Goal: Task Accomplishment & Management: Use online tool/utility

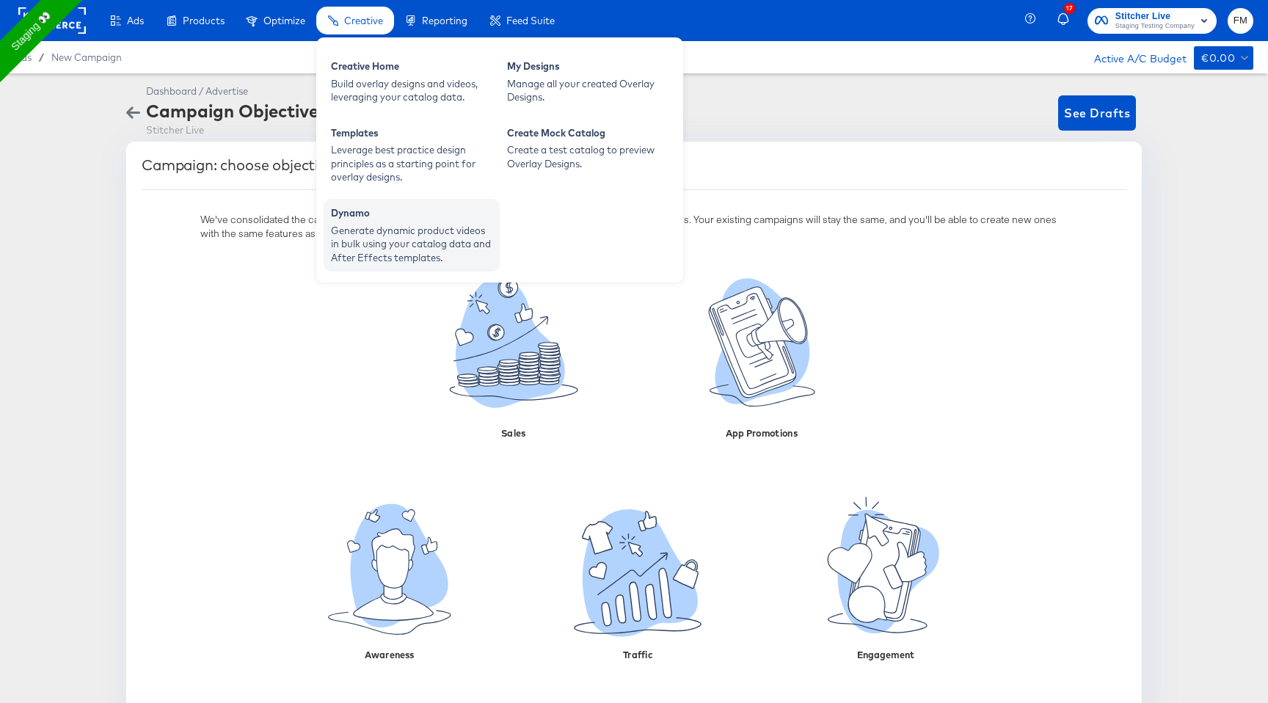
click at [390, 221] on div "Dynamo" at bounding box center [411, 215] width 161 height 18
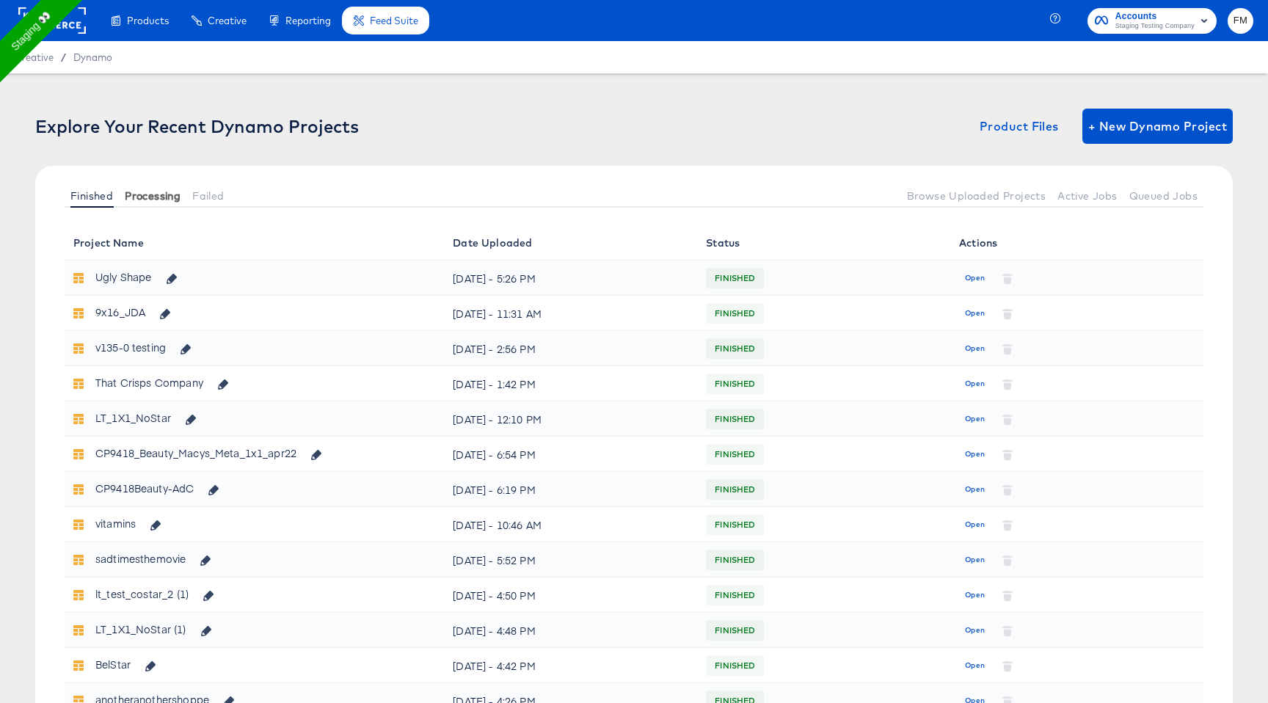
click at [158, 190] on span "Processing" at bounding box center [153, 196] width 56 height 12
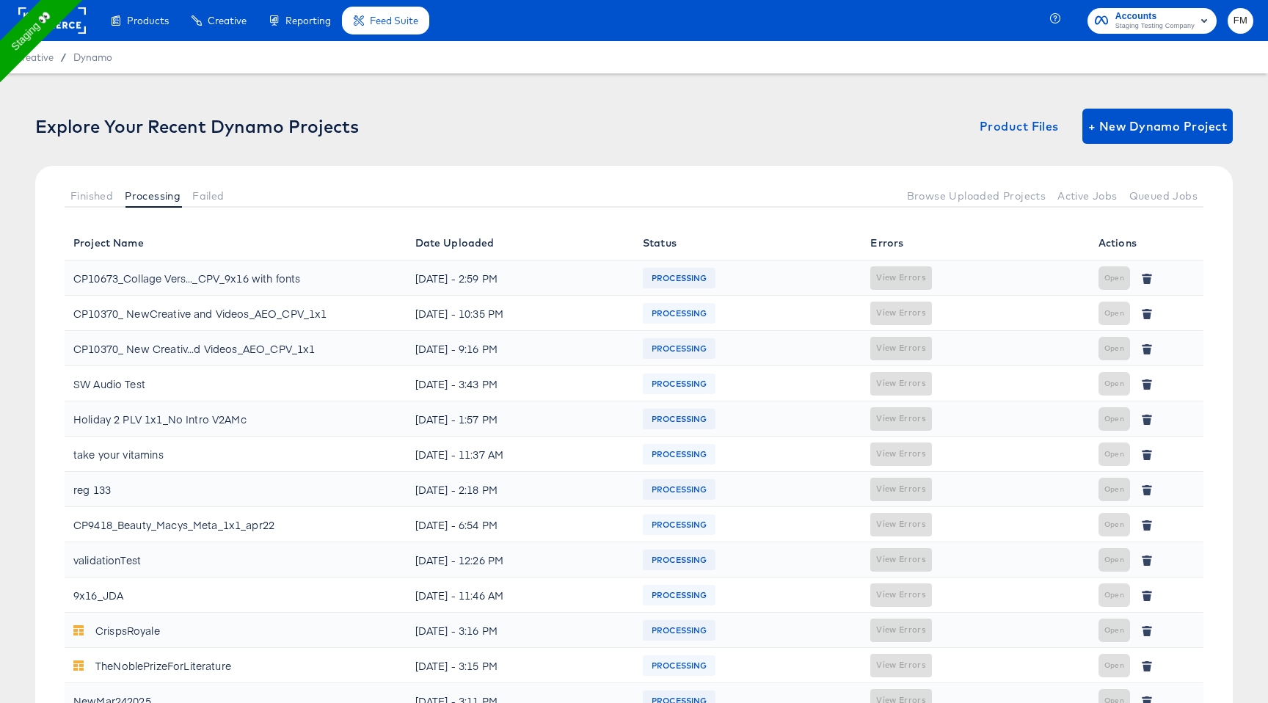
click at [232, 195] on div at bounding box center [565, 195] width 670 height 24
click at [213, 194] on span "Failed" at bounding box center [208, 196] width 32 height 12
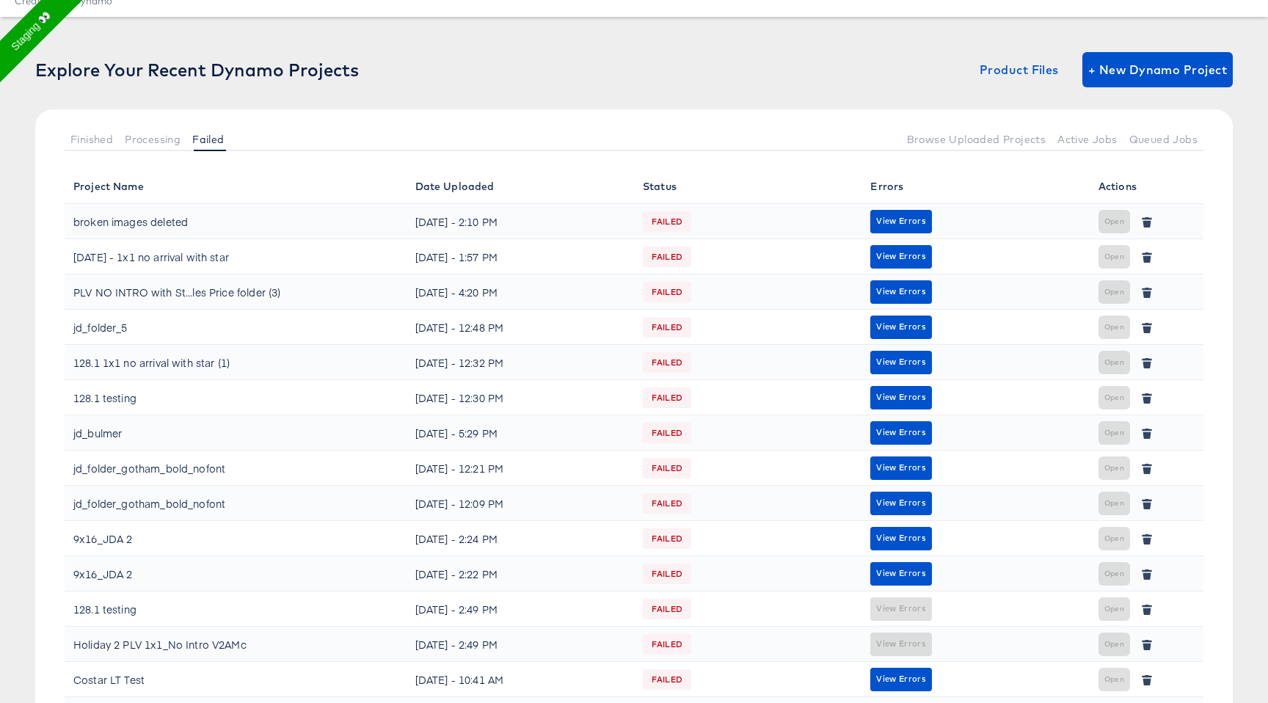
scroll to position [58, 0]
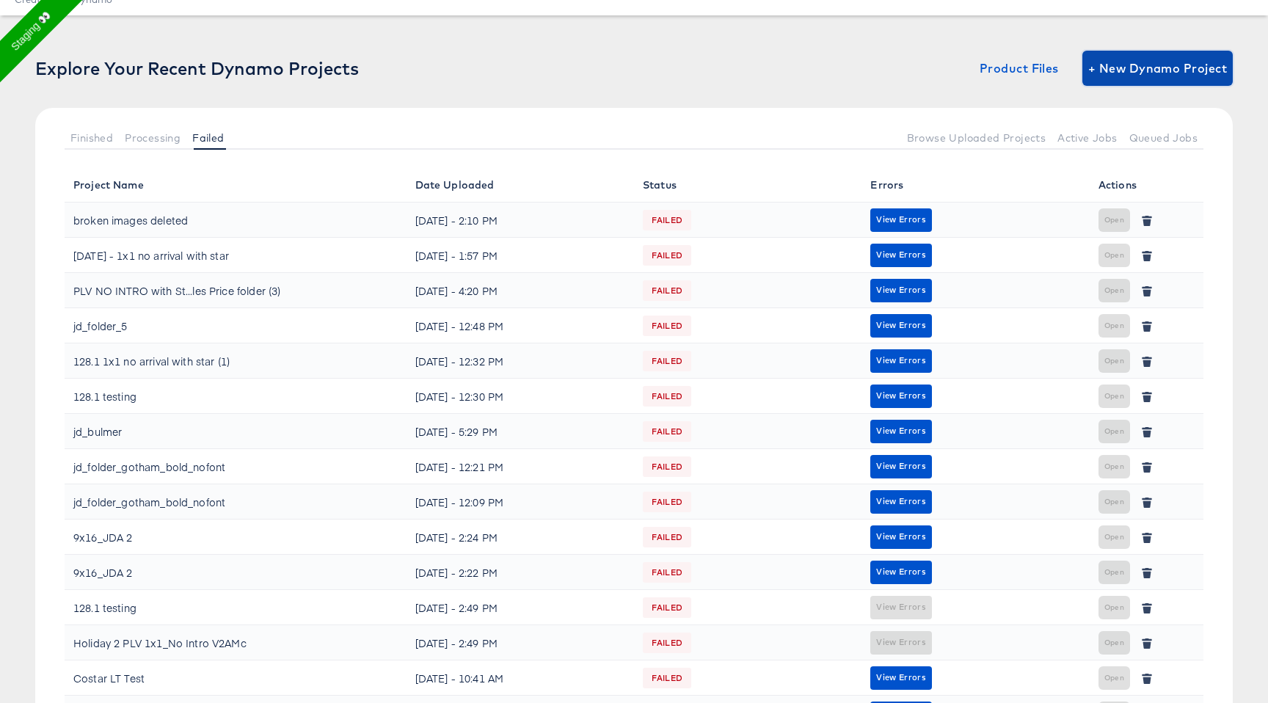
click at [1102, 76] on span "+ New Dynamo Project" at bounding box center [1157, 68] width 139 height 21
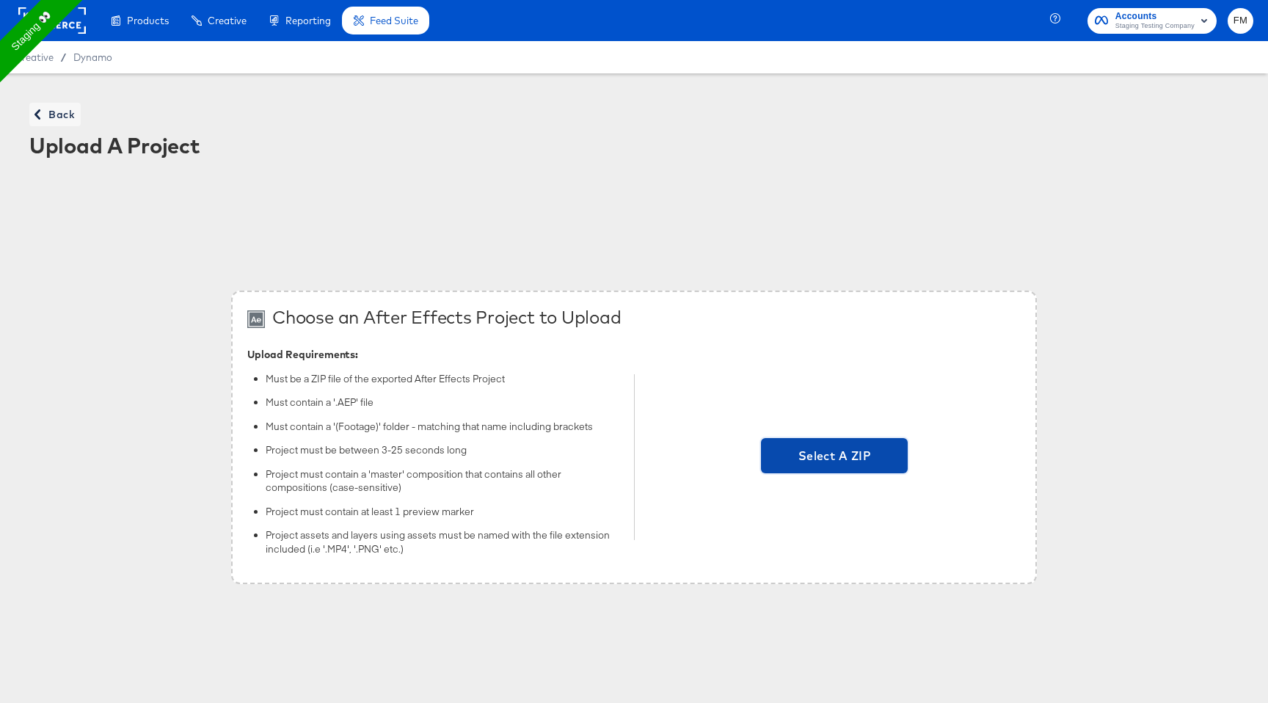
click at [853, 468] on span "Select A ZIP" at bounding box center [834, 455] width 147 height 35
click at [834, 457] on input "Select A ZIP" at bounding box center [834, 457] width 0 height 0
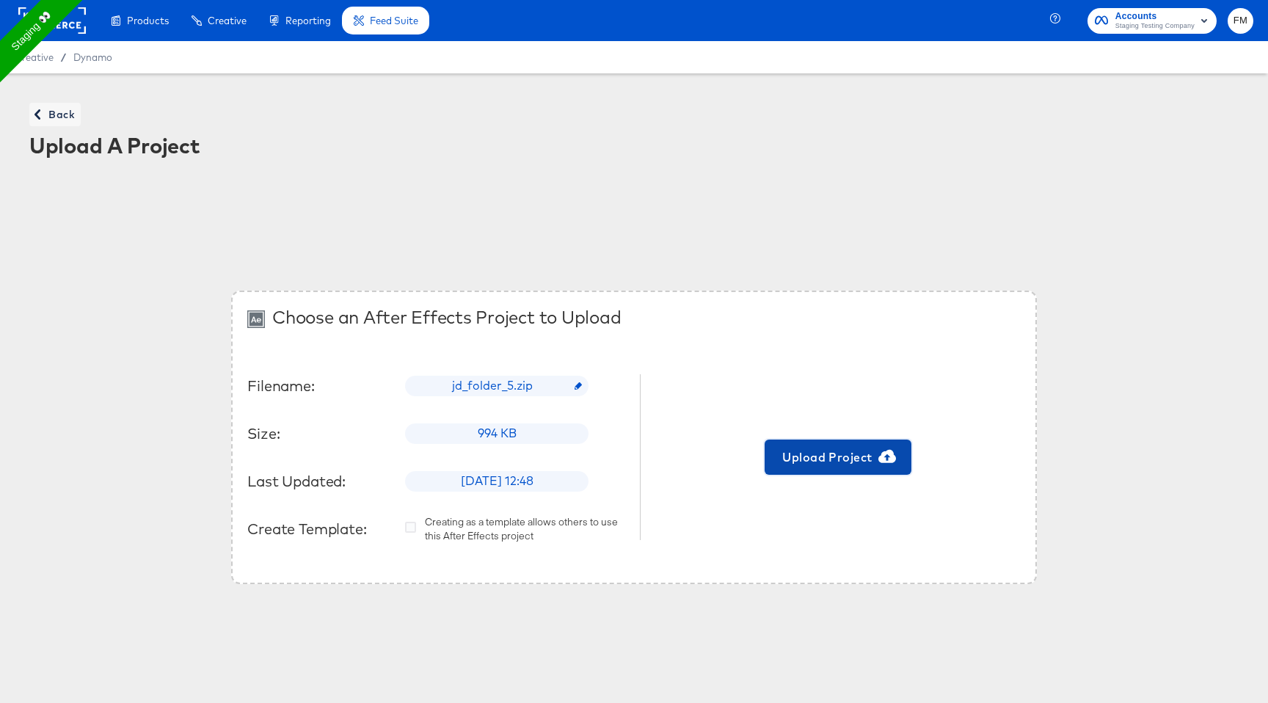
click at [869, 464] on span "Upload Project" at bounding box center [837, 457] width 135 height 21
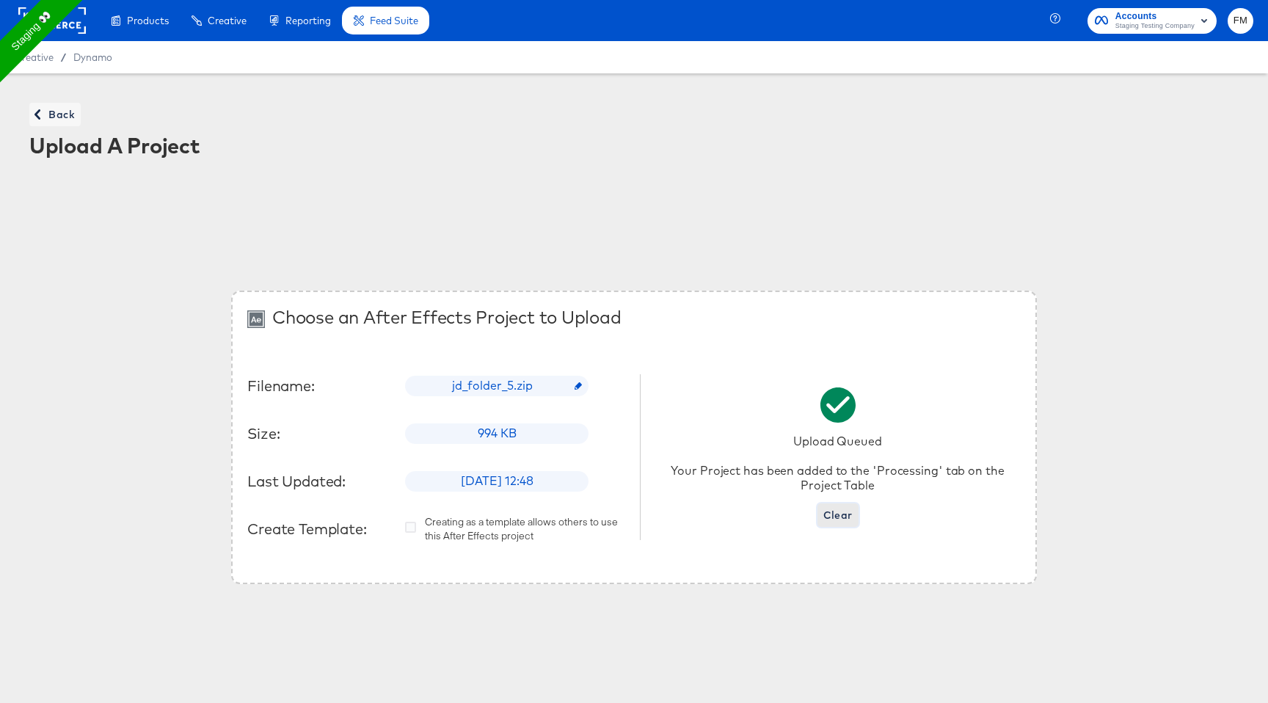
click at [831, 515] on span "Clear" at bounding box center [837, 515] width 29 height 18
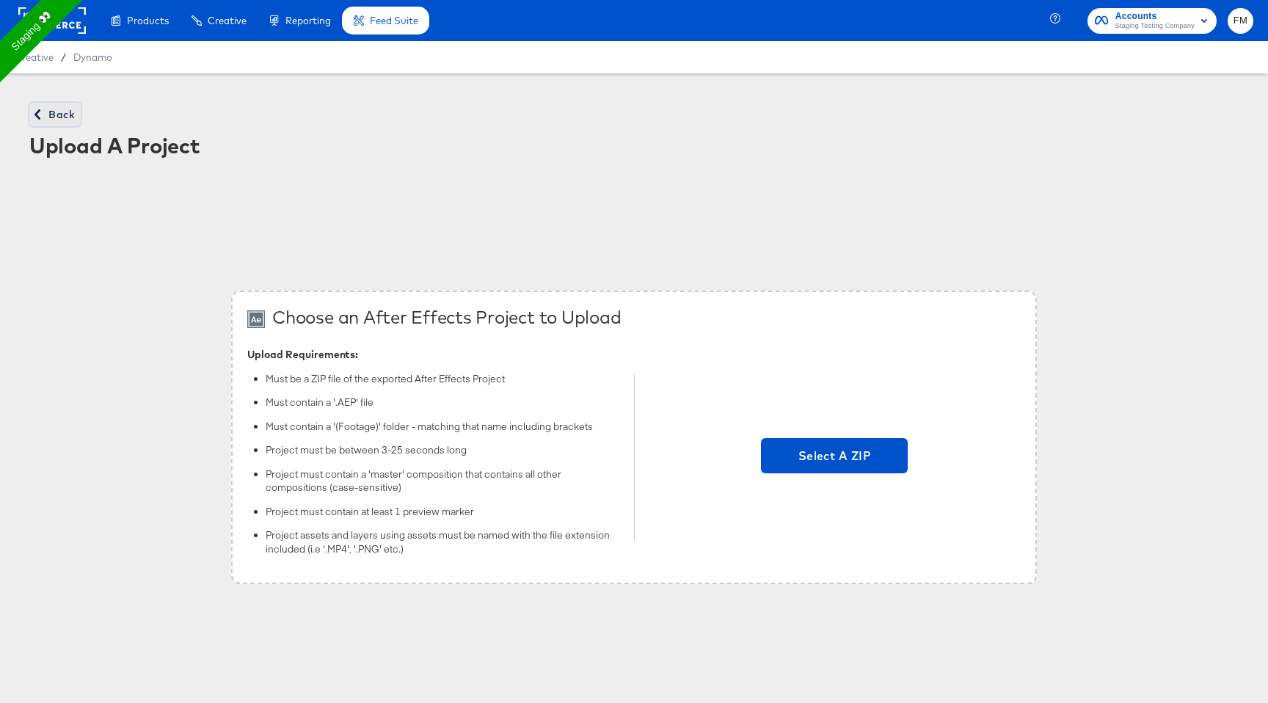
click at [67, 106] on span "Back" at bounding box center [55, 115] width 40 height 18
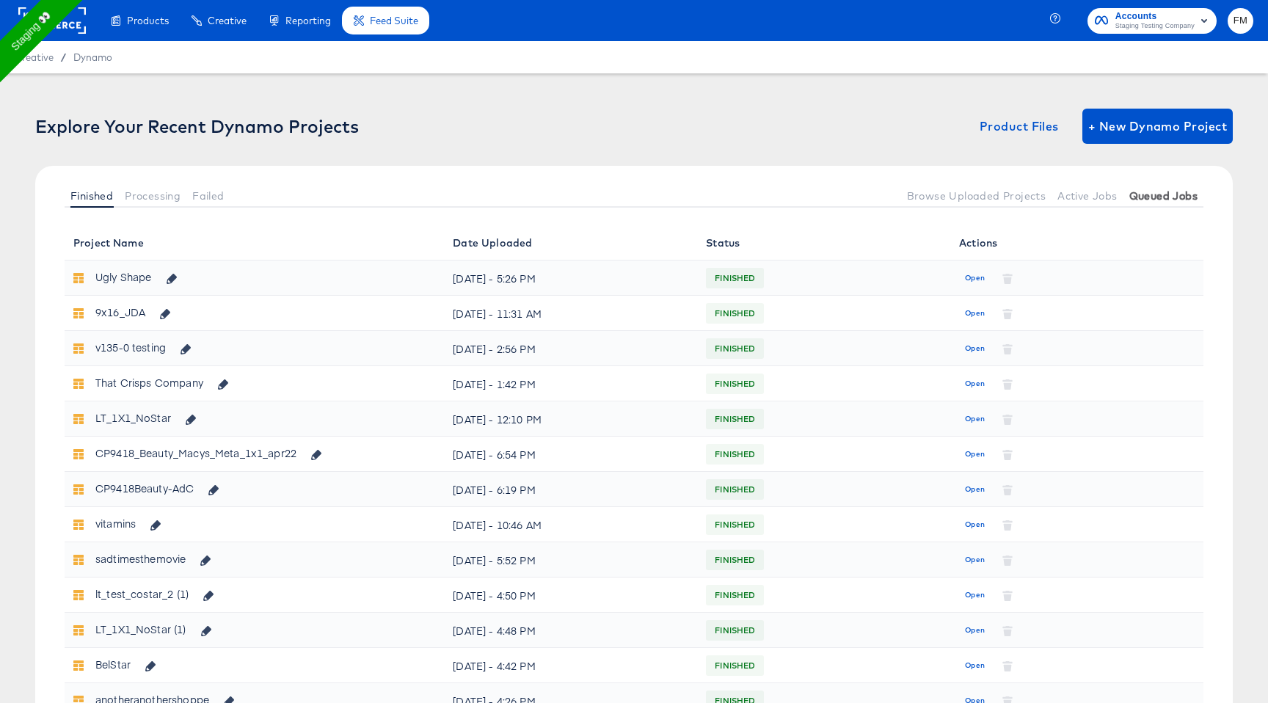
click at [1127, 200] on button "Queued Jobs" at bounding box center [1163, 195] width 80 height 24
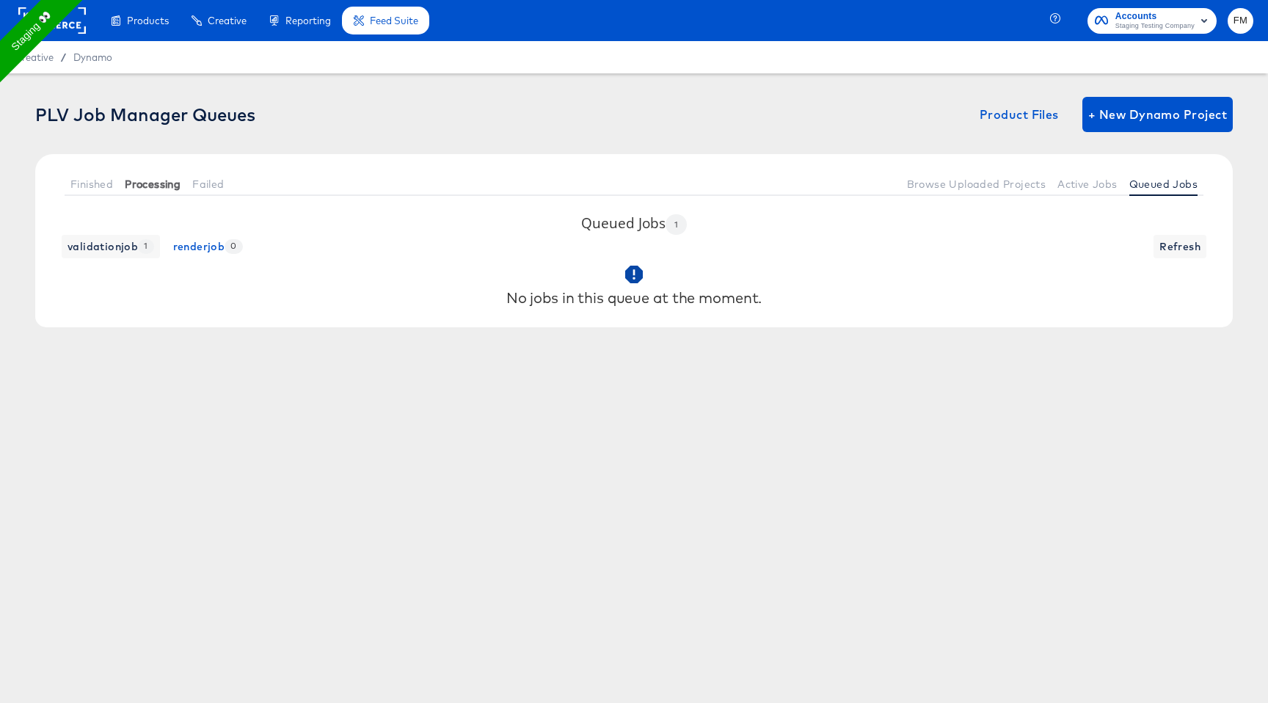
click at [186, 174] on button "Processing" at bounding box center [152, 184] width 67 height 24
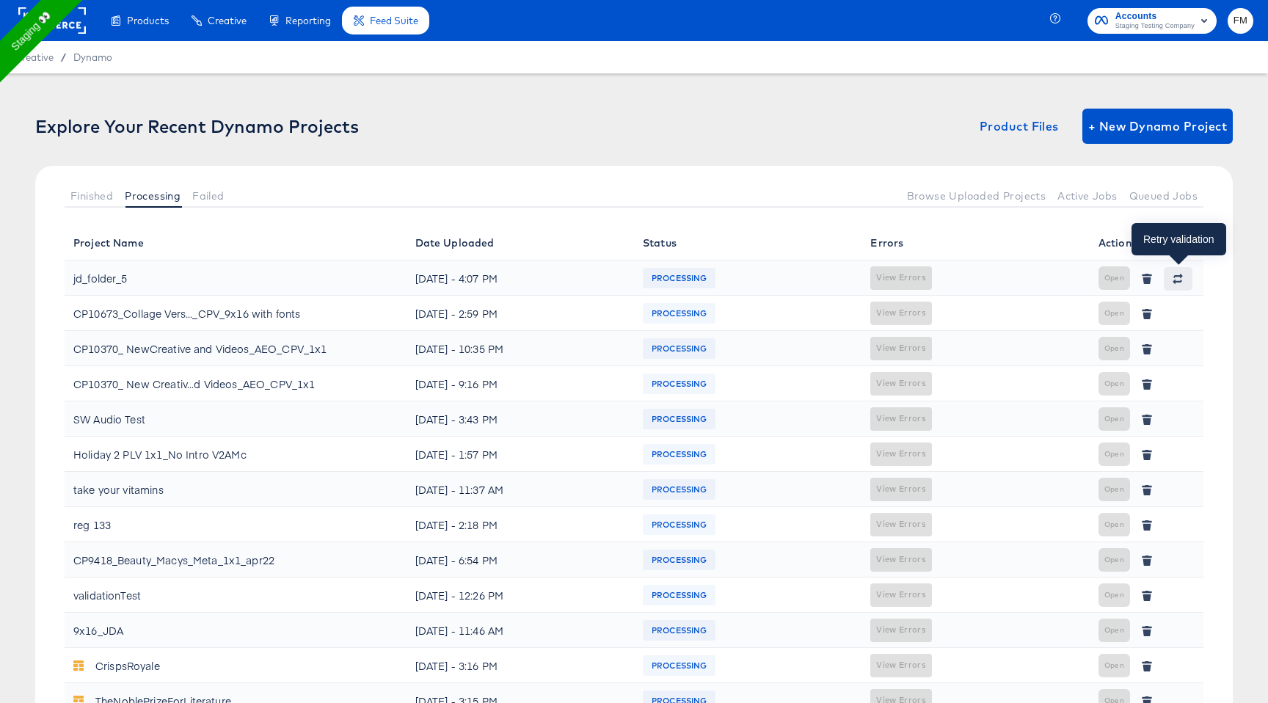
click at [1185, 276] on button "button" at bounding box center [1177, 278] width 28 height 23
click at [107, 196] on span "Finished" at bounding box center [91, 196] width 43 height 12
click at [1145, 129] on span "+ New Dynamo Project" at bounding box center [1157, 126] width 139 height 21
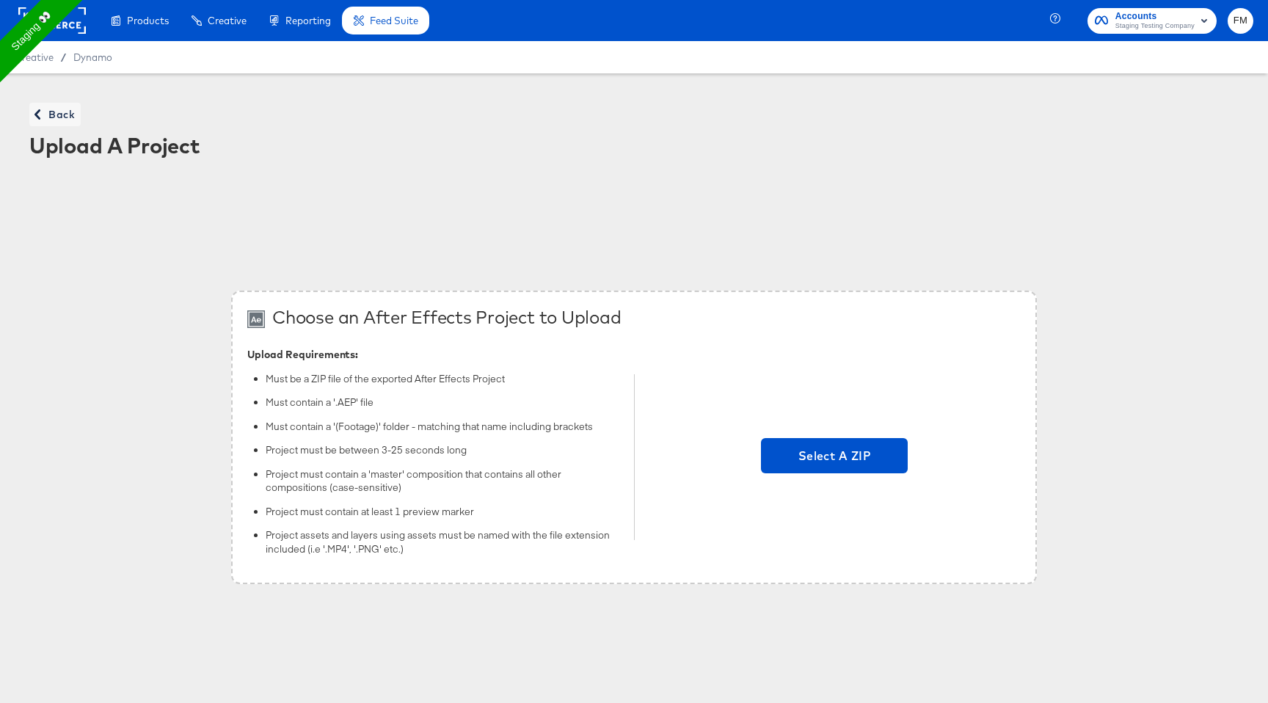
click at [1130, 128] on div "Back Upload A Project" at bounding box center [634, 132] width 1238 height 89
click at [813, 431] on div "Select A ZIP" at bounding box center [834, 457] width 372 height 222
click at [813, 453] on span "Select A ZIP" at bounding box center [834, 455] width 135 height 21
click at [834, 457] on input "Select A ZIP" at bounding box center [834, 457] width 0 height 0
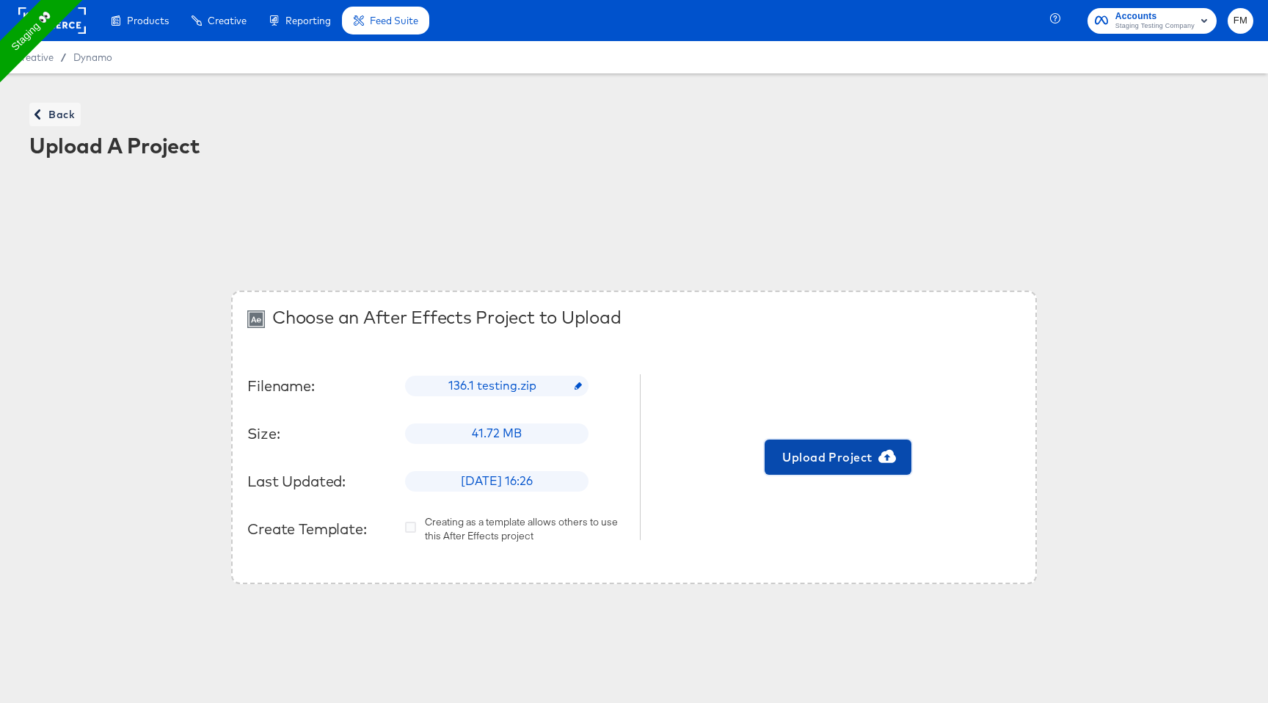
click at [865, 453] on span "Upload Project" at bounding box center [837, 457] width 135 height 21
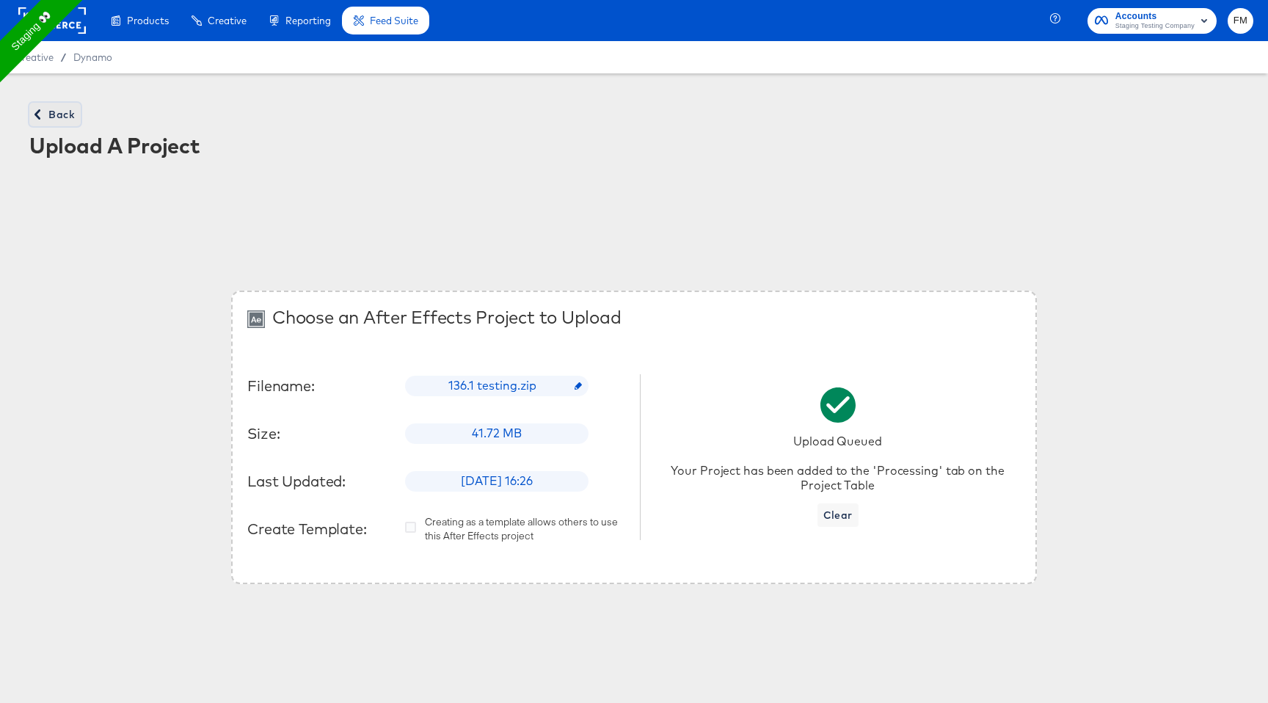
click at [58, 117] on span "Back" at bounding box center [55, 115] width 40 height 18
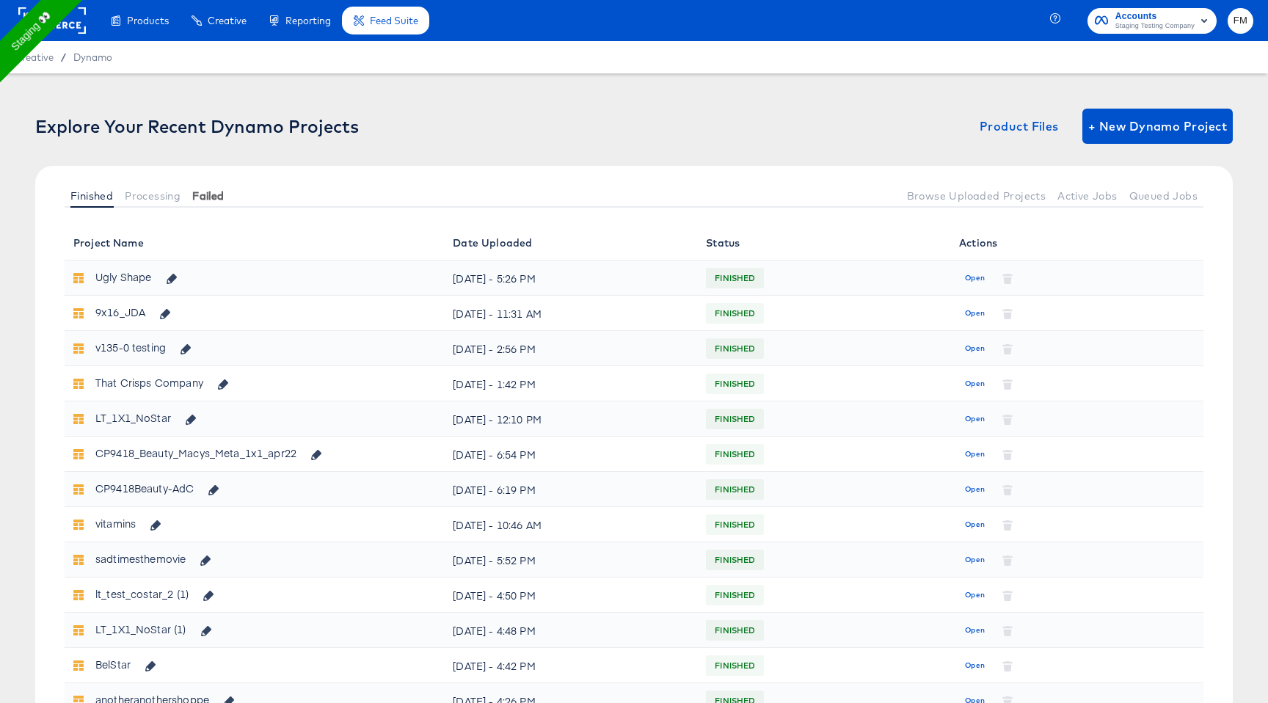
click at [208, 194] on span "Failed" at bounding box center [208, 196] width 32 height 12
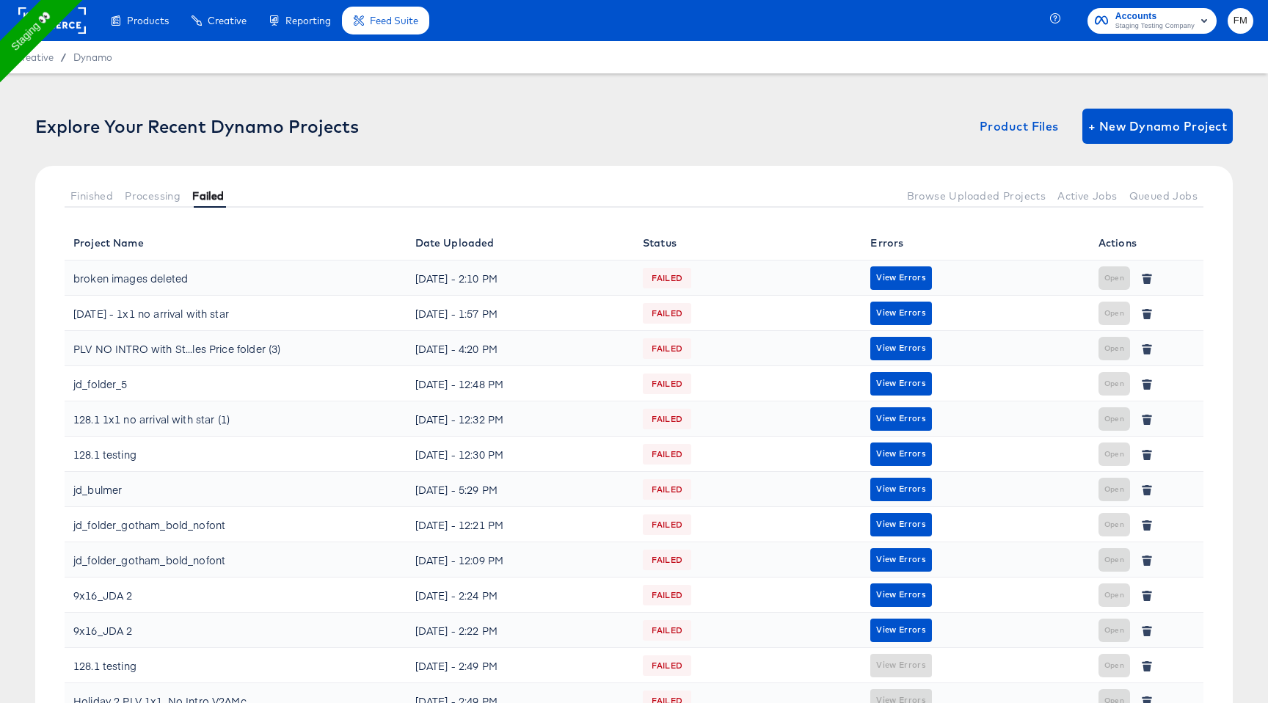
click at [208, 200] on span "Failed" at bounding box center [208, 196] width 32 height 12
click at [145, 197] on span "Processing" at bounding box center [153, 196] width 56 height 12
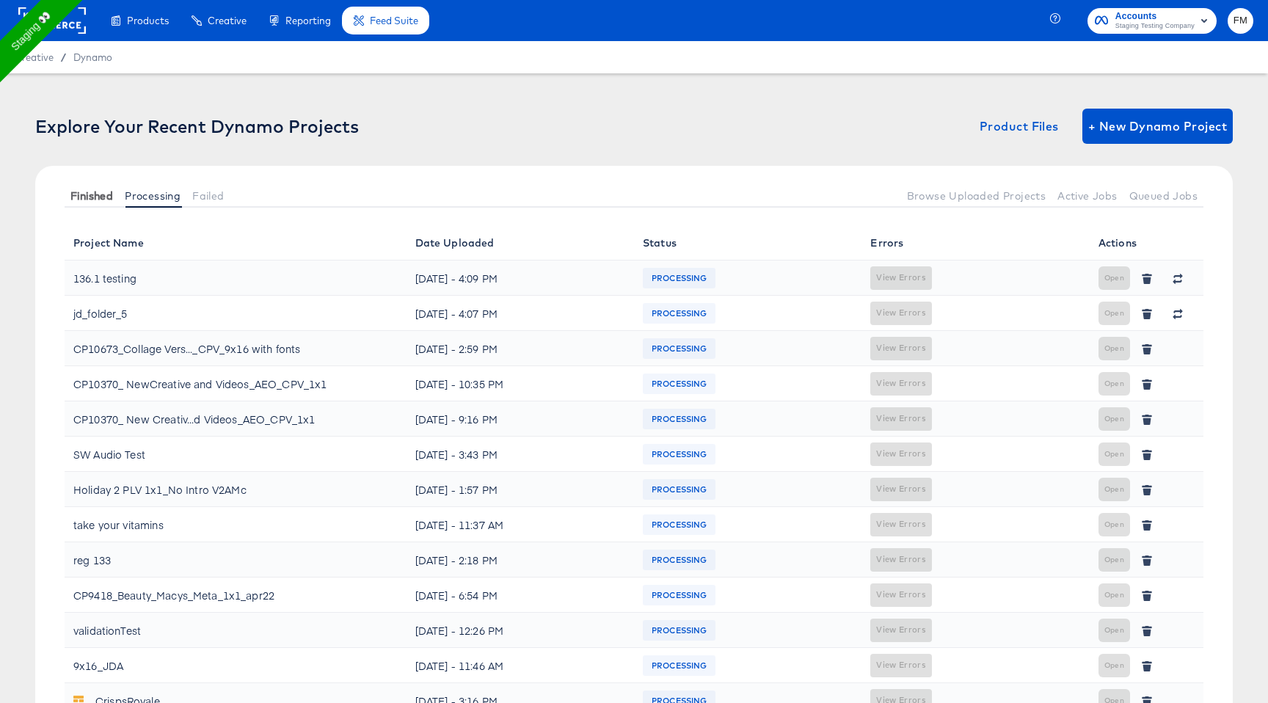
click at [99, 197] on span "Finished" at bounding box center [91, 196] width 43 height 12
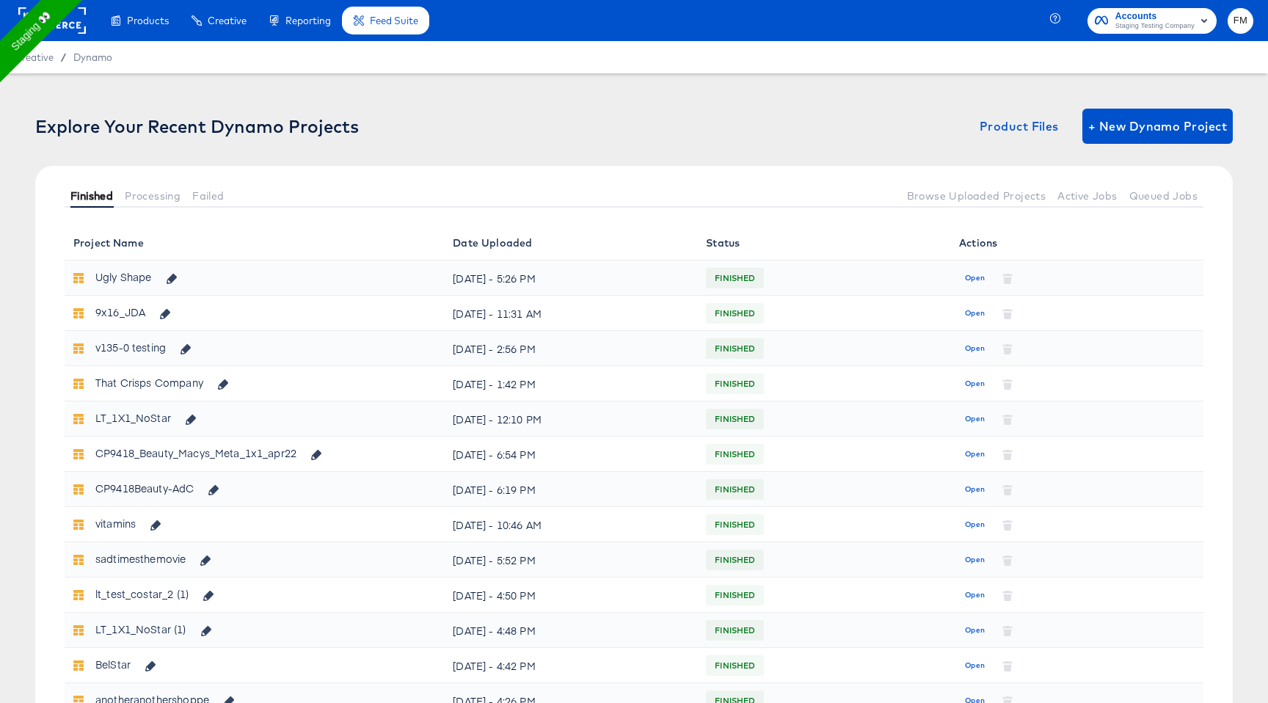
click at [109, 197] on span "Finished" at bounding box center [91, 196] width 43 height 12
click at [158, 193] on span "Processing" at bounding box center [153, 196] width 56 height 12
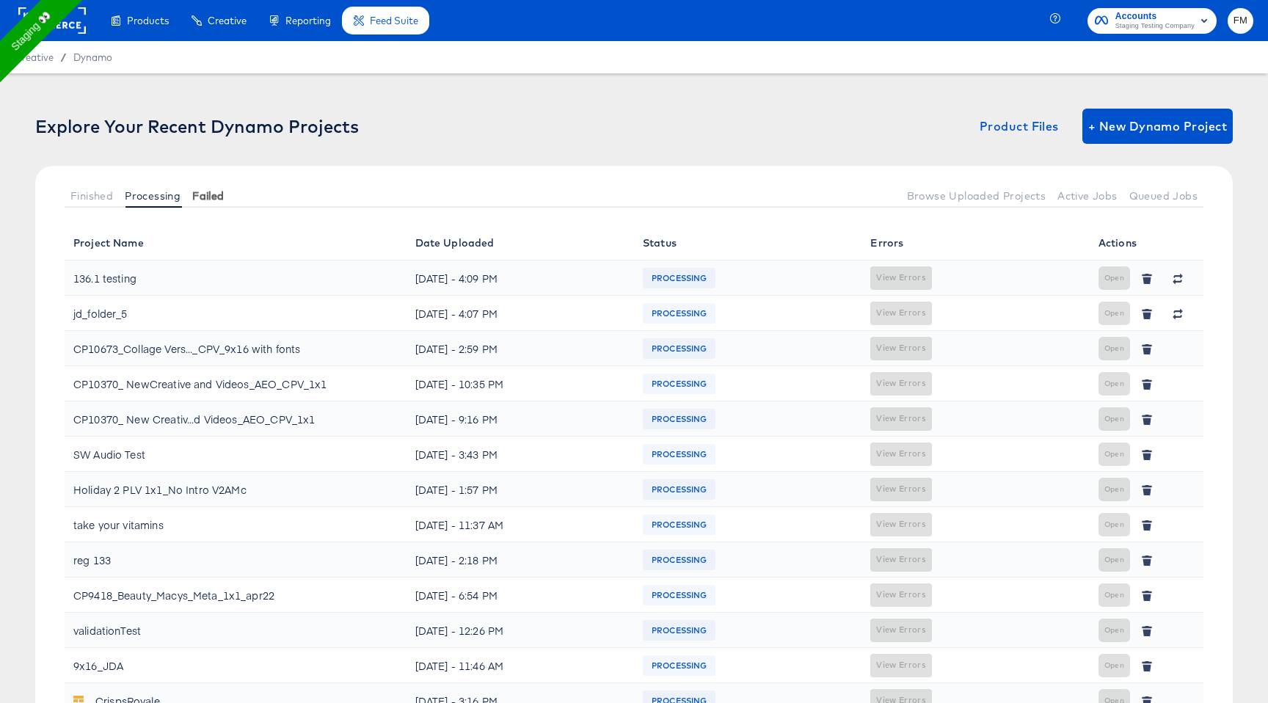
click at [202, 194] on span "Failed" at bounding box center [208, 196] width 32 height 12
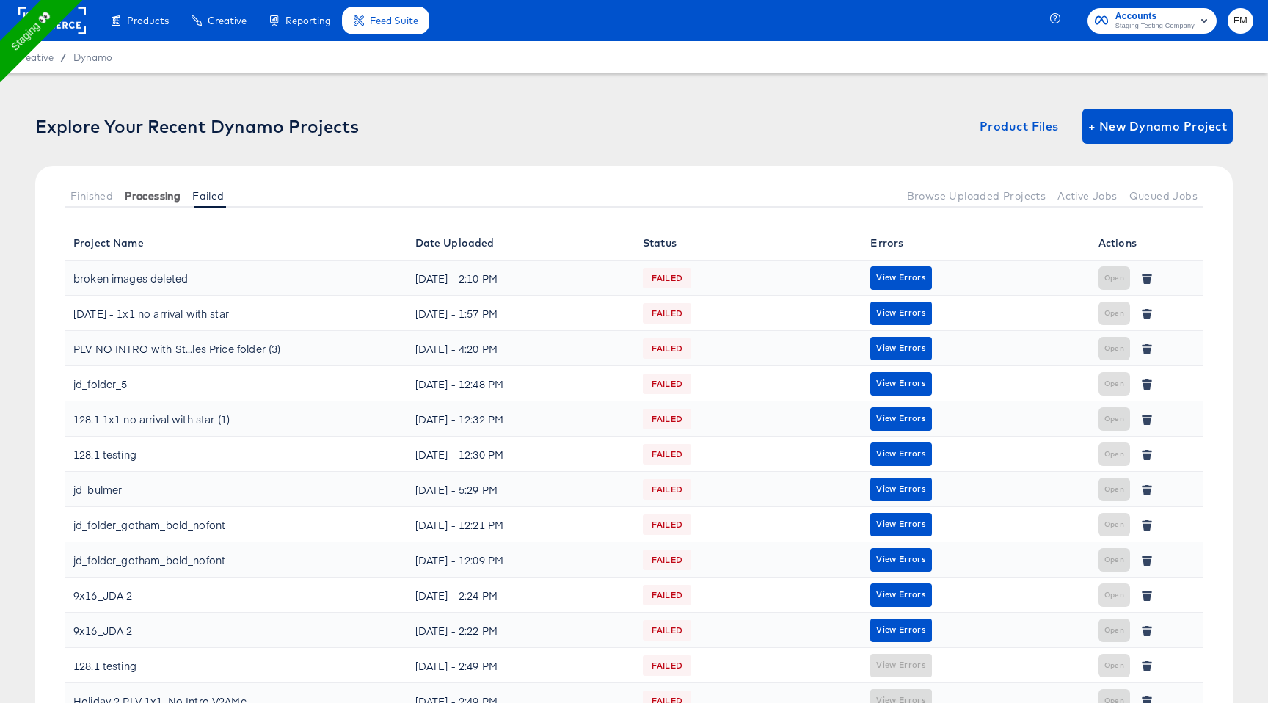
click at [169, 193] on span "Processing" at bounding box center [153, 196] width 56 height 12
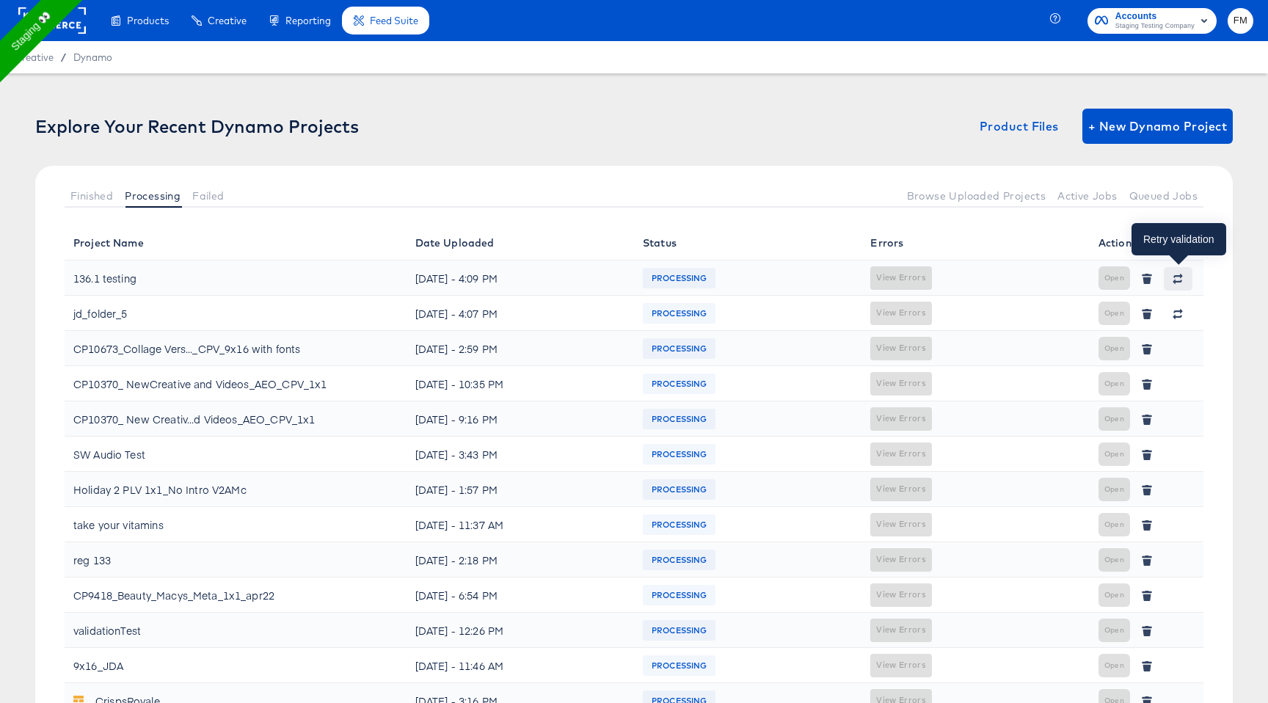
click at [1177, 281] on icon "button" at bounding box center [1178, 281] width 10 height 4
click at [1166, 143] on button "+ New Dynamo Project" at bounding box center [1157, 126] width 150 height 35
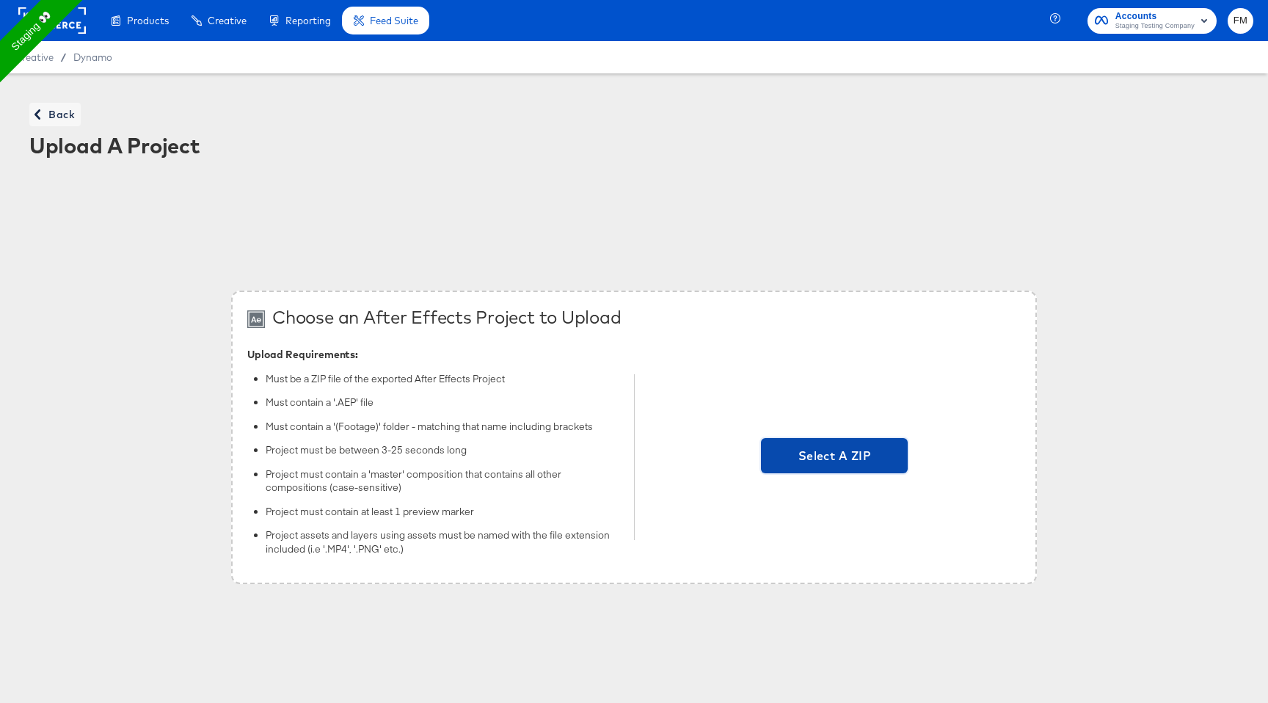
click at [824, 458] on span "Select A ZIP" at bounding box center [834, 455] width 135 height 21
click at [834, 457] on input "Select A ZIP" at bounding box center [834, 457] width 0 height 0
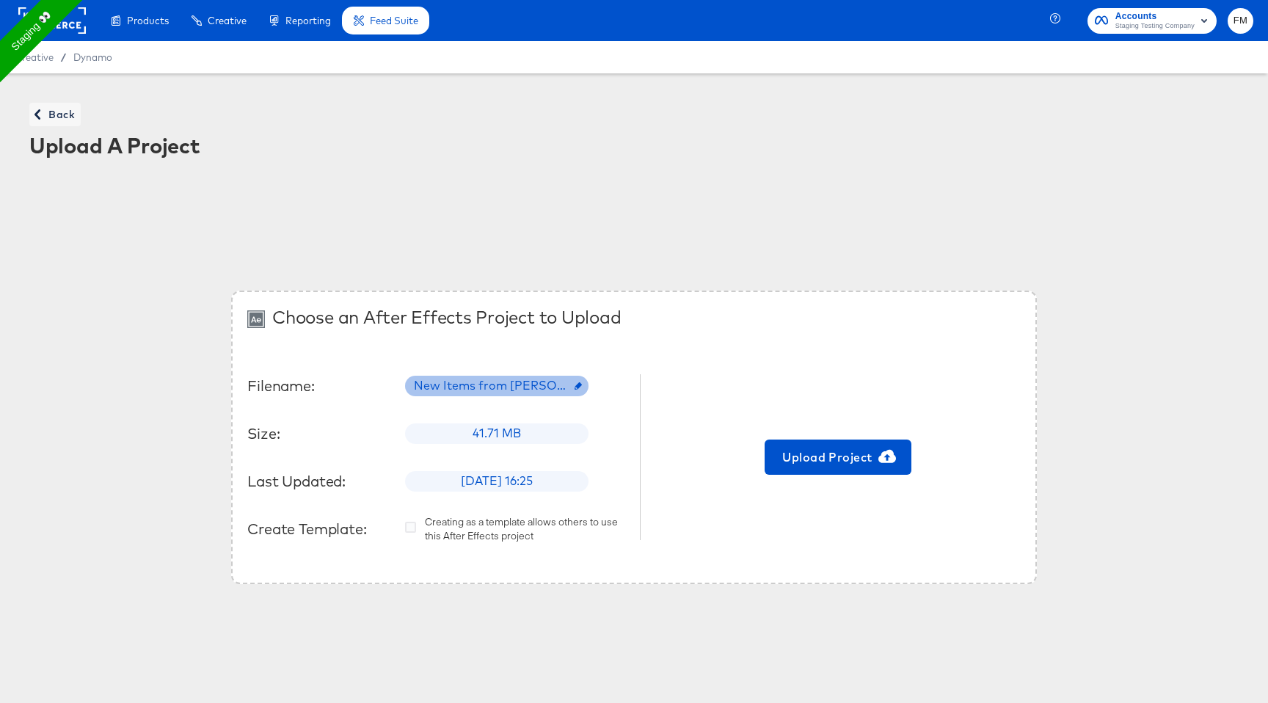
click at [561, 385] on span "New Items from Stephen Walsh.zip" at bounding box center [496, 385] width 183 height 17
click at [607, 453] on div "Filename: Size: 41.71 MB Last Updated: Thu, Jul 31, 2025 16:25 Create Template:…" at bounding box center [436, 457] width 378 height 180
click at [835, 444] on button "Upload Project" at bounding box center [837, 456] width 147 height 35
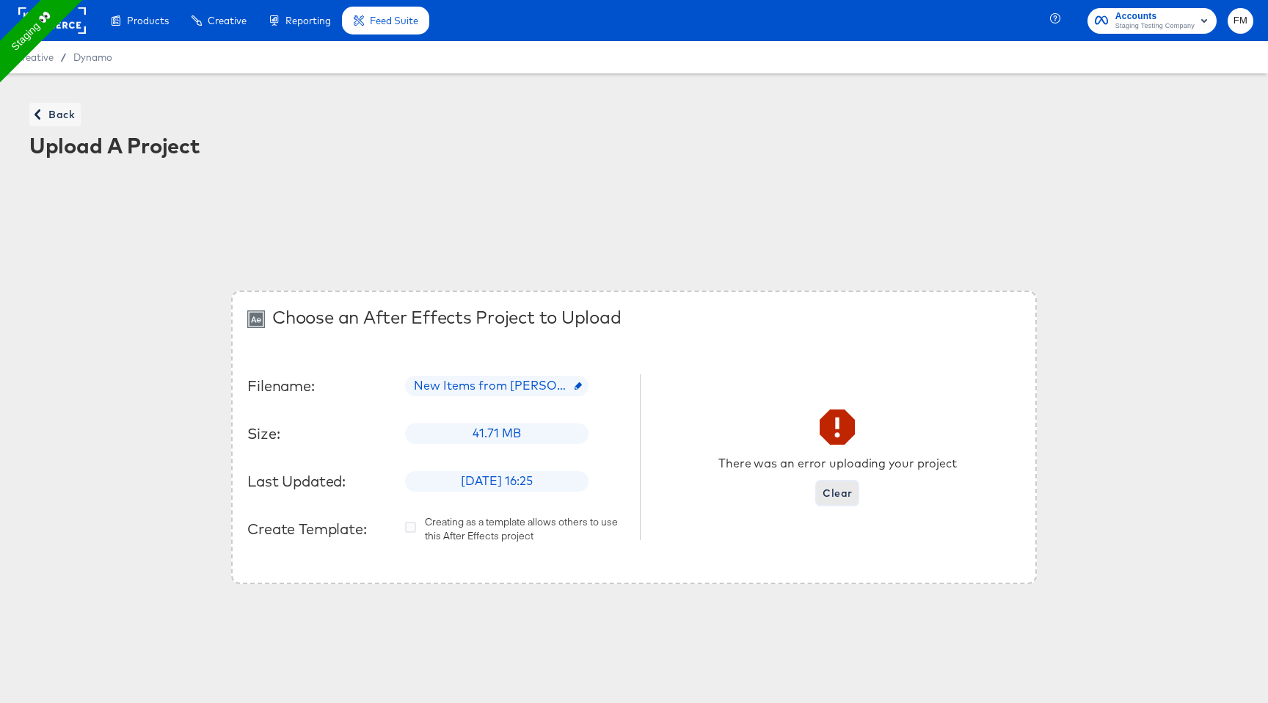
click at [844, 497] on span "Clear" at bounding box center [836, 493] width 29 height 18
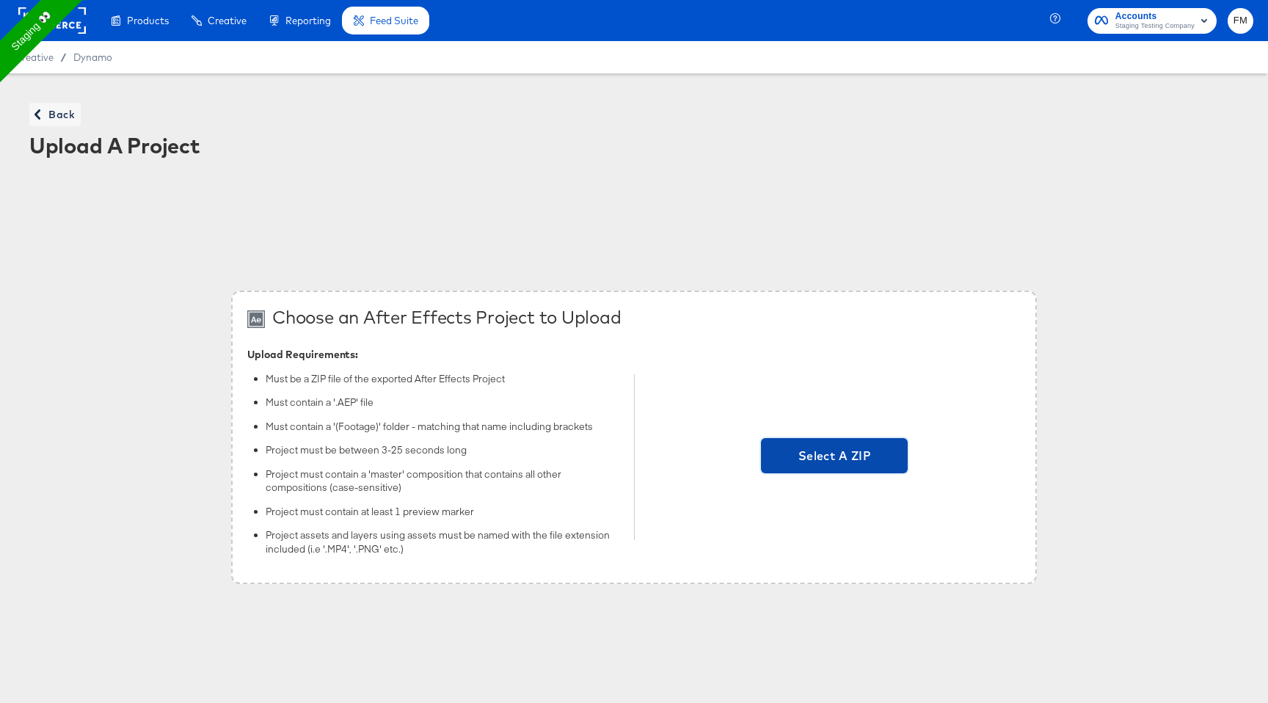
click at [852, 454] on span "Select A ZIP" at bounding box center [834, 455] width 135 height 21
click at [834, 457] on input "Select A ZIP" at bounding box center [834, 457] width 0 height 0
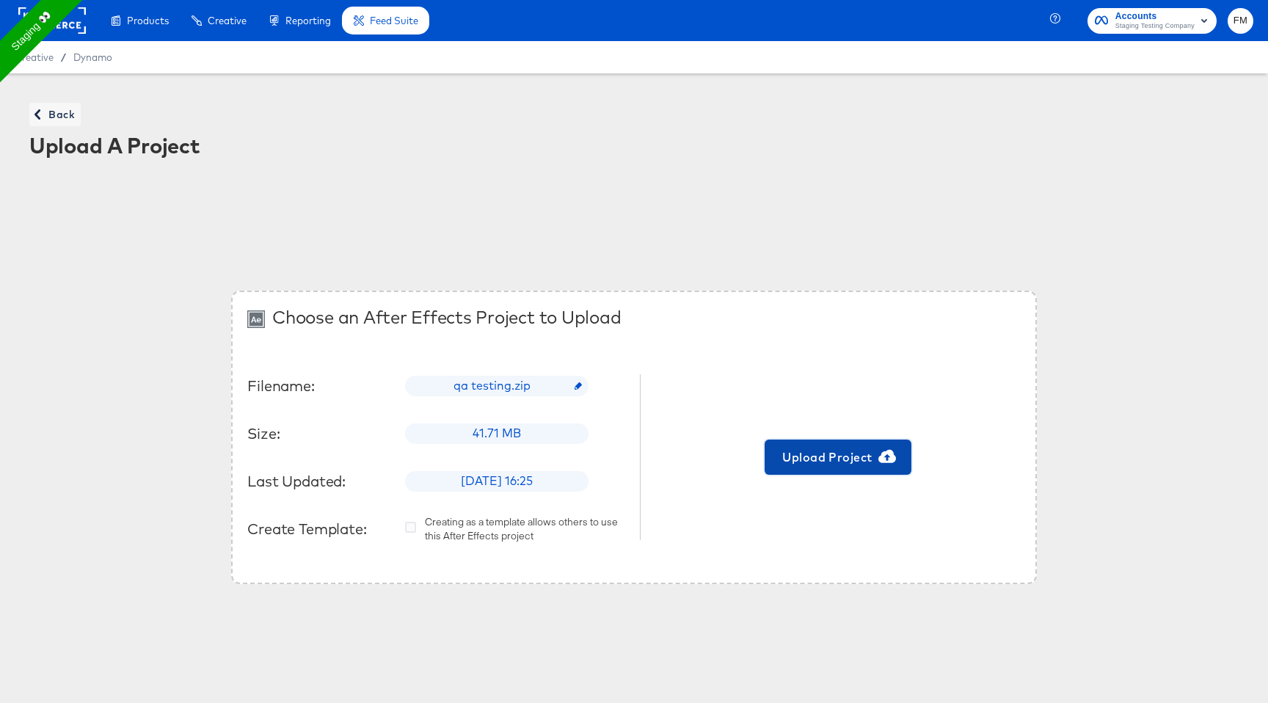
click at [833, 450] on span "Upload Project" at bounding box center [837, 457] width 135 height 21
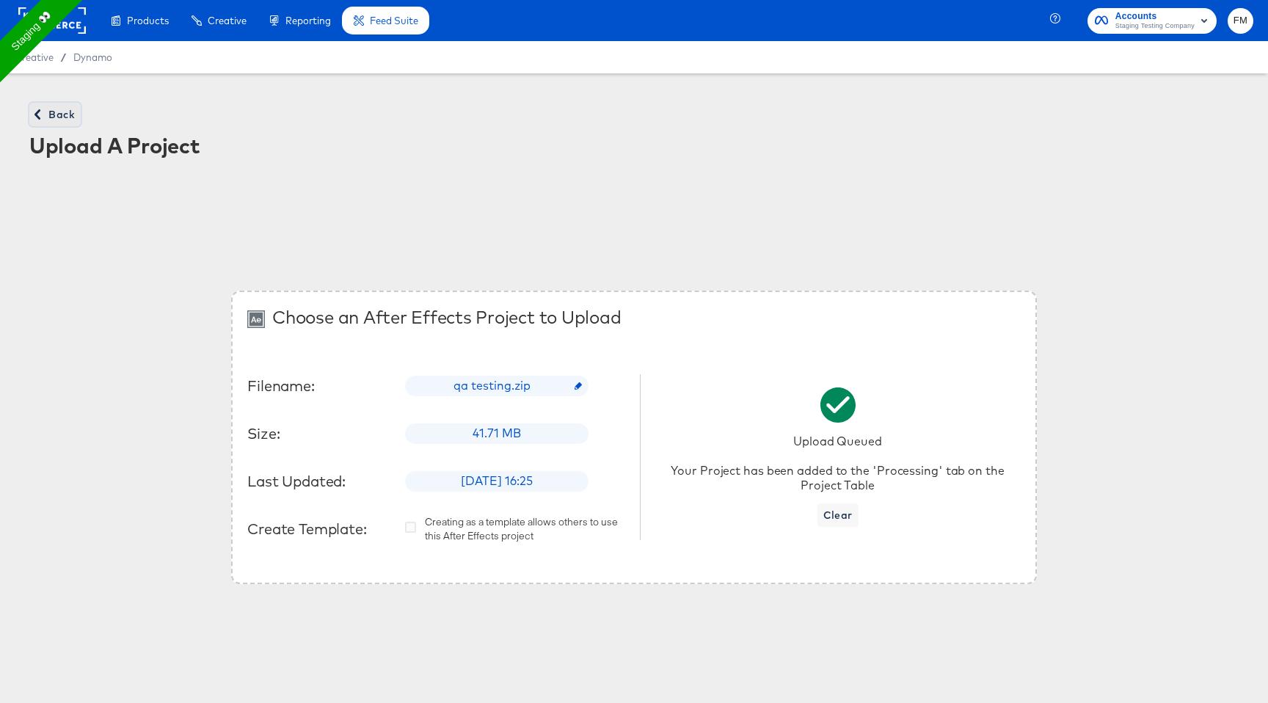
click at [48, 109] on span "Back" at bounding box center [55, 115] width 40 height 18
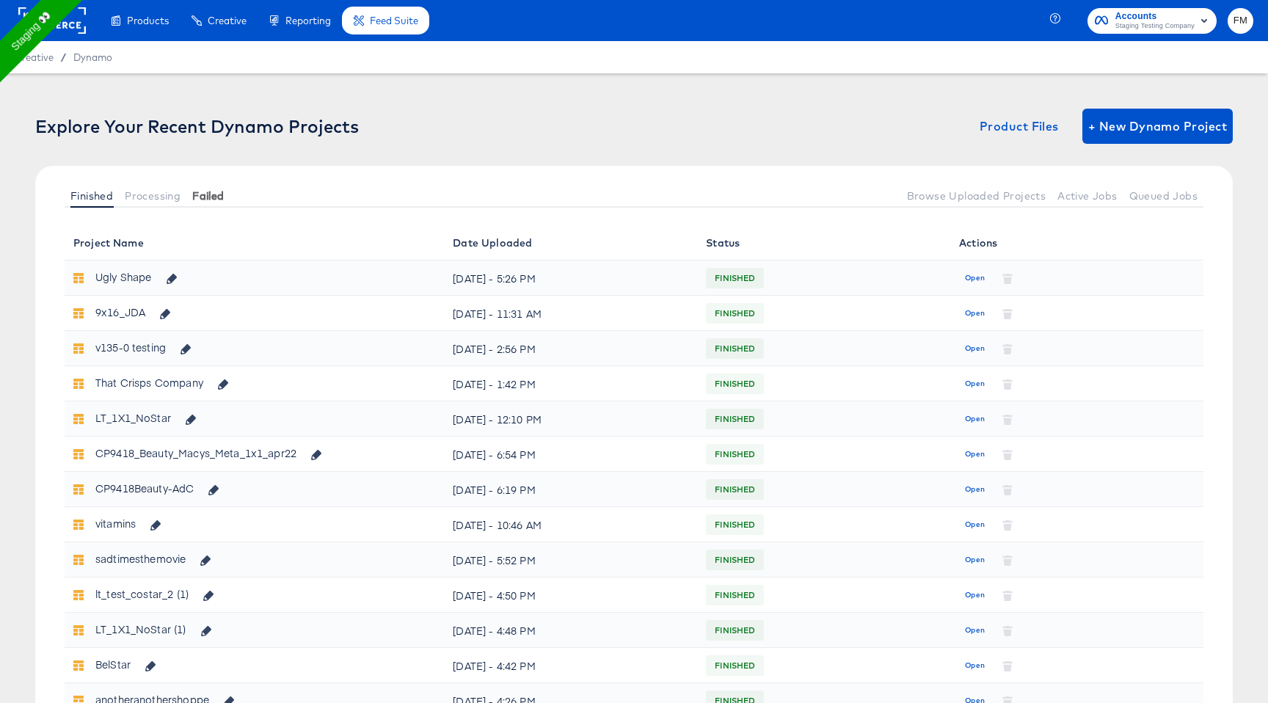
click at [216, 197] on span "Failed" at bounding box center [208, 196] width 32 height 12
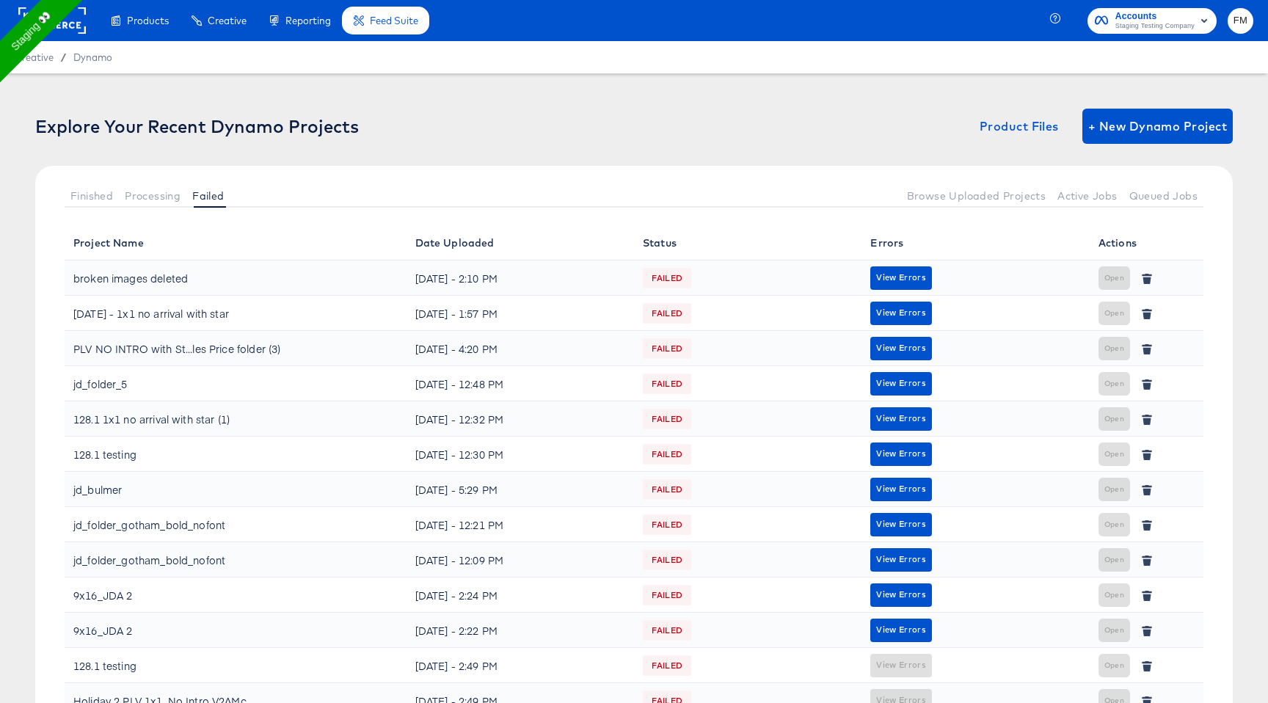
click at [1162, 209] on div "Finished Processing Failed Browse Uploaded Projects Active Jobs Queued Jobs" at bounding box center [633, 195] width 1197 height 59
click at [1163, 203] on button "Queued Jobs" at bounding box center [1163, 195] width 80 height 24
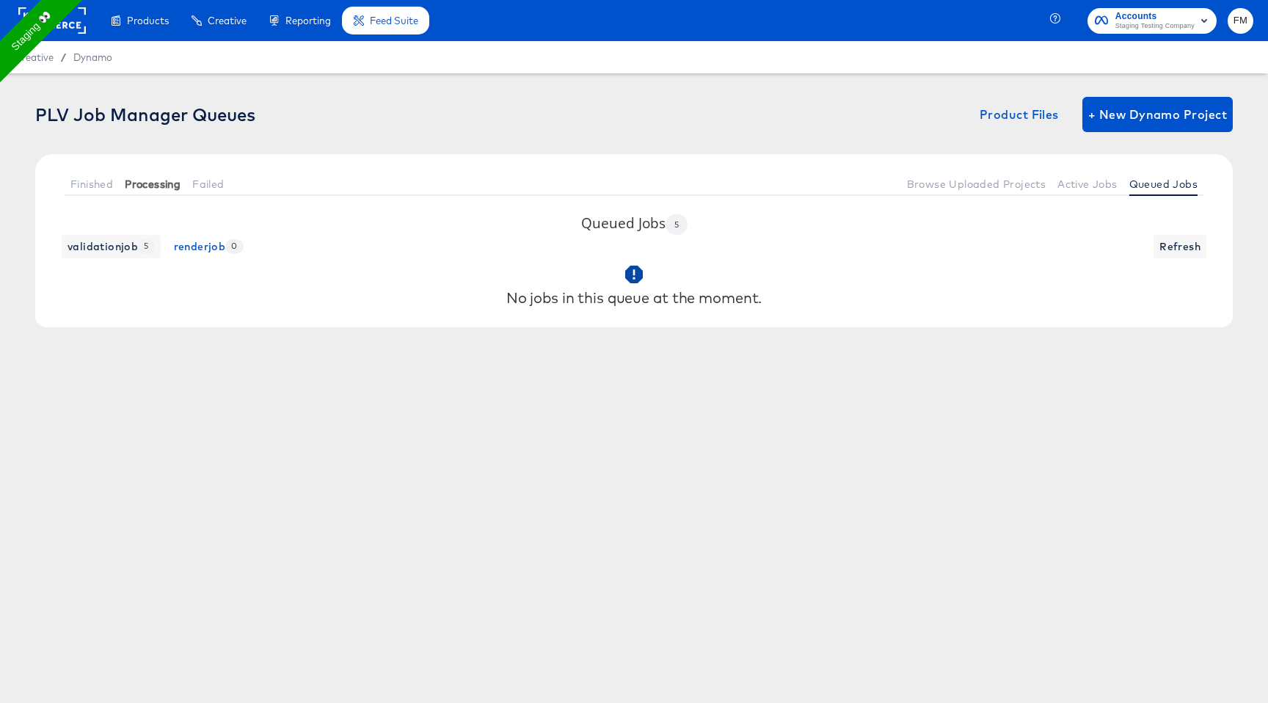
click at [136, 188] on span "Processing" at bounding box center [153, 184] width 56 height 12
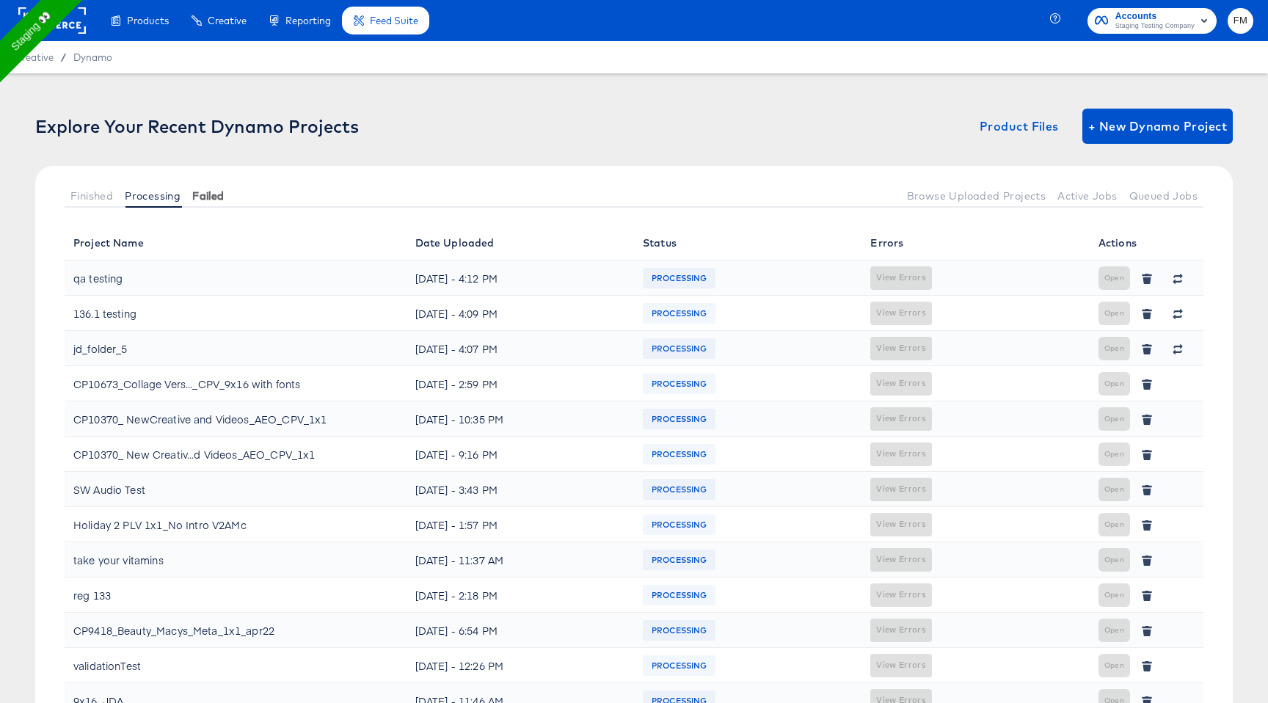
click at [203, 200] on span "Failed" at bounding box center [208, 196] width 32 height 12
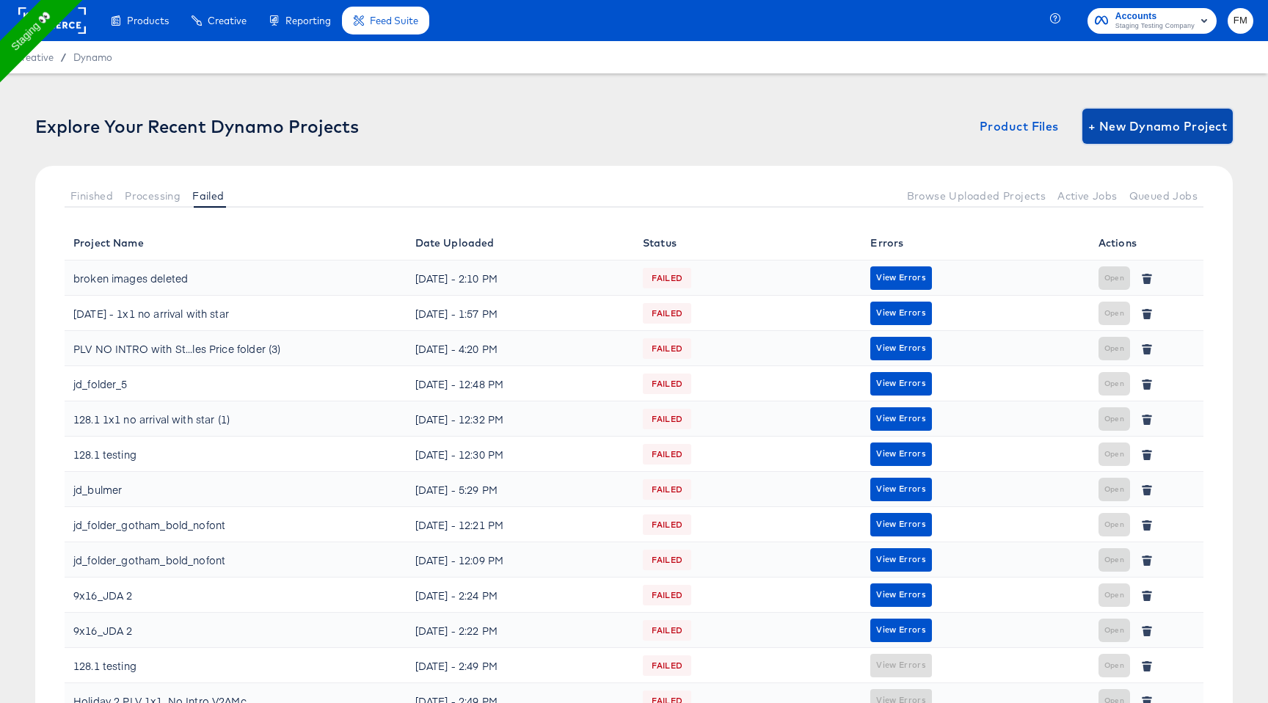
click at [1204, 131] on span "+ New Dynamo Project" at bounding box center [1157, 126] width 139 height 21
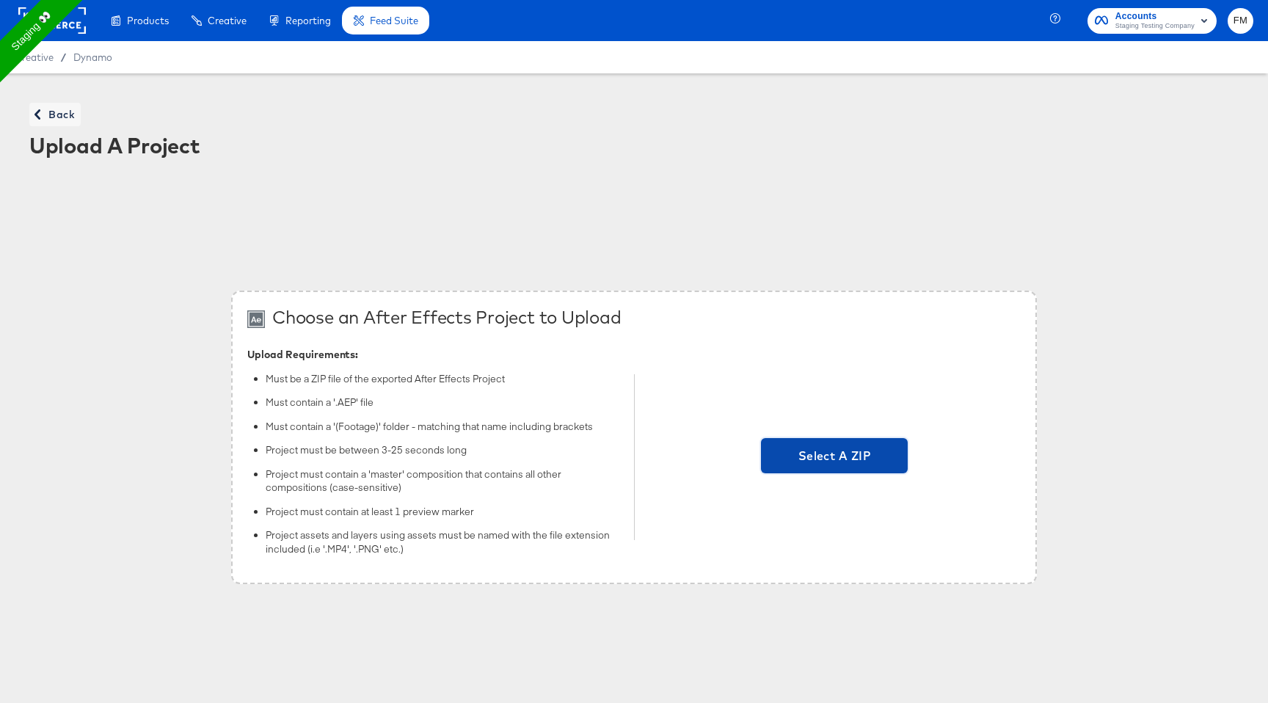
click at [857, 446] on span "Select A ZIP" at bounding box center [834, 455] width 135 height 21
click at [834, 457] on input "Select A ZIP" at bounding box center [834, 457] width 0 height 0
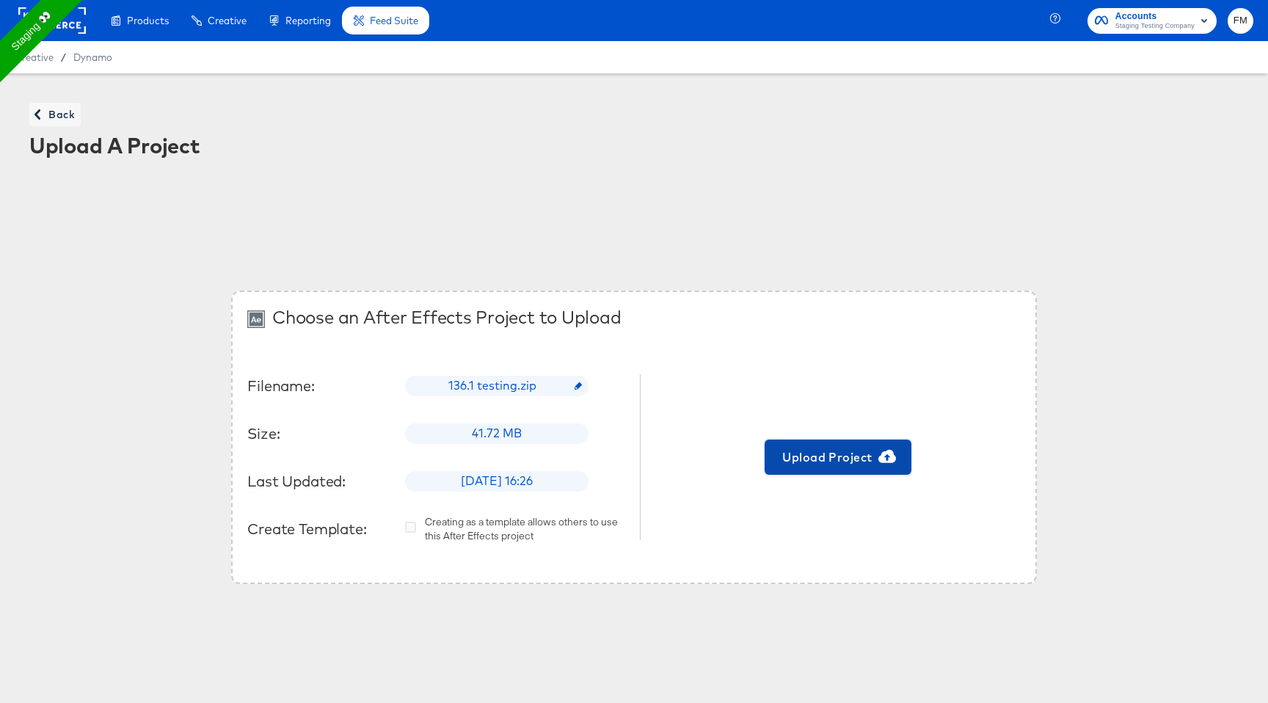
click at [803, 447] on span "Upload Project" at bounding box center [837, 457] width 135 height 21
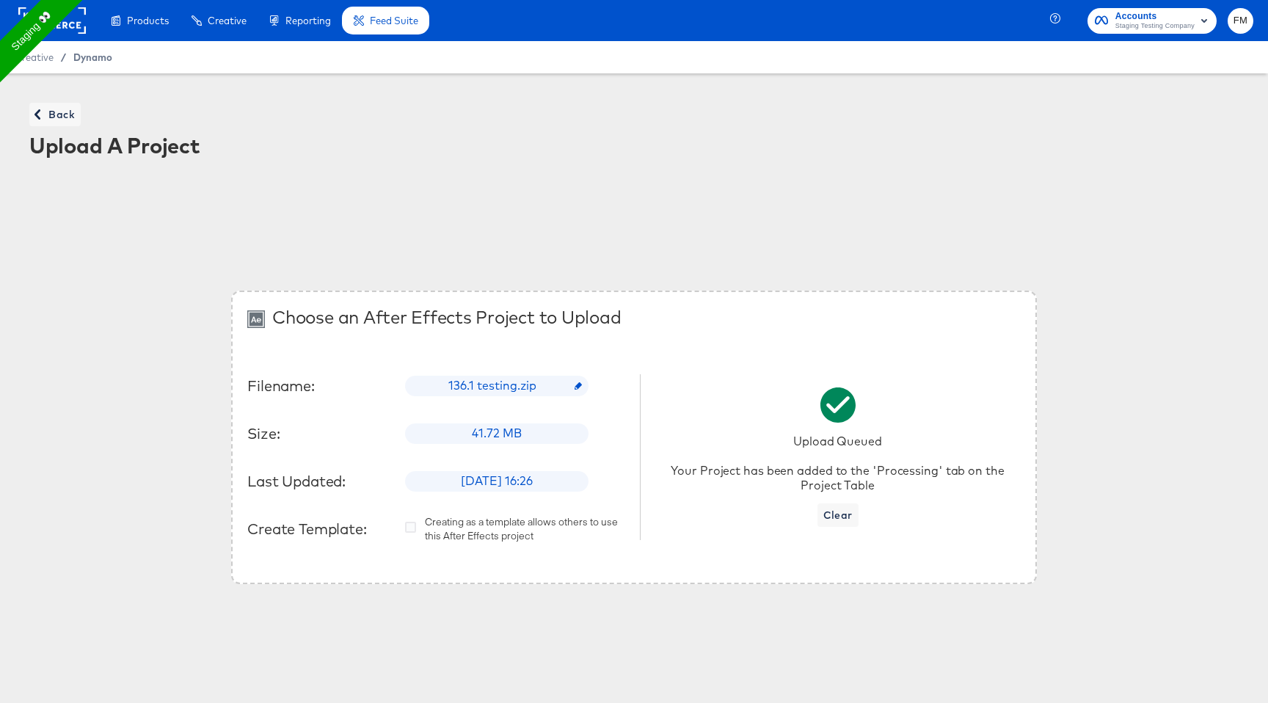
click at [87, 56] on span "Dynamo" at bounding box center [92, 57] width 39 height 12
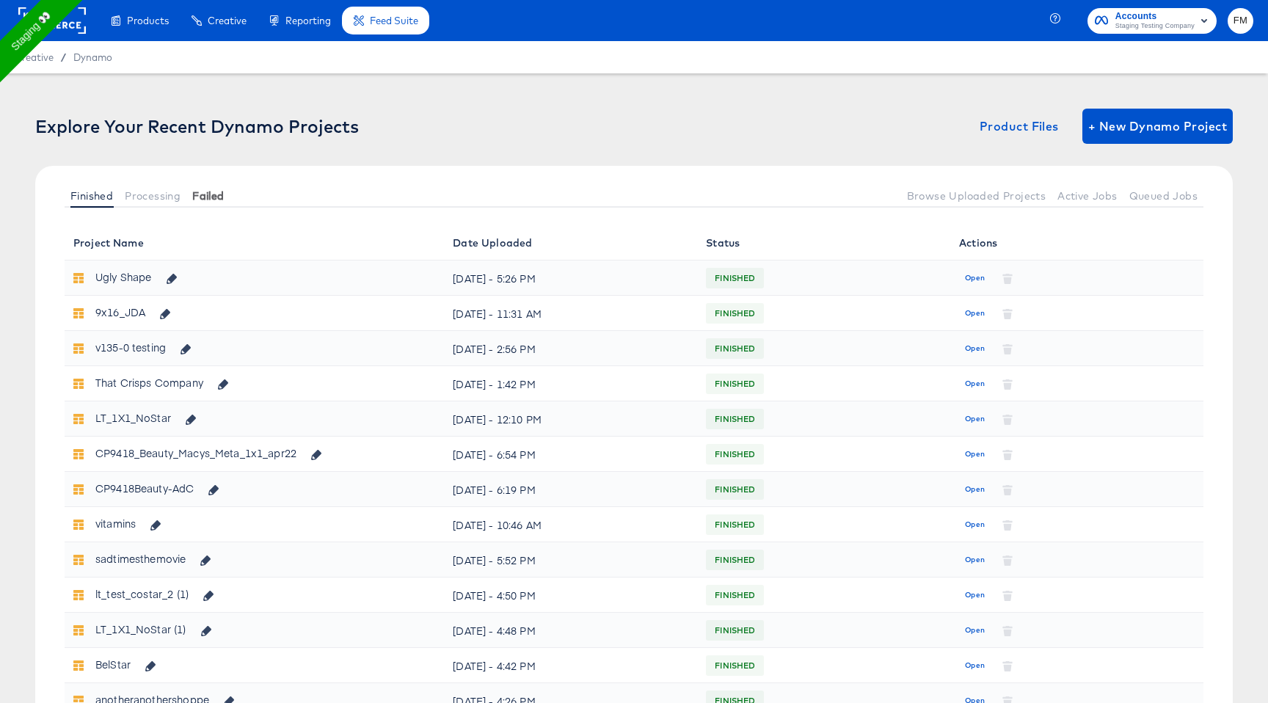
click at [214, 191] on span "Failed" at bounding box center [208, 196] width 32 height 12
click at [215, 197] on span "Failed" at bounding box center [208, 196] width 32 height 12
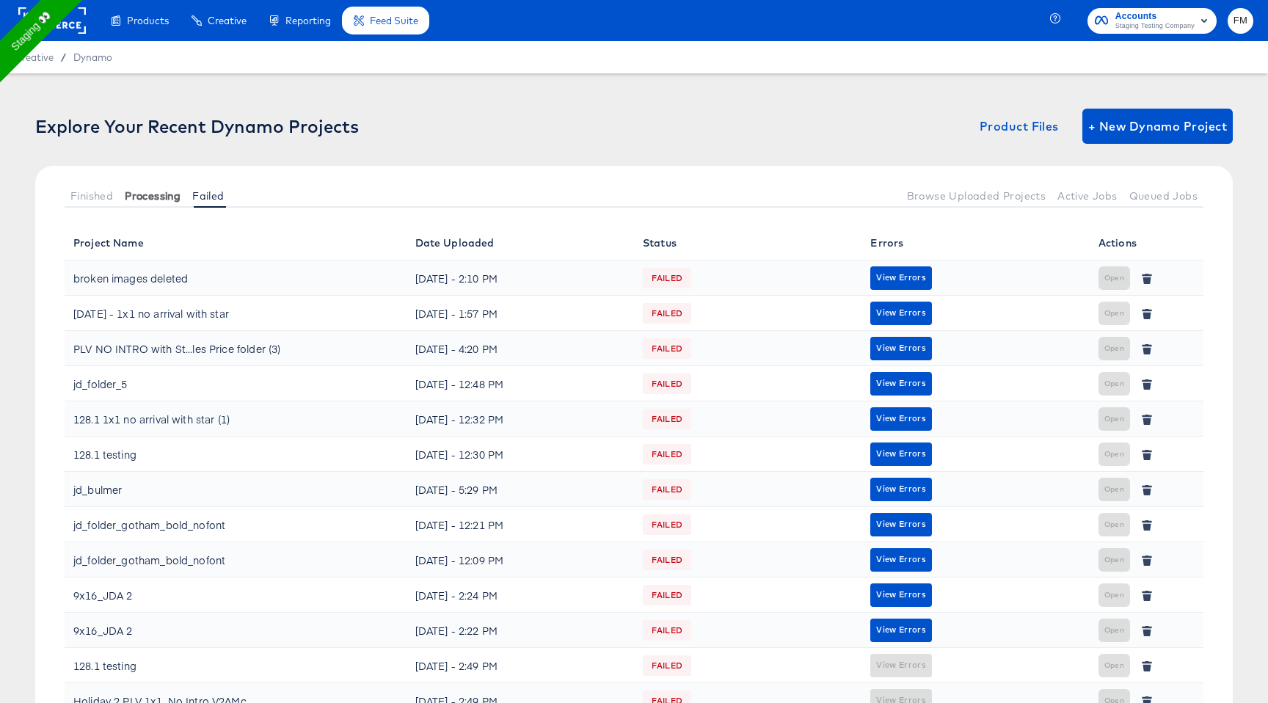
click at [165, 190] on span "Processing" at bounding box center [153, 196] width 56 height 12
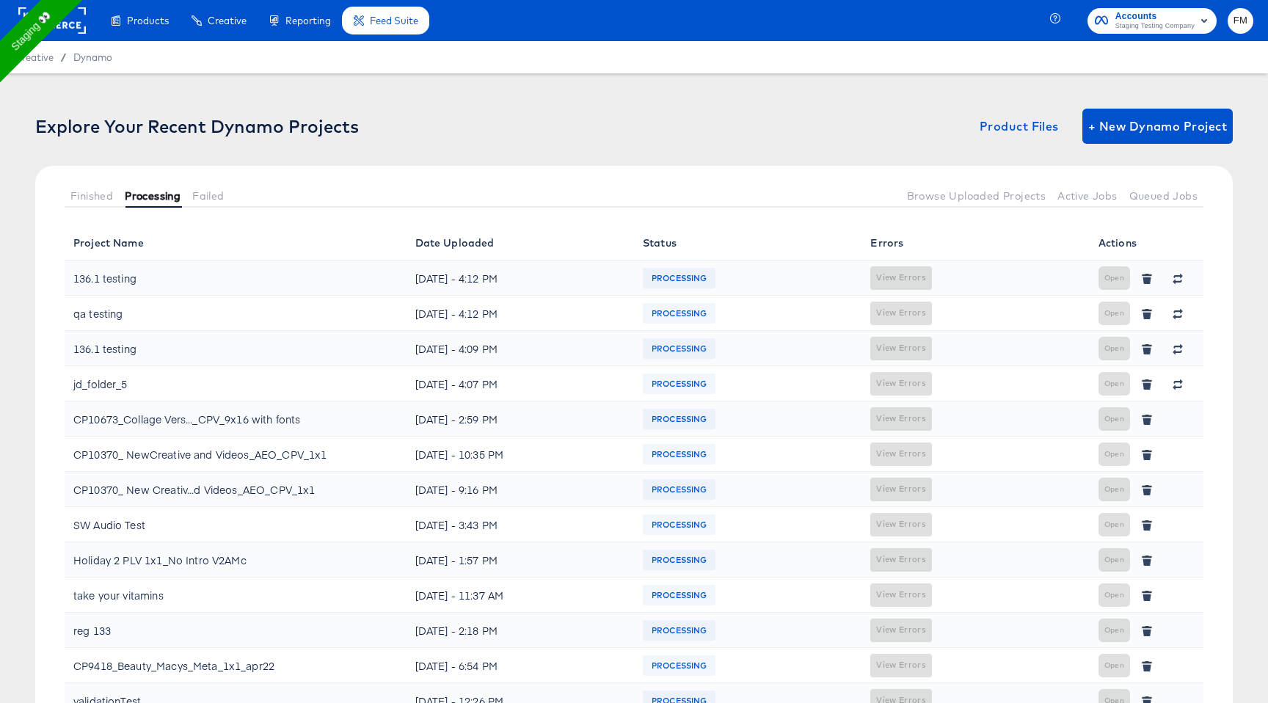
click at [0, 189] on html "Products Products Product Catalogs Enhance Your Product Catalog, Map Them to Pu…" at bounding box center [634, 351] width 1268 height 703
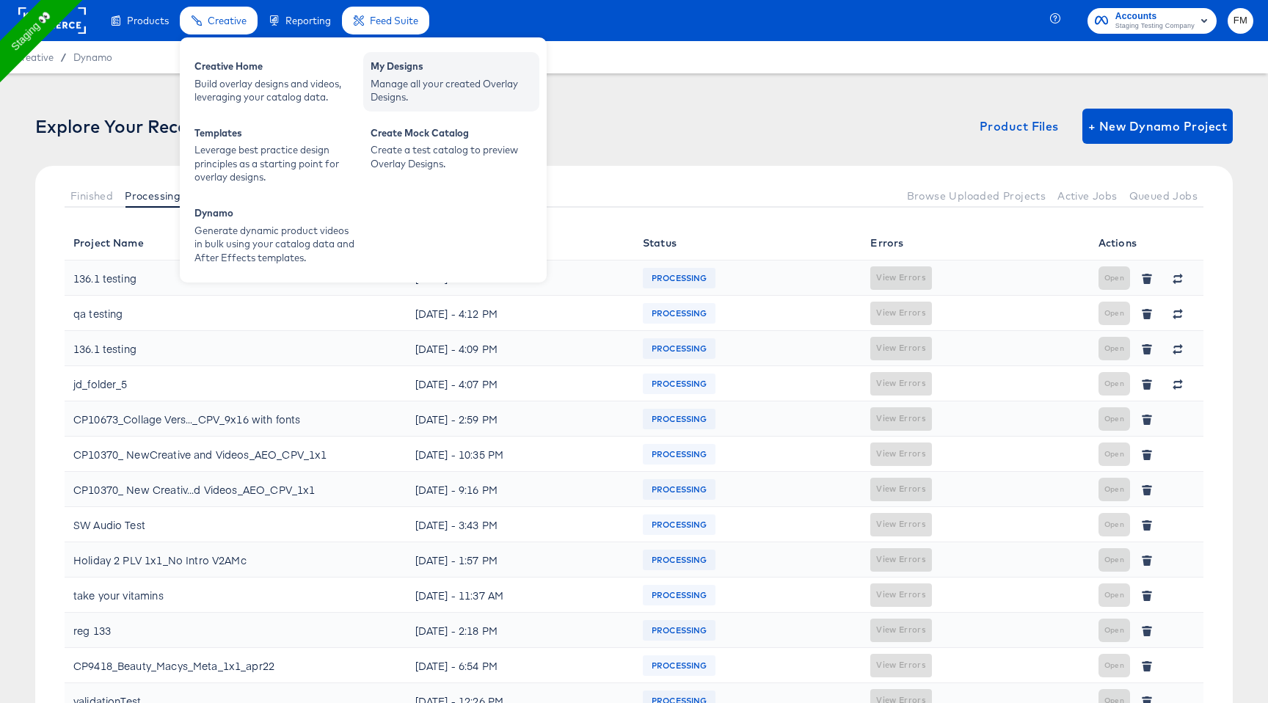
click at [428, 91] on div "Manage all your created Overlay Designs." at bounding box center [450, 90] width 161 height 27
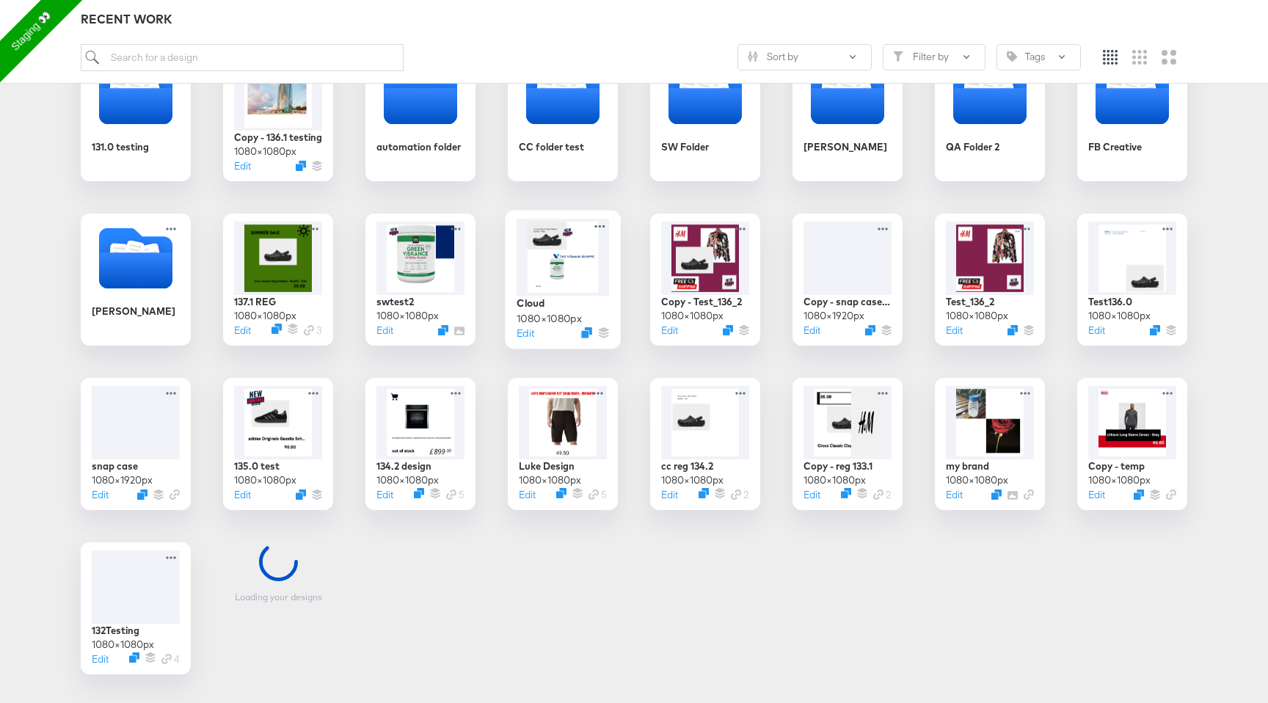
scroll to position [277, 0]
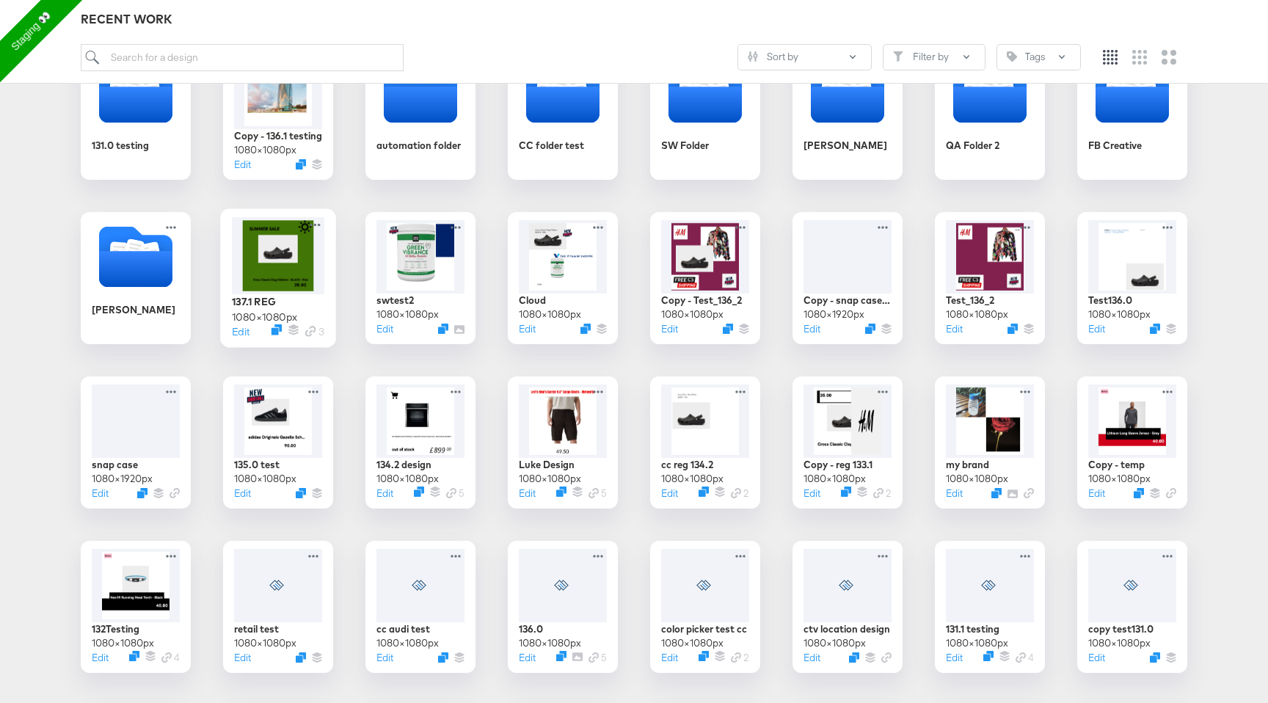
click at [282, 249] on div at bounding box center [278, 255] width 92 height 77
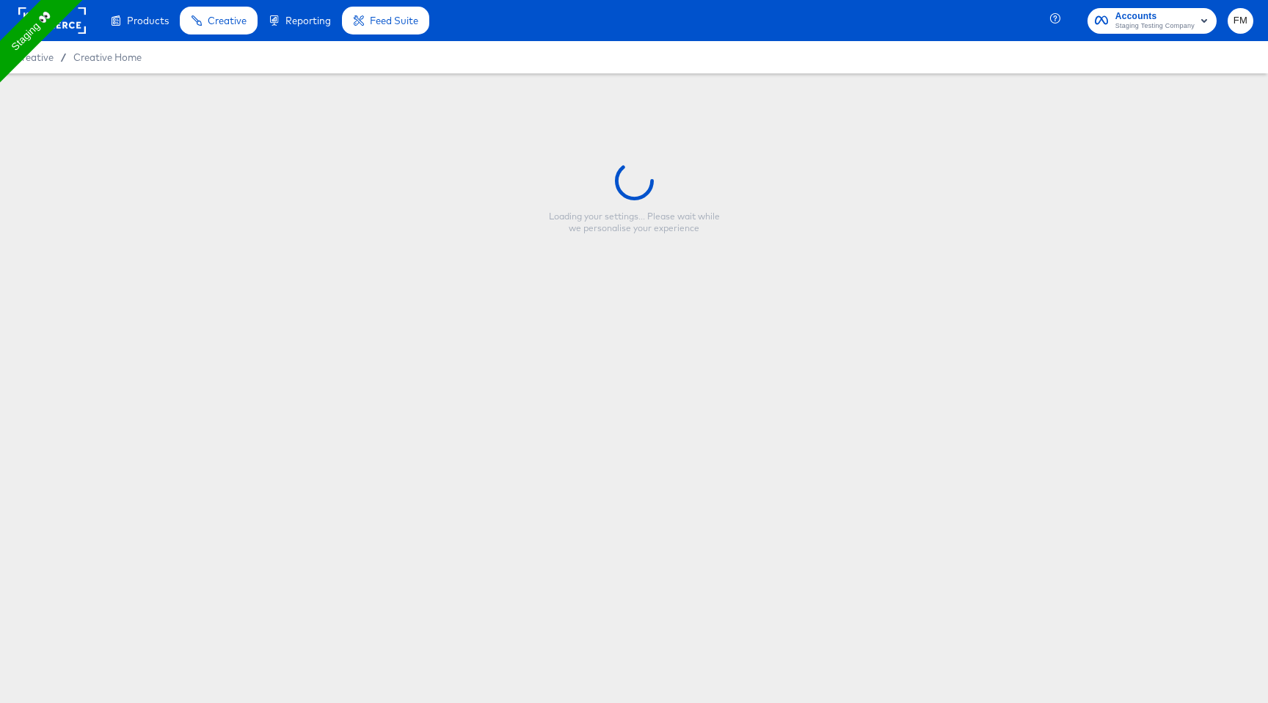
type input "137.1 REG"
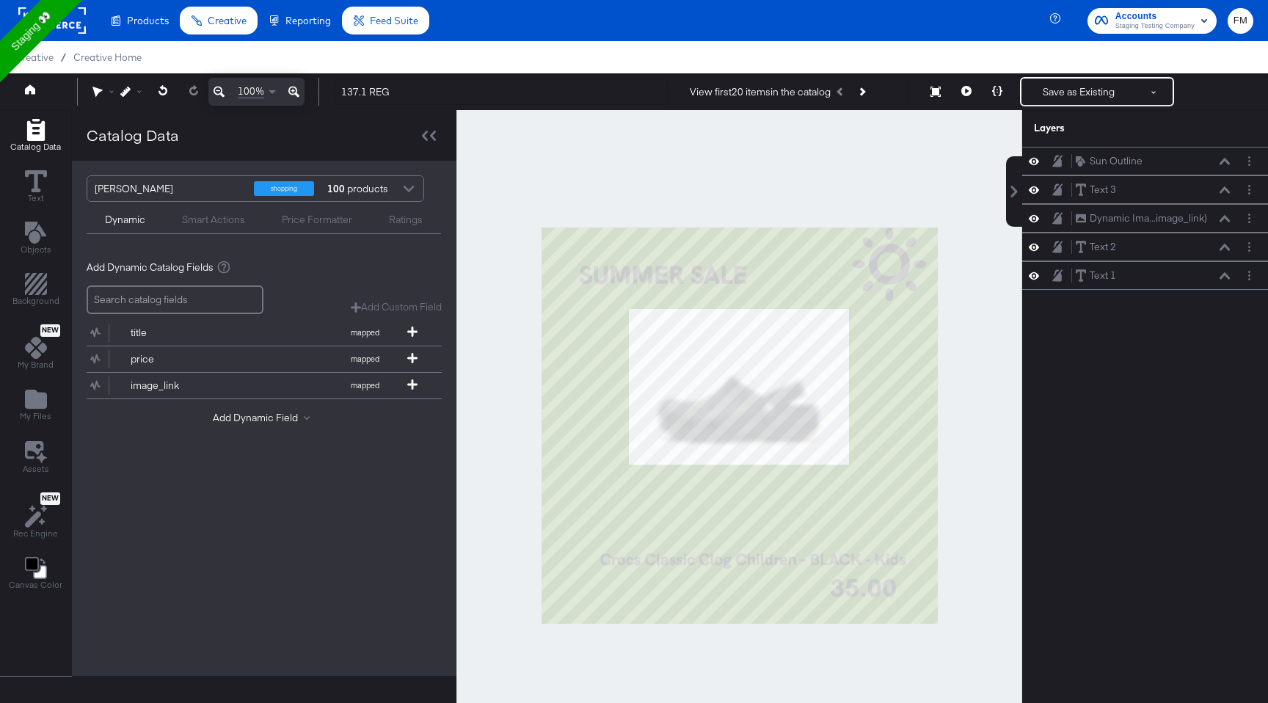
click at [417, 224] on div "Ratings" at bounding box center [406, 220] width 34 height 14
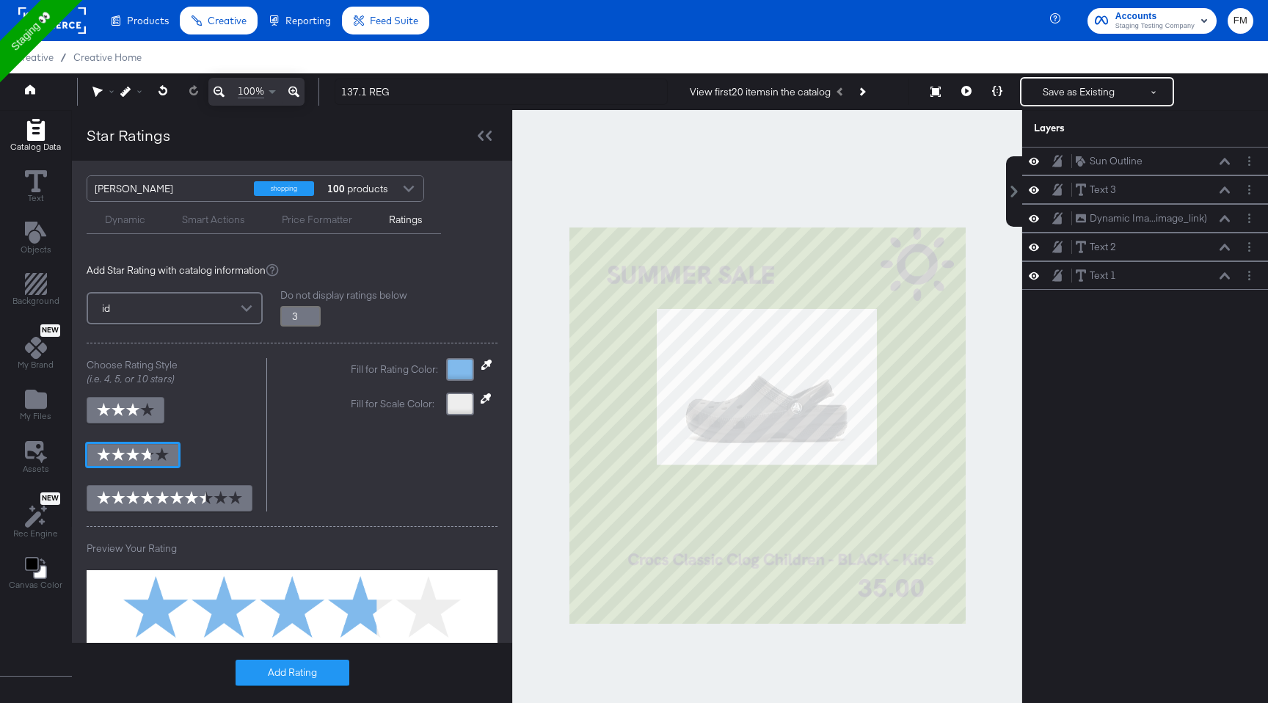
click at [486, 363] on icon at bounding box center [486, 364] width 10 height 10
click at [619, 322] on div at bounding box center [767, 425] width 508 height 630
type input "3.8"
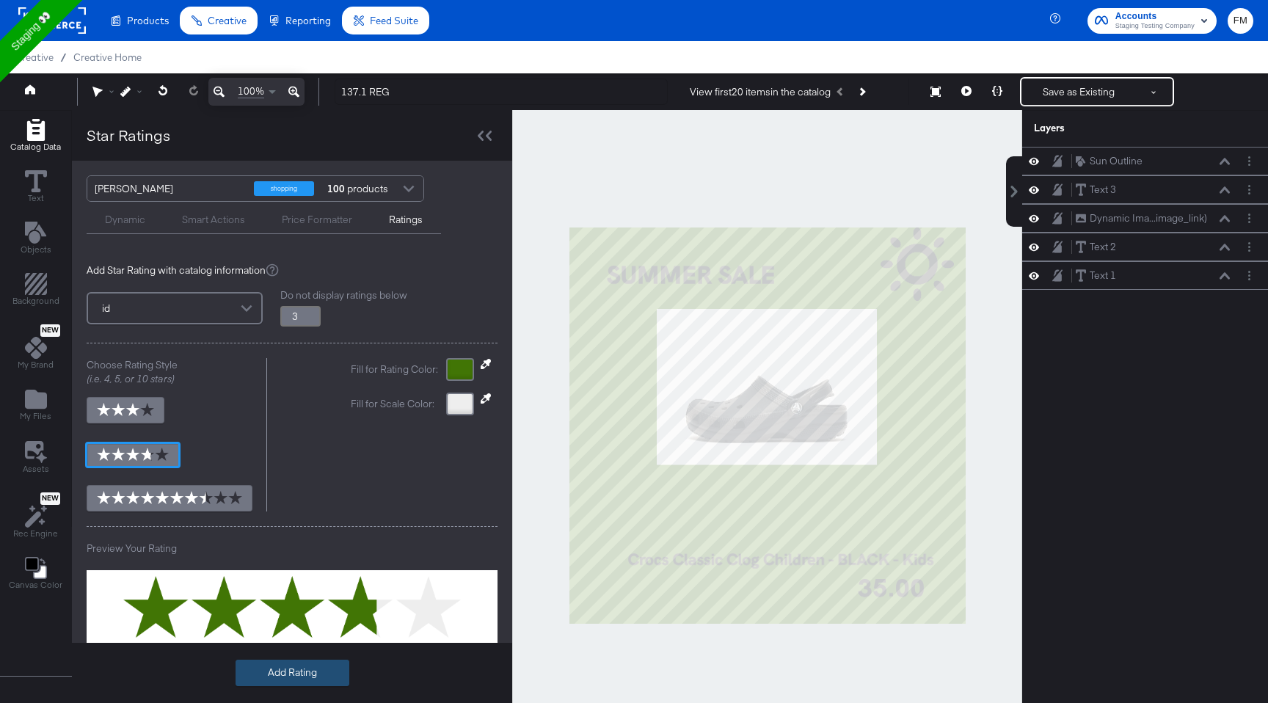
click at [288, 673] on button "Add Rating" at bounding box center [292, 672] width 114 height 26
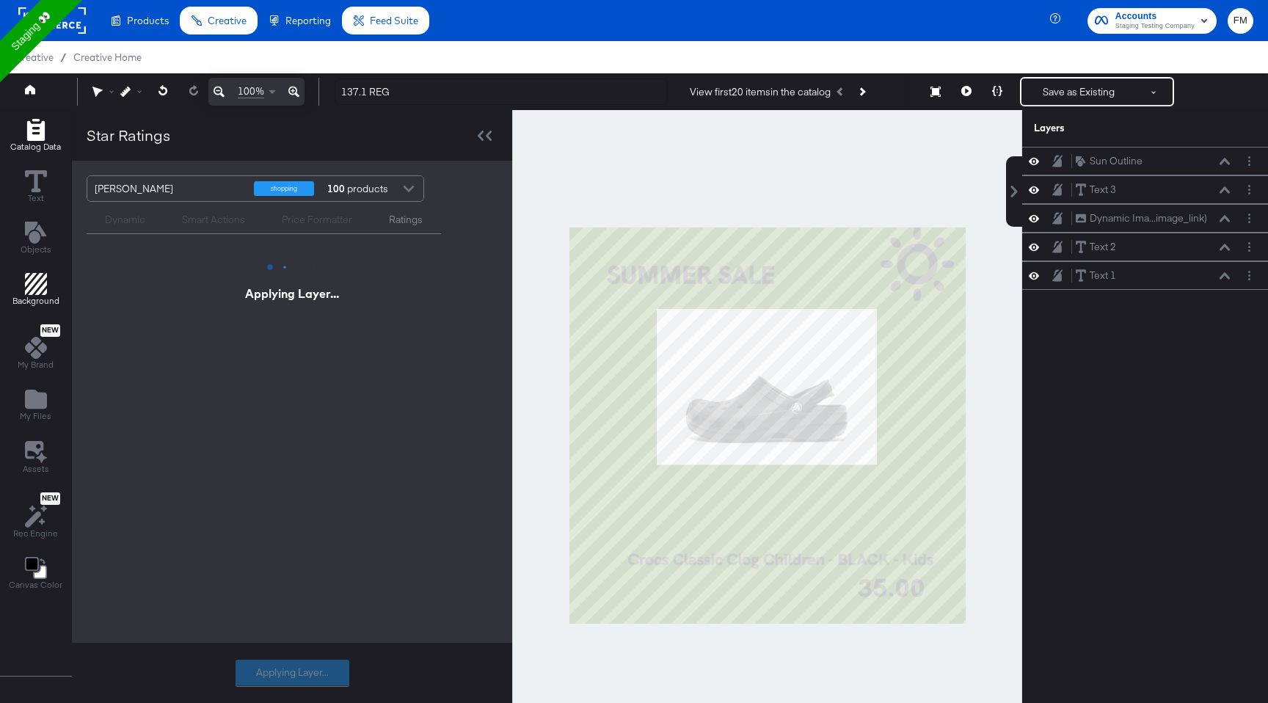
click at [43, 296] on span "Background" at bounding box center [35, 301] width 47 height 12
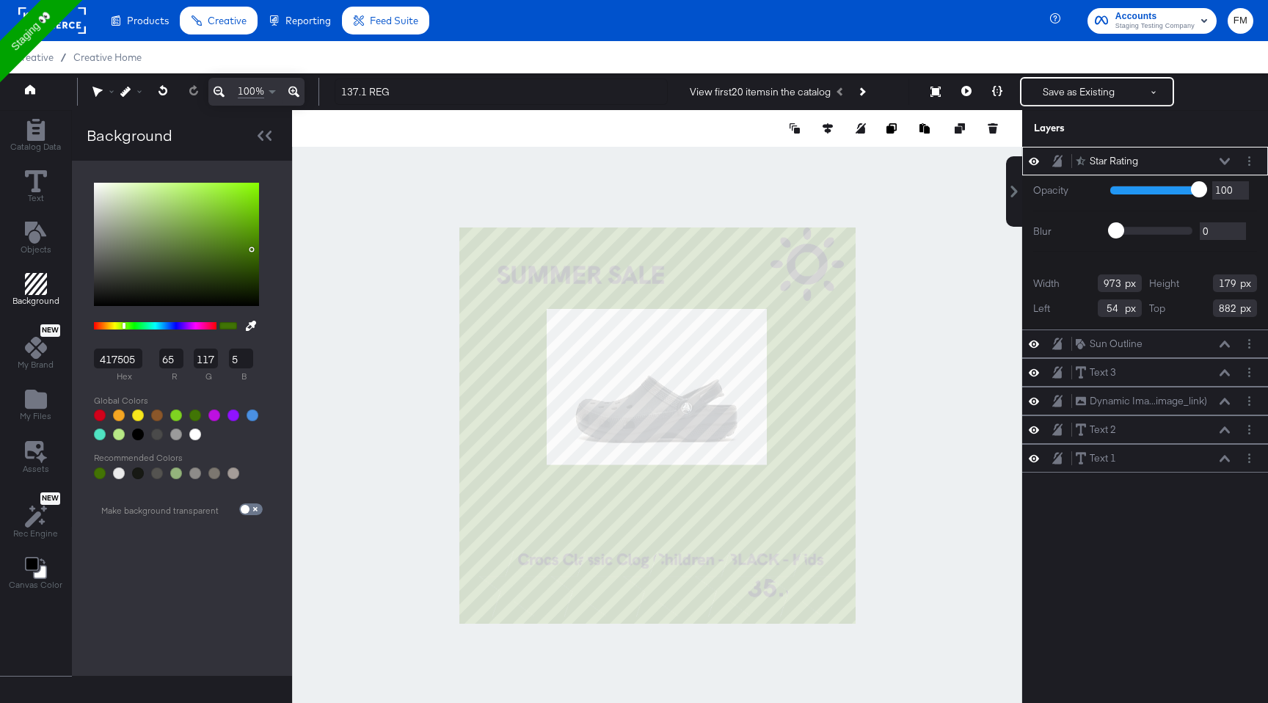
click at [117, 472] on div at bounding box center [119, 473] width 12 height 12
type input "EBEBEB"
type input "235"
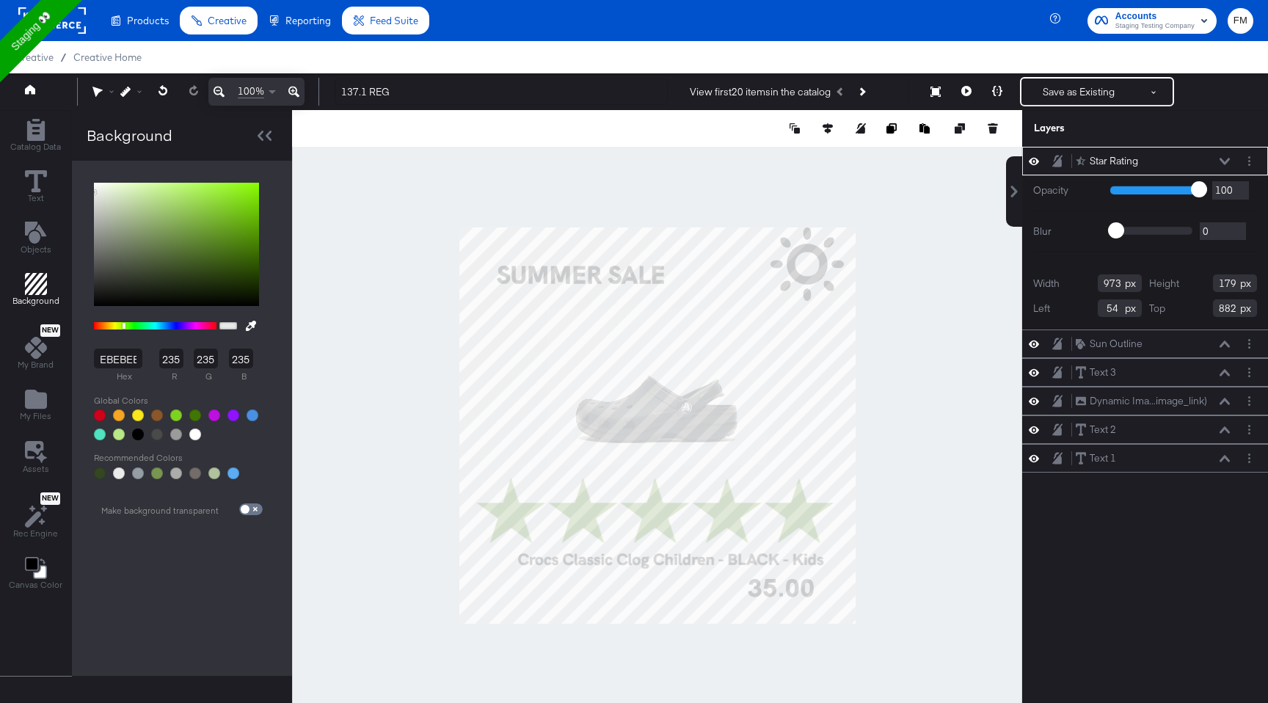
type input "75"
type input "652"
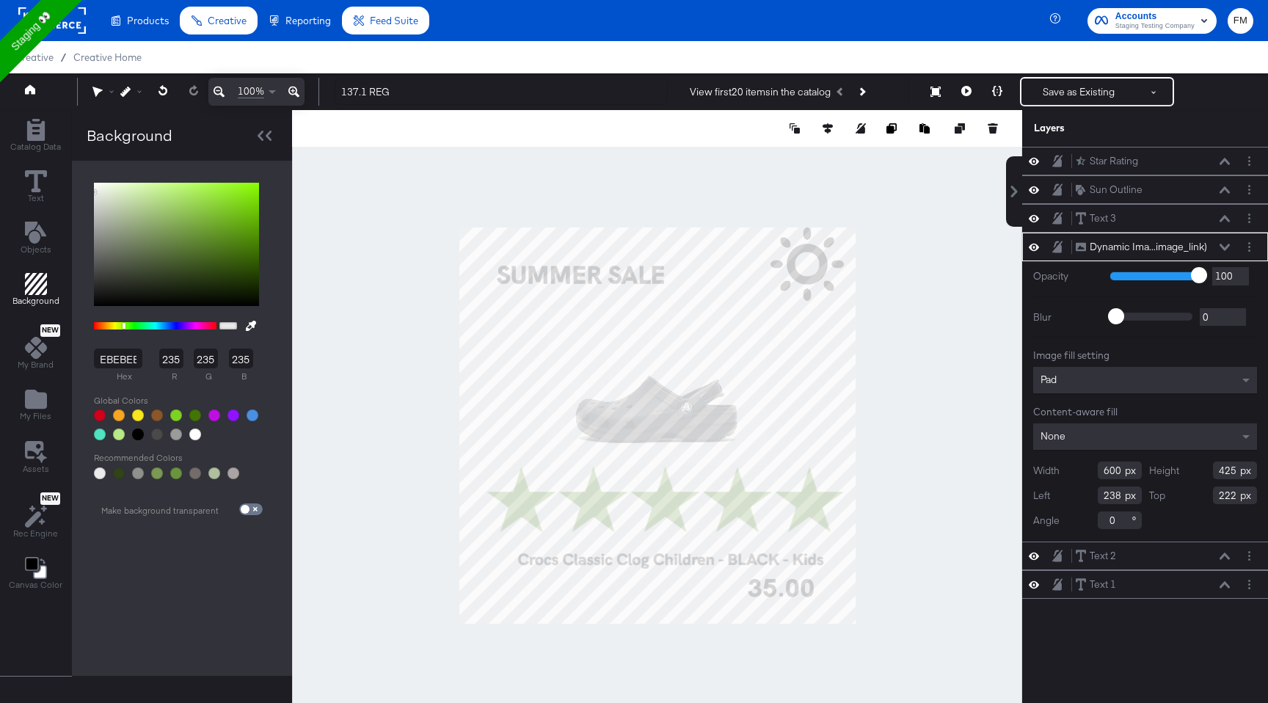
type input "260"
type input "227"
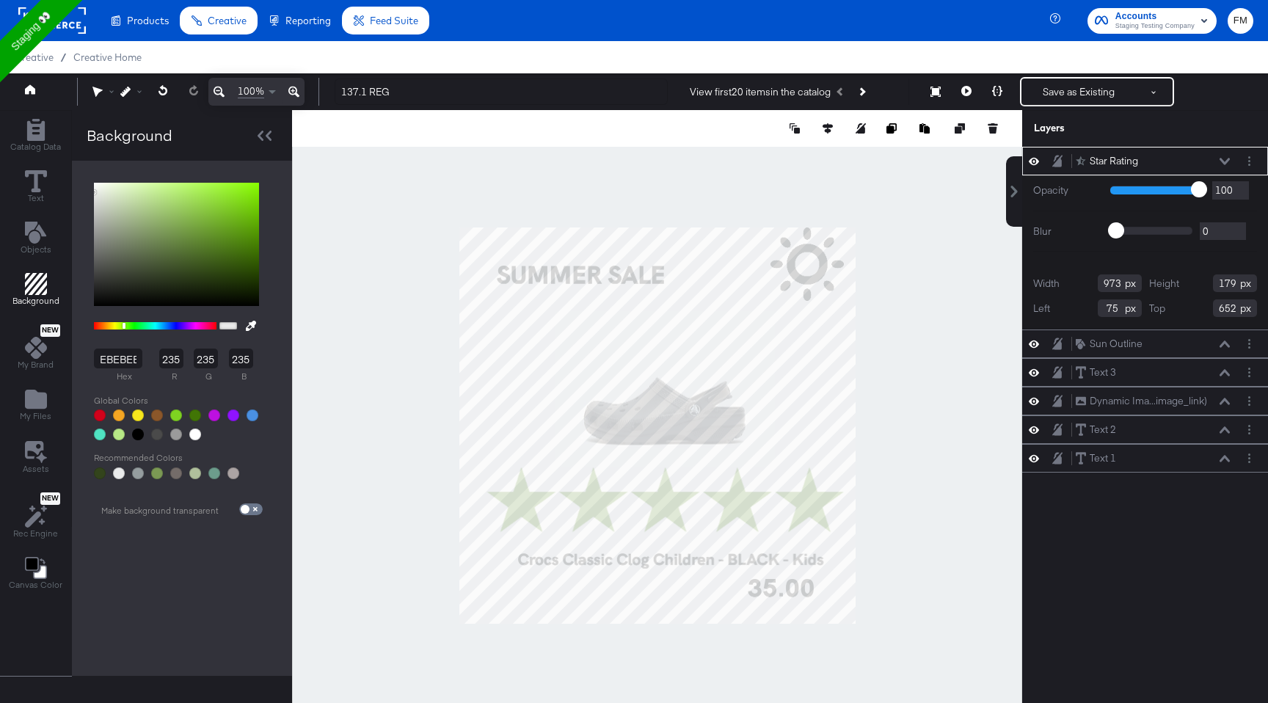
type input "654"
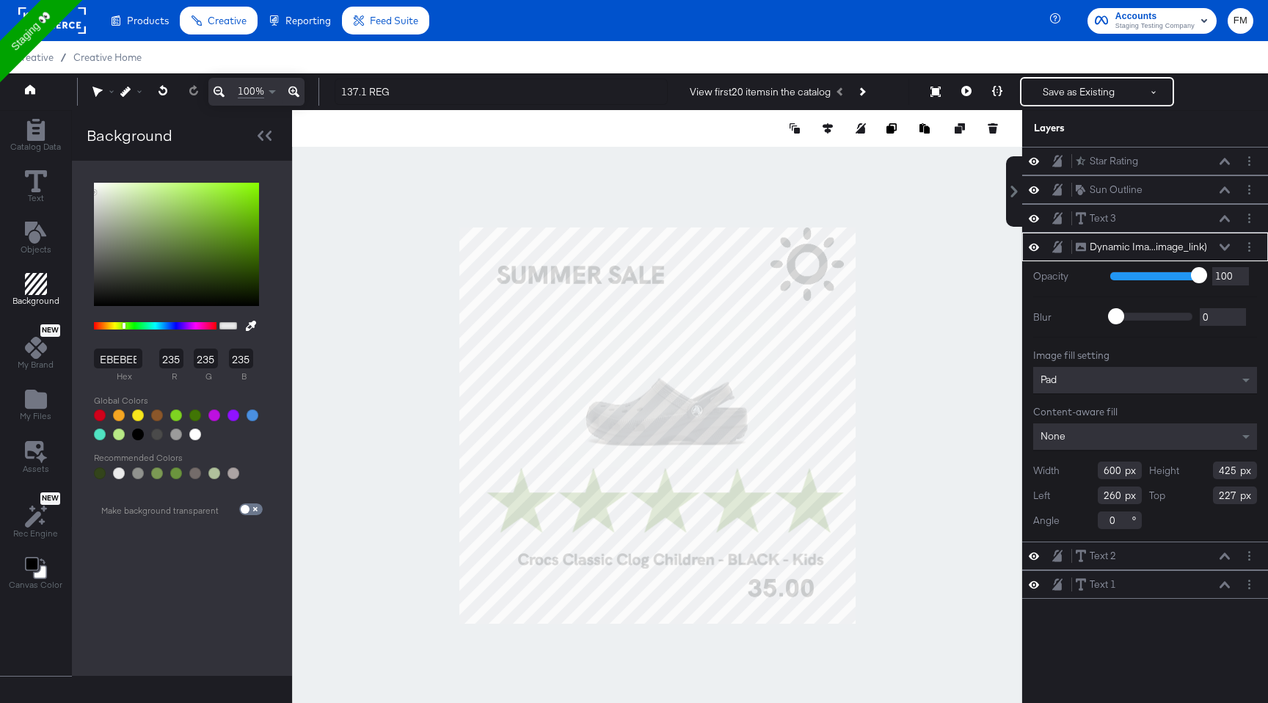
type input "266"
type input "229"
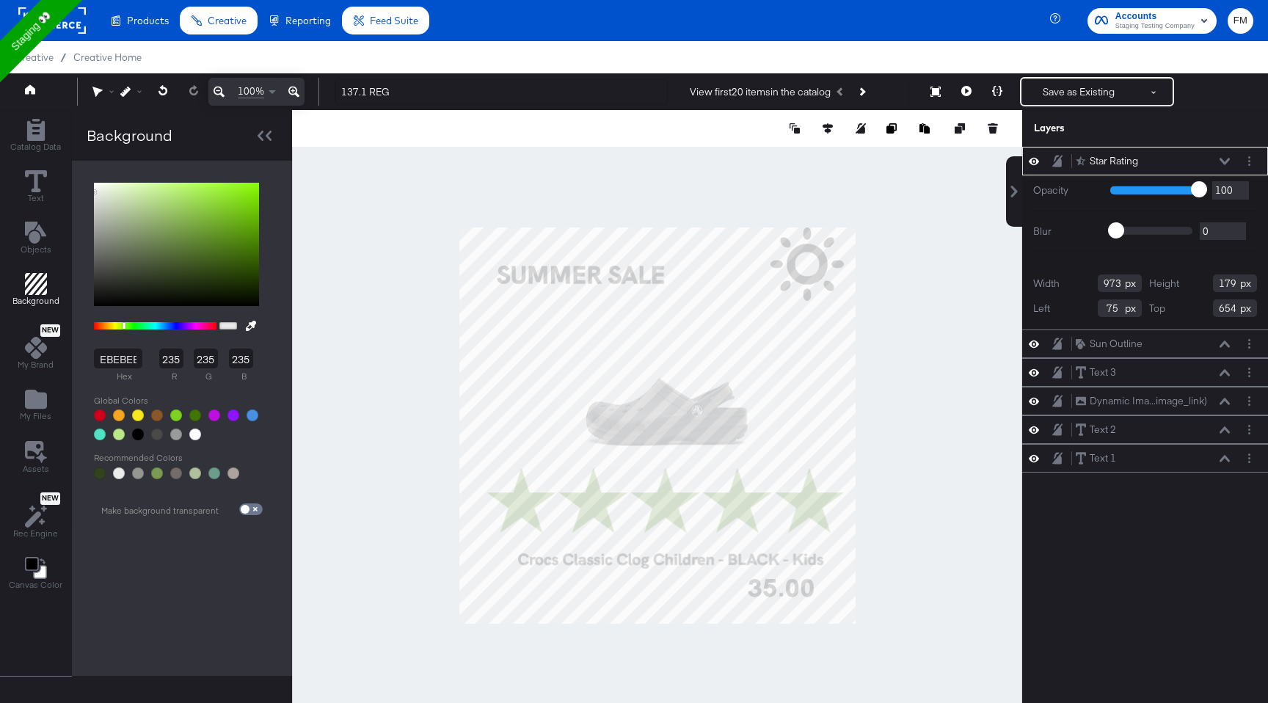
type input "47"
type input "698"
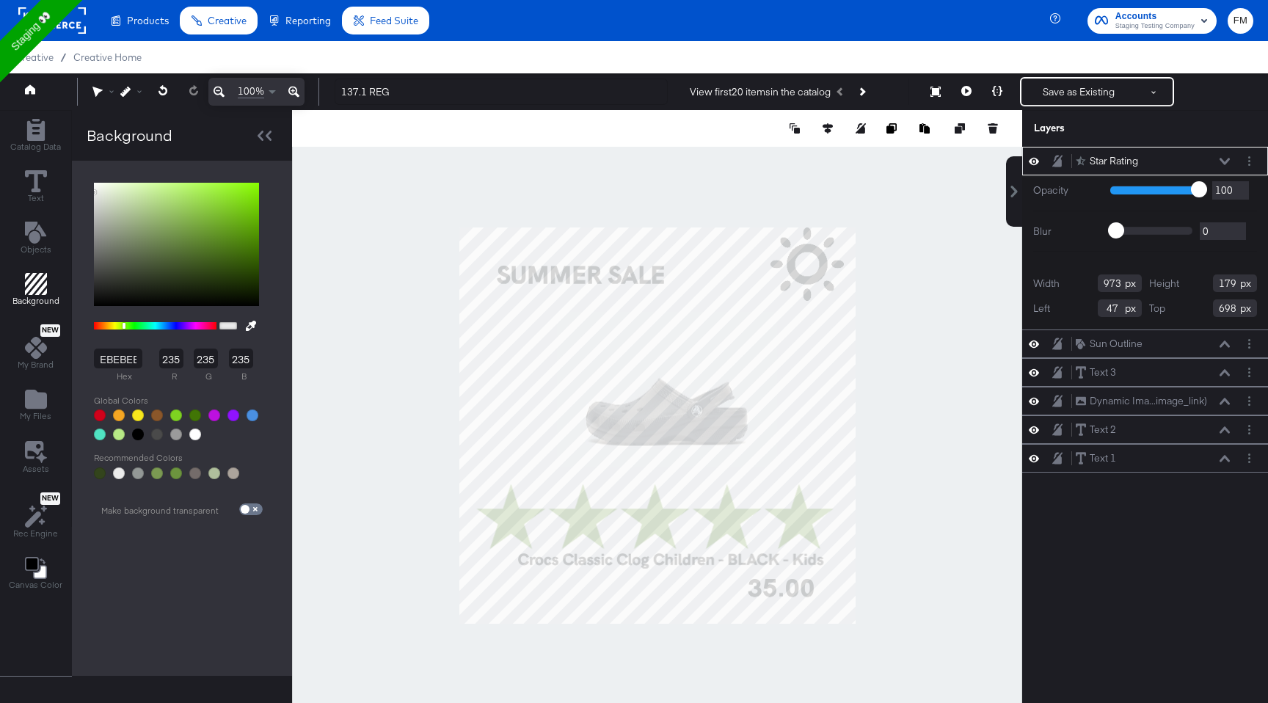
type input "543"
type input "100"
type input "777"
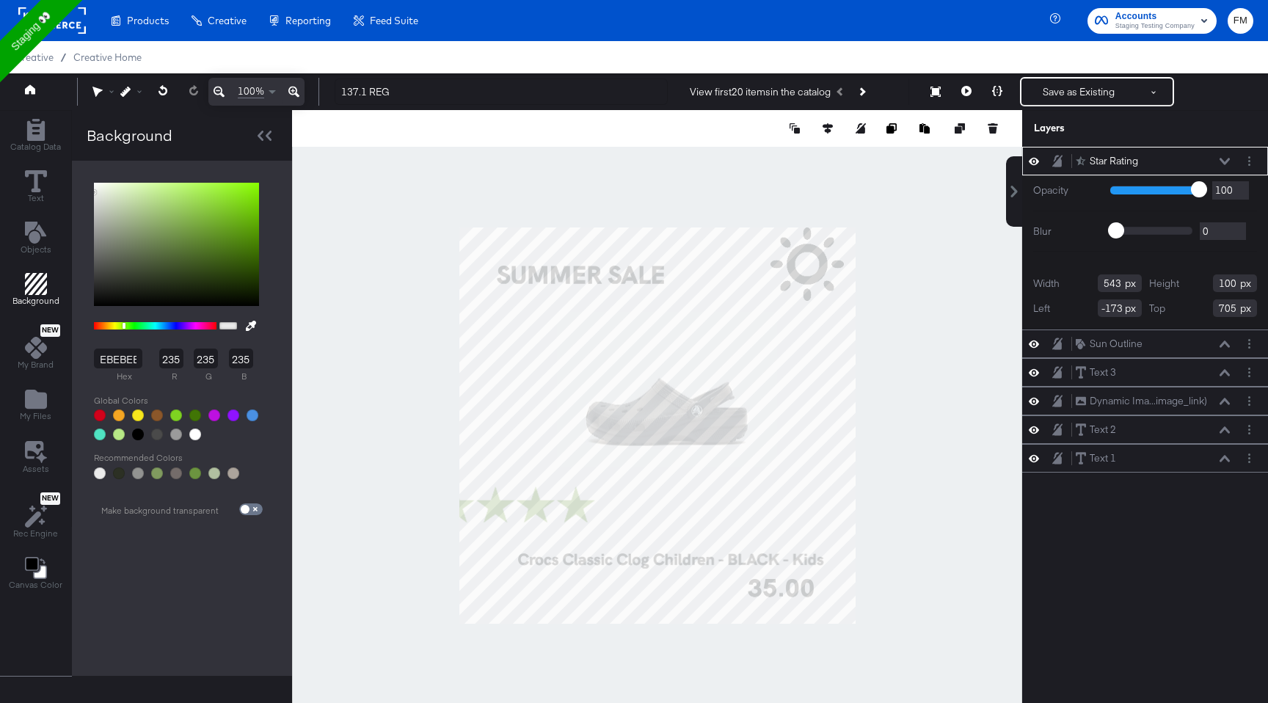
type input "294"
type input "773"
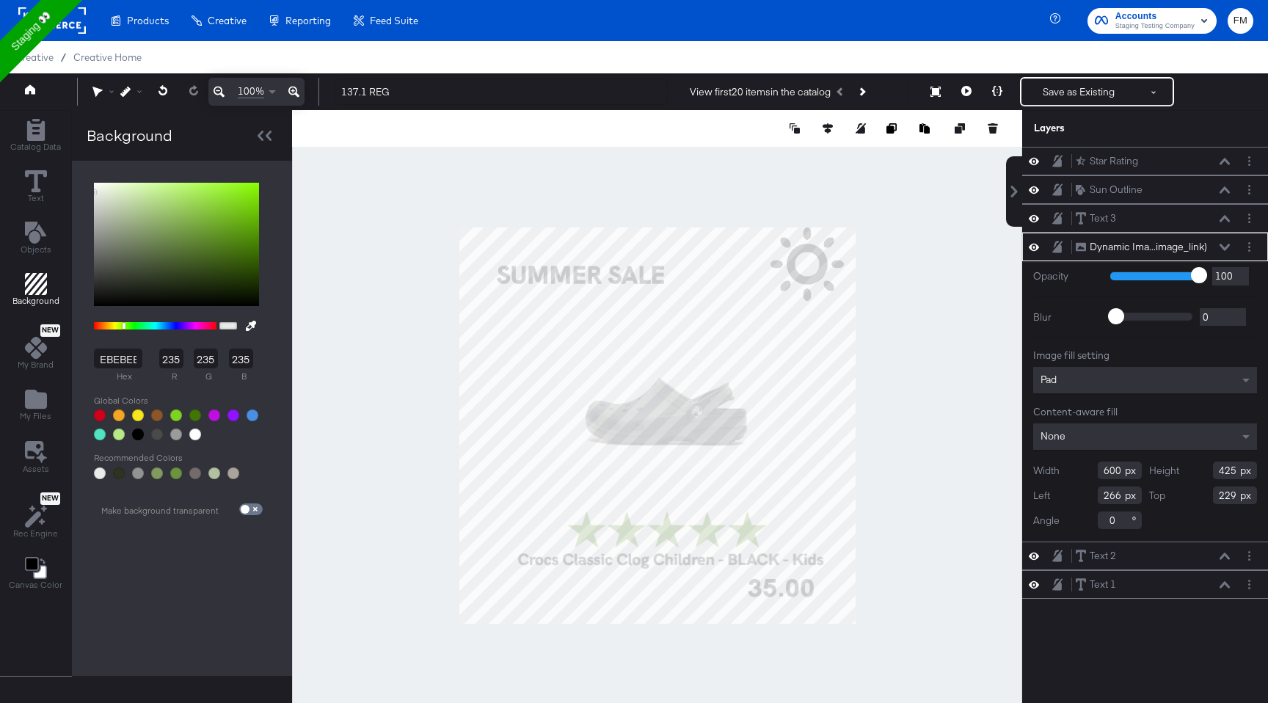
type input "270"
type input "223"
type input "1"
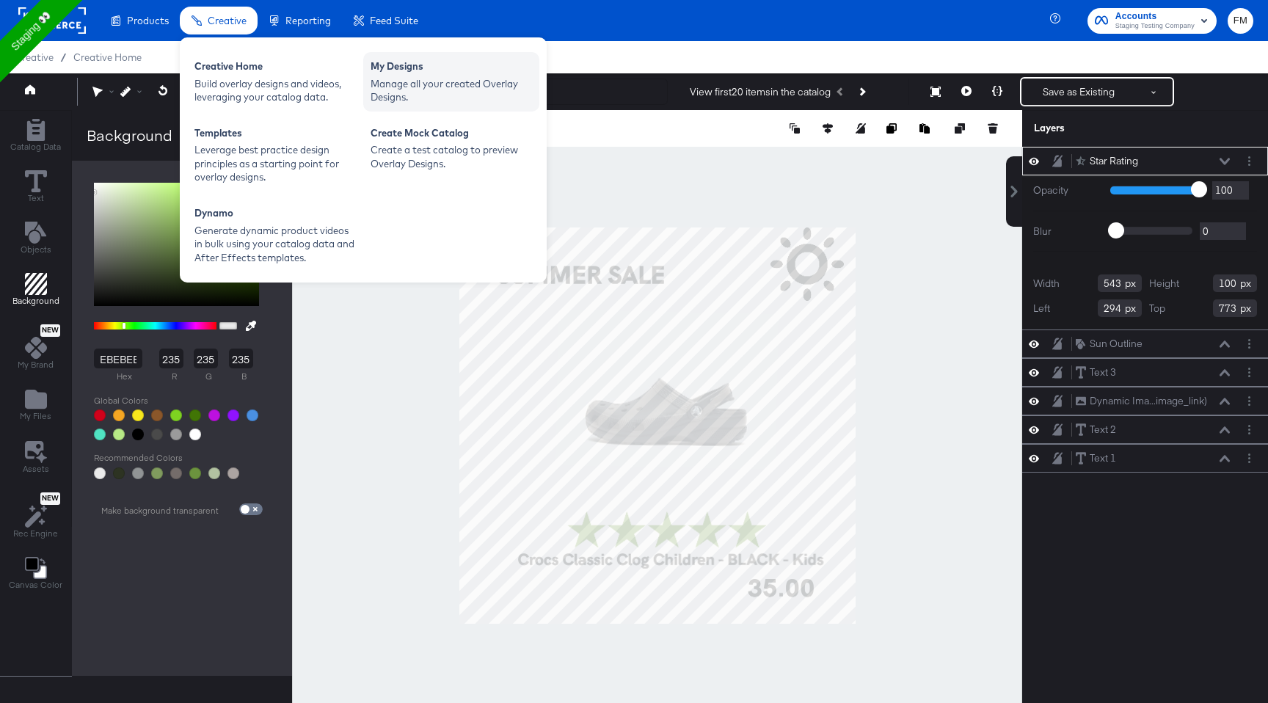
click at [436, 81] on div "Manage all your created Overlay Designs." at bounding box center [450, 90] width 161 height 27
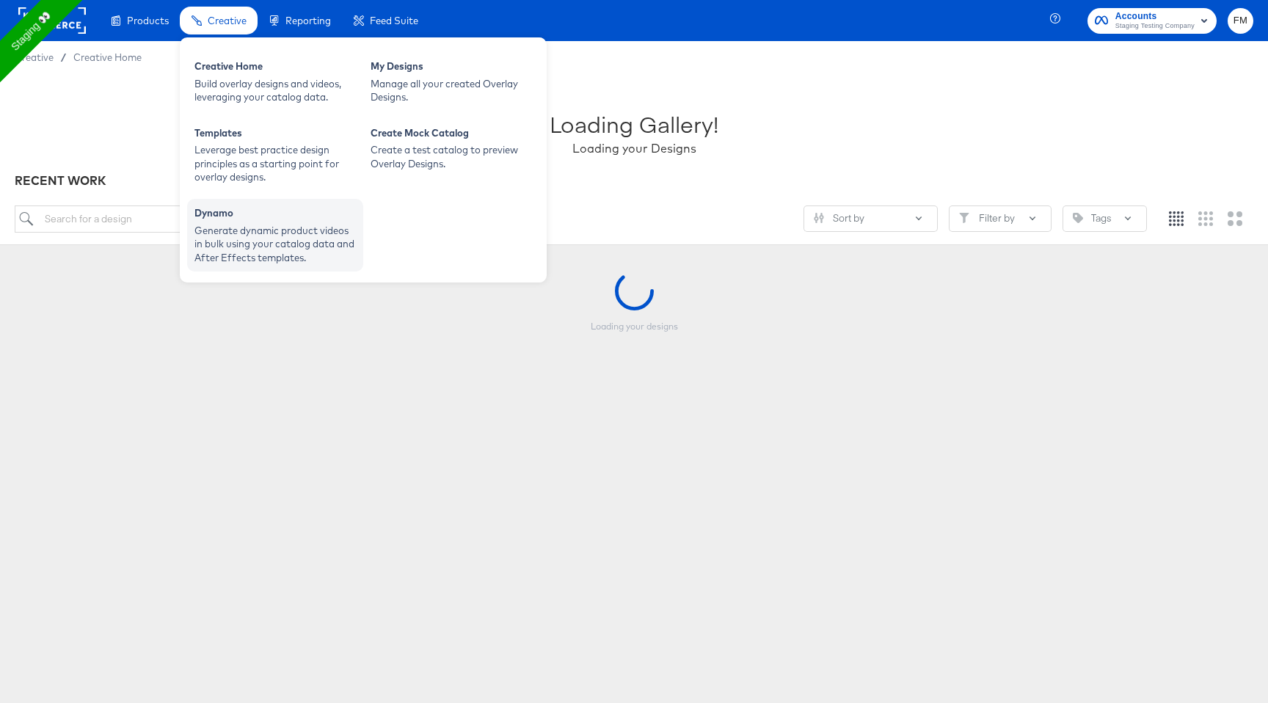
click at [280, 213] on div "Dynamo" at bounding box center [274, 215] width 161 height 18
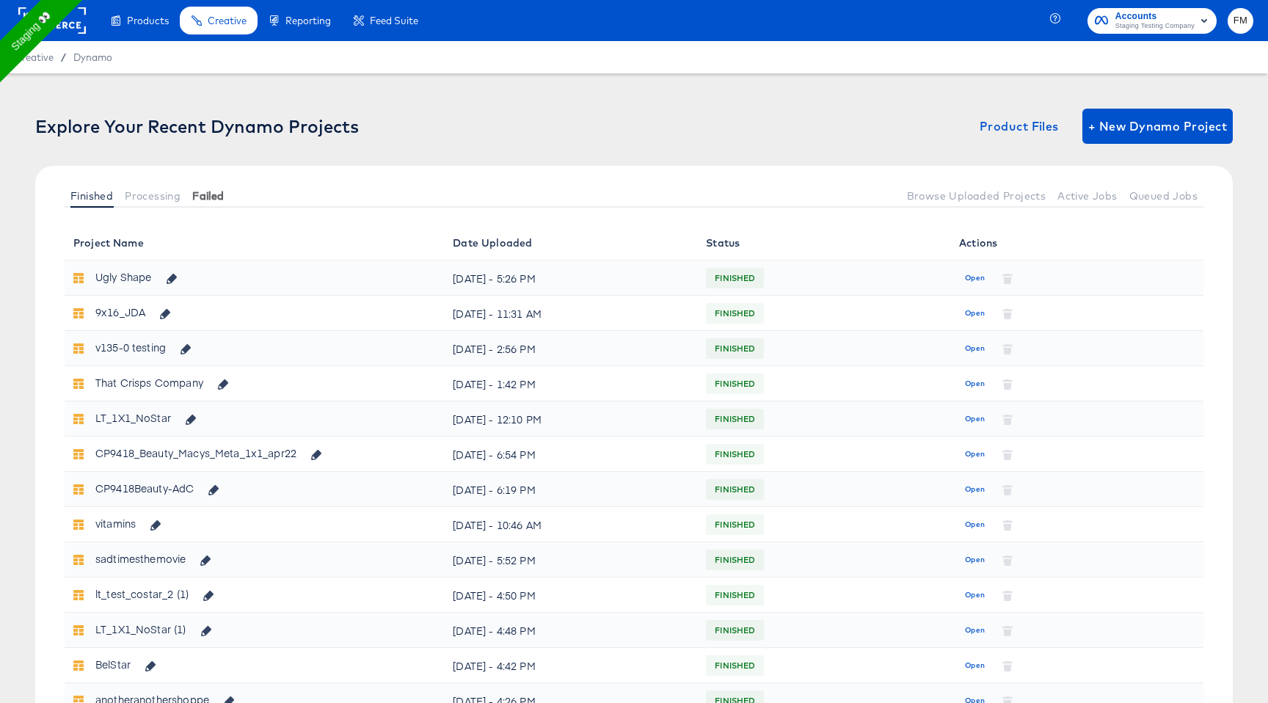
click at [208, 199] on span "Failed" at bounding box center [208, 196] width 32 height 12
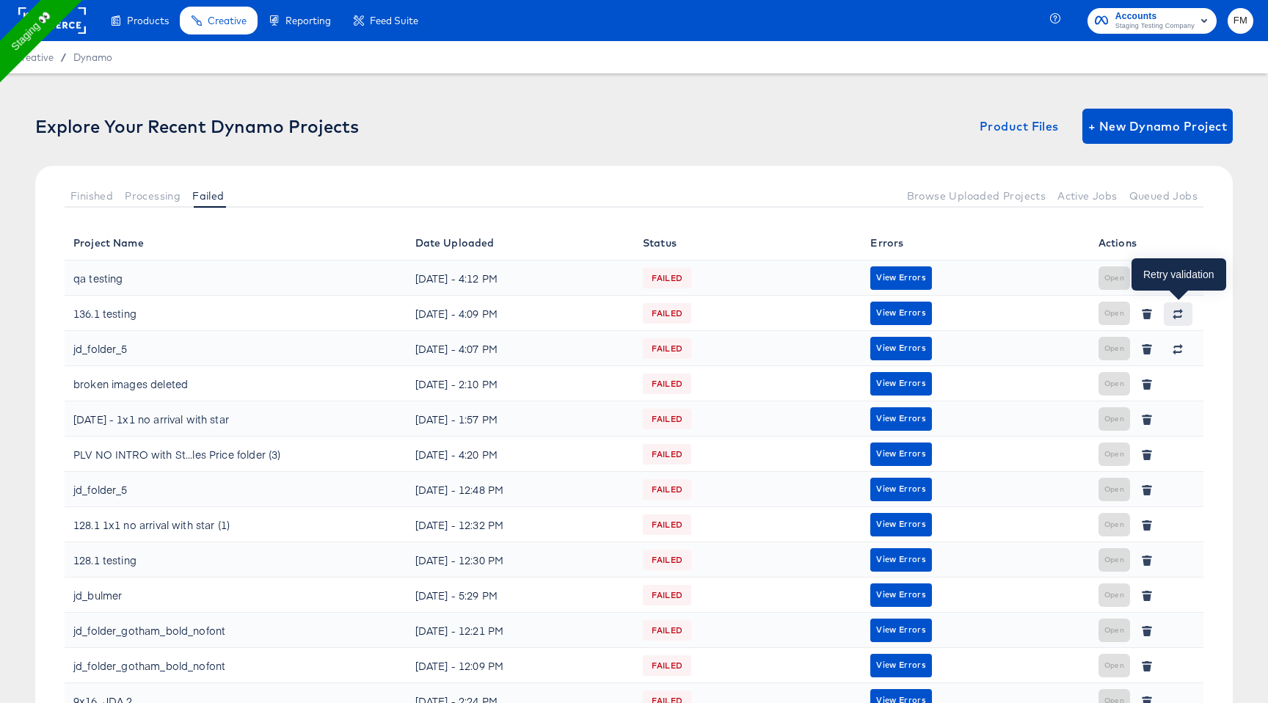
click at [1185, 314] on button "button" at bounding box center [1177, 313] width 28 height 23
click at [1180, 312] on icon "button" at bounding box center [1177, 314] width 10 height 10
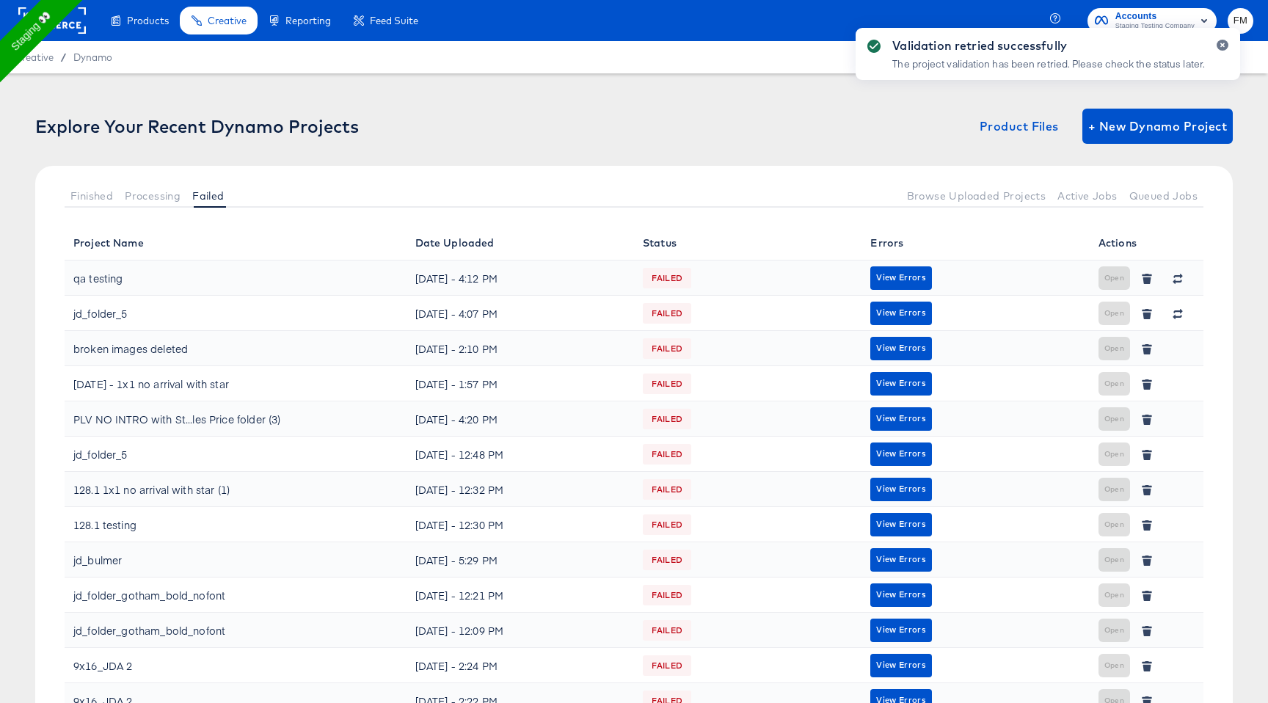
click at [1180, 312] on div "Validation retried successfully The project validation has been retried. Please…" at bounding box center [1048, 324] width 414 height 623
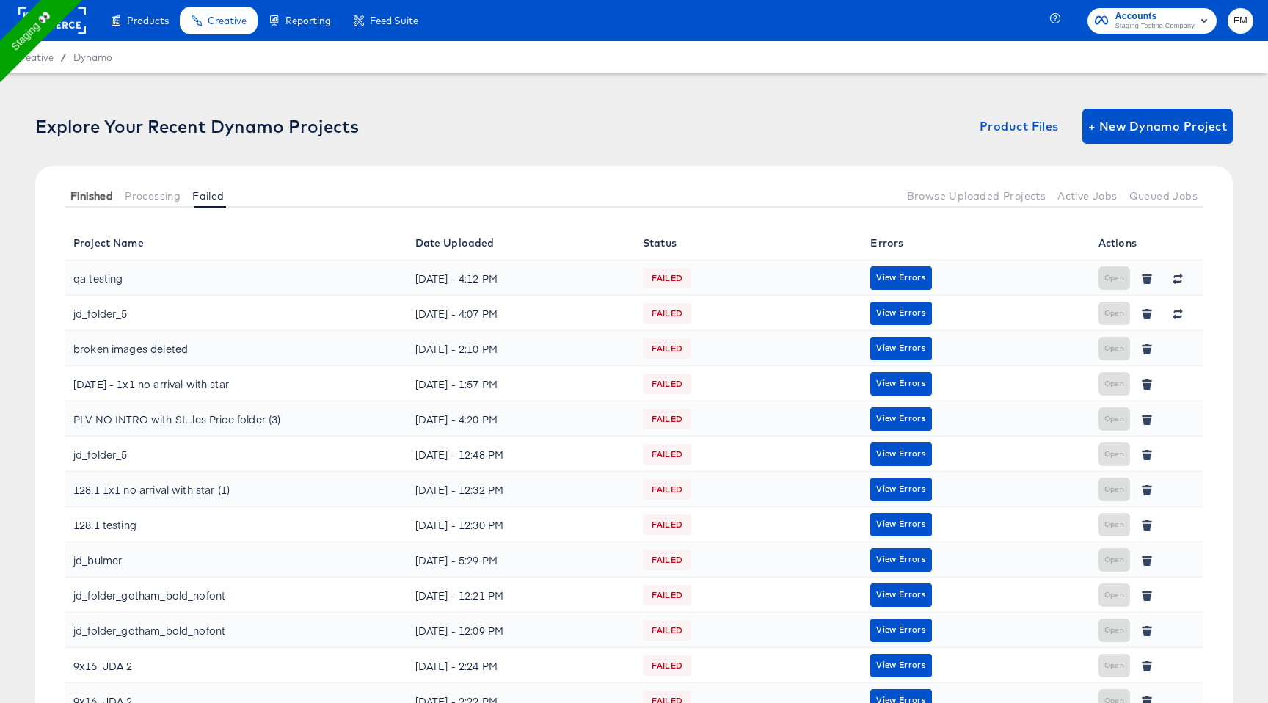
click at [88, 193] on span "Finished" at bounding box center [91, 196] width 43 height 12
click at [89, 198] on span "Finished" at bounding box center [91, 196] width 43 height 12
click at [112, 200] on span "Finished" at bounding box center [91, 196] width 43 height 12
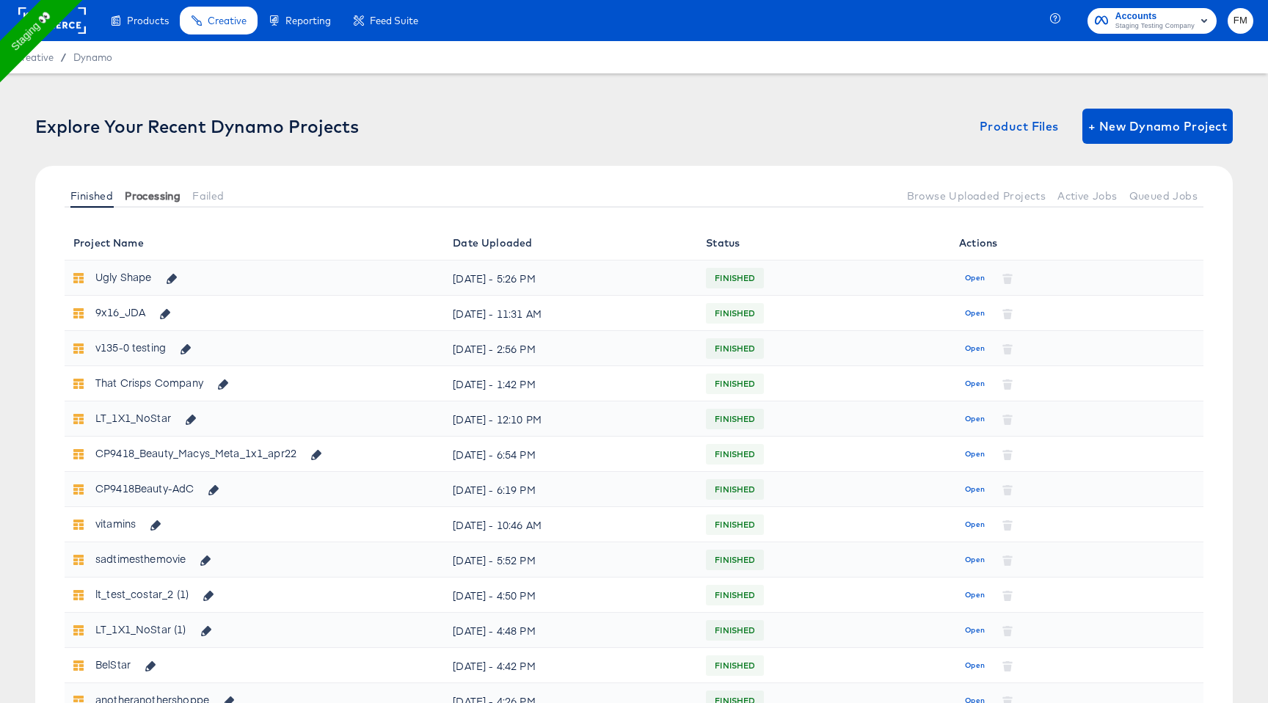
click at [154, 190] on span "Processing" at bounding box center [153, 196] width 56 height 12
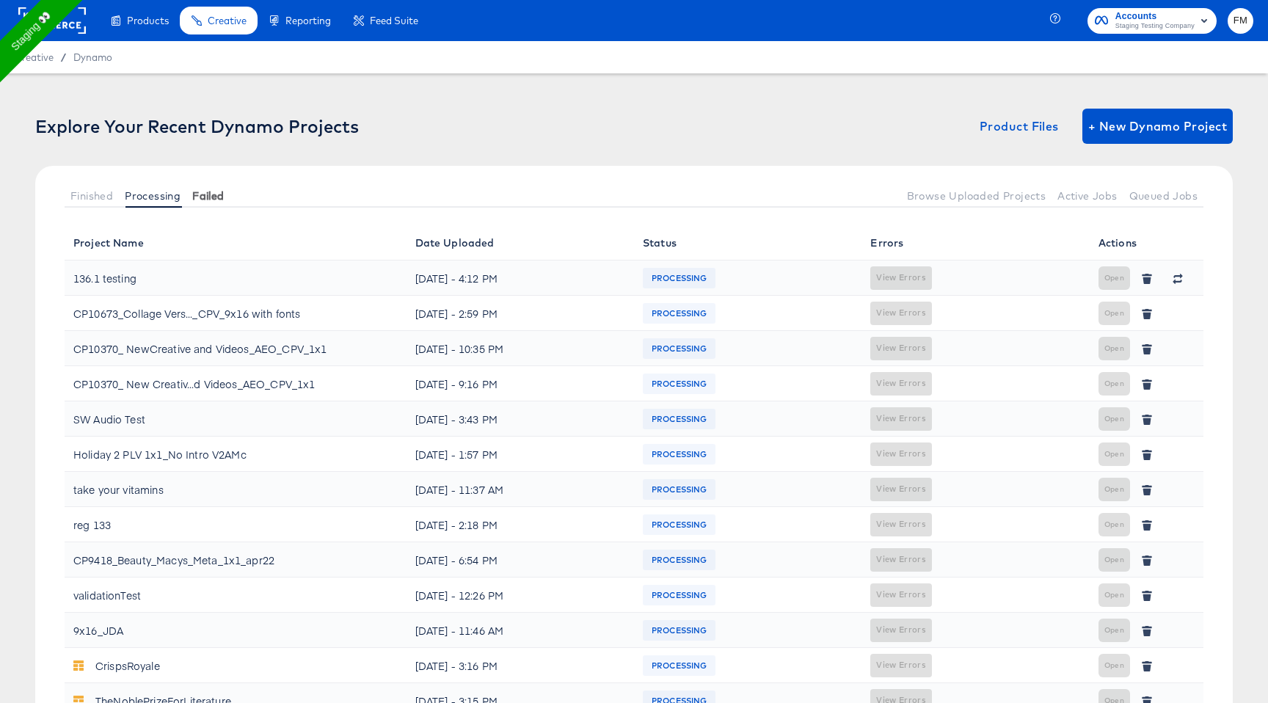
click at [213, 188] on button "Failed" at bounding box center [207, 195] width 43 height 24
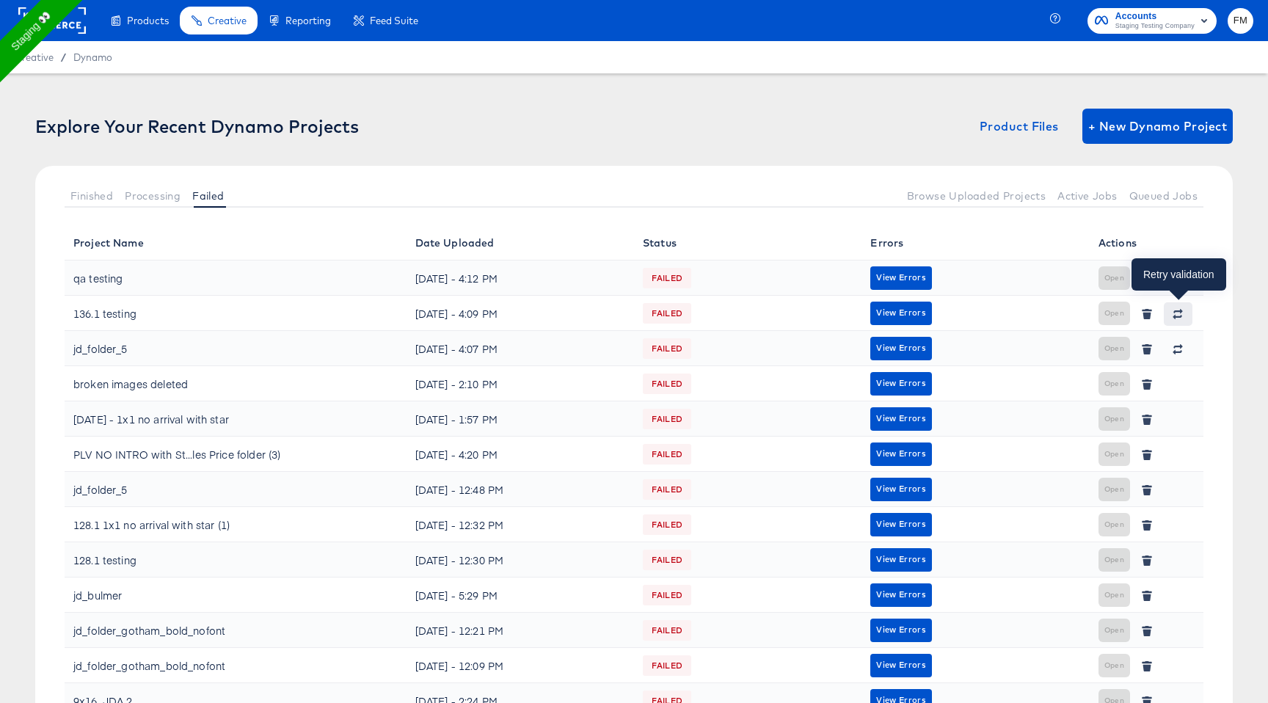
click at [1179, 318] on icon "button" at bounding box center [1177, 314] width 10 height 10
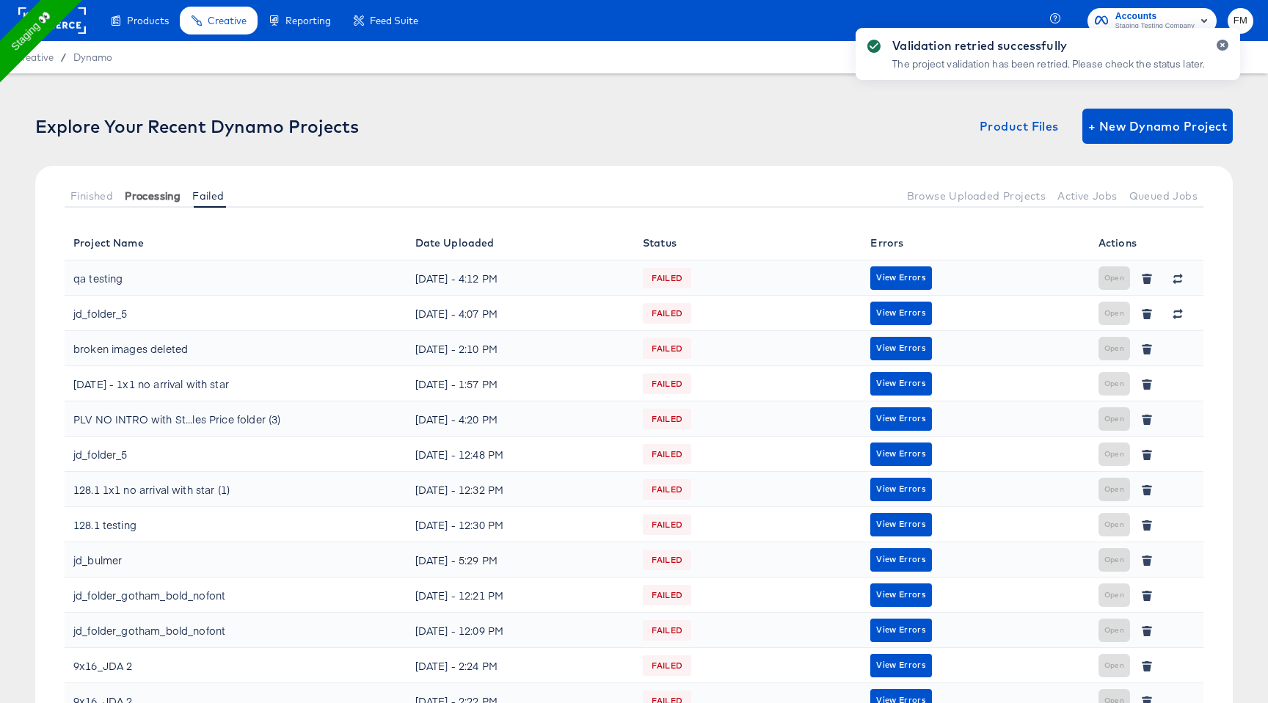
click at [156, 199] on span "Processing" at bounding box center [153, 196] width 56 height 12
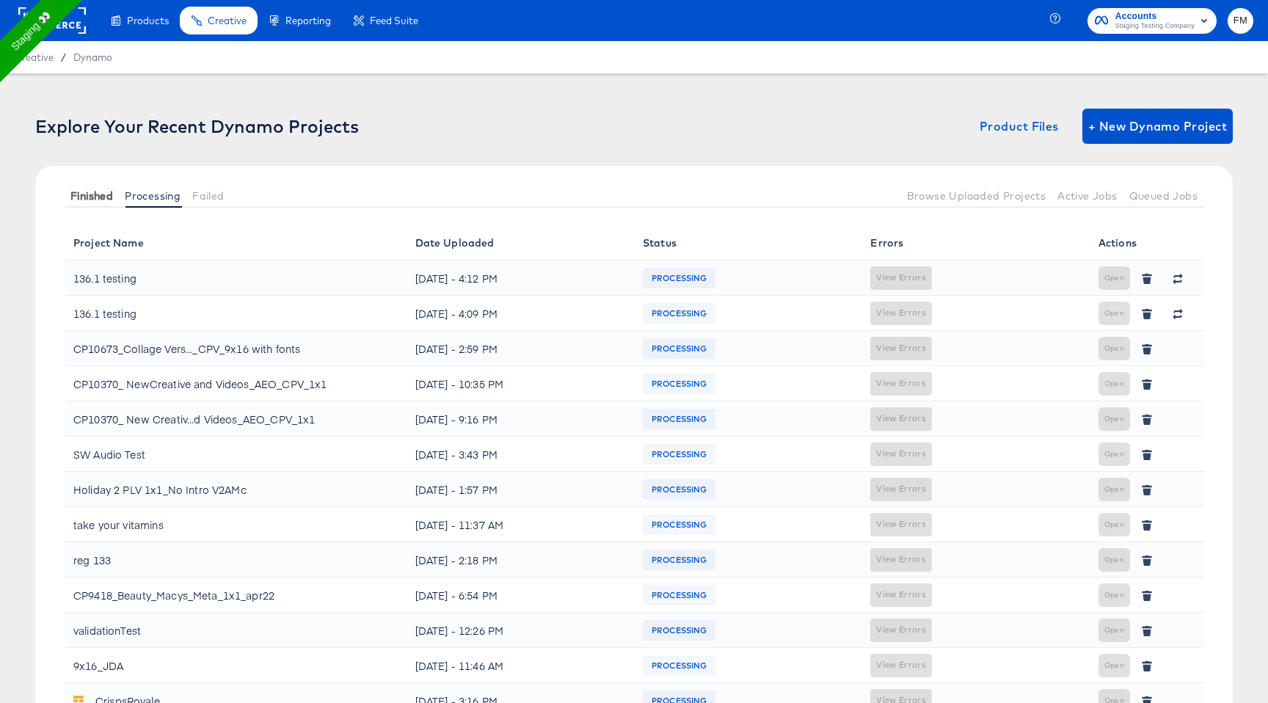
click at [87, 197] on span "Finished" at bounding box center [91, 196] width 43 height 12
click at [95, 195] on span "Finished" at bounding box center [91, 196] width 43 height 12
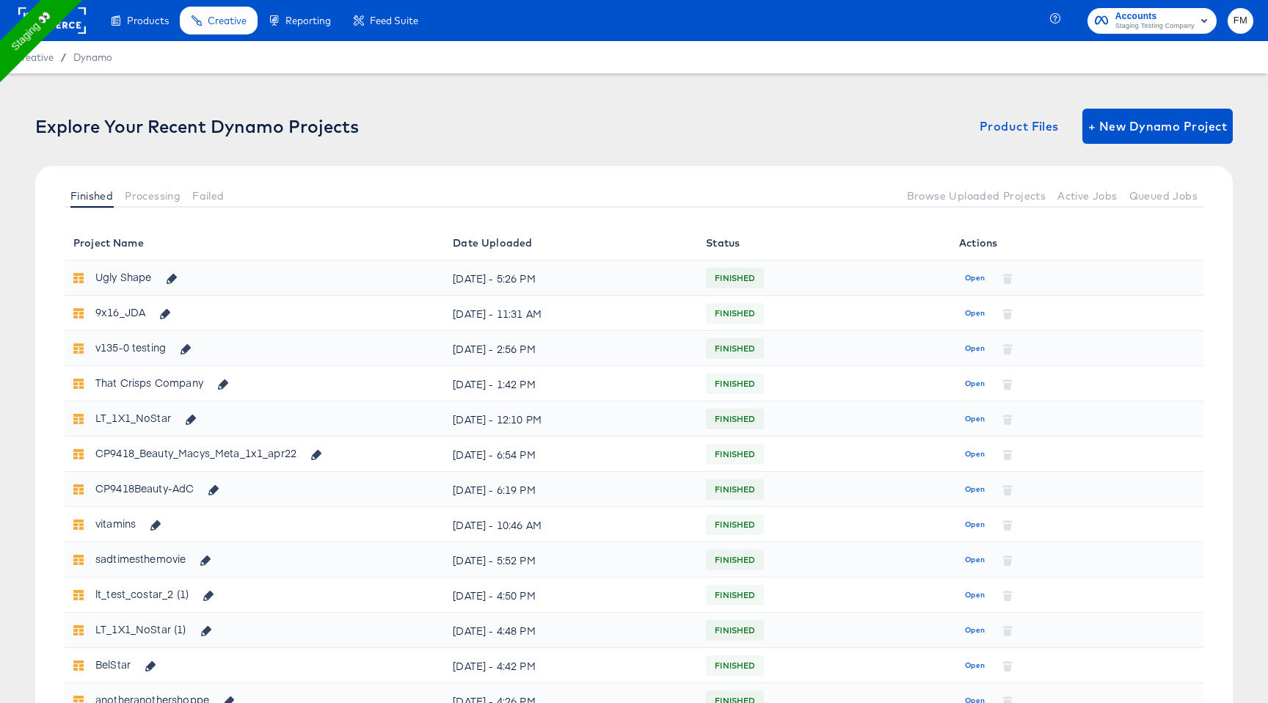
drag, startPoint x: 95, startPoint y: 195, endPoint x: 182, endPoint y: 162, distance: 93.3
click at [182, 162] on div "Explore Your Recent Dynamo Projects Product Files + New Dynamo Project Finished…" at bounding box center [633, 167] width 1197 height 117
click at [139, 190] on span "Processing" at bounding box center [153, 196] width 56 height 12
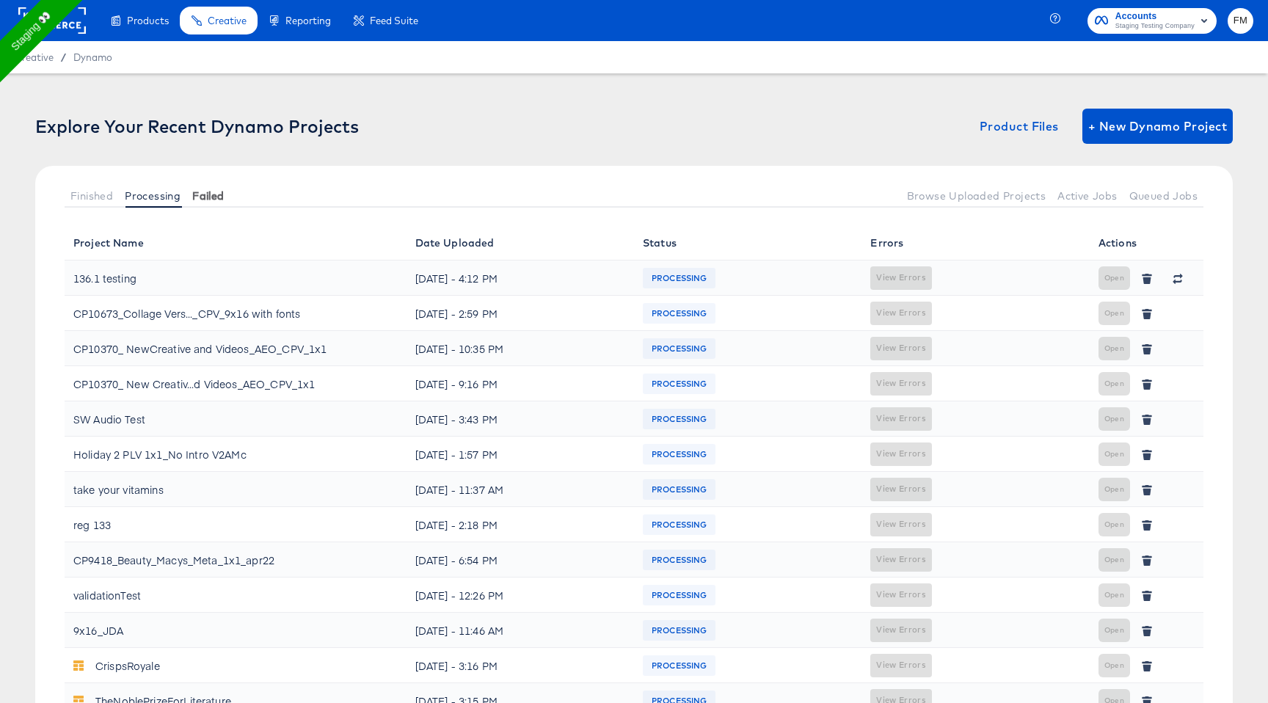
click at [210, 199] on span "Failed" at bounding box center [208, 196] width 32 height 12
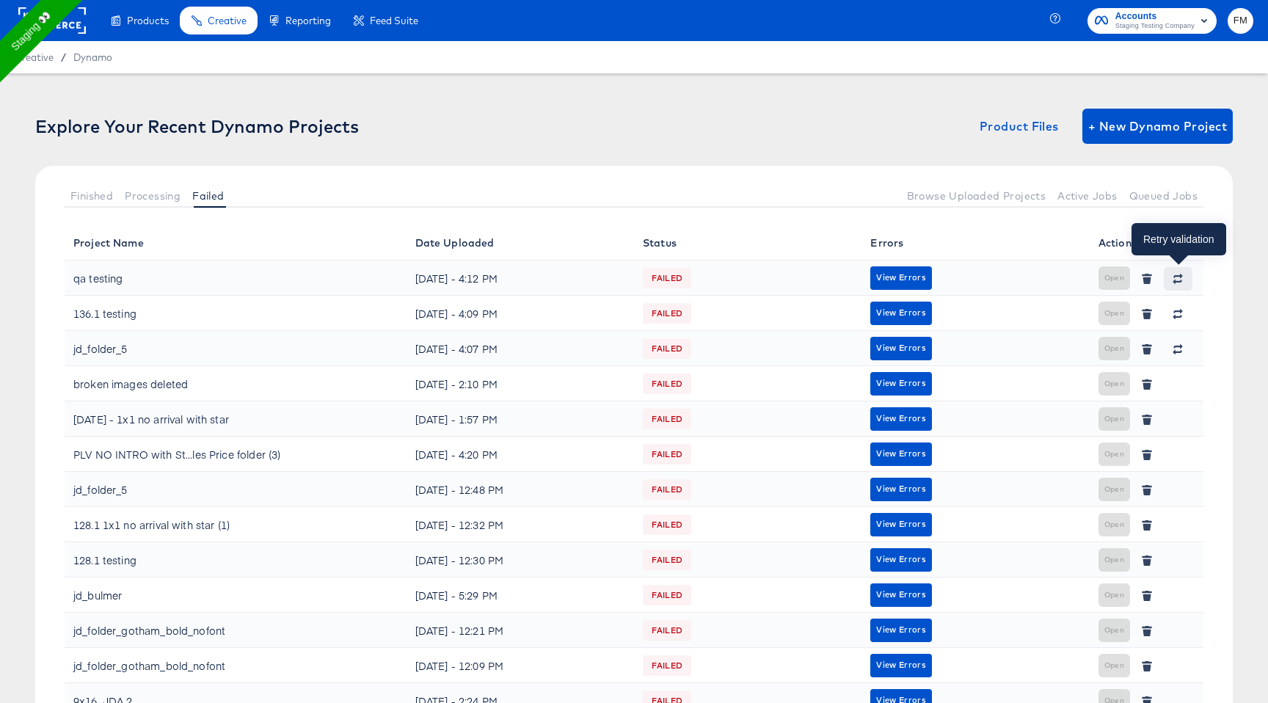
click at [1172, 274] on icon "button" at bounding box center [1177, 279] width 10 height 10
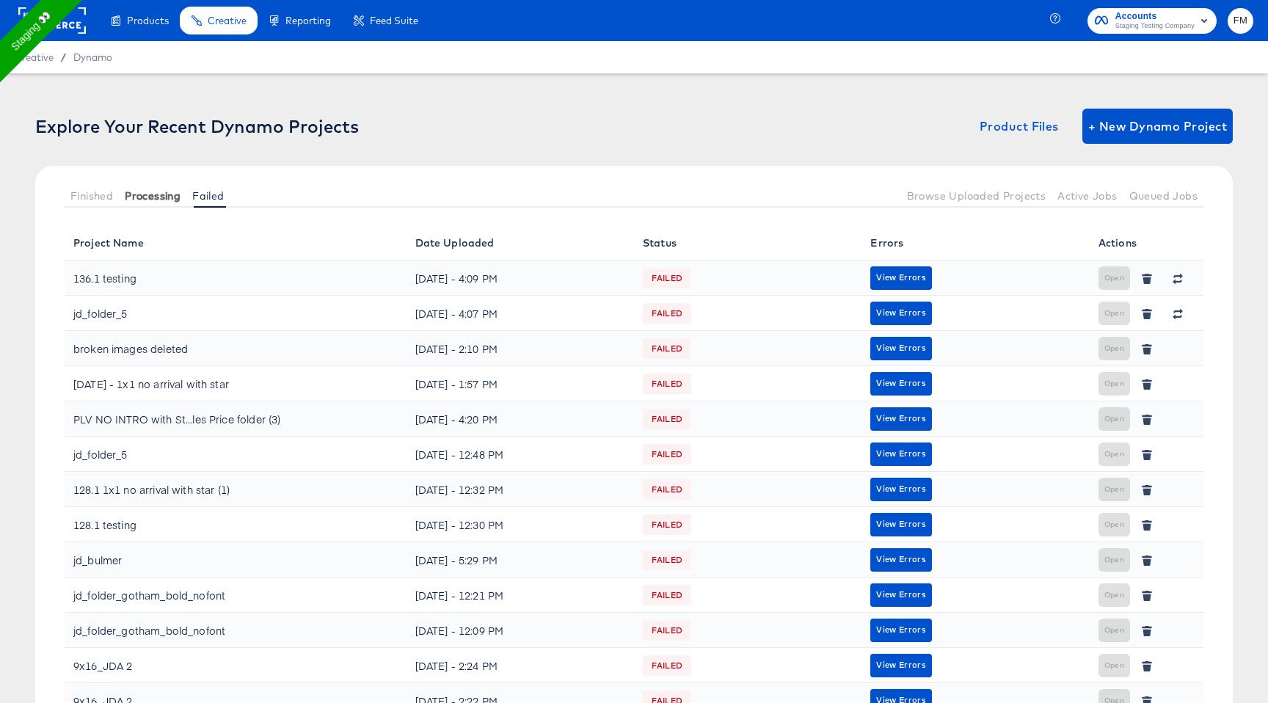
click at [154, 203] on button "Processing" at bounding box center [152, 195] width 67 height 24
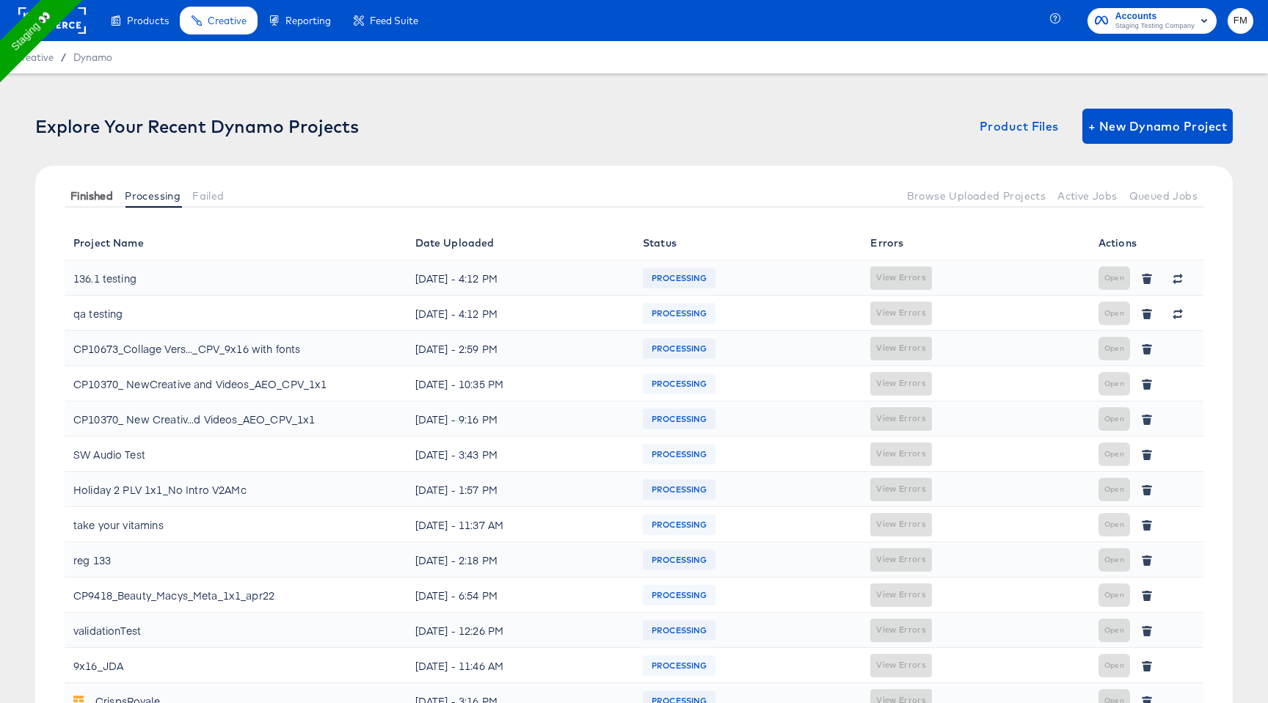
click at [78, 188] on button "Finished" at bounding box center [92, 195] width 54 height 24
click at [210, 194] on span "Failed" at bounding box center [208, 196] width 32 height 12
click at [218, 191] on span "Failed" at bounding box center [208, 196] width 32 height 12
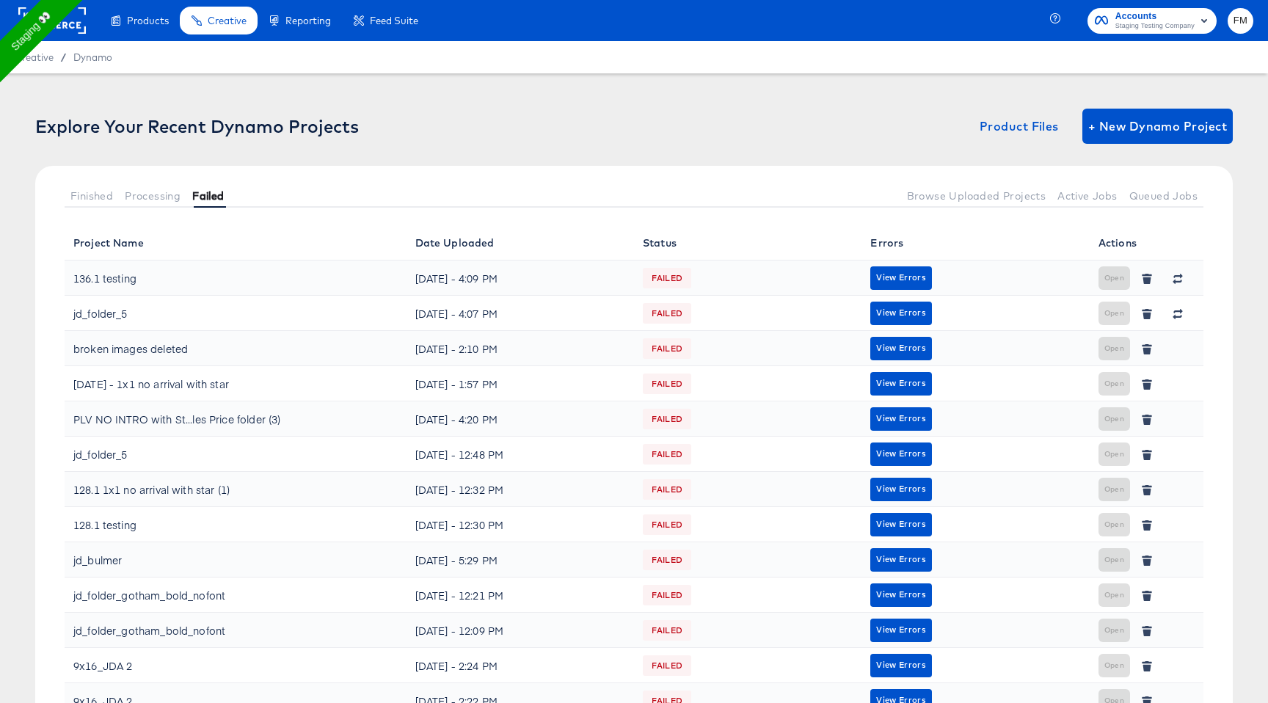
click at [218, 191] on span "Failed" at bounding box center [208, 196] width 32 height 12
drag, startPoint x: 165, startPoint y: 196, endPoint x: 662, endPoint y: 211, distance: 496.8
click at [165, 195] on span "Processing" at bounding box center [153, 196] width 56 height 12
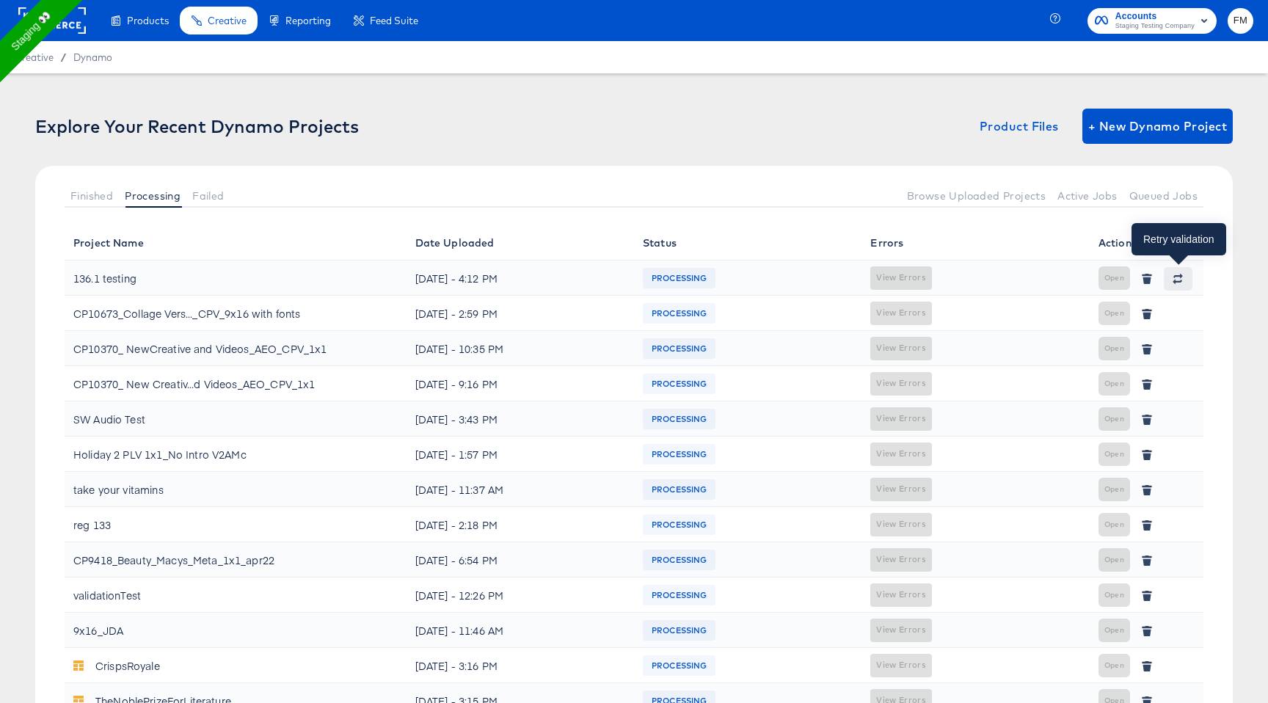
click at [1178, 272] on button "button" at bounding box center [1177, 278] width 28 height 23
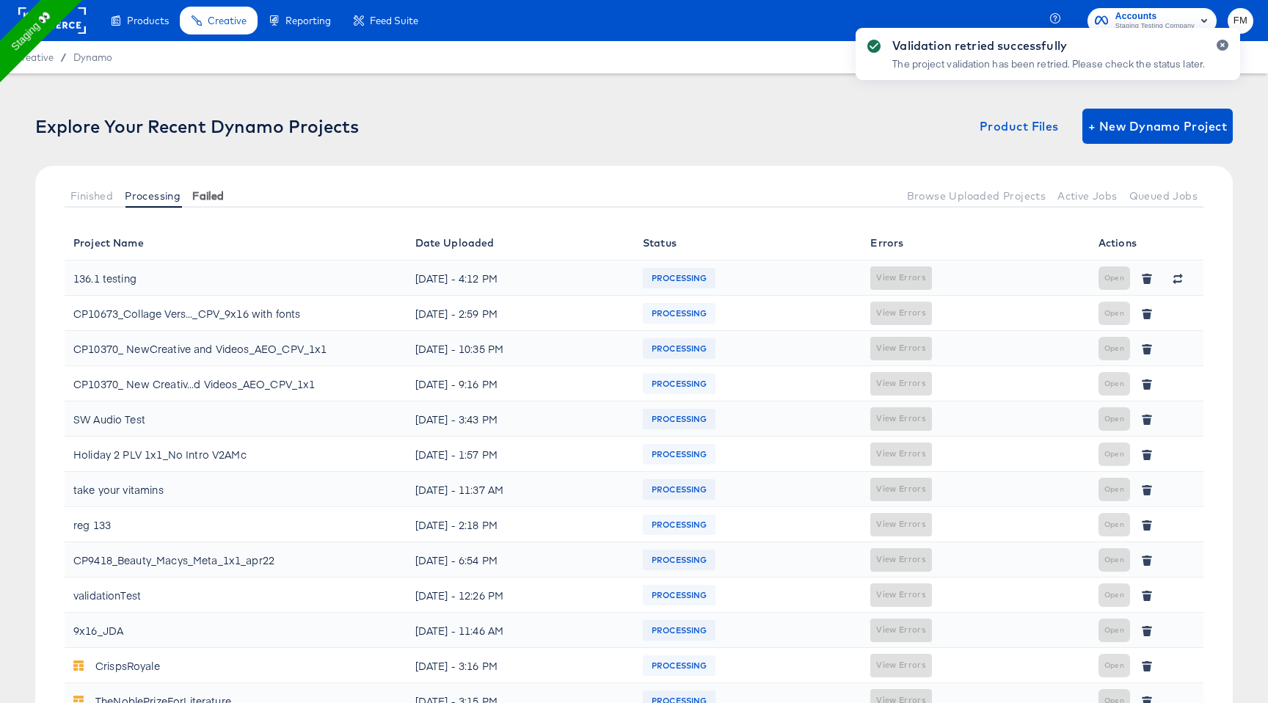
click at [215, 196] on span "Failed" at bounding box center [208, 196] width 32 height 12
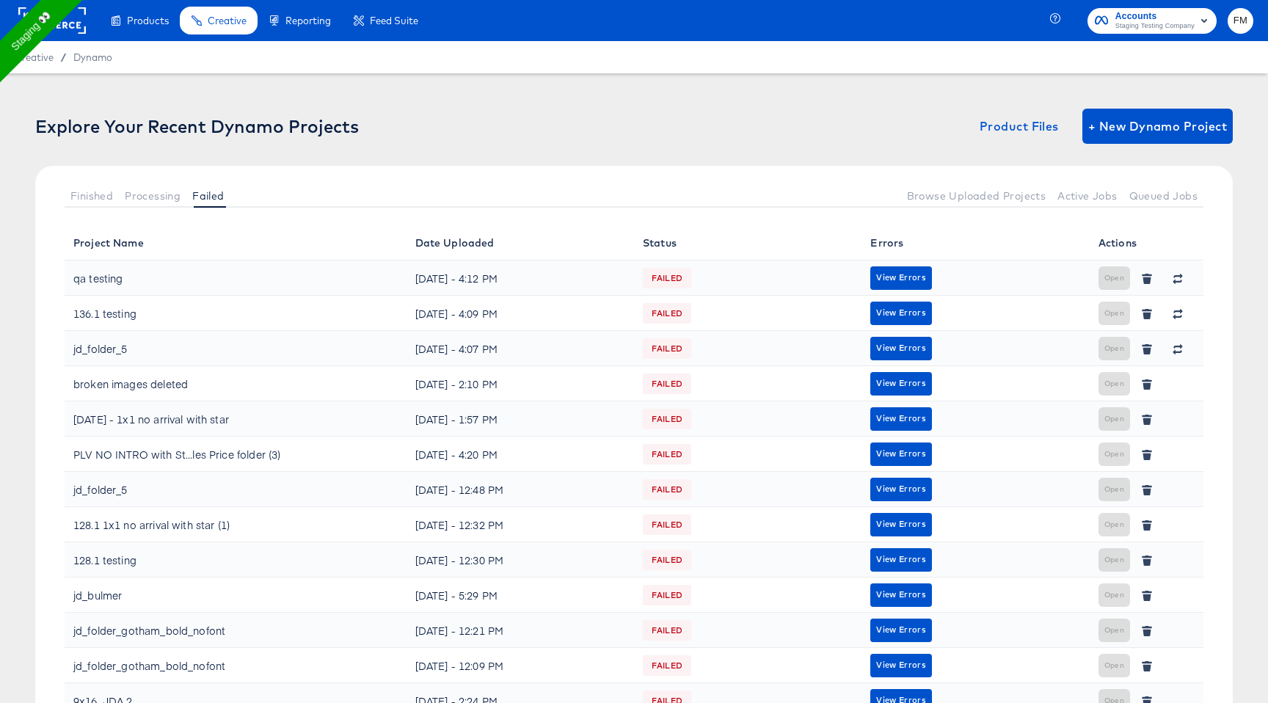
click at [1139, 131] on span "+ New Dynamo Project" at bounding box center [1157, 126] width 139 height 21
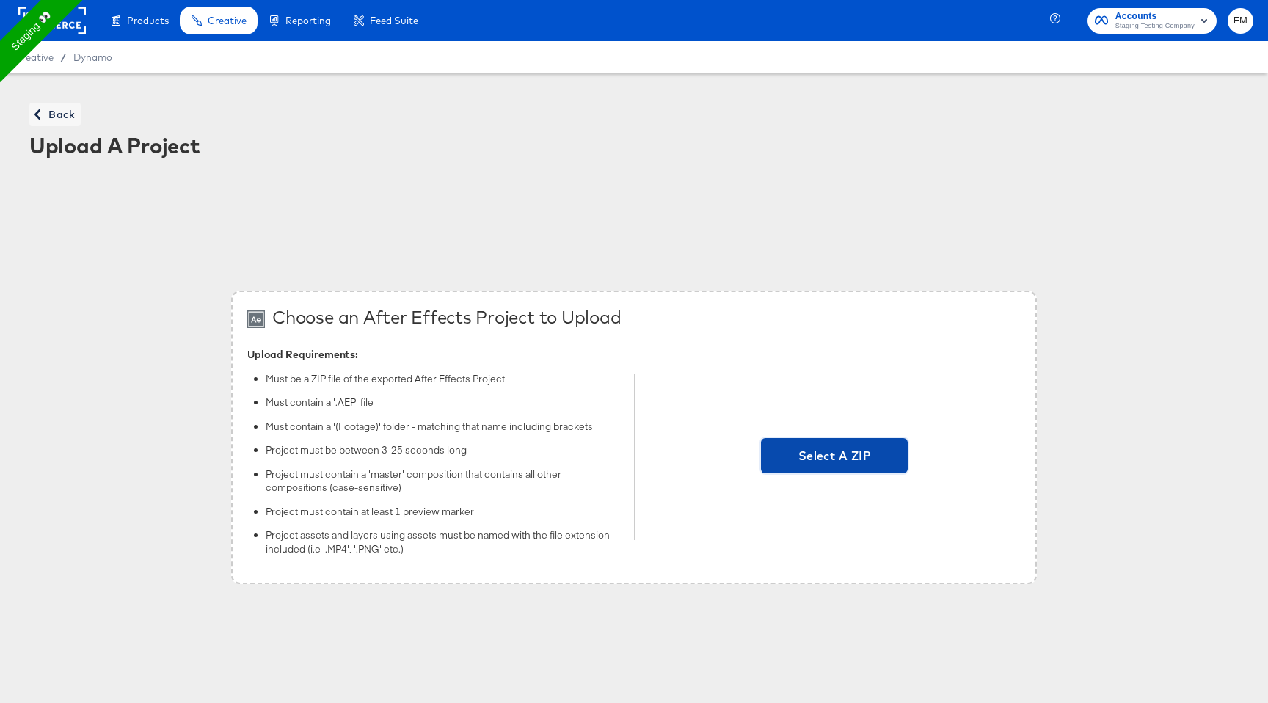
click at [808, 456] on span "Select A ZIP" at bounding box center [834, 455] width 135 height 21
click at [834, 457] on input "Select A ZIP" at bounding box center [834, 457] width 0 height 0
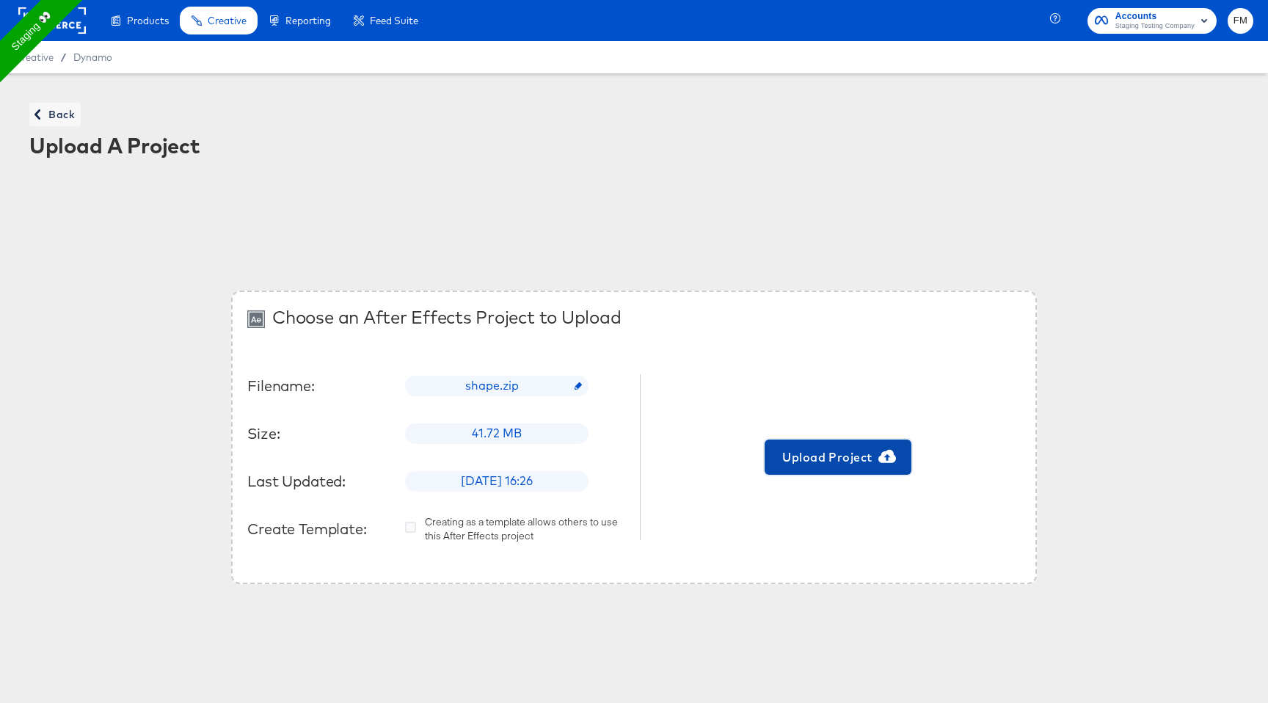
click at [821, 456] on span "Upload Project" at bounding box center [837, 457] width 135 height 21
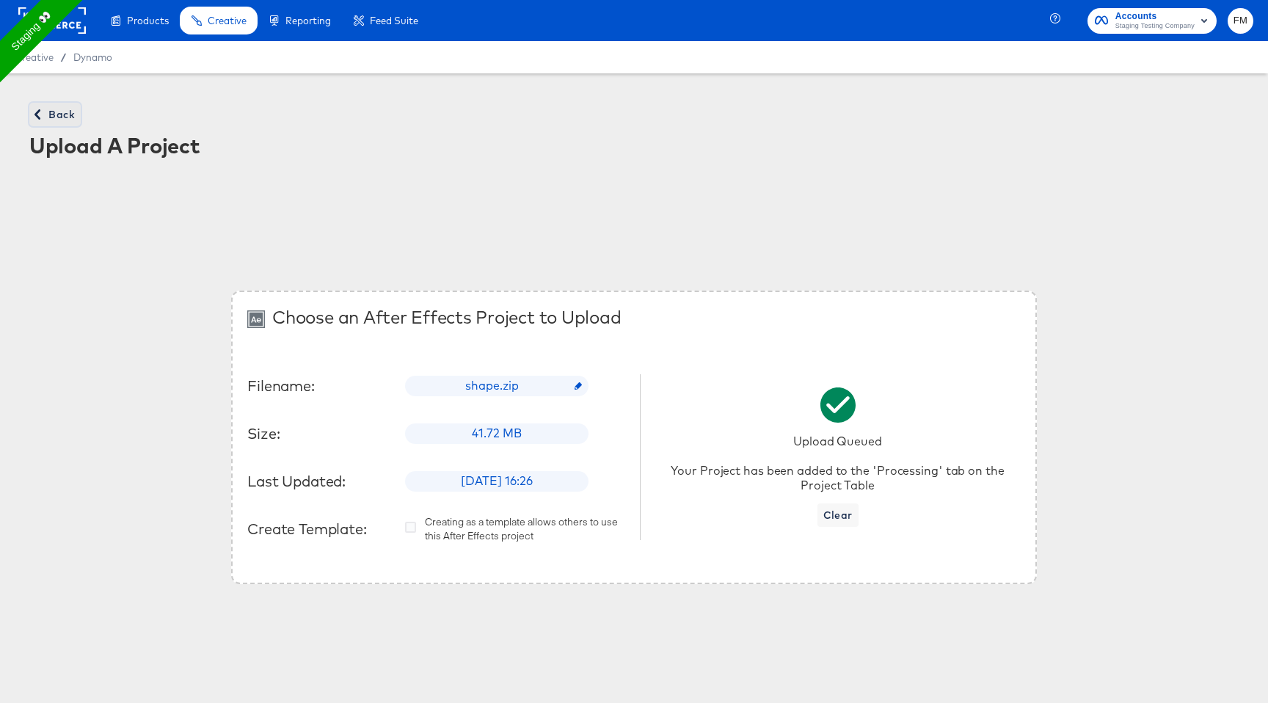
click at [62, 112] on span "Back" at bounding box center [55, 115] width 40 height 18
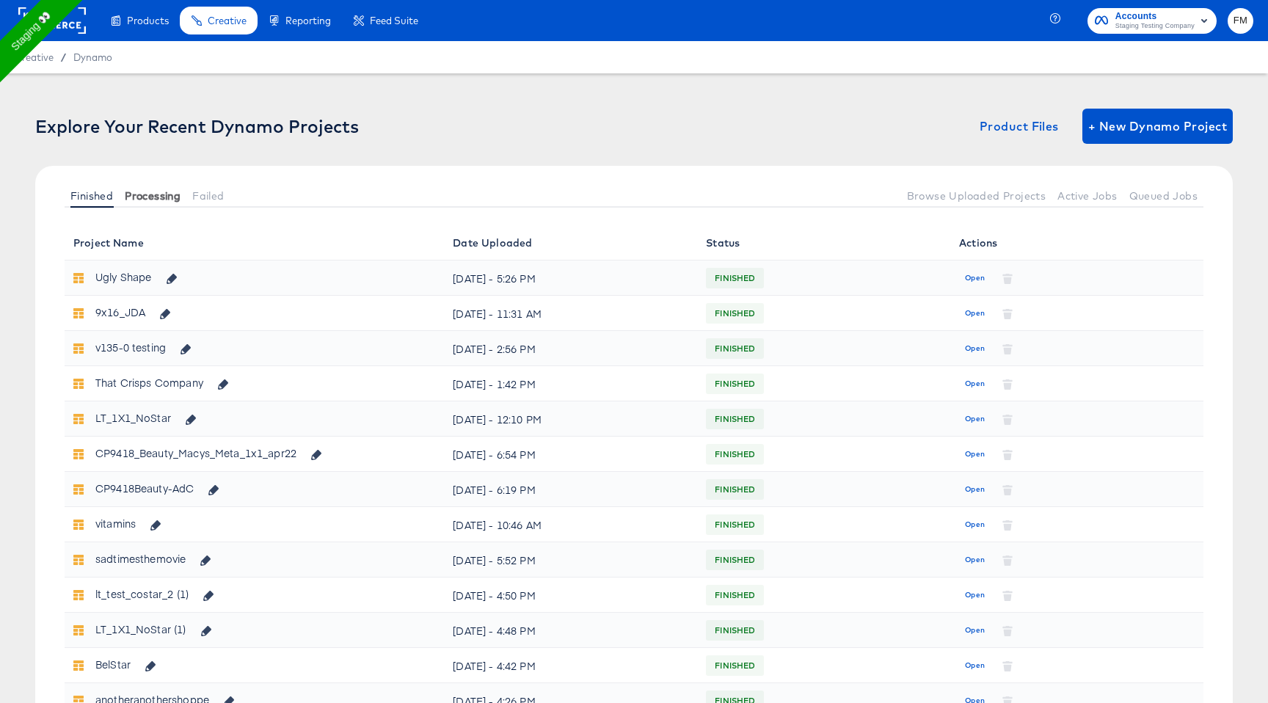
click at [168, 200] on span "Processing" at bounding box center [153, 196] width 56 height 12
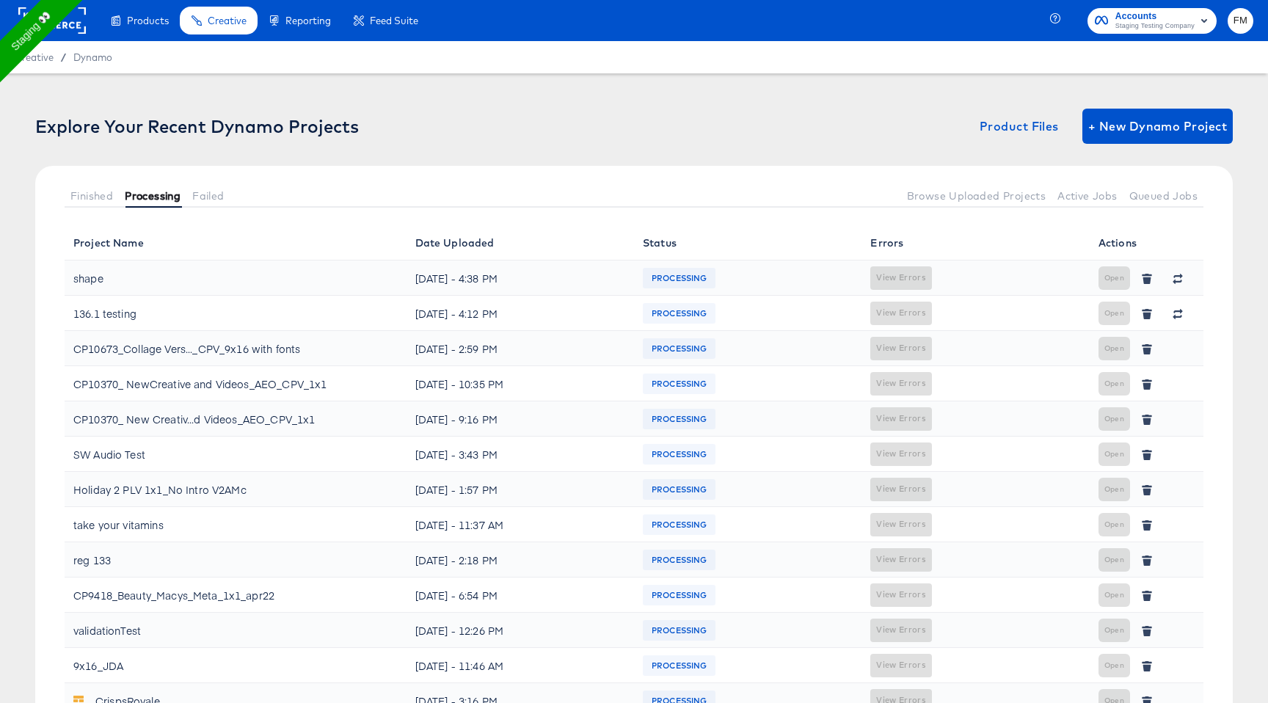
click at [168, 200] on span "Processing" at bounding box center [153, 196] width 56 height 12
click at [209, 202] on button "Failed" at bounding box center [207, 195] width 43 height 24
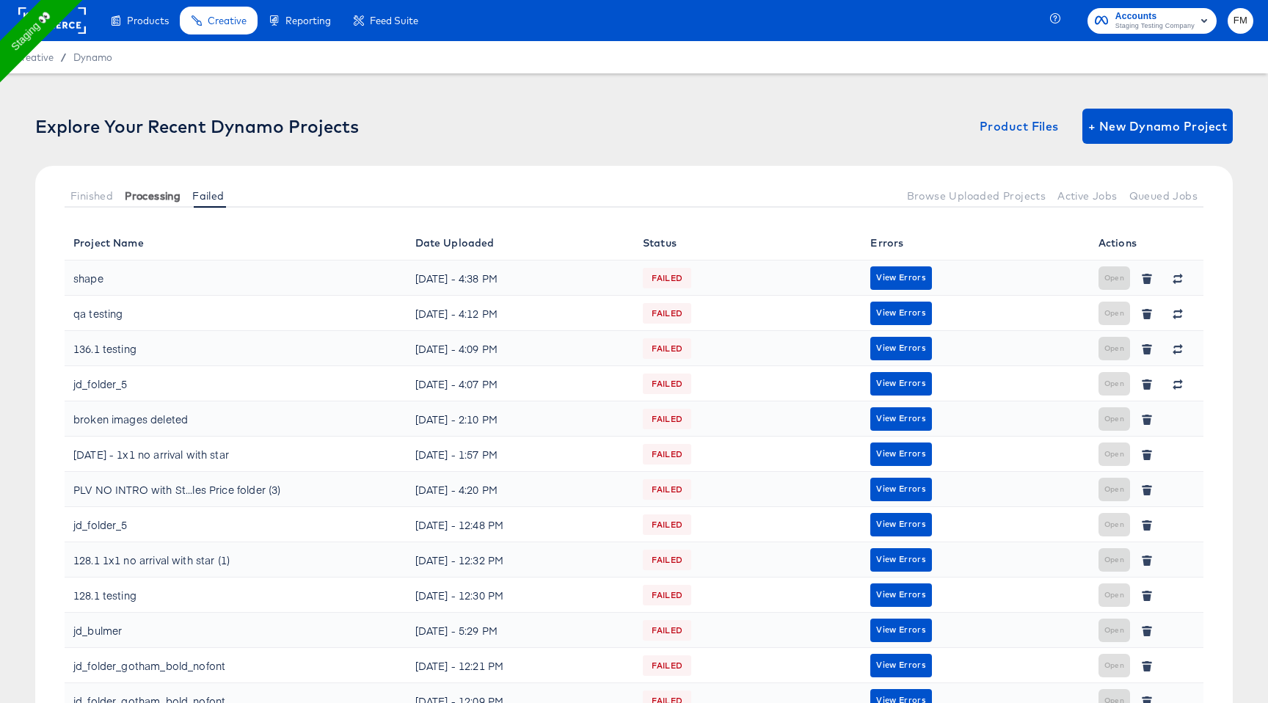
click at [139, 191] on span "Processing" at bounding box center [153, 196] width 56 height 12
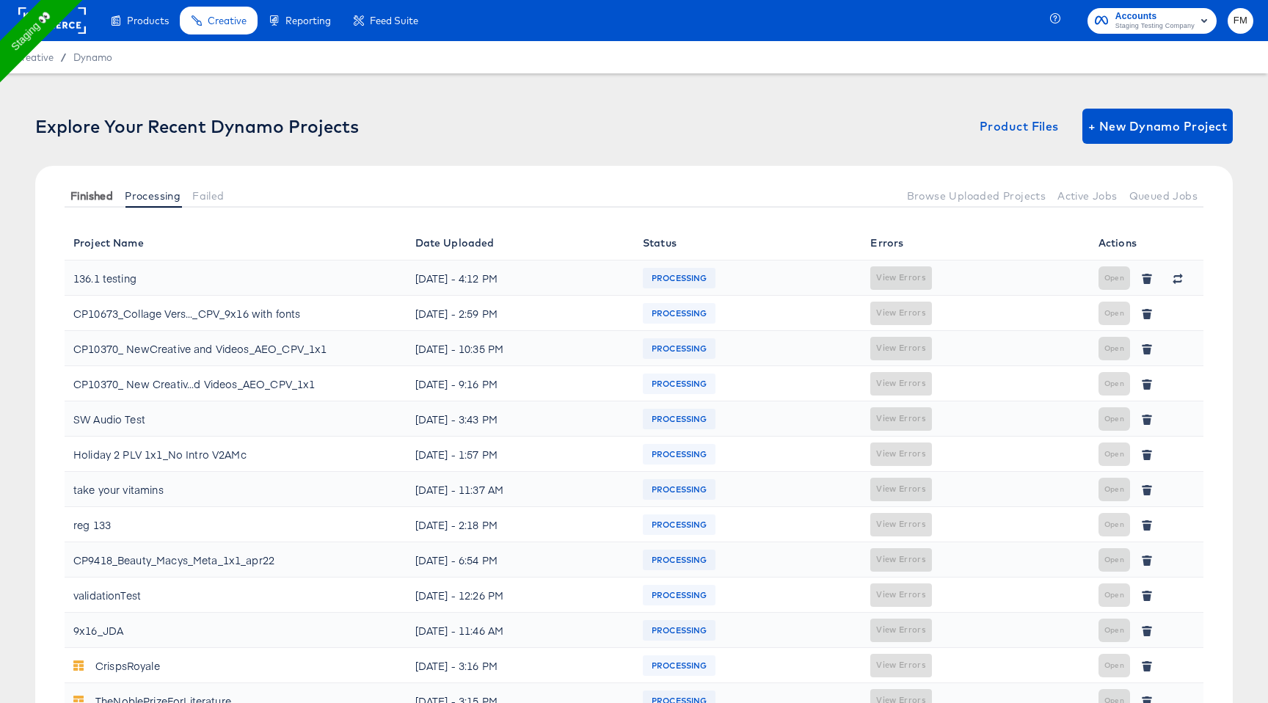
click at [104, 193] on span "Finished" at bounding box center [91, 196] width 43 height 12
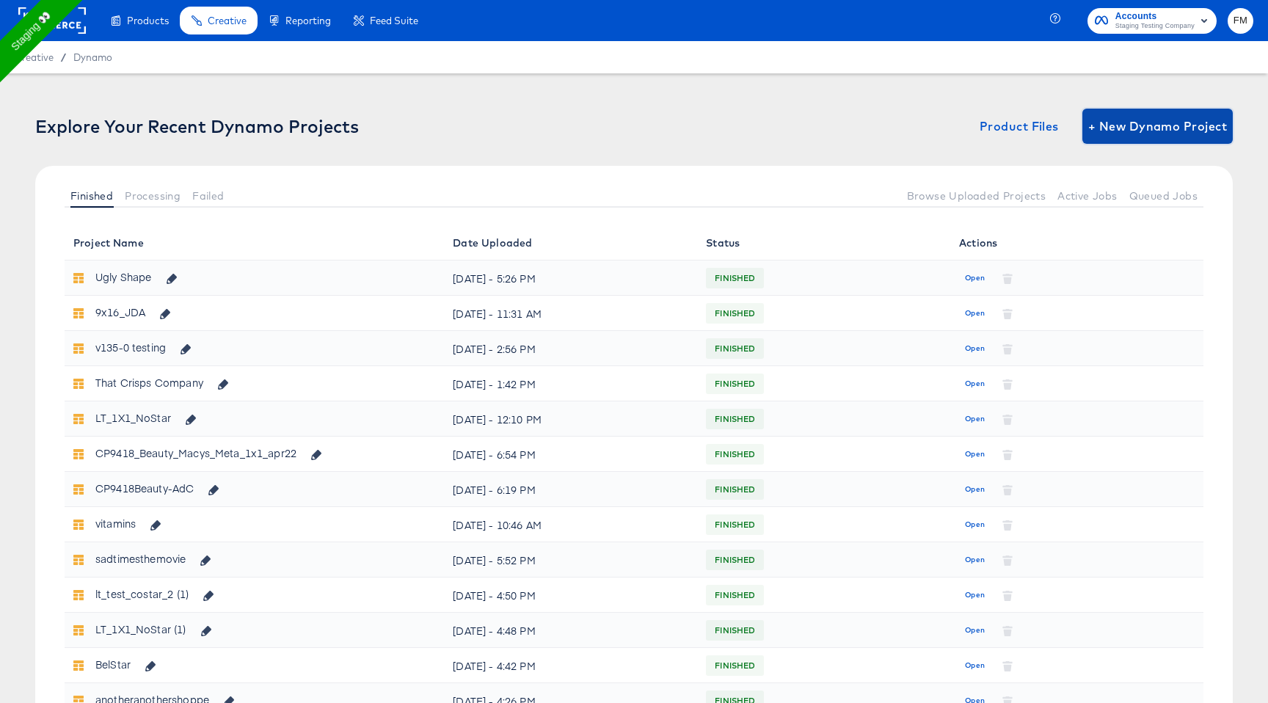
click at [1157, 120] on span "+ New Dynamo Project" at bounding box center [1157, 126] width 139 height 21
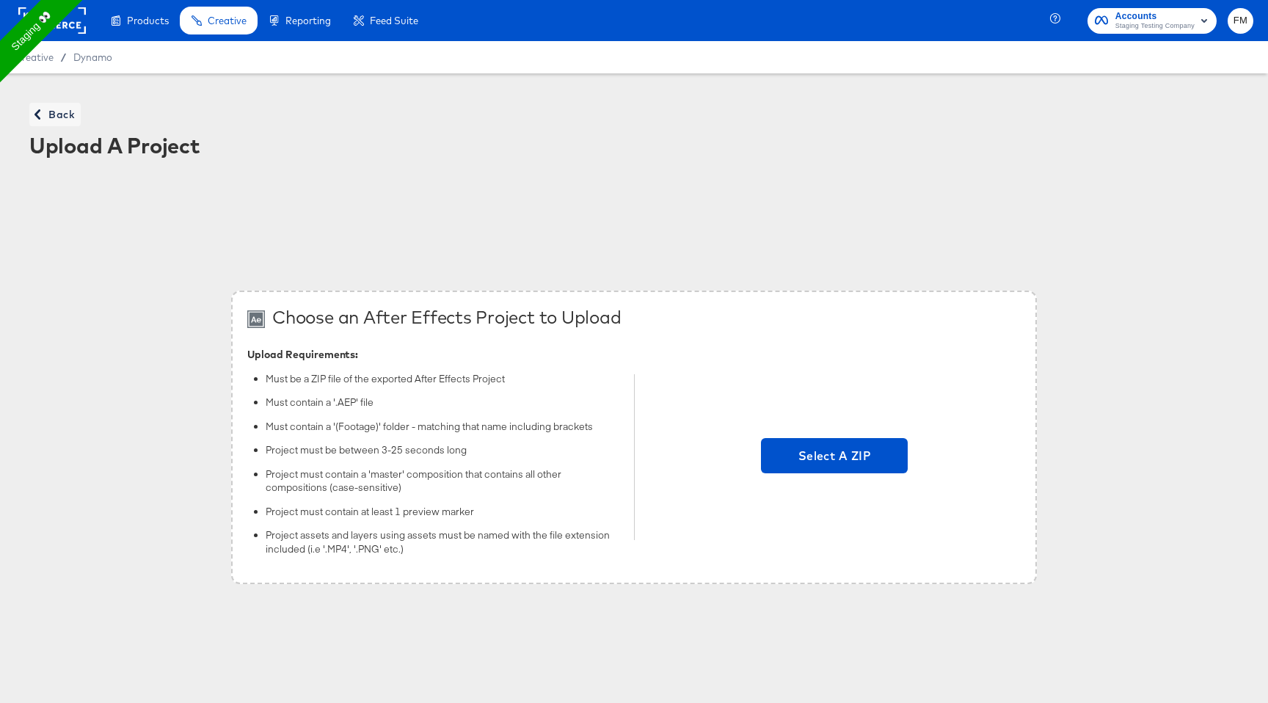
click at [844, 481] on div "Select A ZIP" at bounding box center [834, 457] width 372 height 222
click at [846, 440] on span "Select A ZIP" at bounding box center [834, 455] width 147 height 35
click at [834, 457] on input "Select A ZIP" at bounding box center [834, 457] width 0 height 0
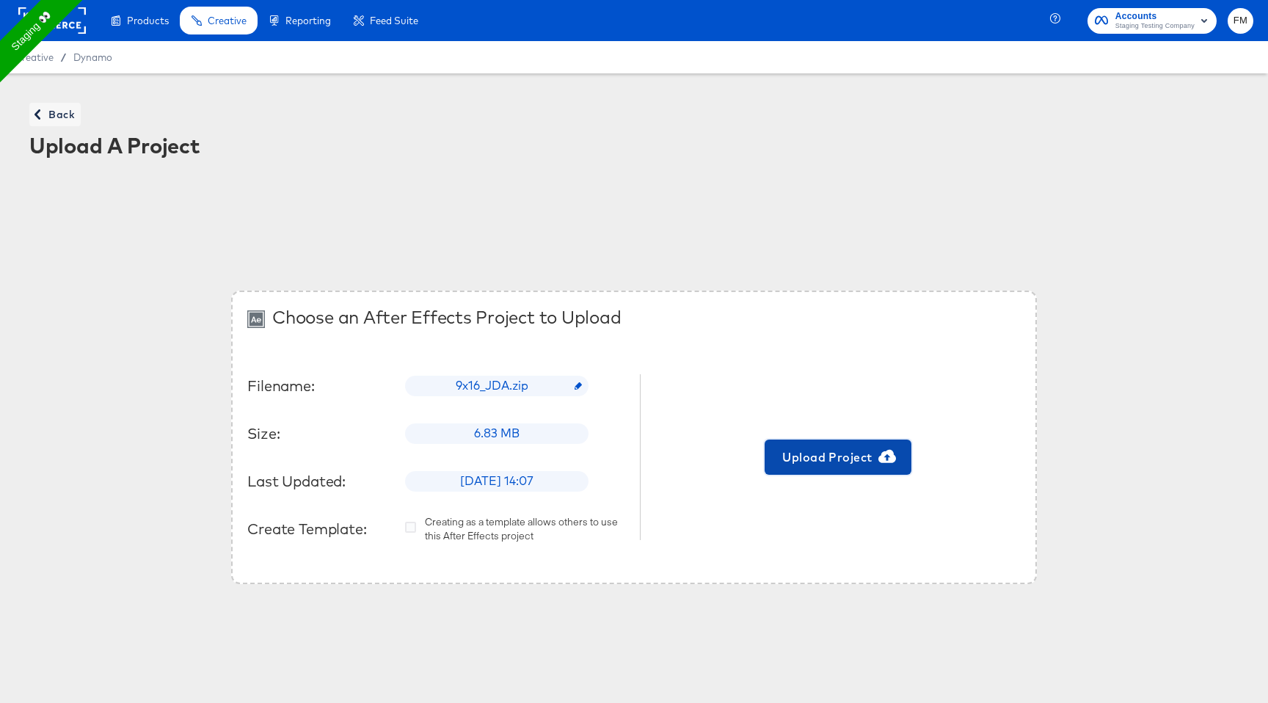
click at [841, 448] on span "Upload Project" at bounding box center [837, 457] width 135 height 21
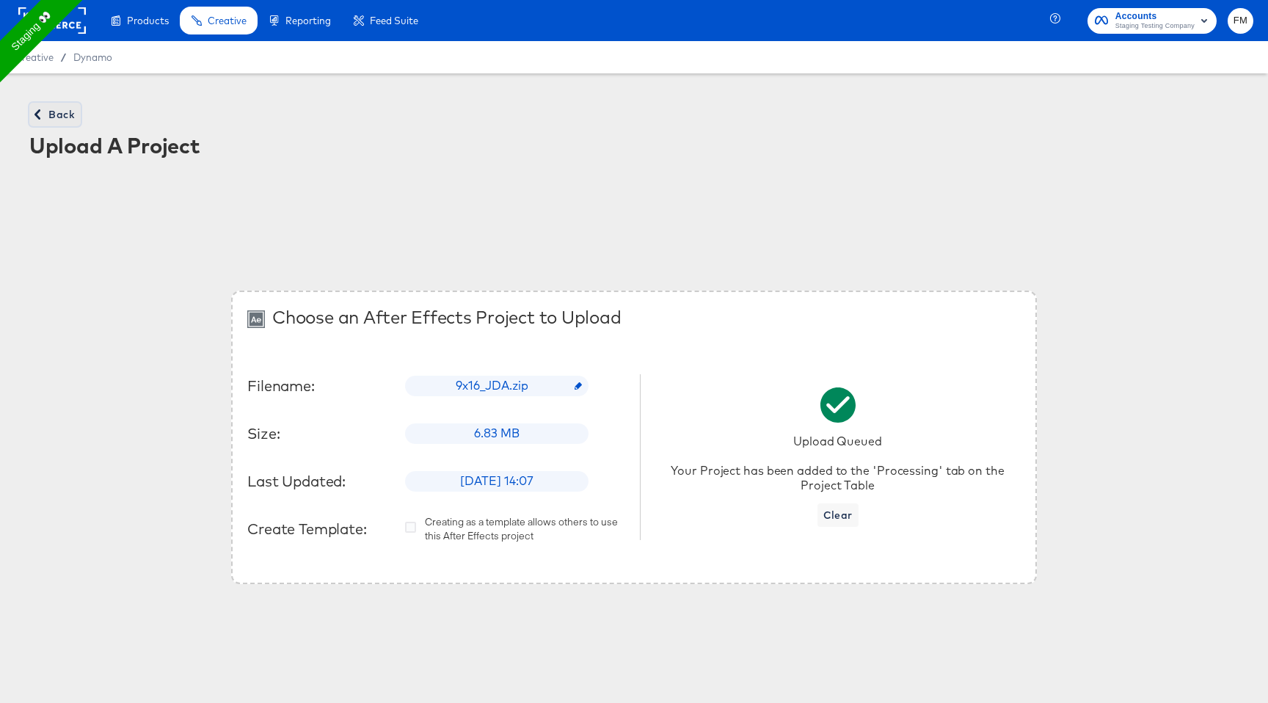
click at [54, 109] on span "Back" at bounding box center [55, 115] width 40 height 18
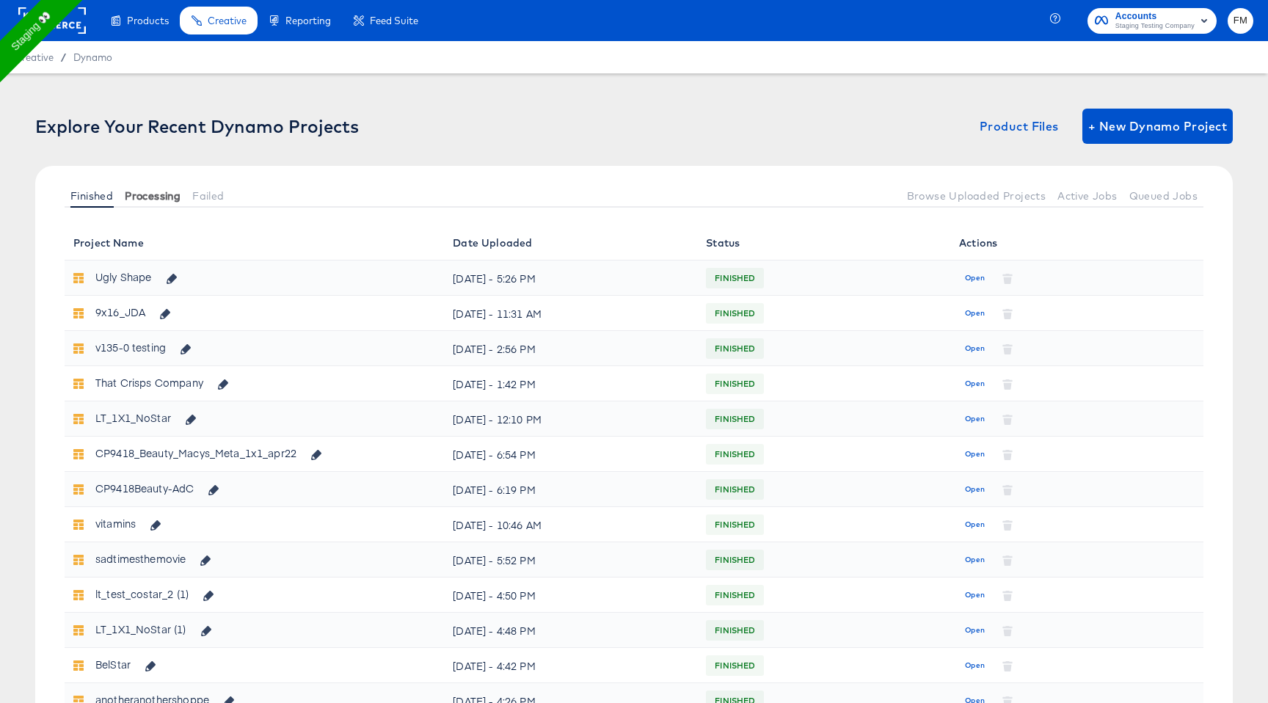
click at [147, 191] on span "Processing" at bounding box center [153, 196] width 56 height 12
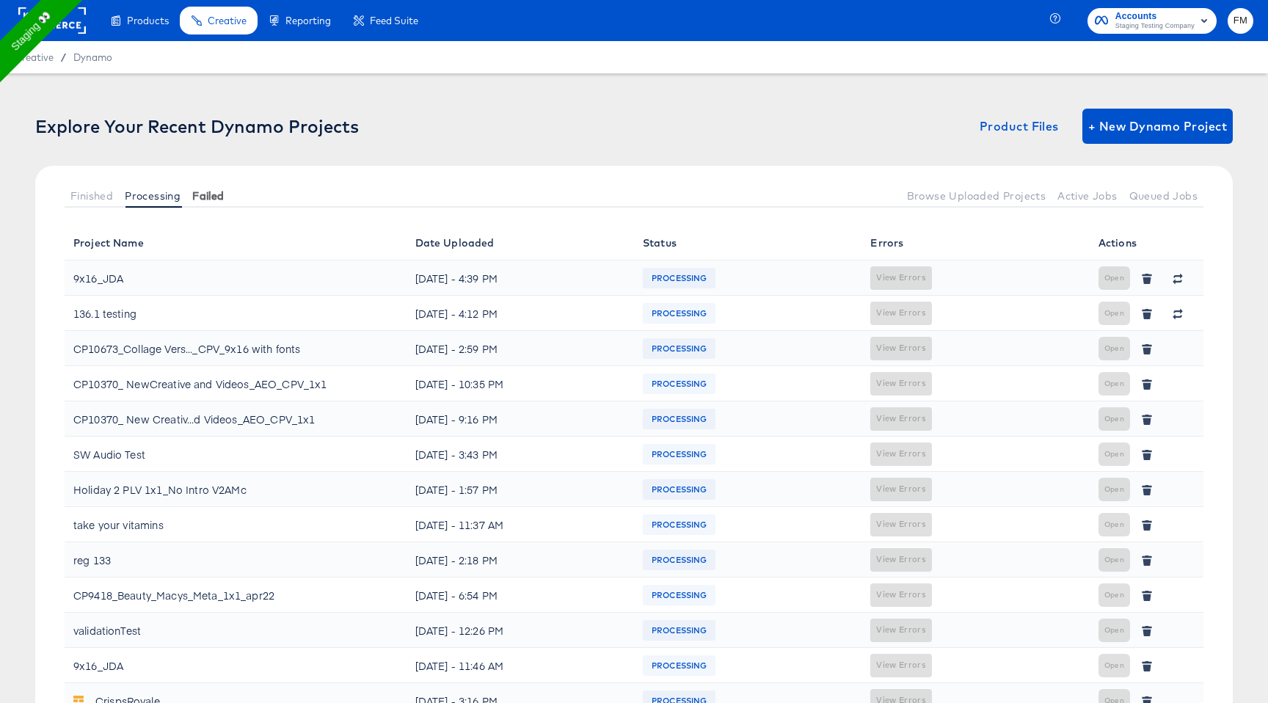
click at [197, 195] on span "Failed" at bounding box center [208, 196] width 32 height 12
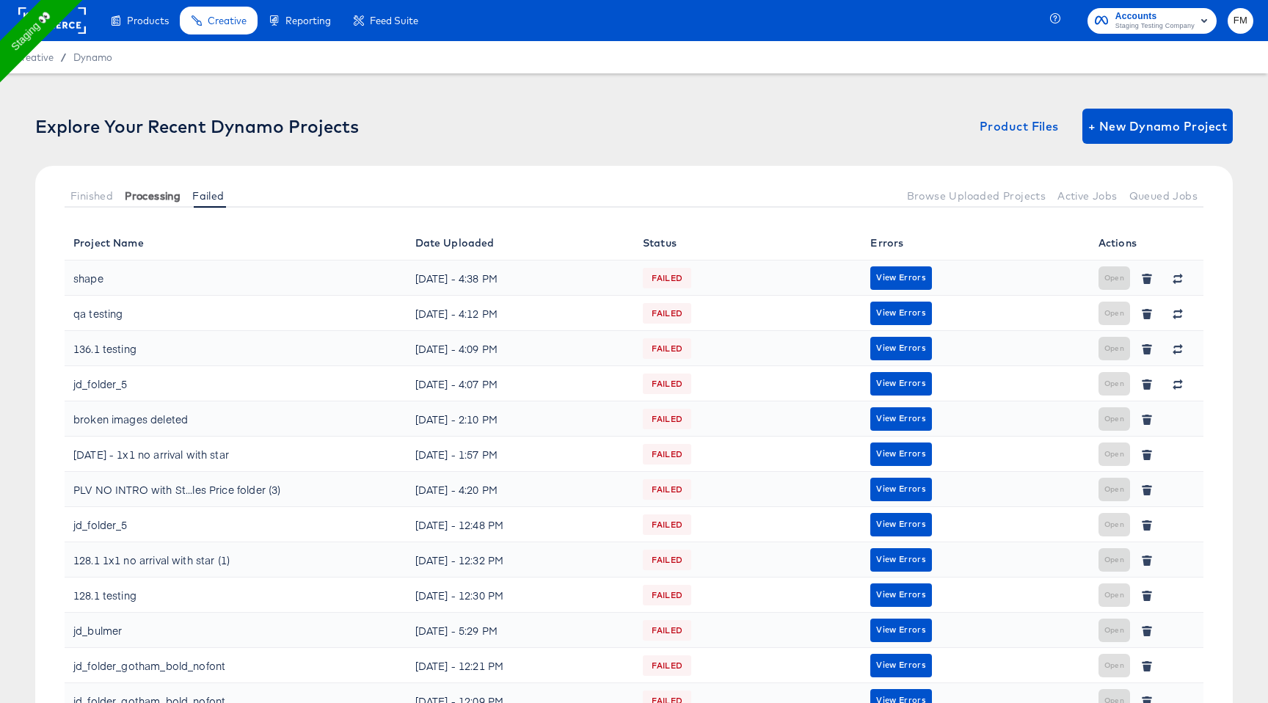
click at [166, 197] on span "Processing" at bounding box center [153, 196] width 56 height 12
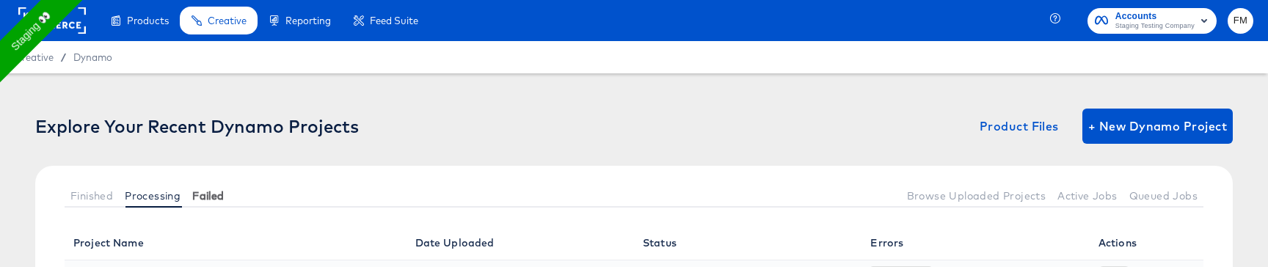
click at [214, 199] on span "Failed" at bounding box center [208, 196] width 32 height 12
click at [216, 196] on span "Failed" at bounding box center [208, 196] width 32 height 12
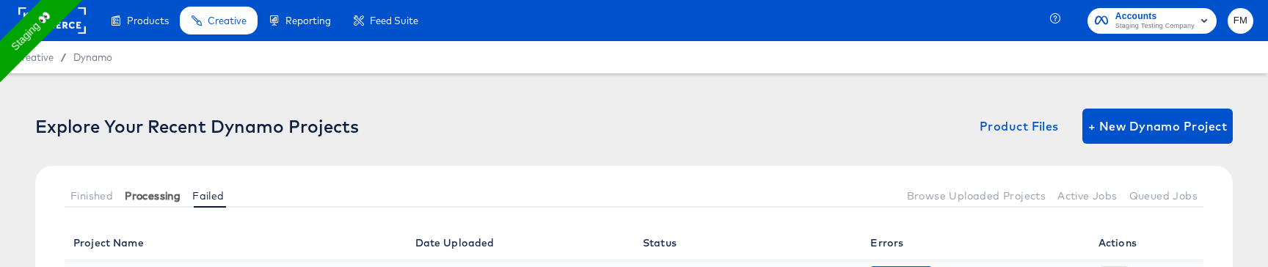
click at [232, 183] on div at bounding box center [565, 195] width 670 height 24
click at [204, 183] on button "Failed" at bounding box center [207, 195] width 43 height 24
click at [149, 190] on span "Processing" at bounding box center [153, 196] width 56 height 12
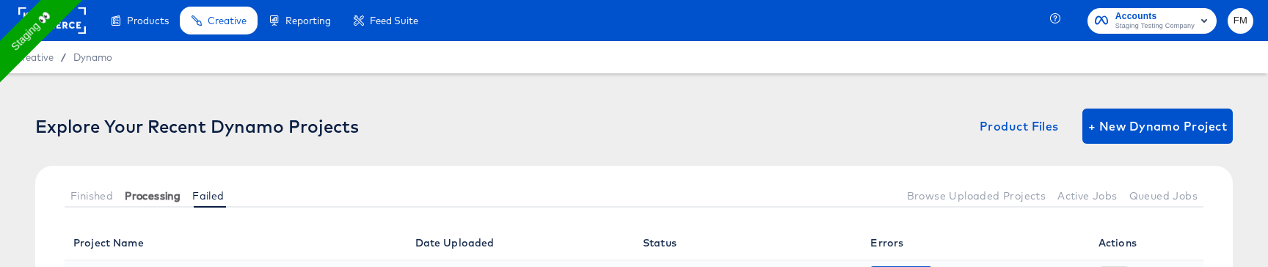
click at [149, 190] on span "Processing" at bounding box center [153, 196] width 56 height 12
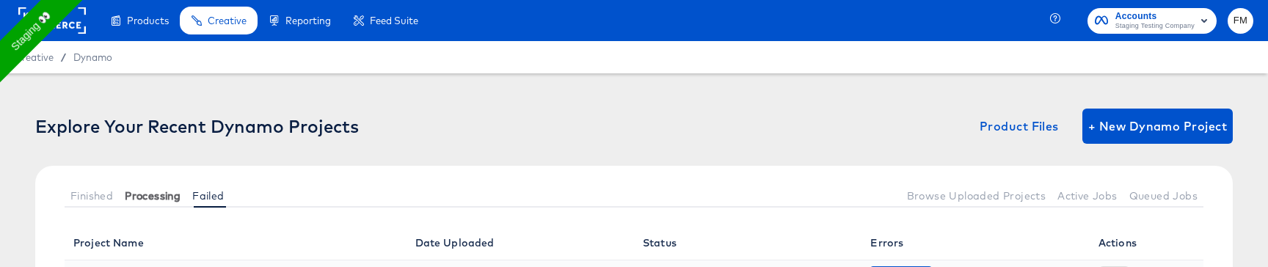
click at [149, 190] on span "Processing" at bounding box center [153, 196] width 56 height 12
click at [153, 183] on button "Processing" at bounding box center [152, 195] width 67 height 24
click at [158, 190] on span "Processing" at bounding box center [153, 196] width 56 height 12
click at [100, 196] on span "Finished" at bounding box center [91, 196] width 43 height 12
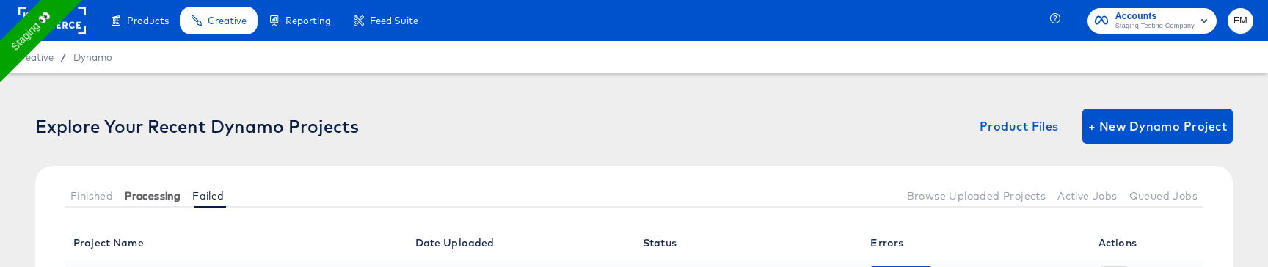
click at [156, 191] on span "Processing" at bounding box center [153, 196] width 56 height 12
click at [164, 200] on span "Processing" at bounding box center [153, 196] width 56 height 12
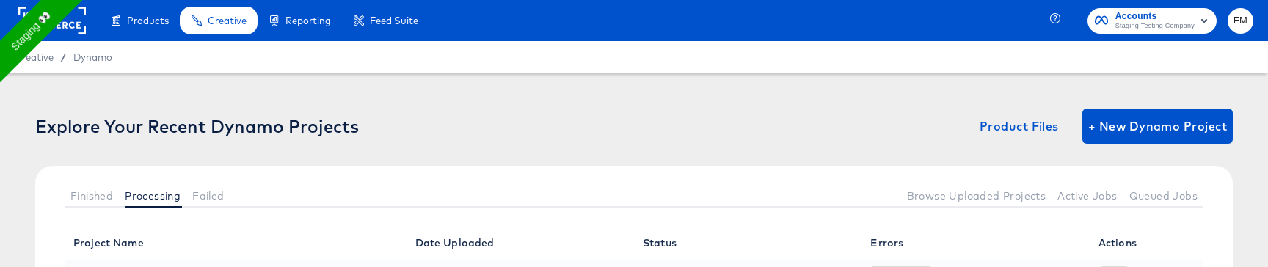
click at [164, 200] on span "Processing" at bounding box center [153, 196] width 56 height 12
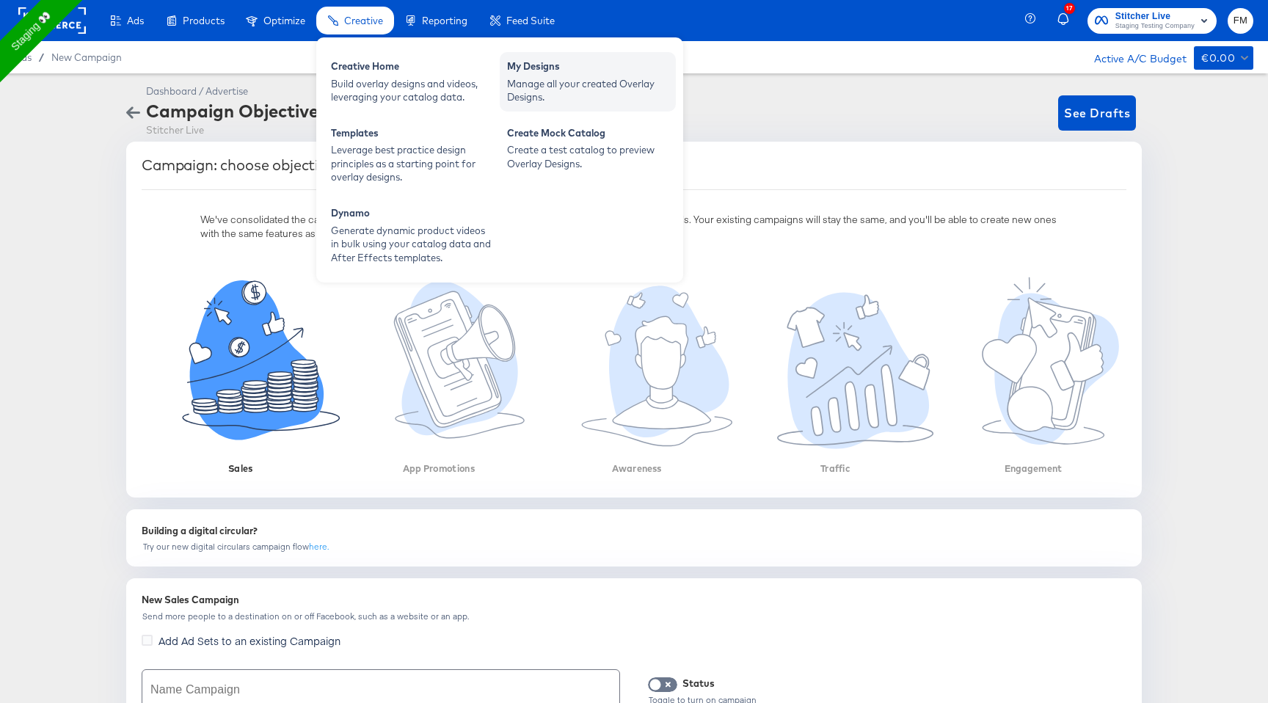
click at [646, 102] on div "Manage all your created Overlay Designs." at bounding box center [587, 90] width 161 height 27
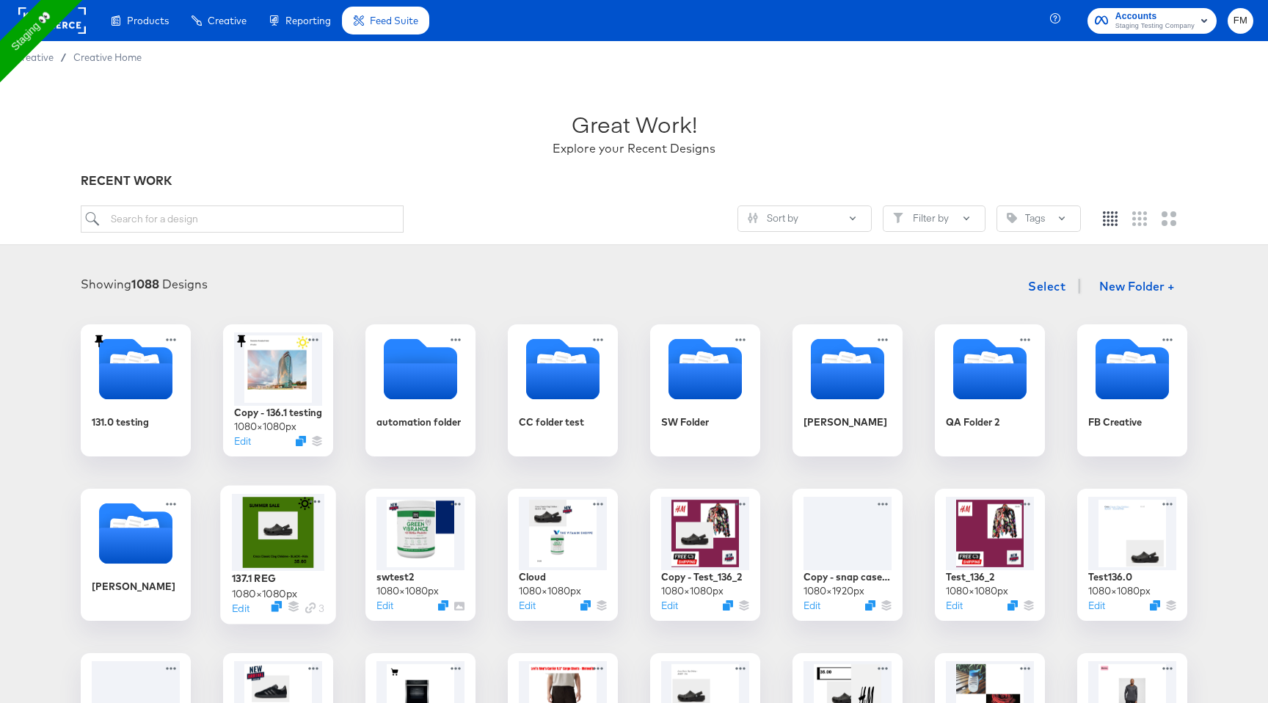
click at [282, 517] on div at bounding box center [278, 532] width 92 height 77
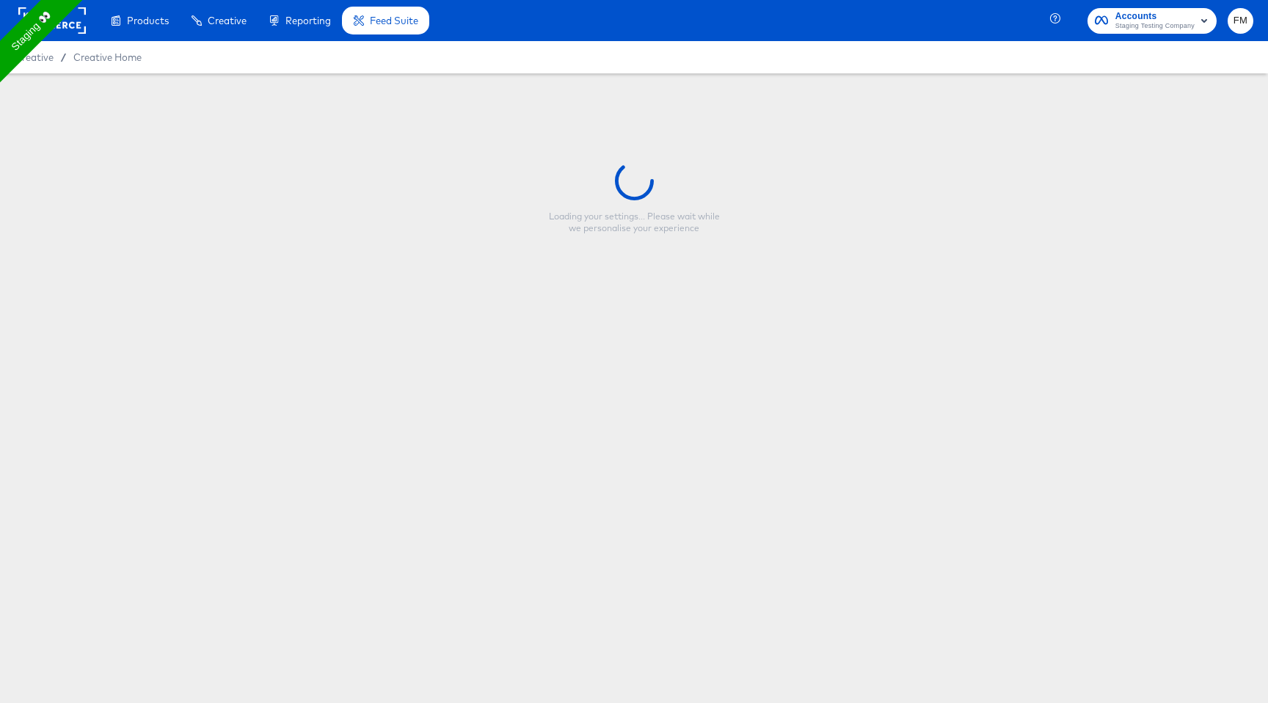
type input "137.1 REG"
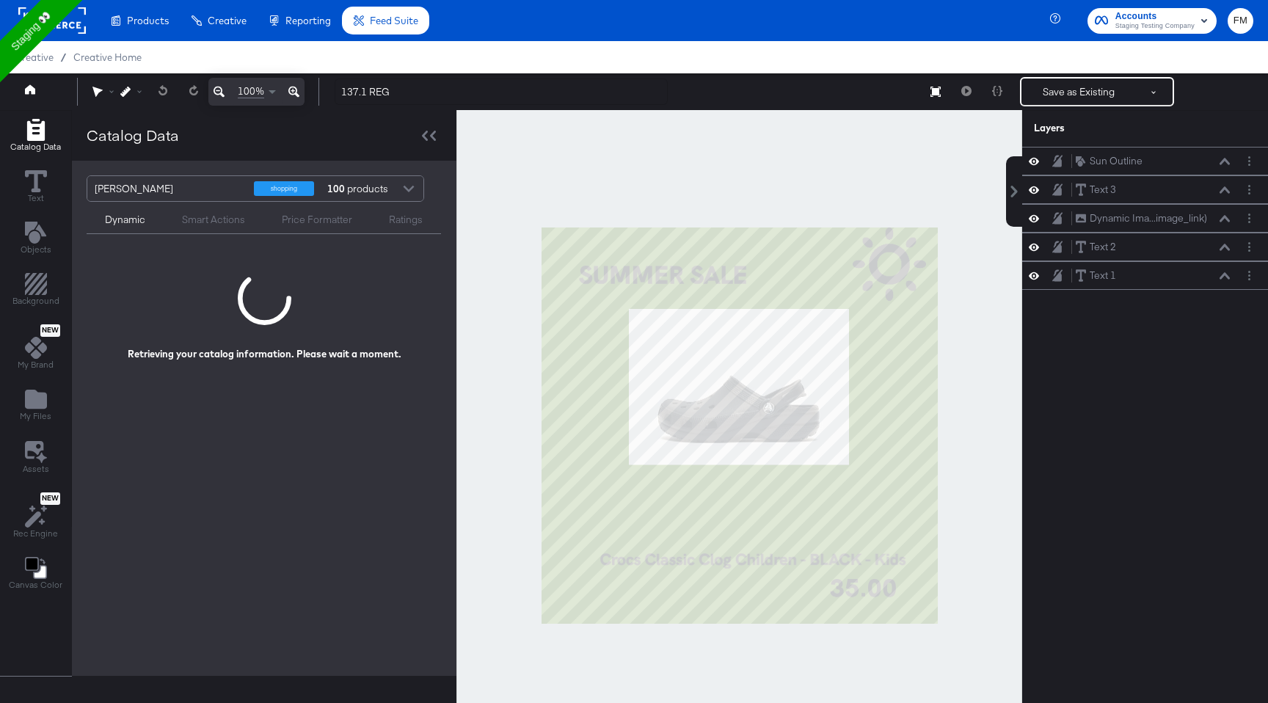
click at [322, 223] on div "Price Formatter" at bounding box center [317, 220] width 70 height 14
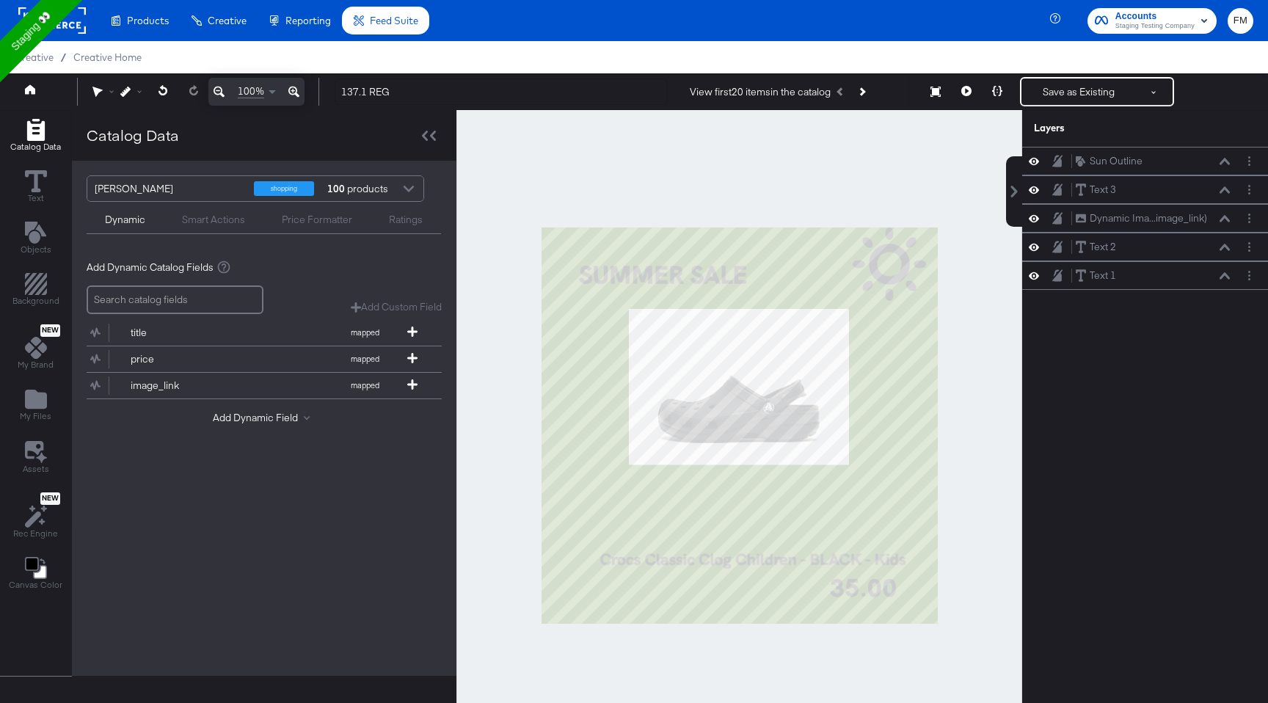
click at [337, 210] on div "Price Formatter" at bounding box center [316, 218] width 107 height 18
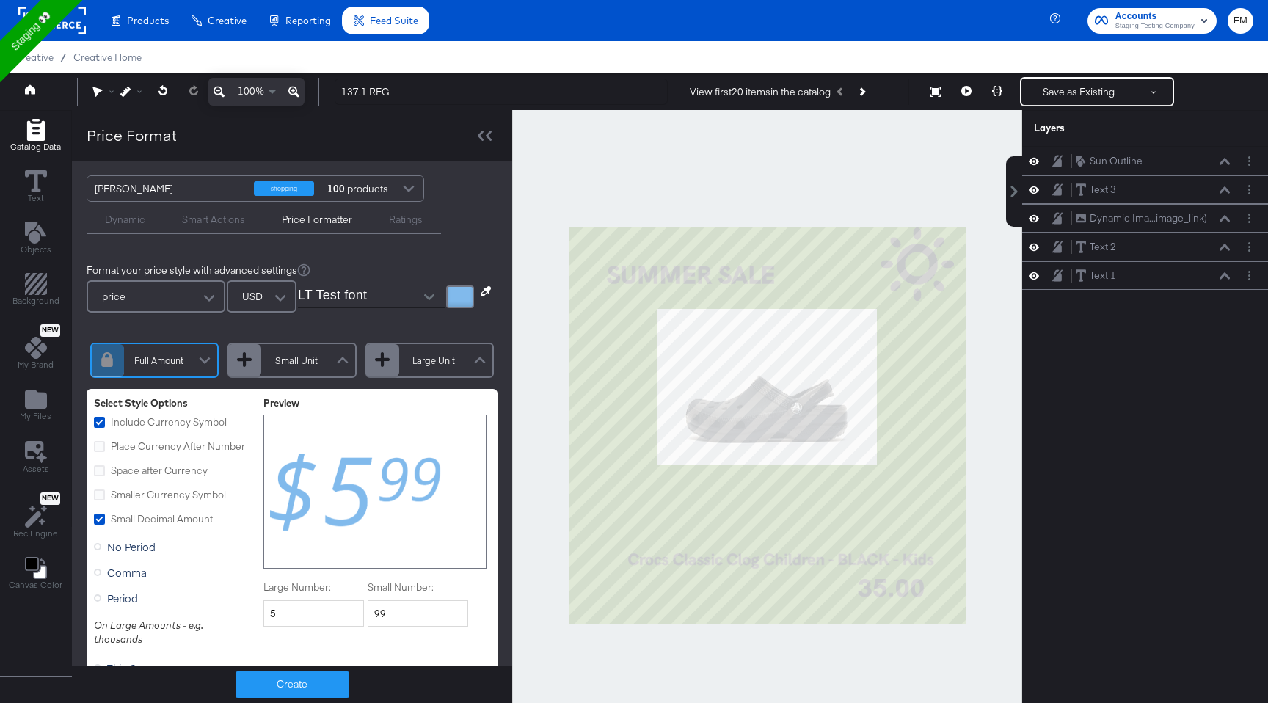
click at [391, 222] on div "Ratings" at bounding box center [406, 220] width 34 height 14
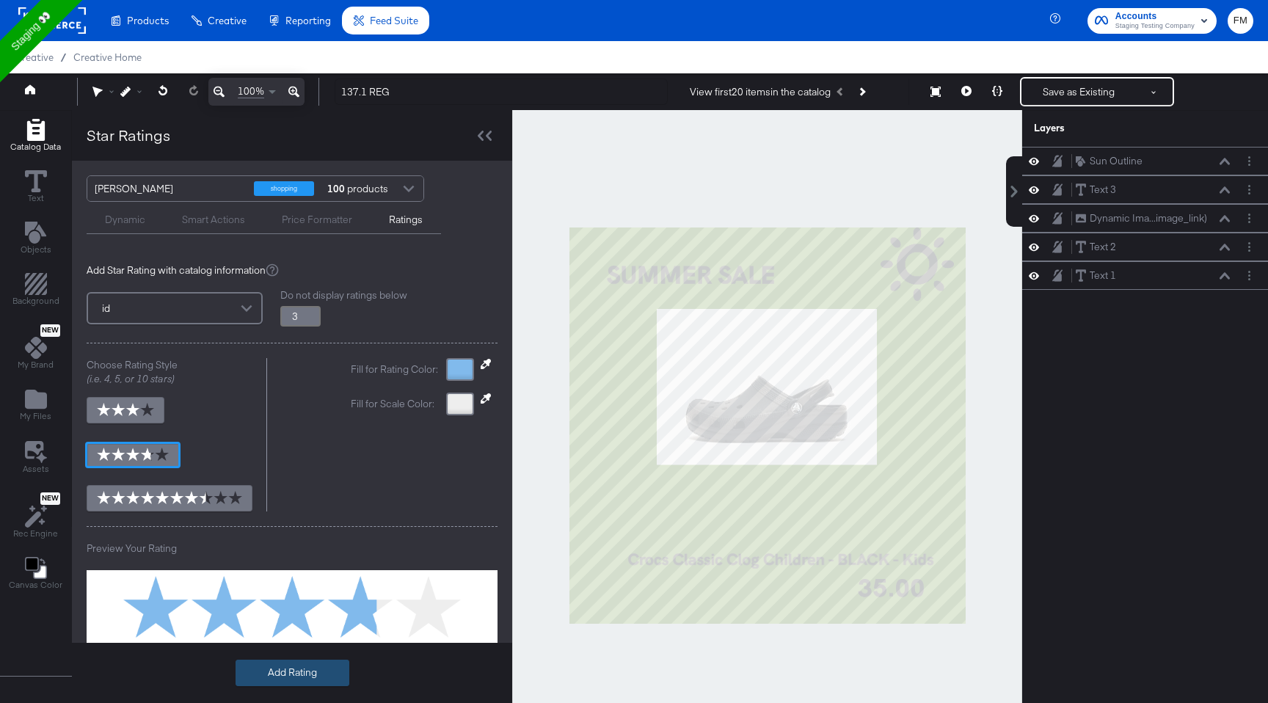
click at [269, 670] on button "Add Rating" at bounding box center [292, 672] width 114 height 26
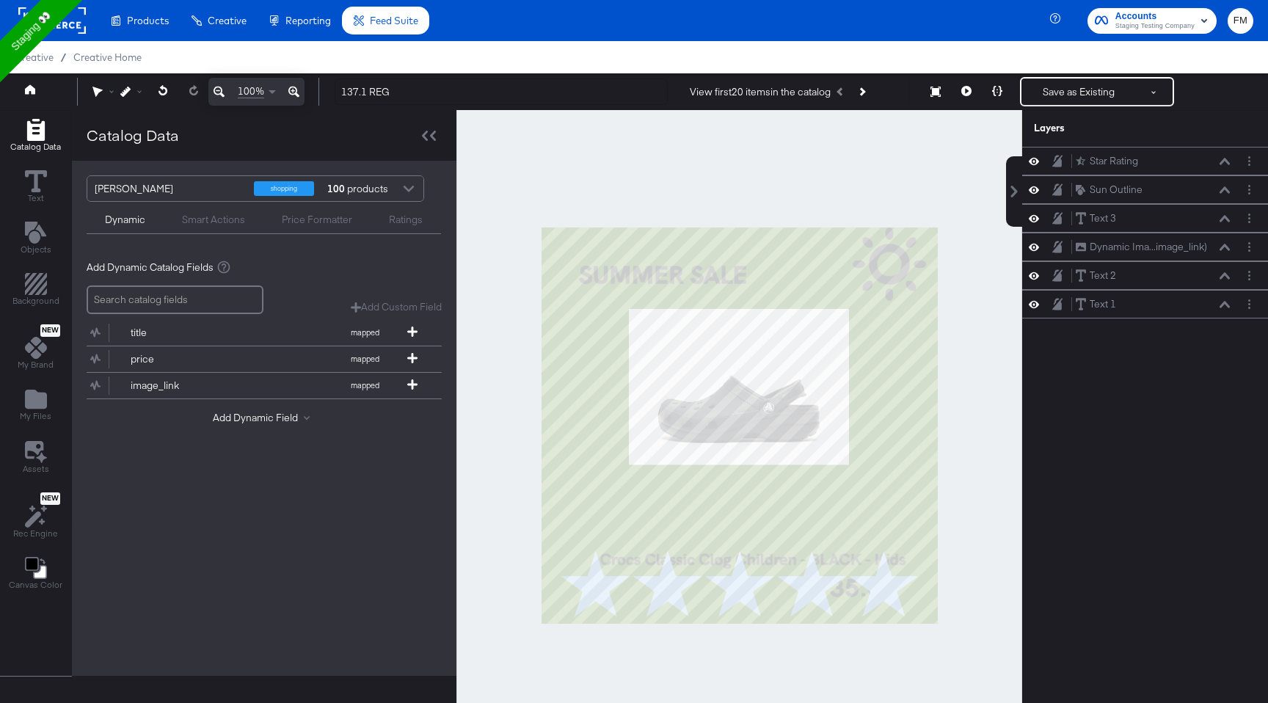
click at [322, 215] on div "Price Formatter" at bounding box center [317, 220] width 70 height 14
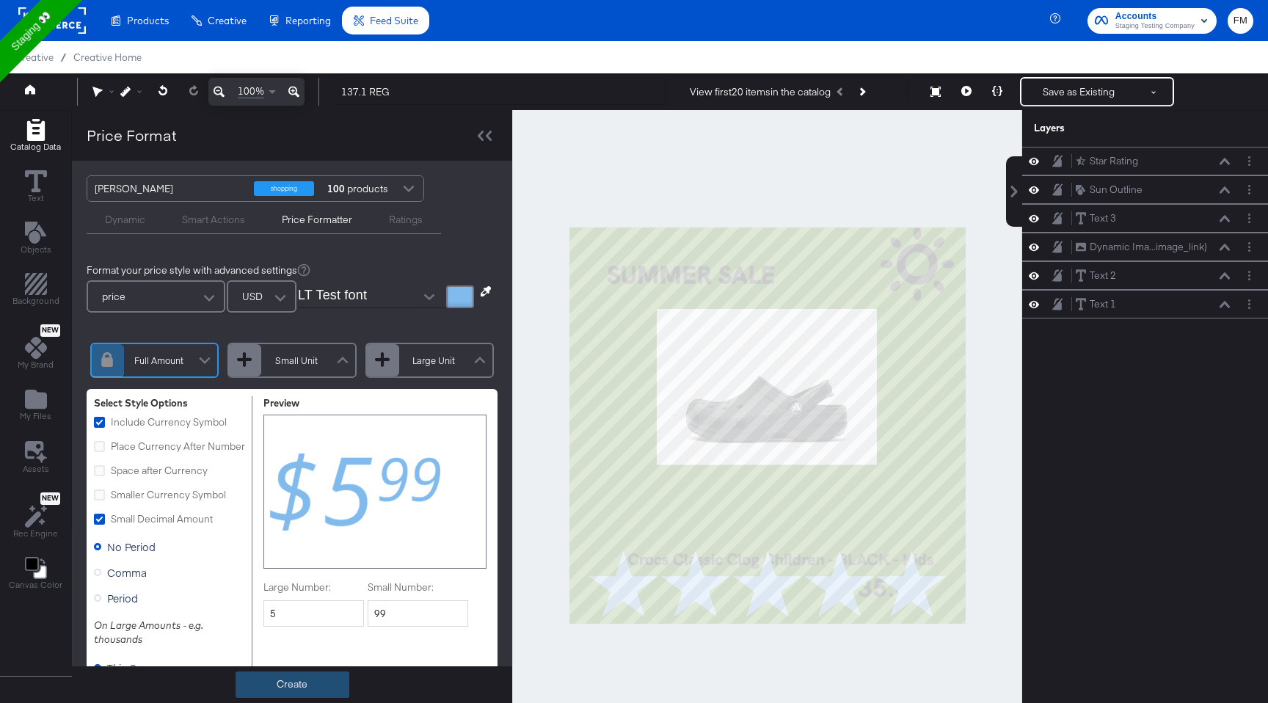
click at [315, 688] on button "Create" at bounding box center [292, 684] width 114 height 26
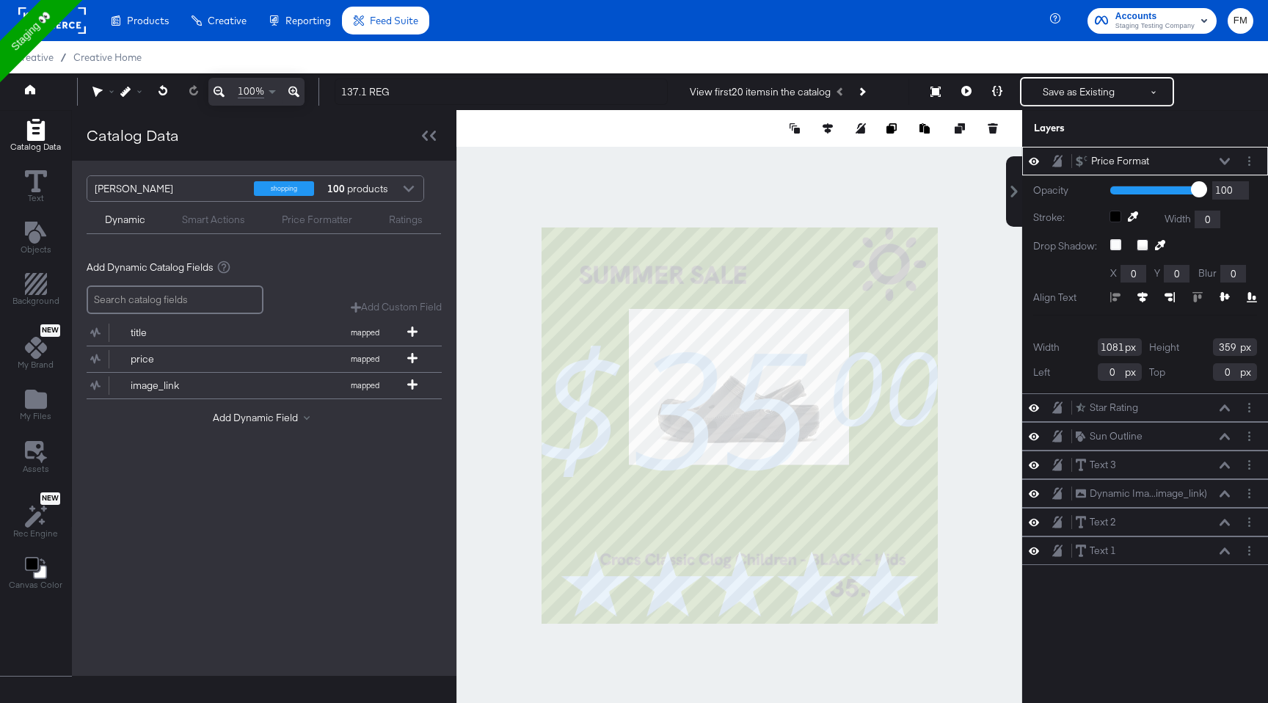
type input "322"
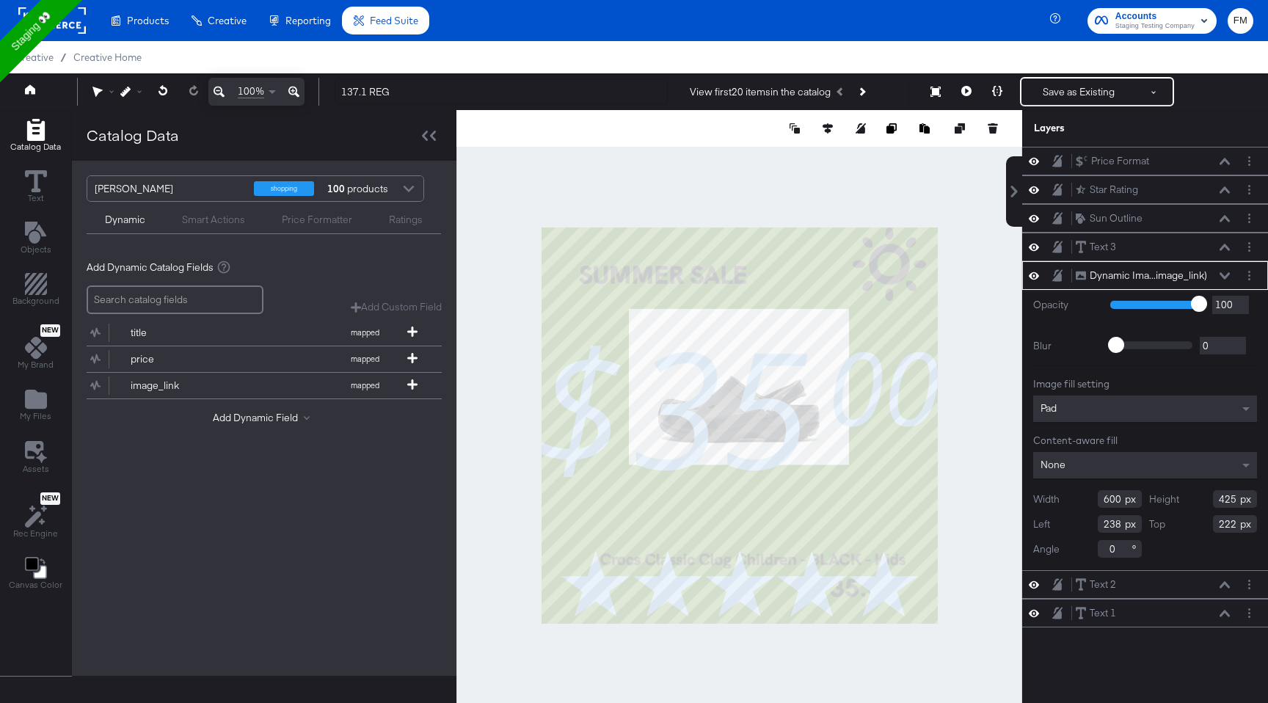
type input "256"
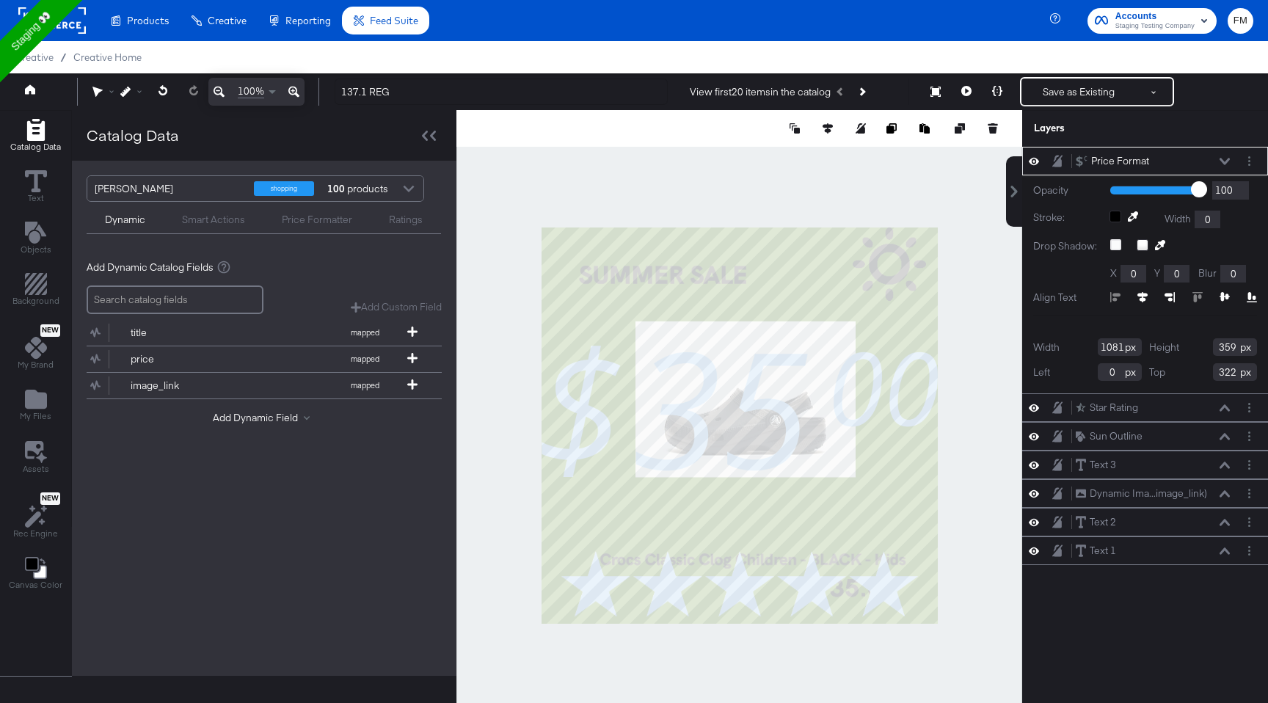
type input "18"
type input "702"
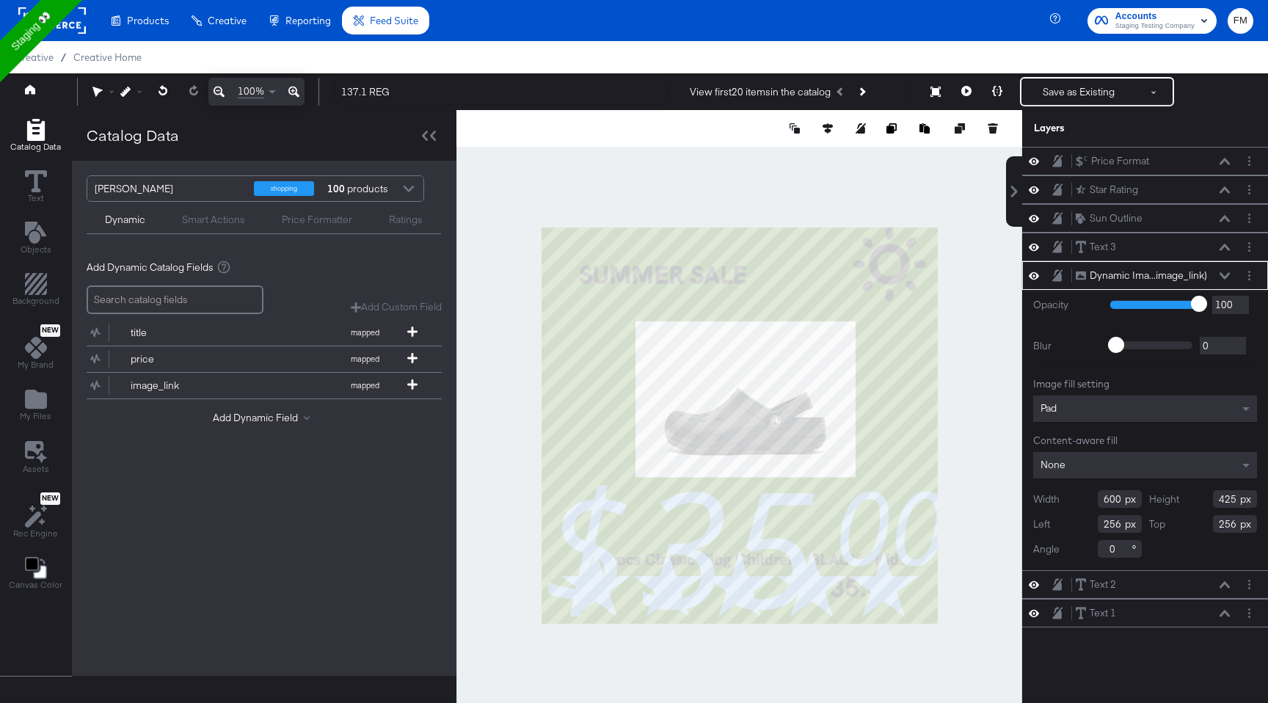
type input "102"
type input "170"
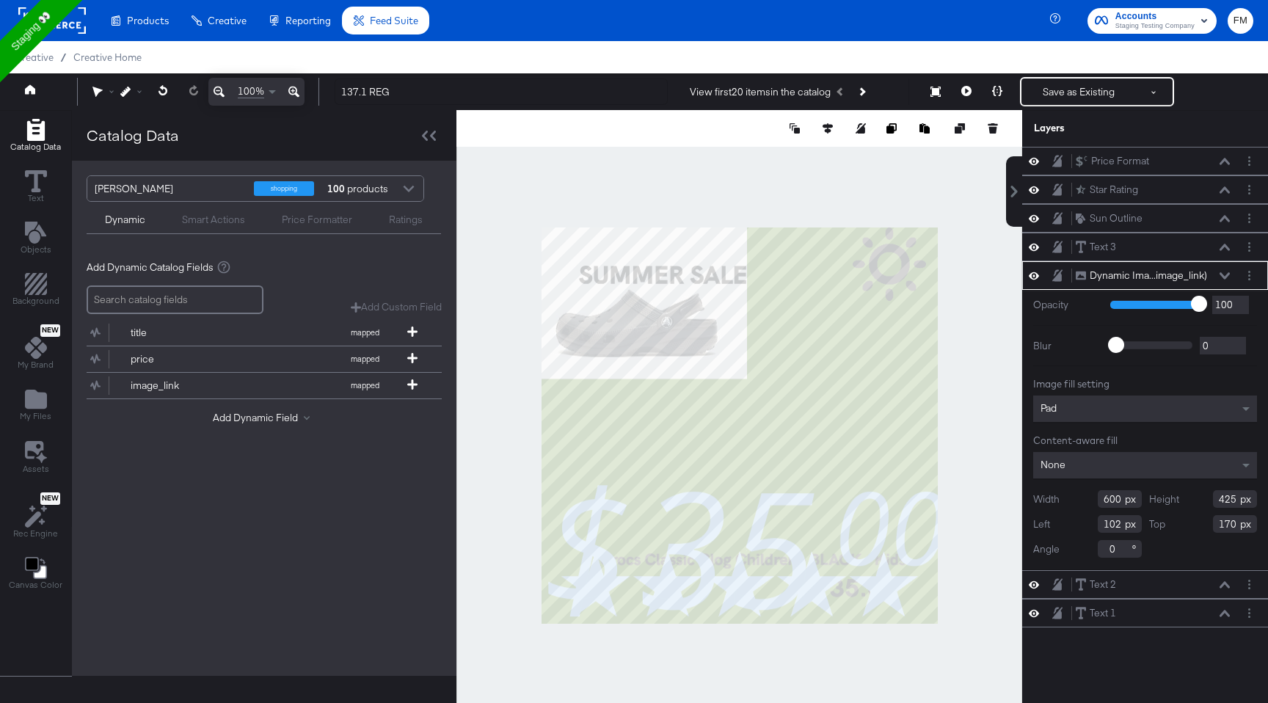
type input "42"
type input "54"
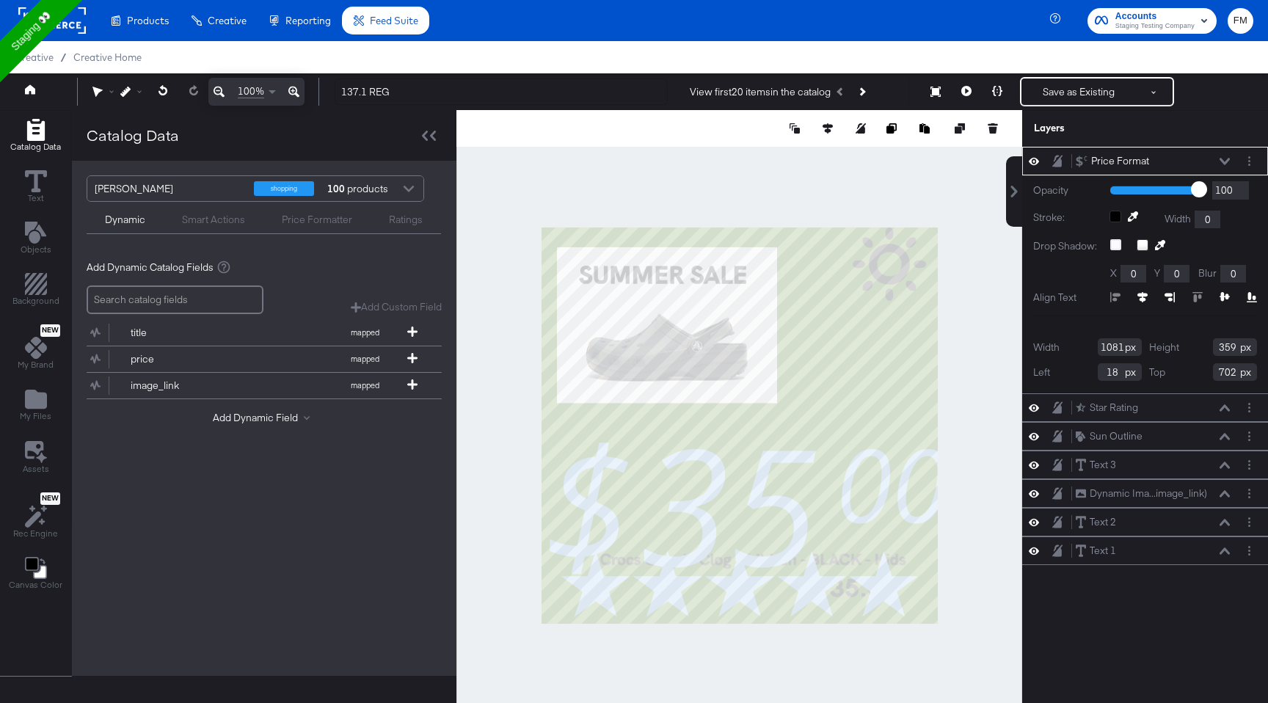
type input "22"
type input "586"
click at [222, 223] on div "Smart Actions" at bounding box center [213, 220] width 63 height 14
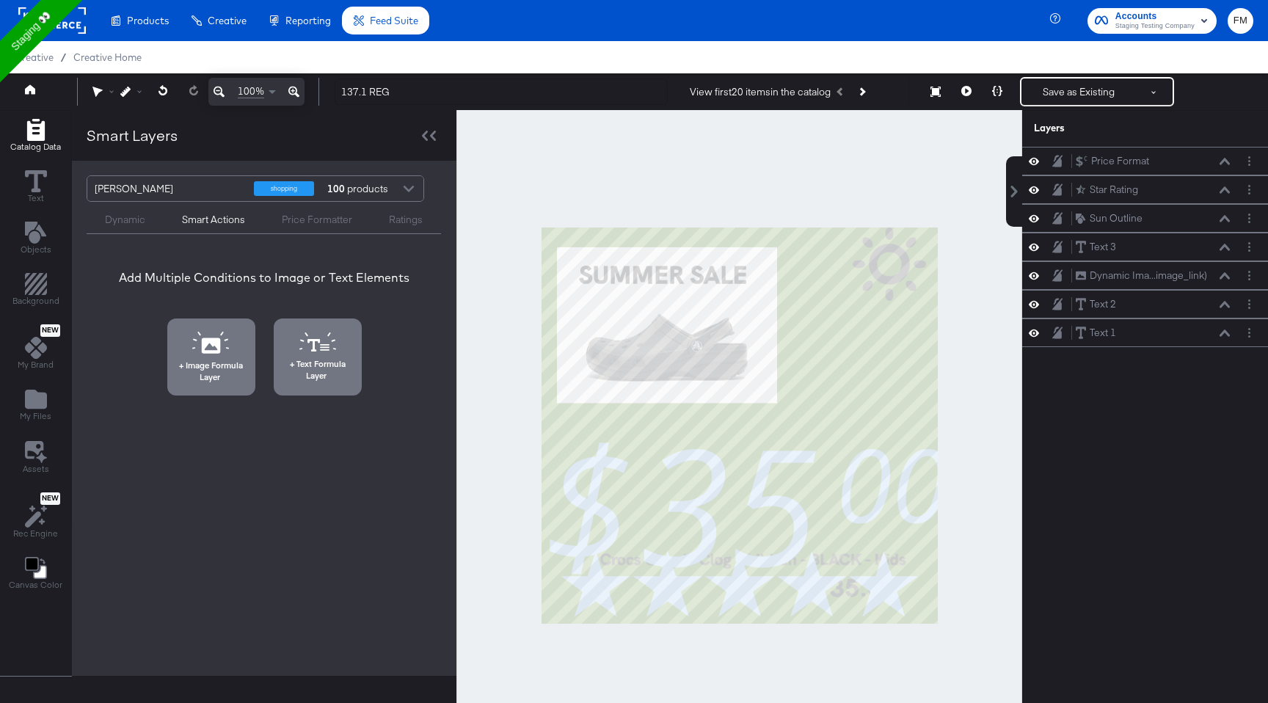
scroll to position [15, 0]
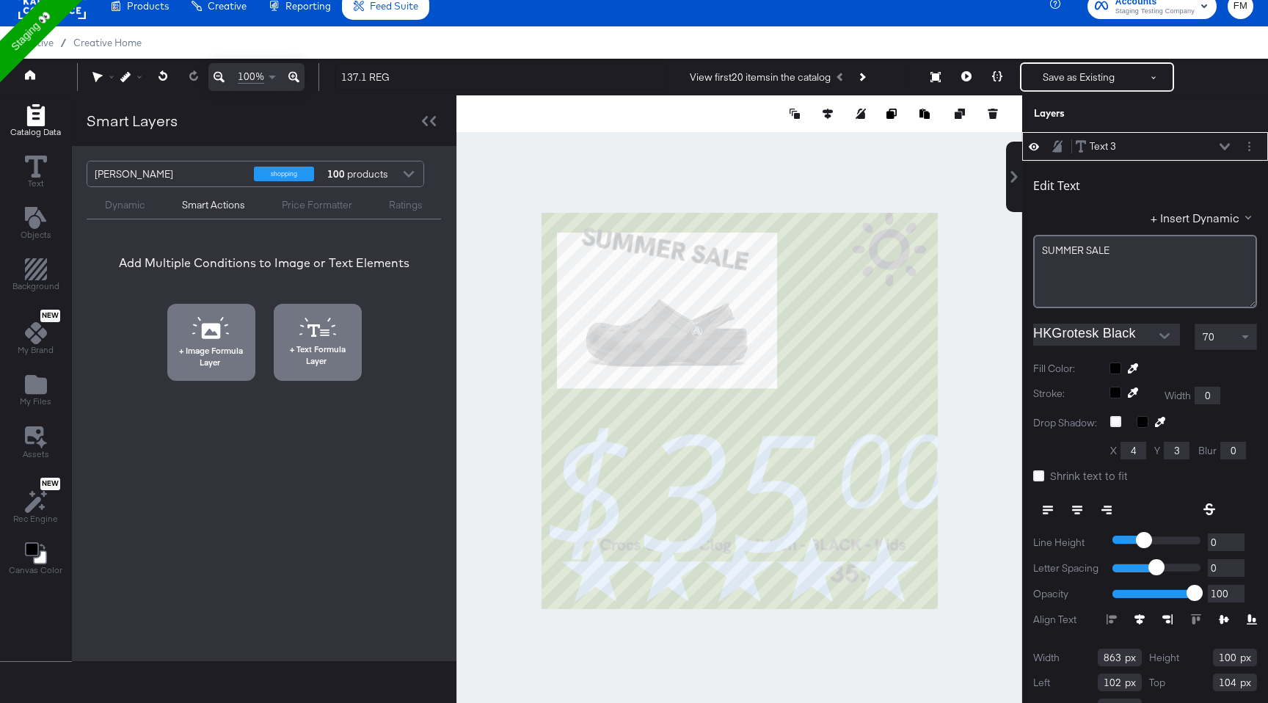
type input "99"
type input "166"
type input "352"
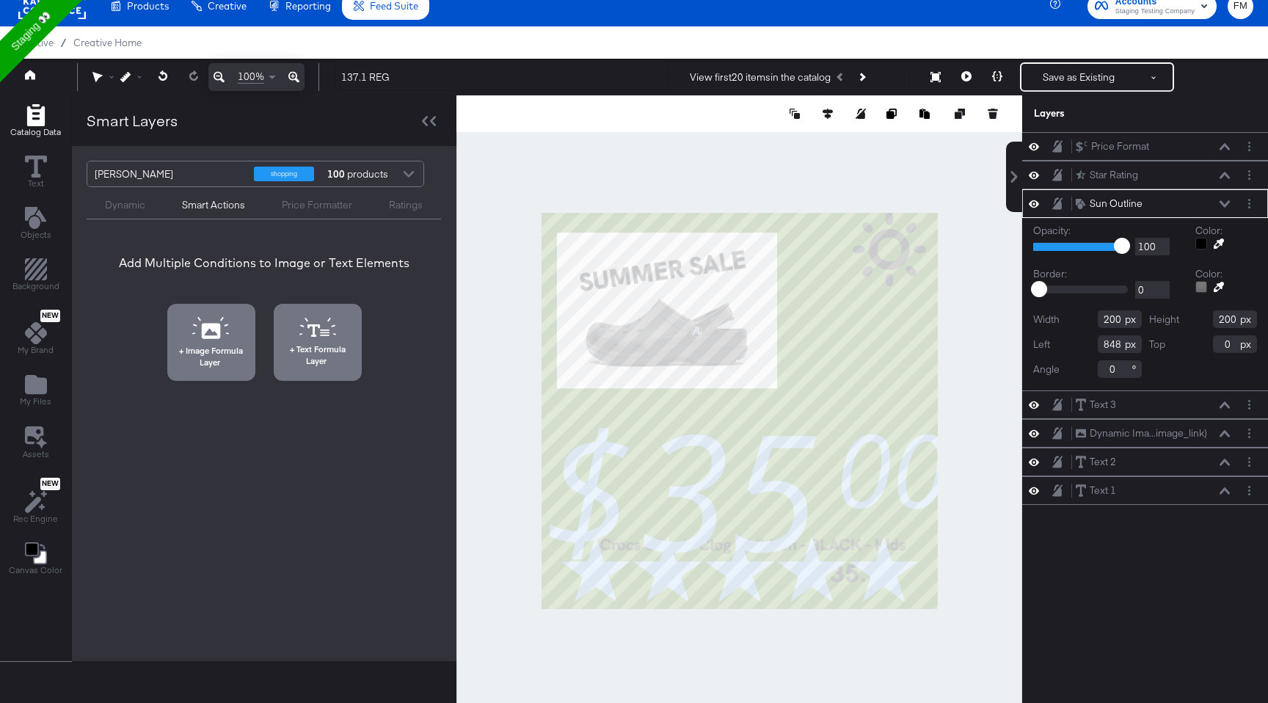
scroll to position [0, 0]
type input "844"
type input "210"
type input "833"
type input "222"
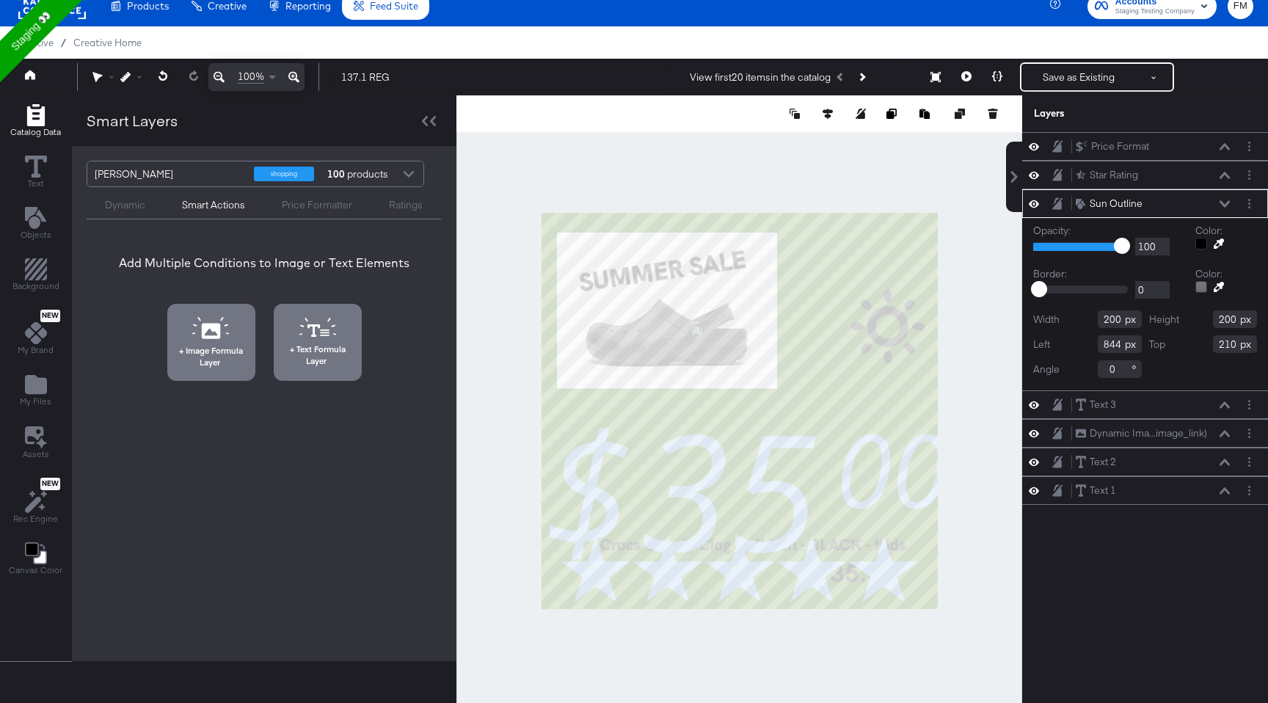
type input "354"
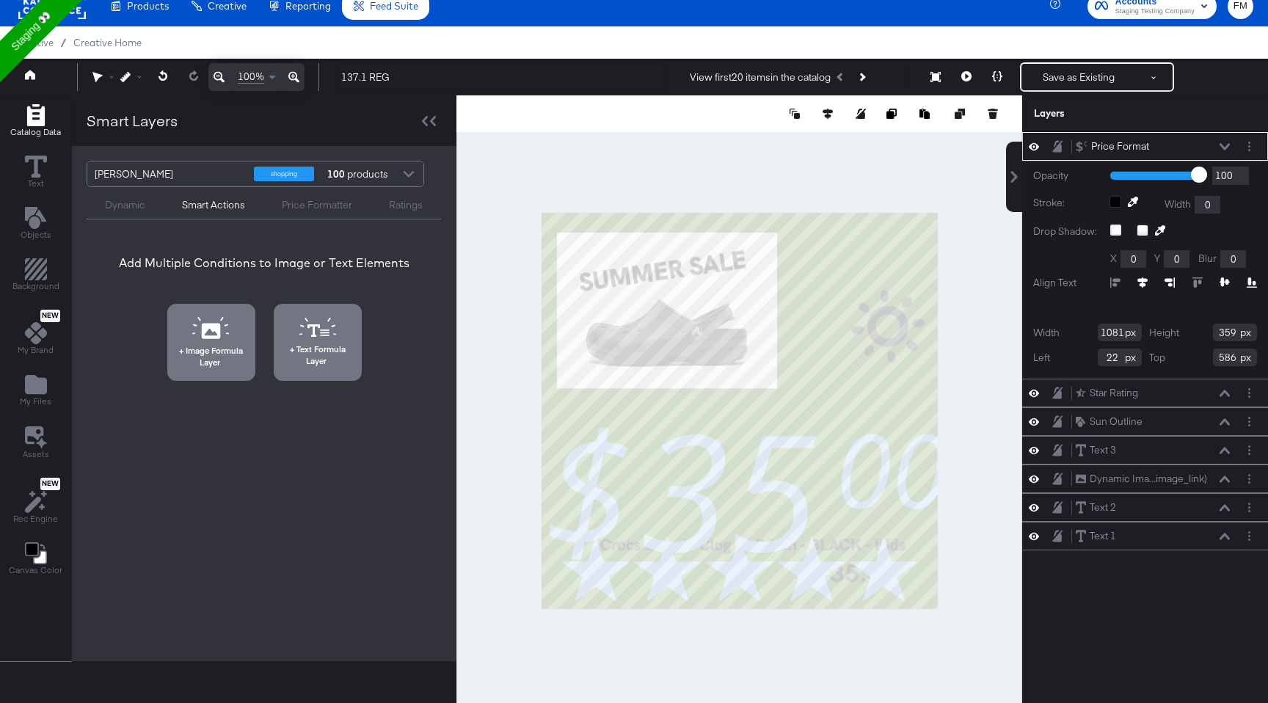
type input "0"
type input "546"
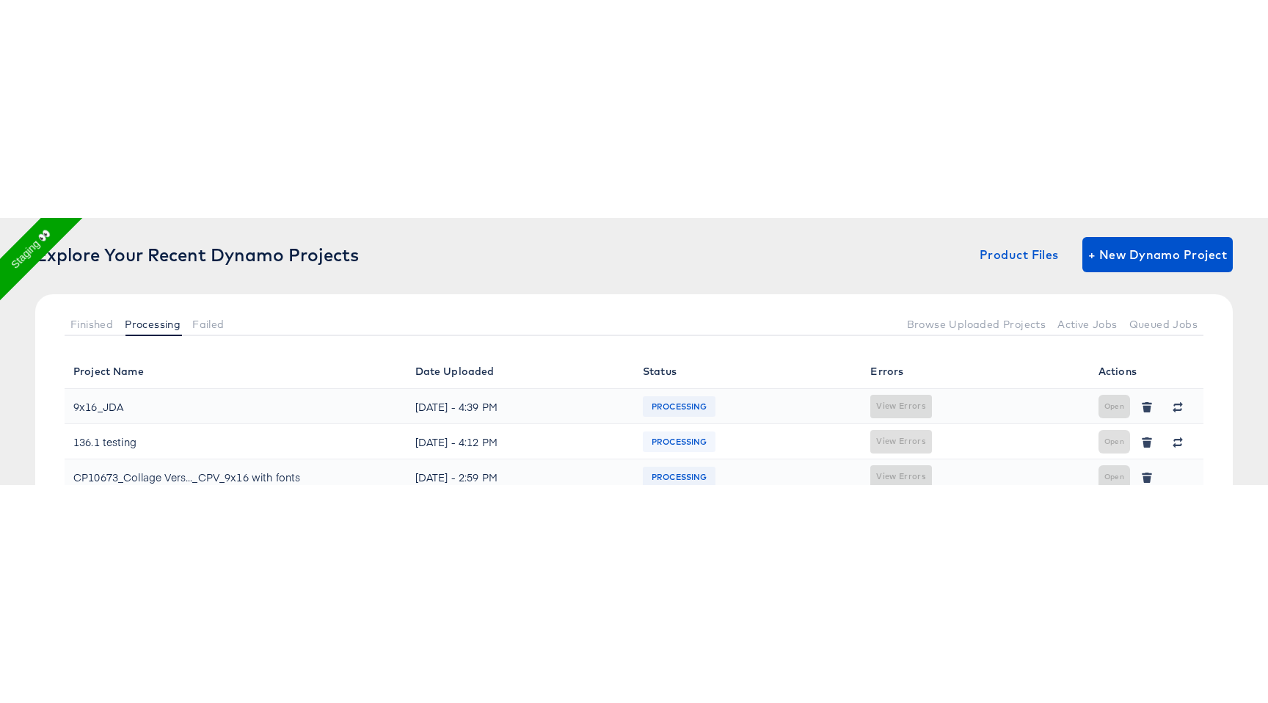
scroll to position [87, 0]
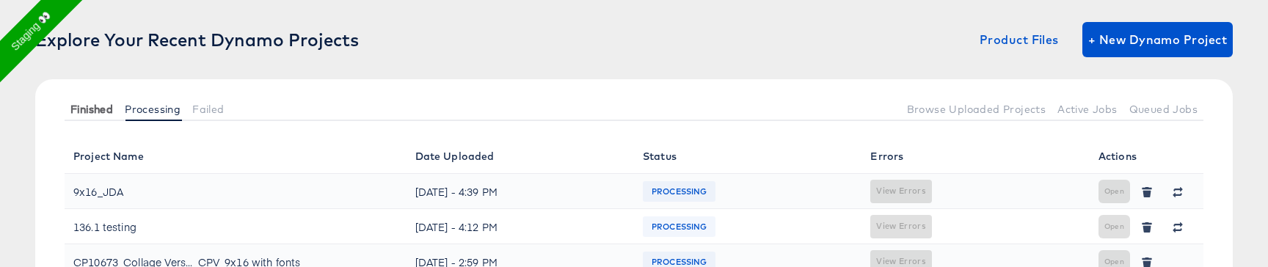
click at [99, 110] on span "Finished" at bounding box center [91, 109] width 43 height 12
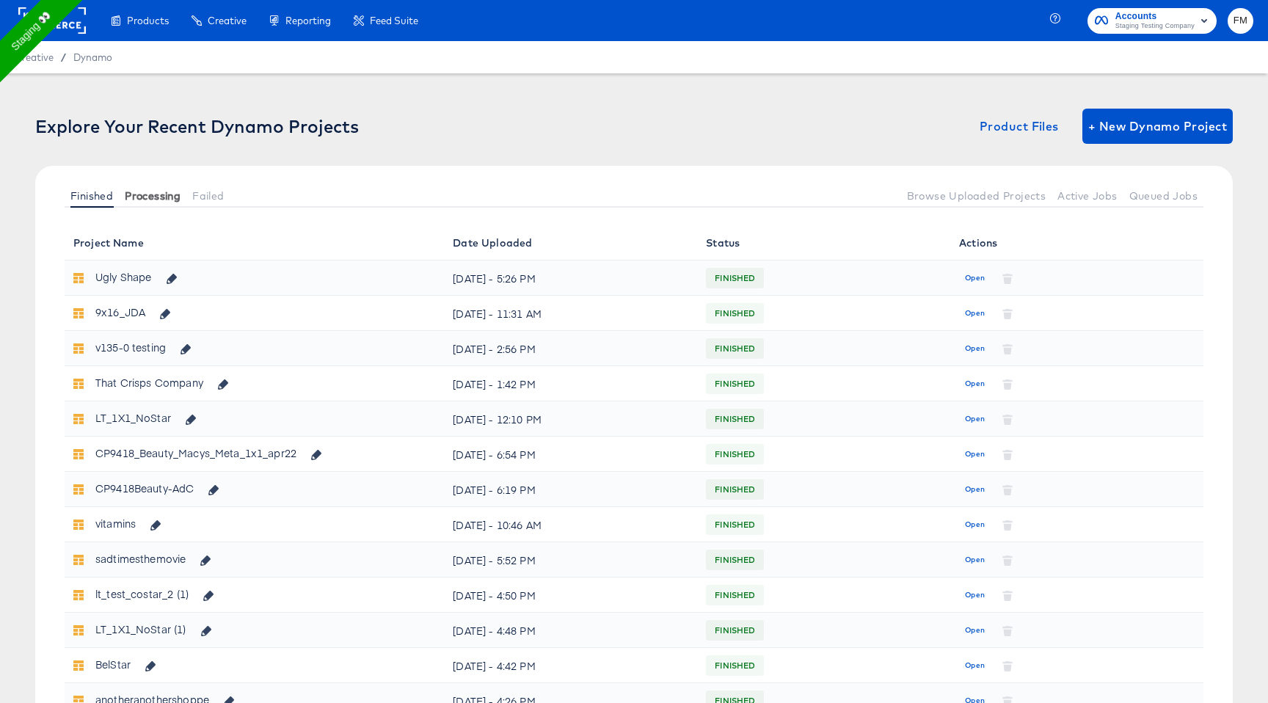
click at [158, 196] on span "Processing" at bounding box center [153, 196] width 56 height 12
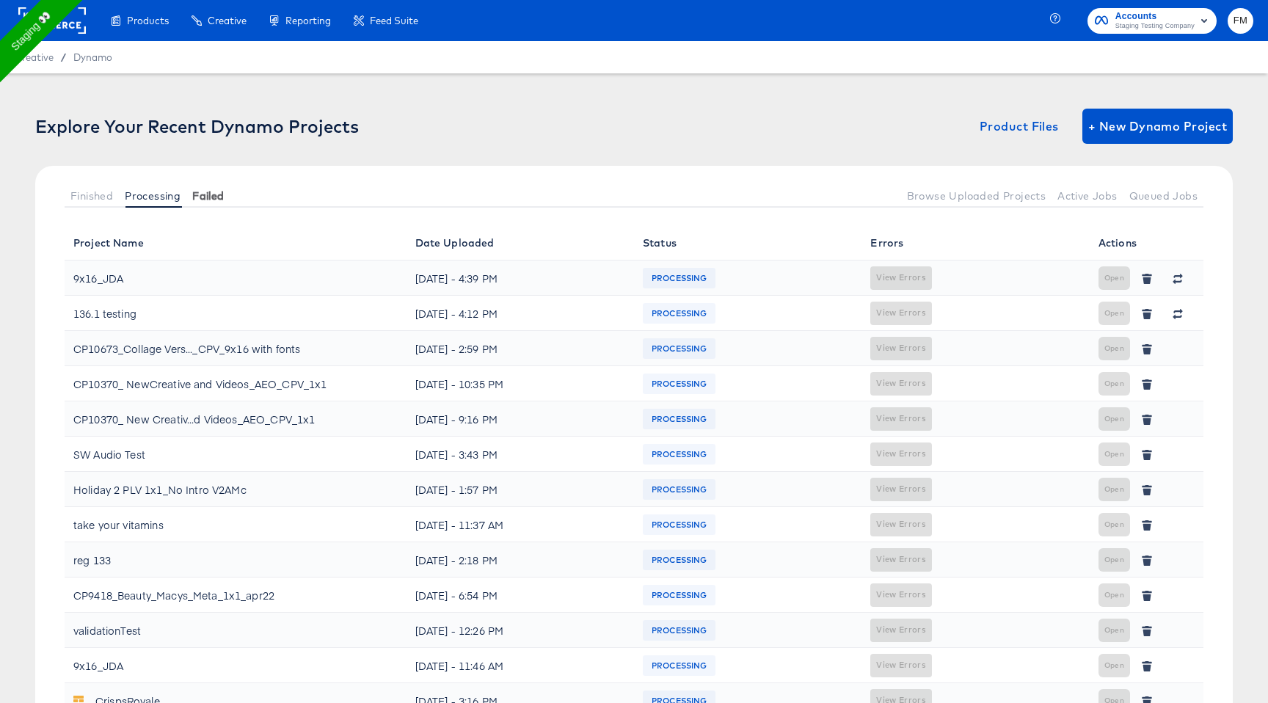
click at [216, 202] on button "Failed" at bounding box center [207, 195] width 43 height 24
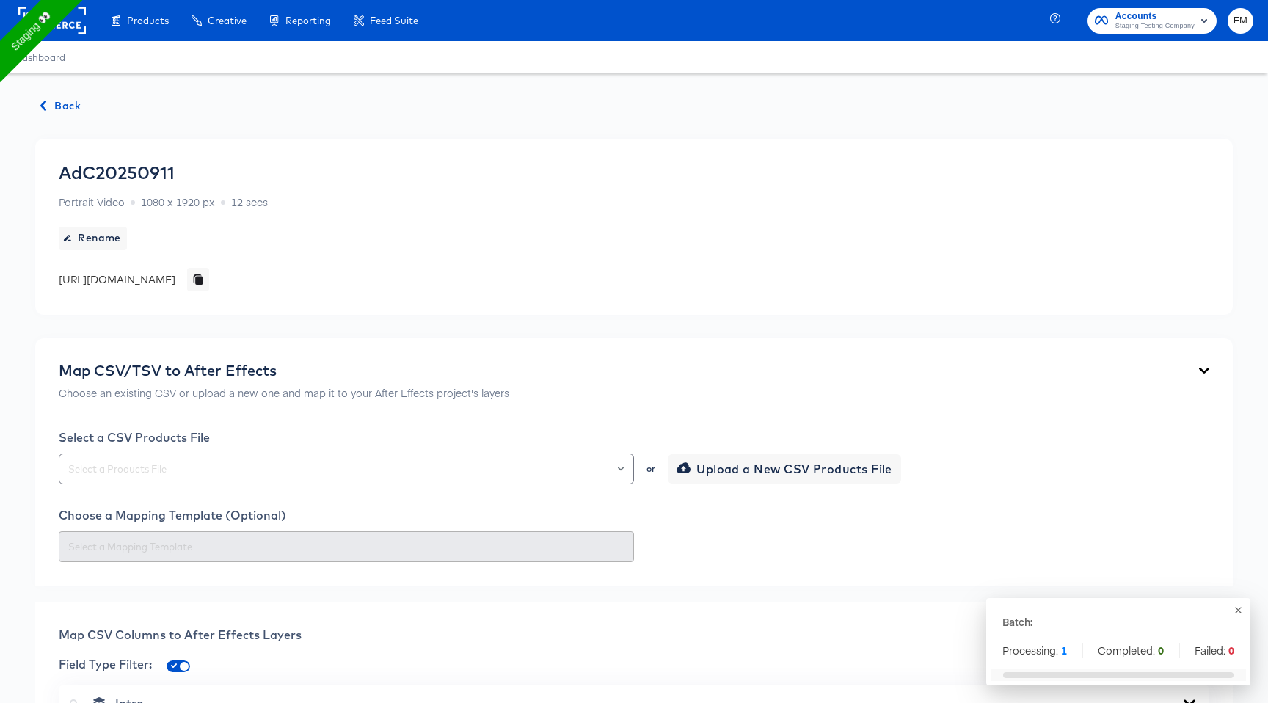
click at [47, 95] on div "Back AdC20250911 Portrait Video 1080 x 1920 px 12 secs Rename [URL][DOMAIN_NAME…" at bounding box center [634, 701] width 1268 height 1257
click at [53, 106] on span "Back" at bounding box center [61, 106] width 40 height 18
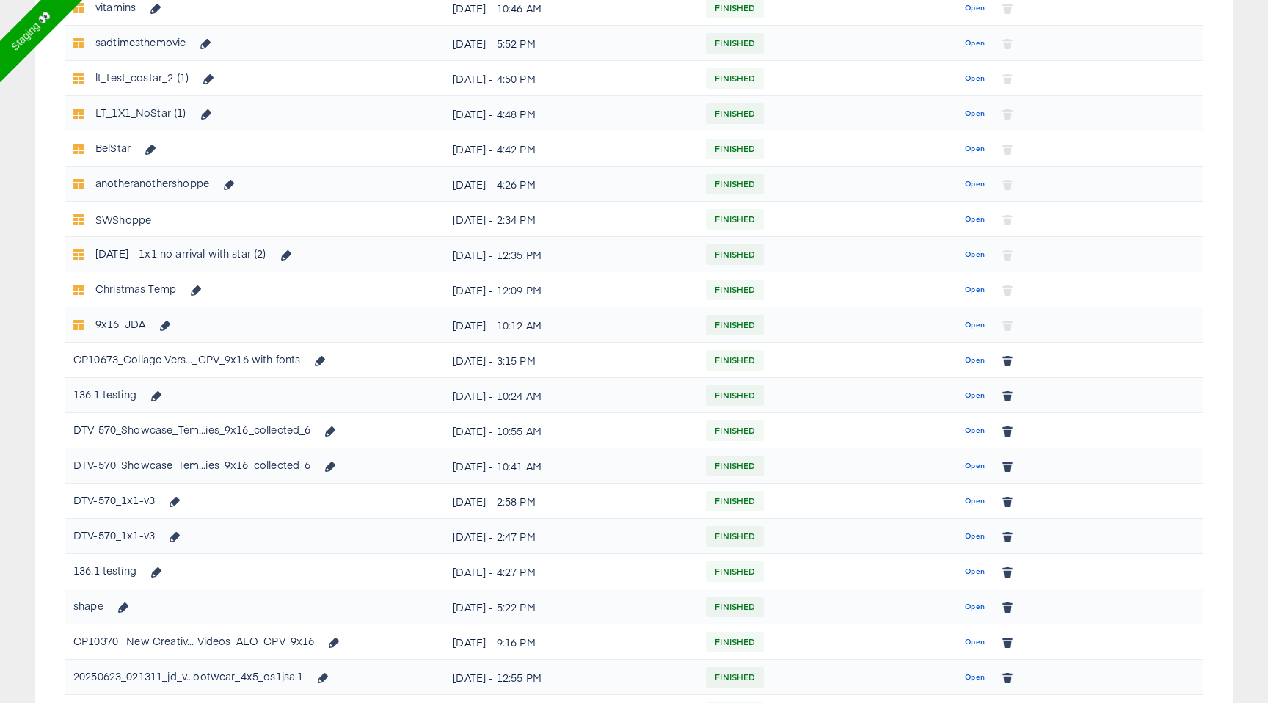
scroll to position [519, 0]
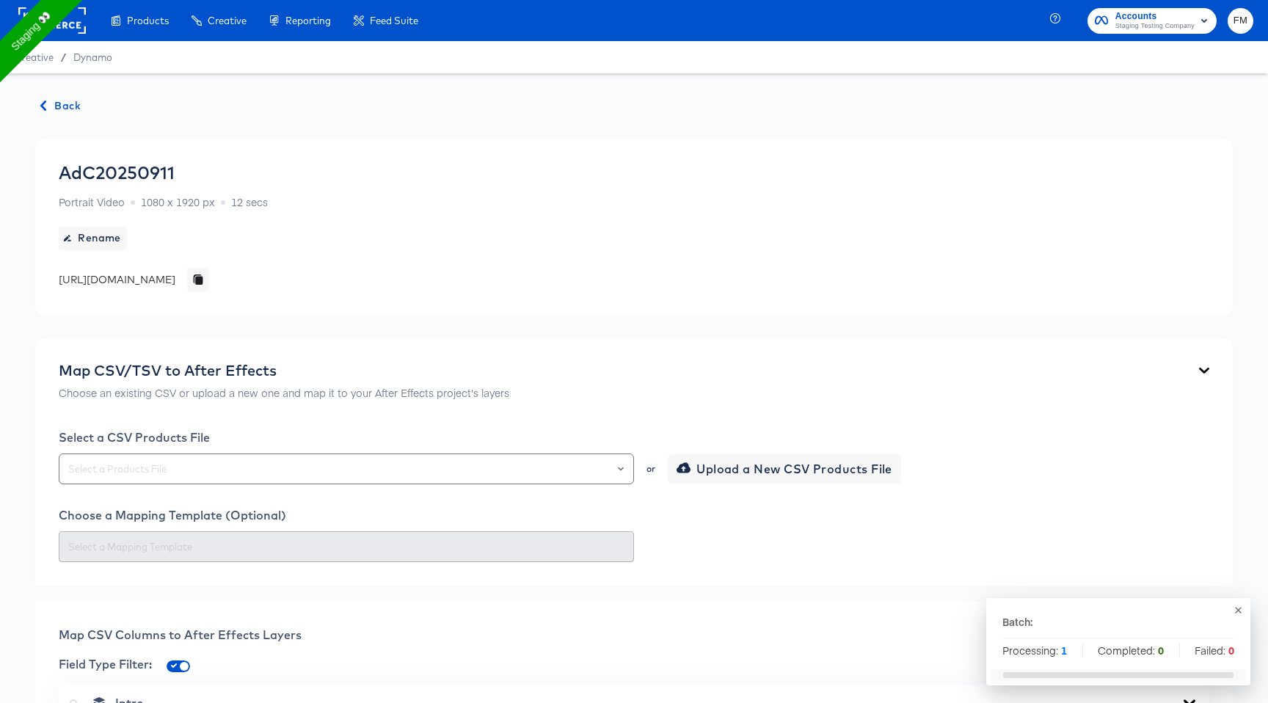
click at [89, 106] on div "Back AdC20250911 Portrait Video 1080 x 1920 px 12 secs Rename [URL][DOMAIN_NAME…" at bounding box center [634, 701] width 1268 height 1257
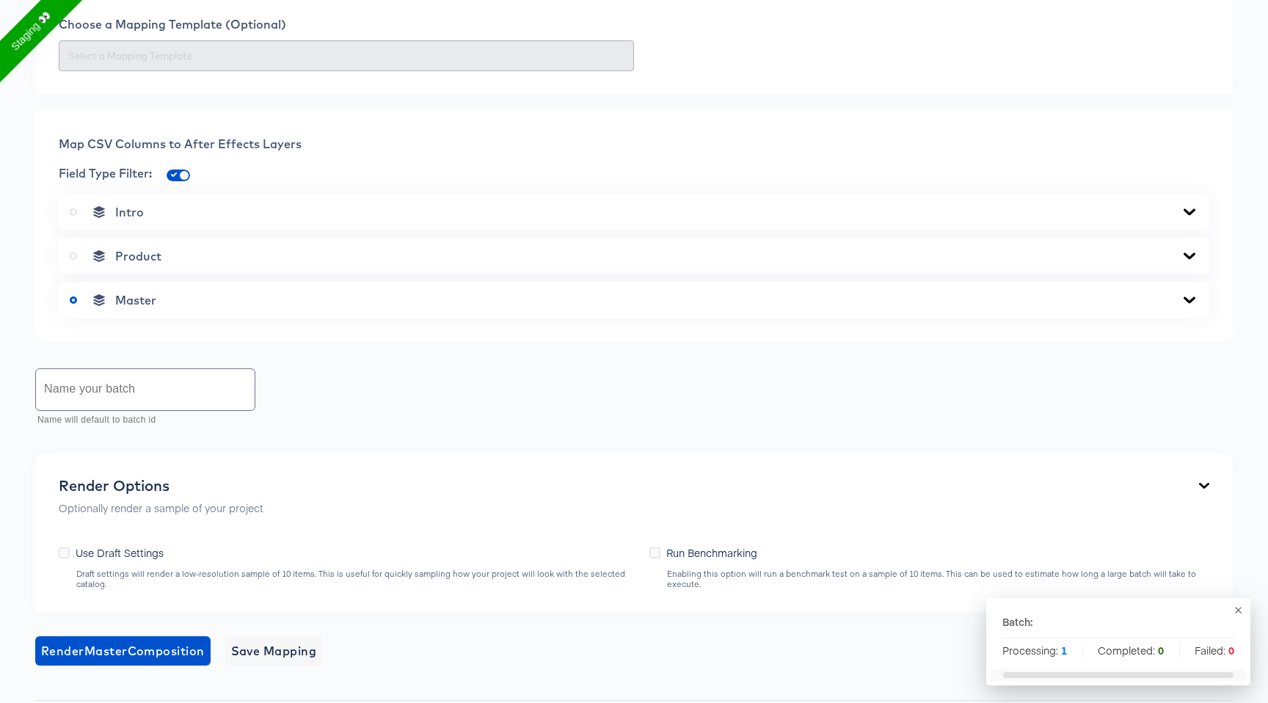
scroll to position [627, 0]
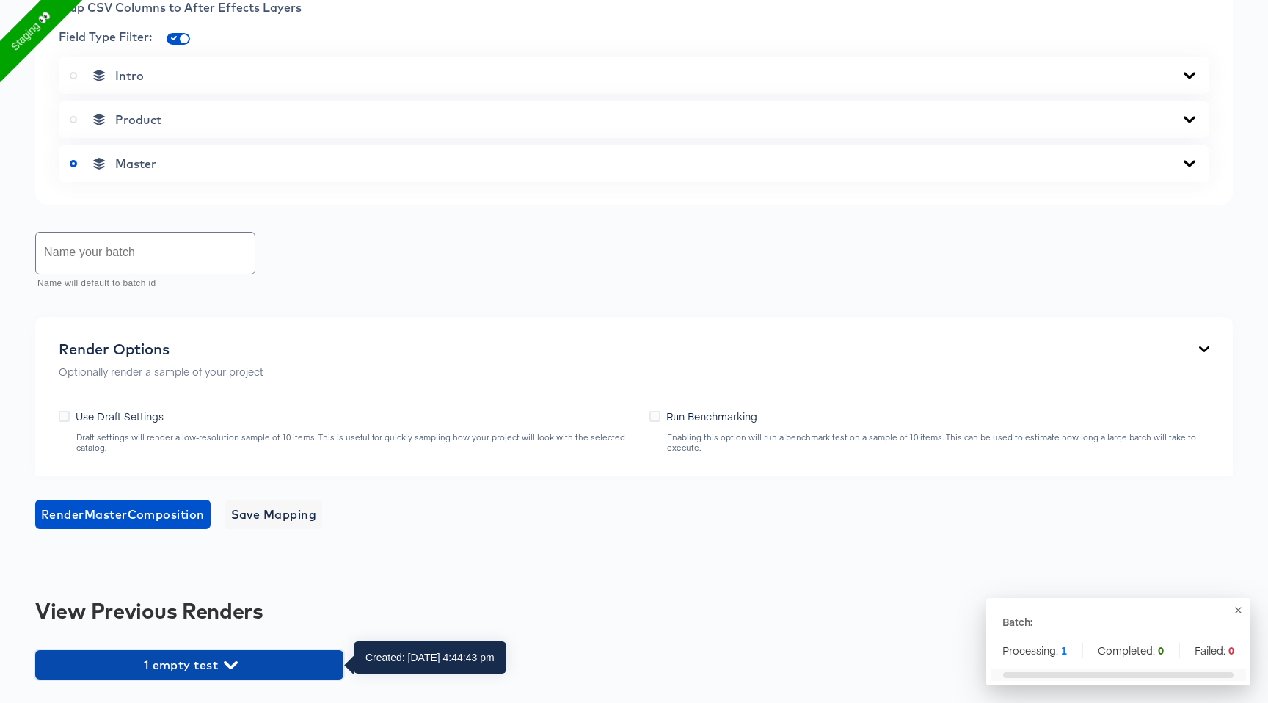
click at [214, 665] on span "1 empty test" at bounding box center [189, 664] width 293 height 21
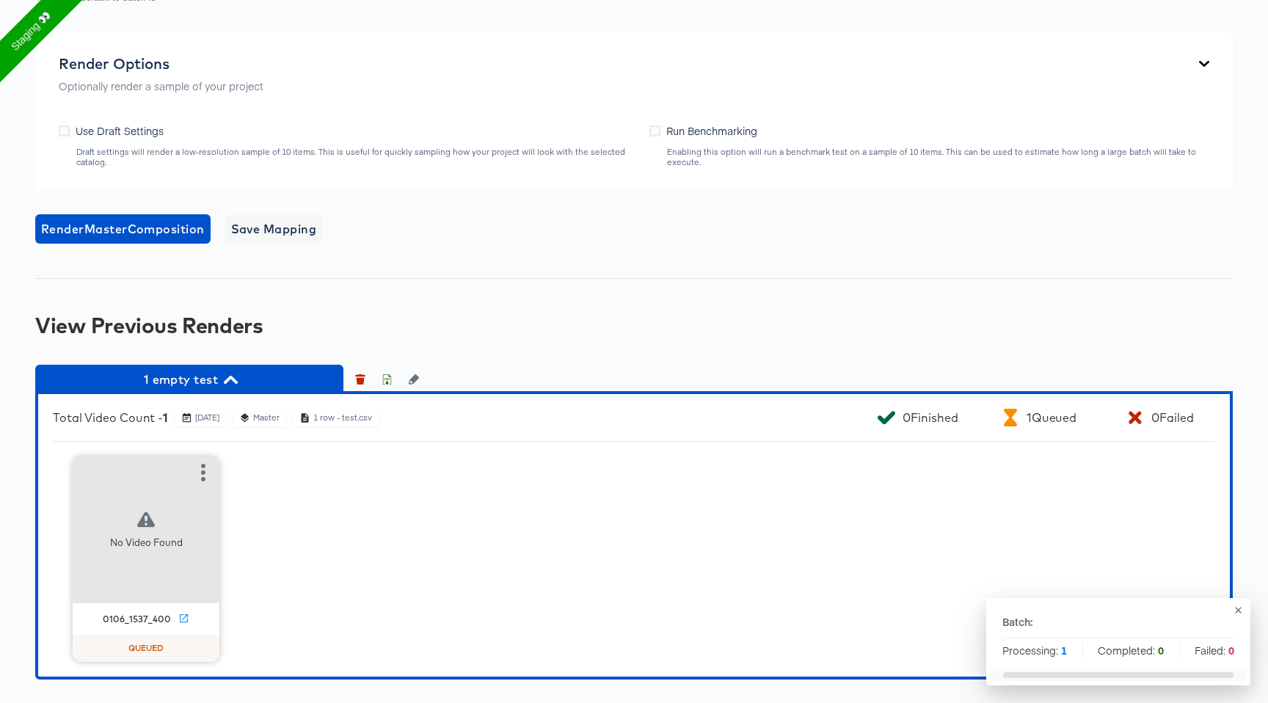
scroll to position [0, 0]
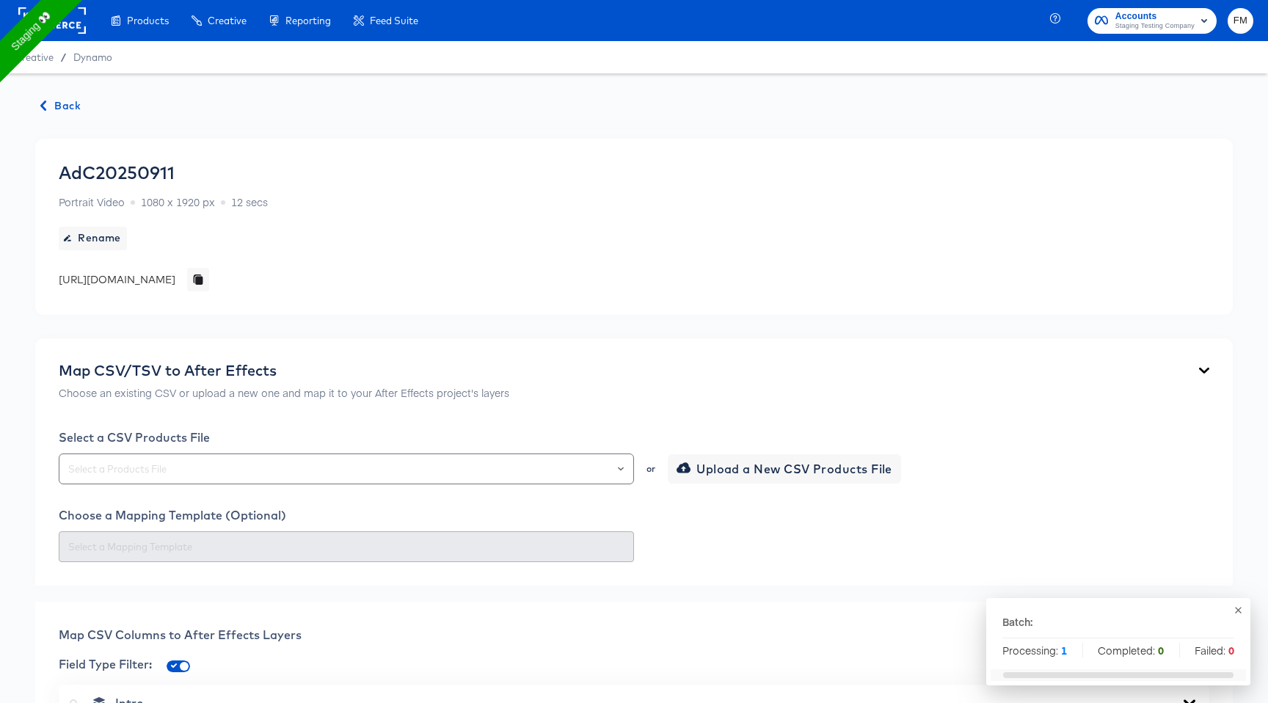
click at [65, 106] on span "Back" at bounding box center [61, 106] width 40 height 18
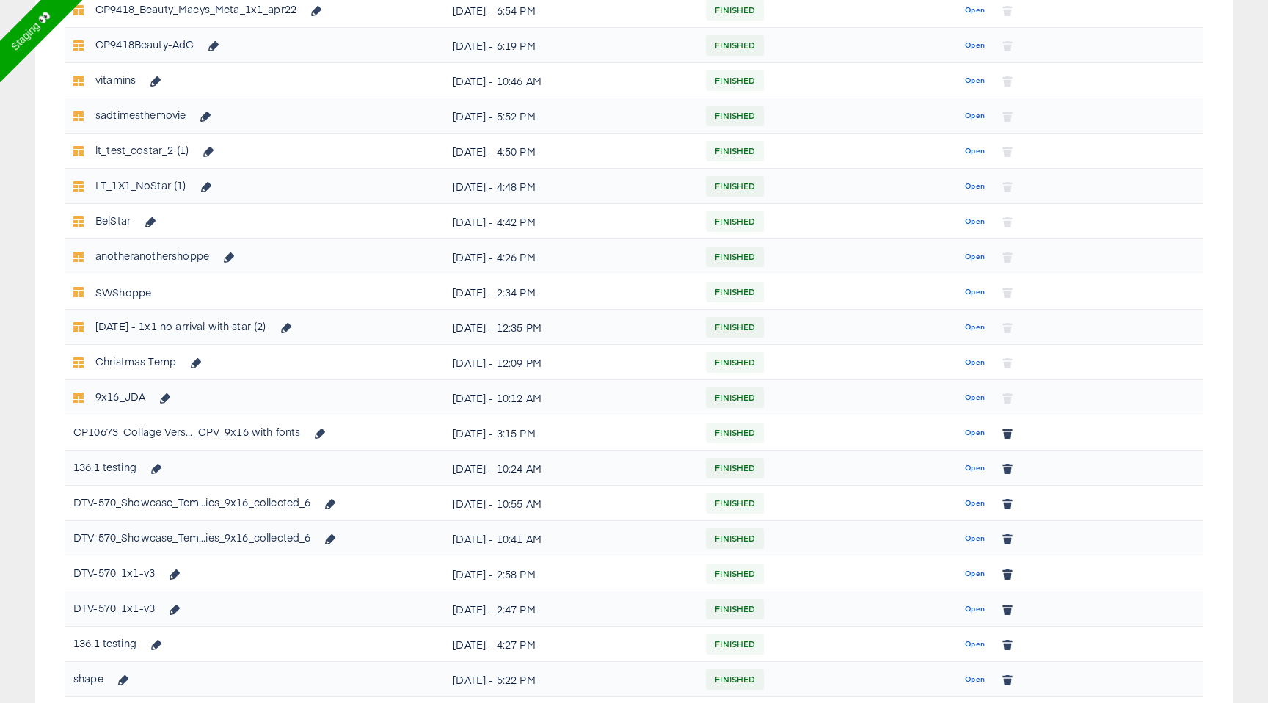
scroll to position [447, 0]
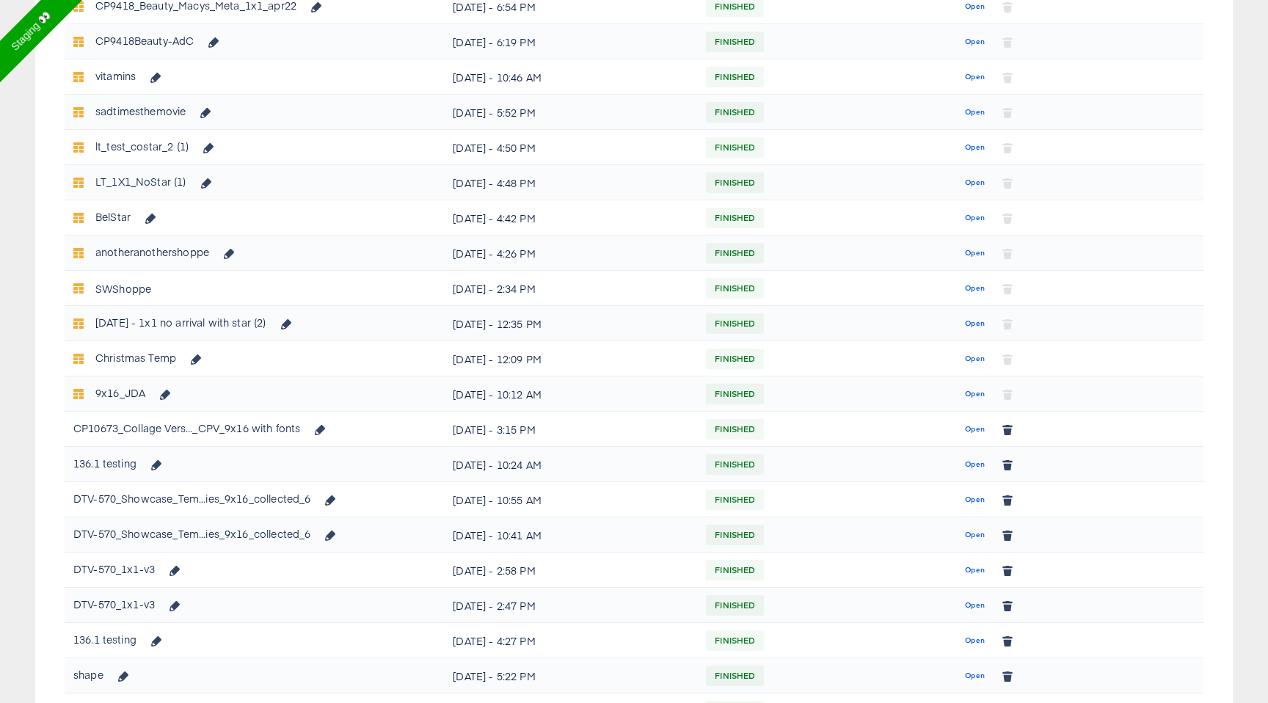
click at [106, 465] on div "136.1 testing" at bounding box center [121, 463] width 97 height 25
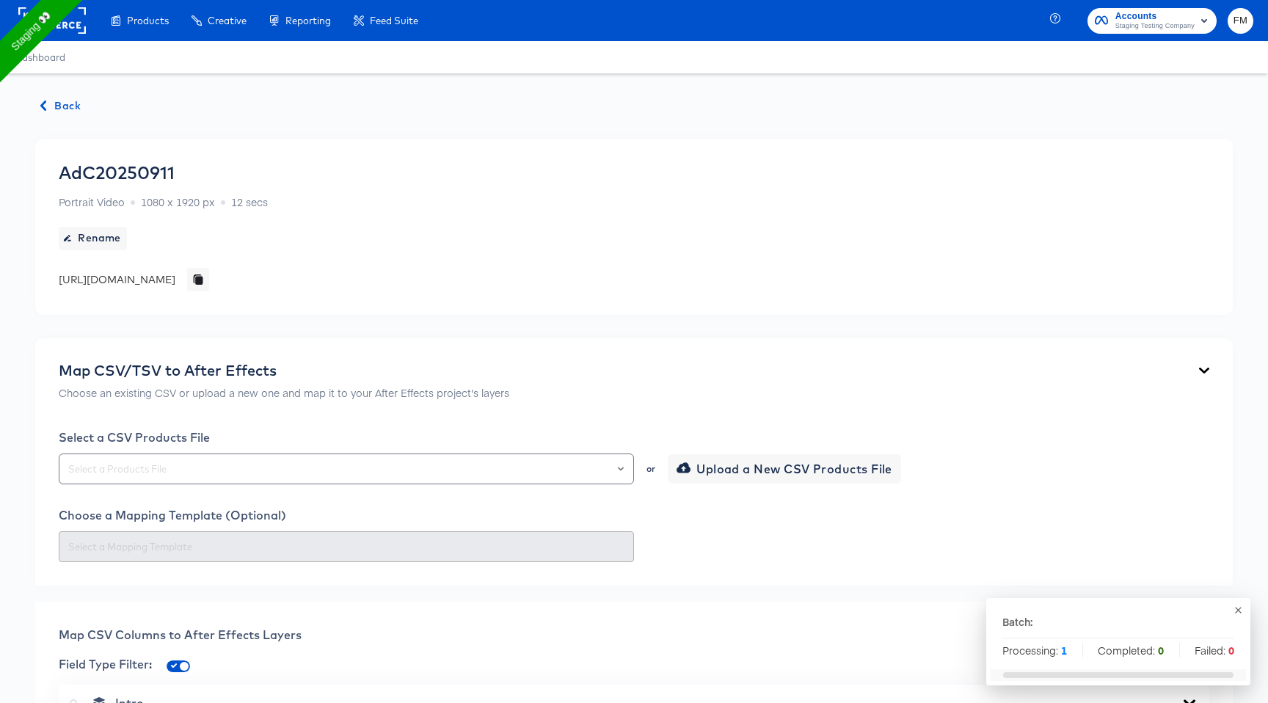
click at [61, 109] on span "Back" at bounding box center [61, 106] width 40 height 18
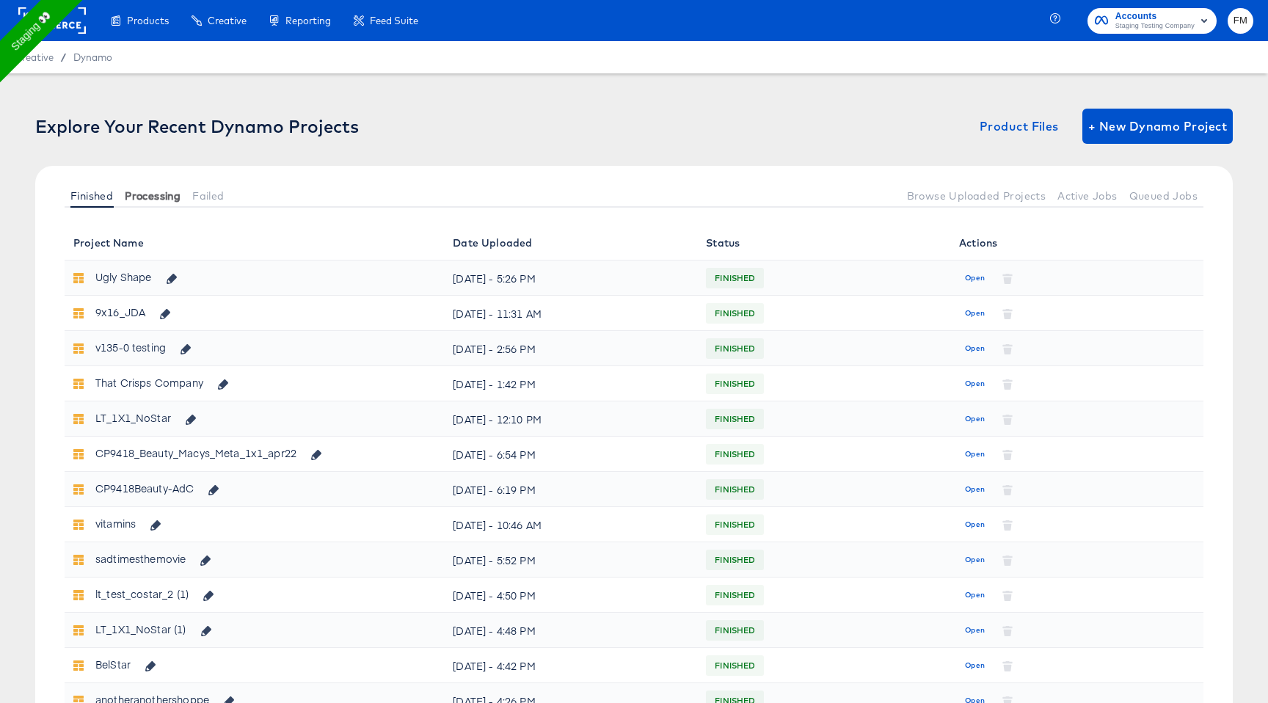
click at [154, 194] on span "Processing" at bounding box center [153, 196] width 56 height 12
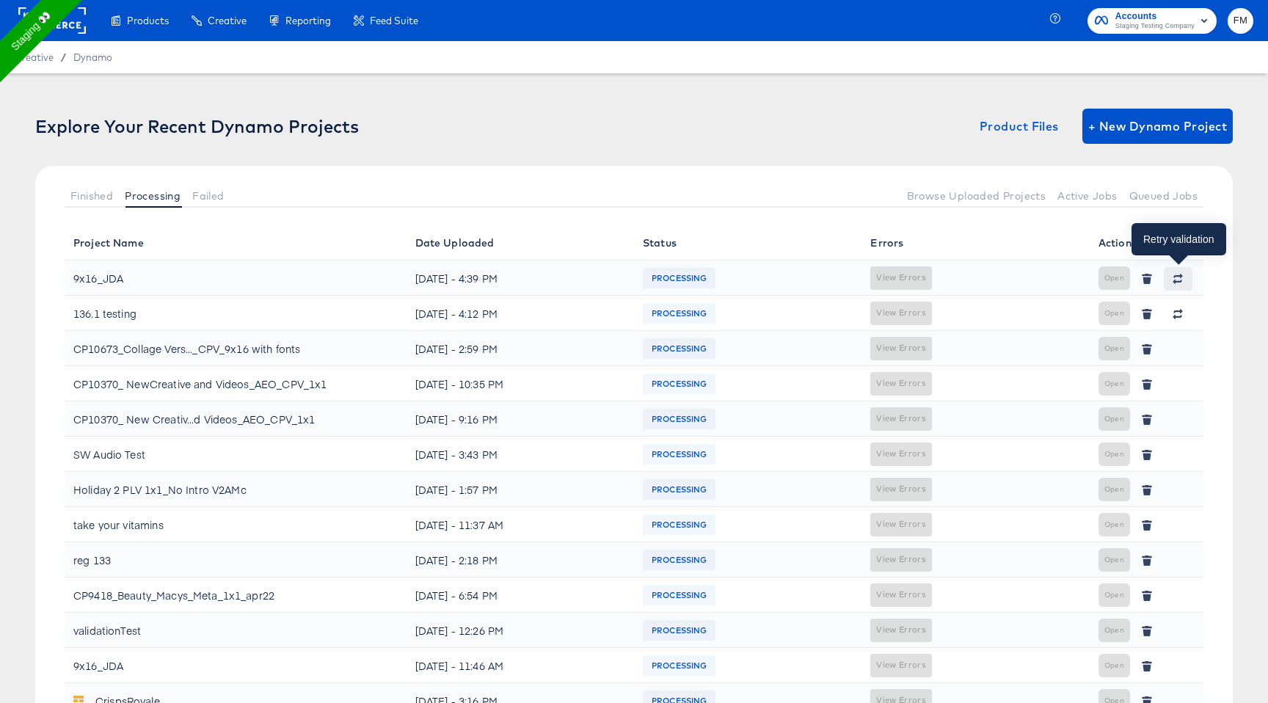
click at [1189, 277] on button "button" at bounding box center [1177, 278] width 28 height 23
click at [189, 202] on button "Failed" at bounding box center [207, 195] width 43 height 24
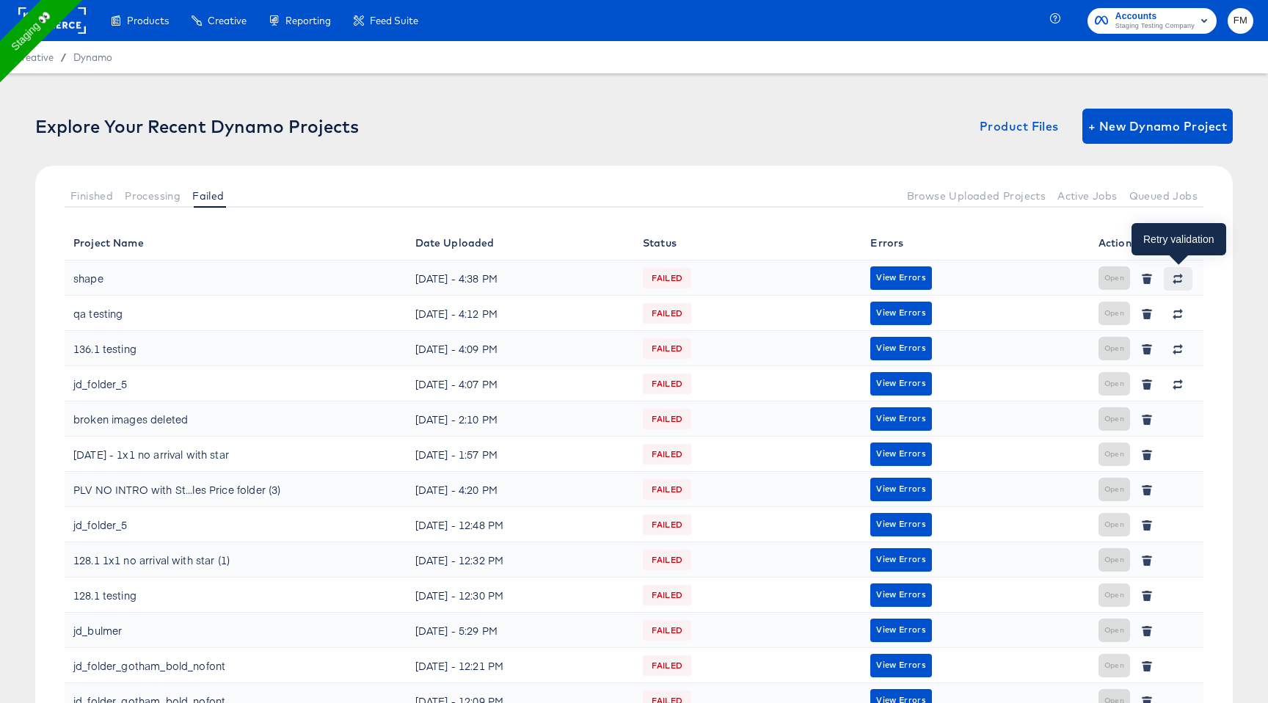
click at [1169, 285] on button "button" at bounding box center [1177, 278] width 28 height 23
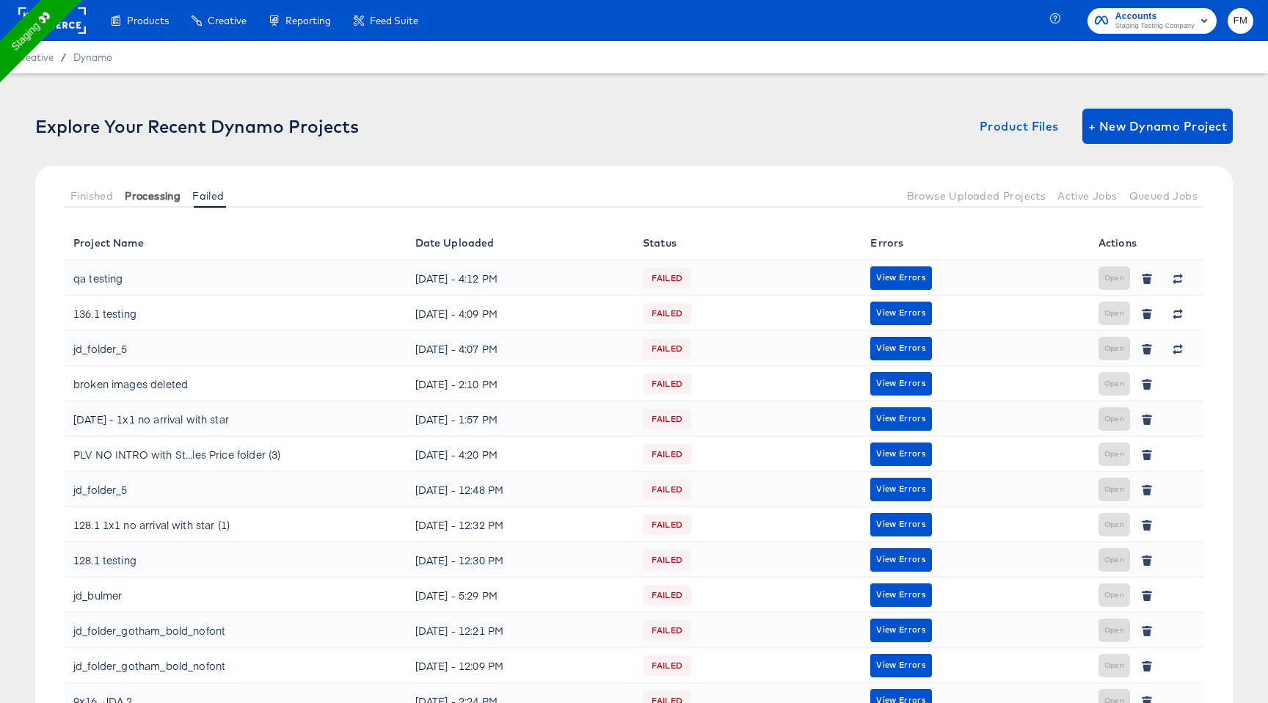
click at [158, 197] on span "Processing" at bounding box center [153, 196] width 56 height 12
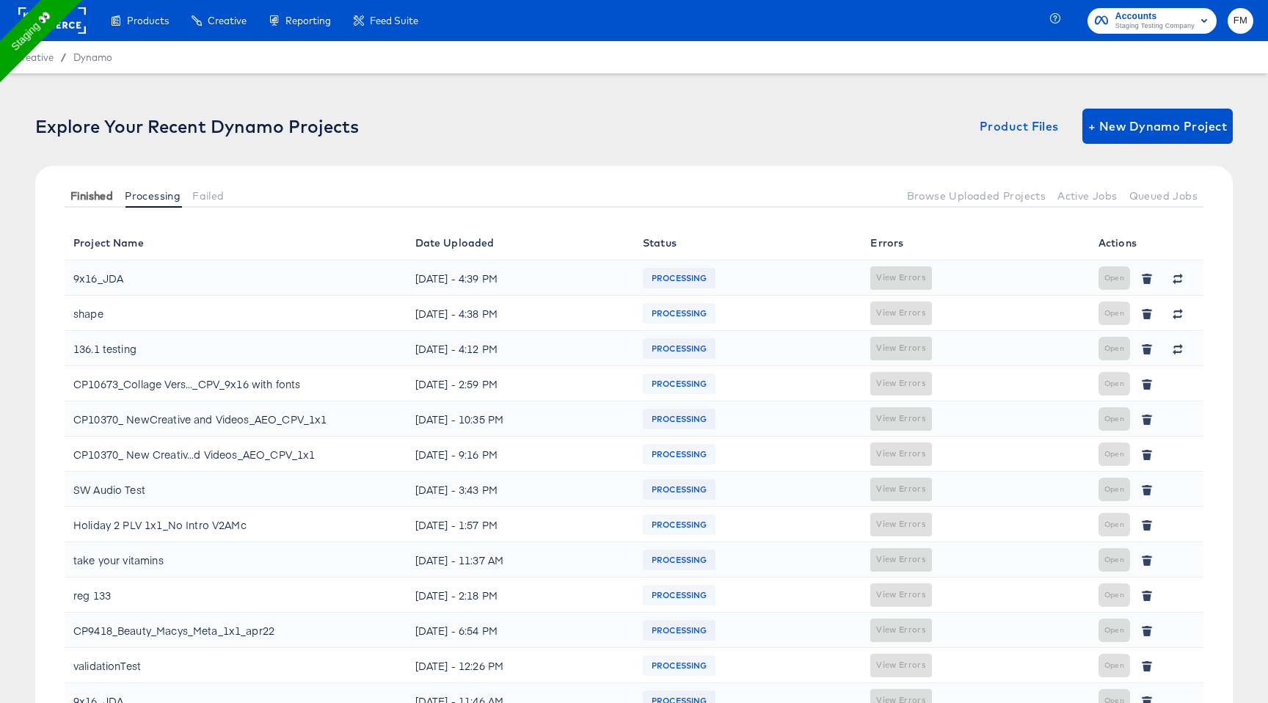
click at [76, 200] on span "Finished" at bounding box center [91, 196] width 43 height 12
click at [93, 198] on span "Finished" at bounding box center [91, 196] width 43 height 12
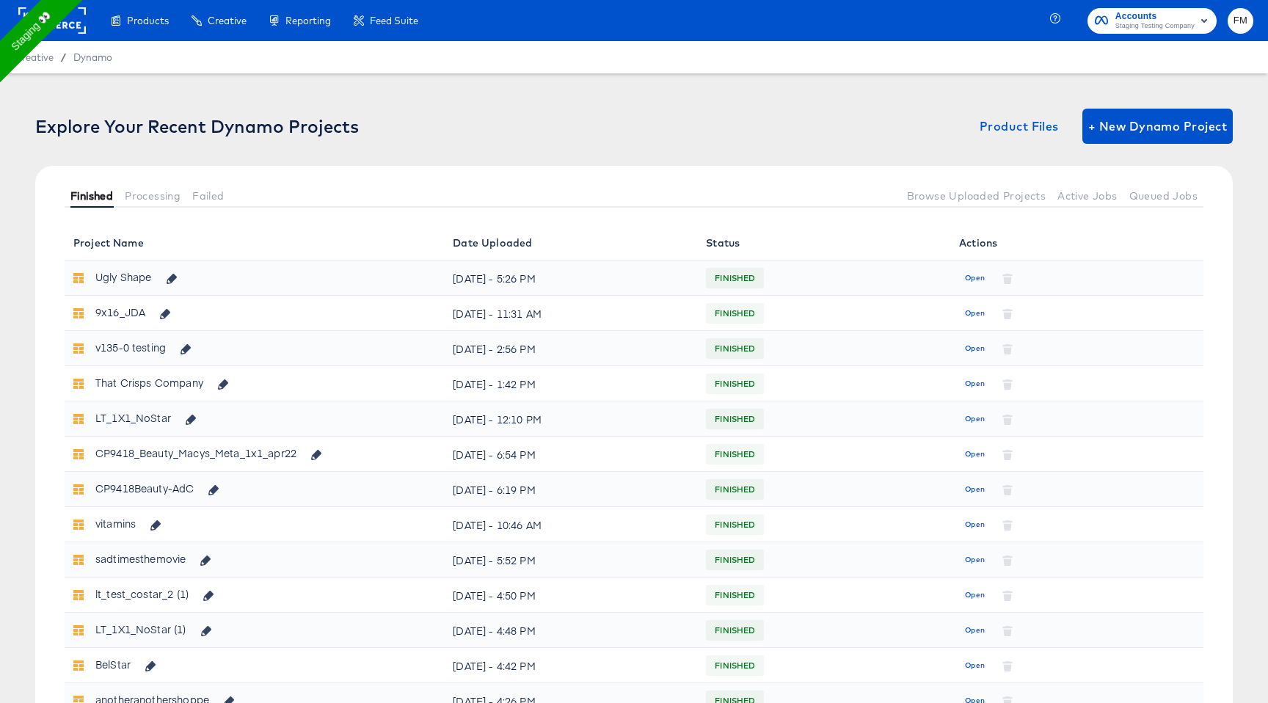
click at [93, 198] on span "Finished" at bounding box center [91, 196] width 43 height 12
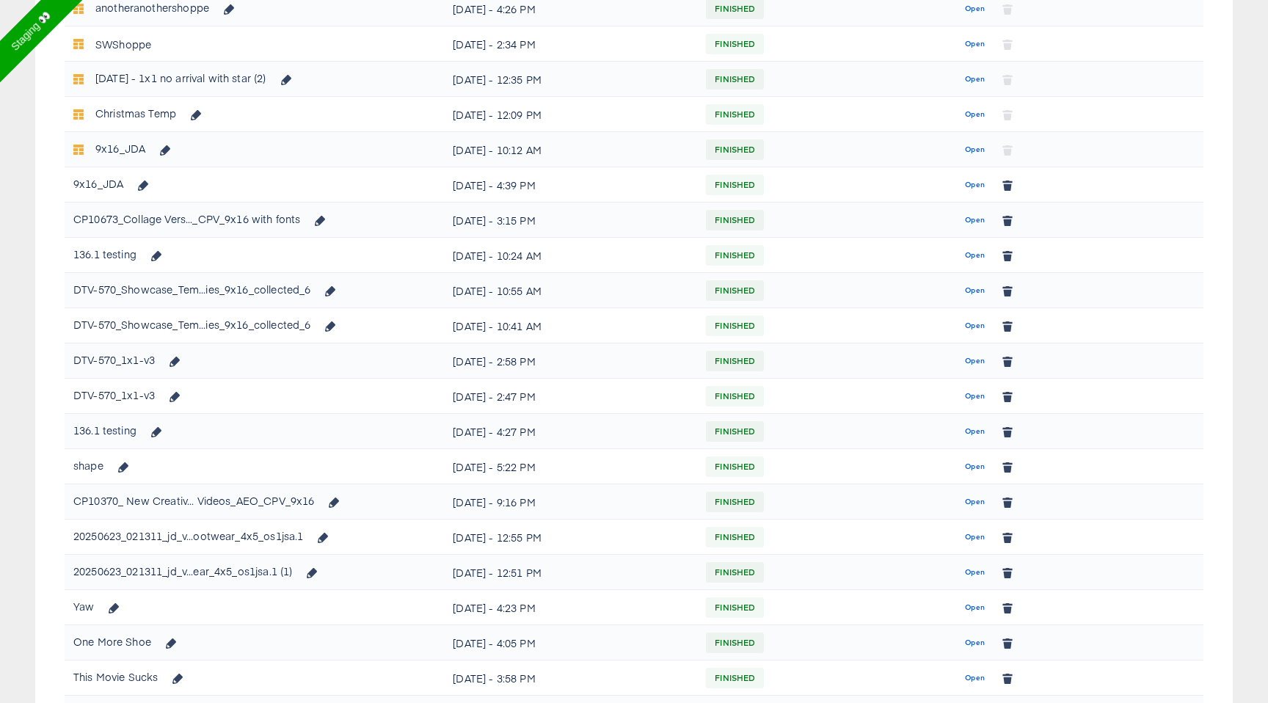
scroll to position [693, 0]
click at [100, 189] on div "9x16_JDA" at bounding box center [115, 182] width 84 height 25
click at [972, 187] on span "Open" at bounding box center [975, 183] width 20 height 13
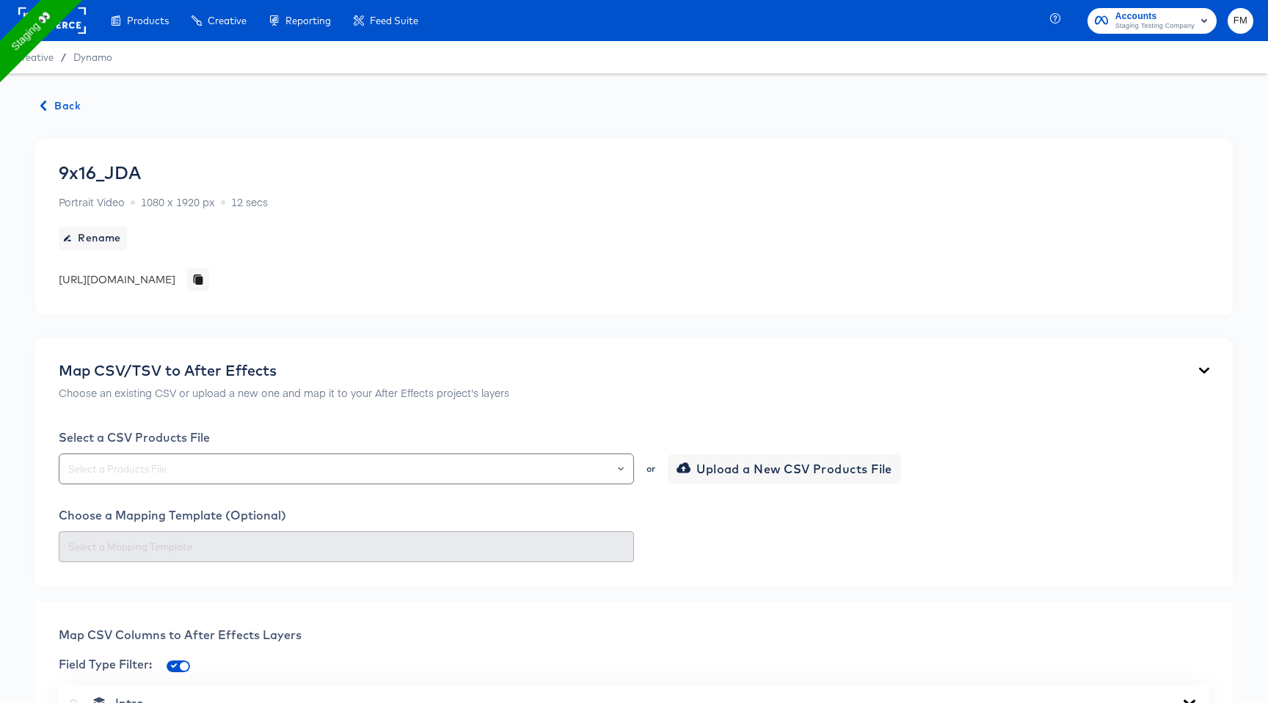
click at [313, 450] on div "Select a CSV Products File or Upload a New CSV Products File" at bounding box center [634, 457] width 1150 height 54
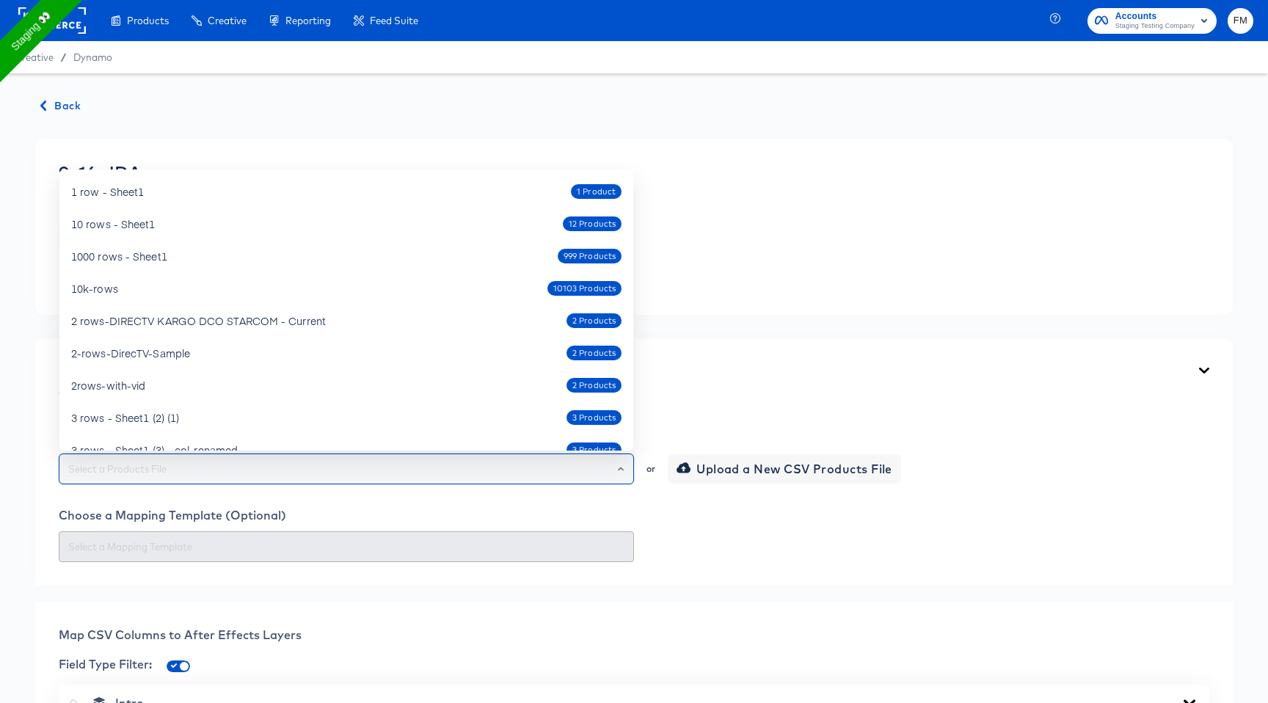
click at [321, 461] on input "text" at bounding box center [346, 469] width 562 height 17
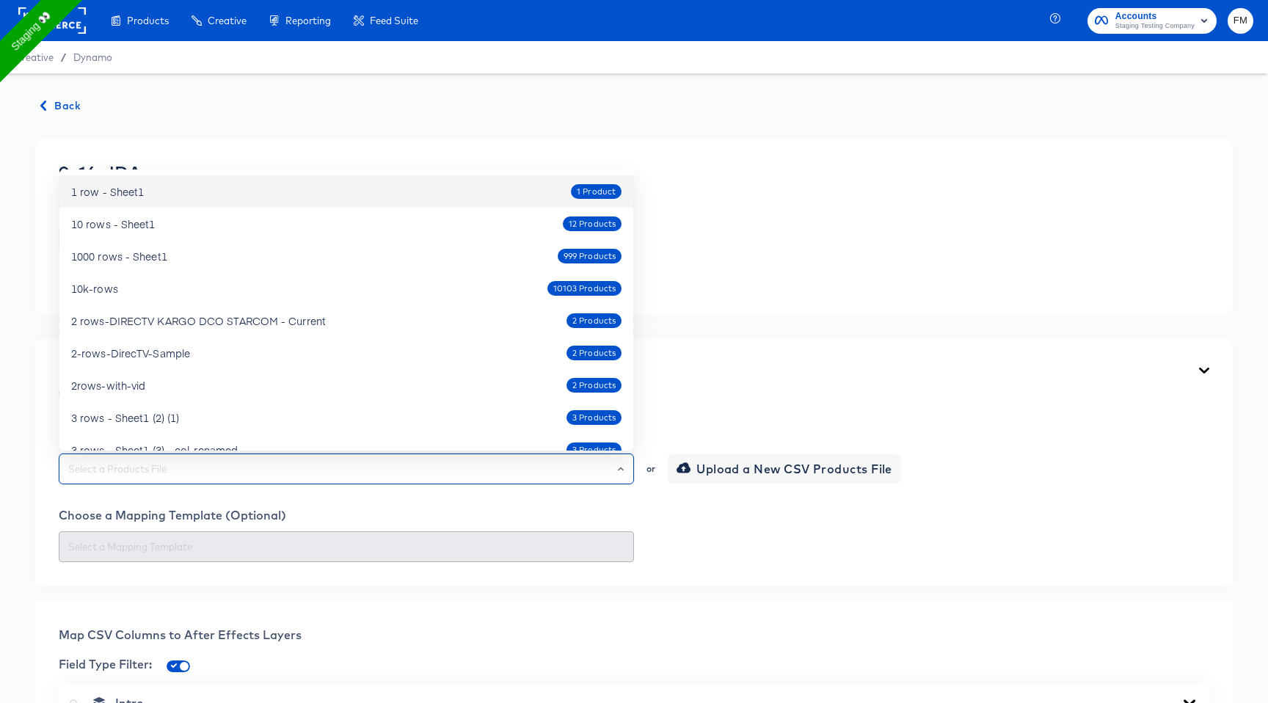
click at [298, 185] on div "1 row - Sheet1 1 Product" at bounding box center [346, 191] width 550 height 23
type input "1 row - Sheet1"
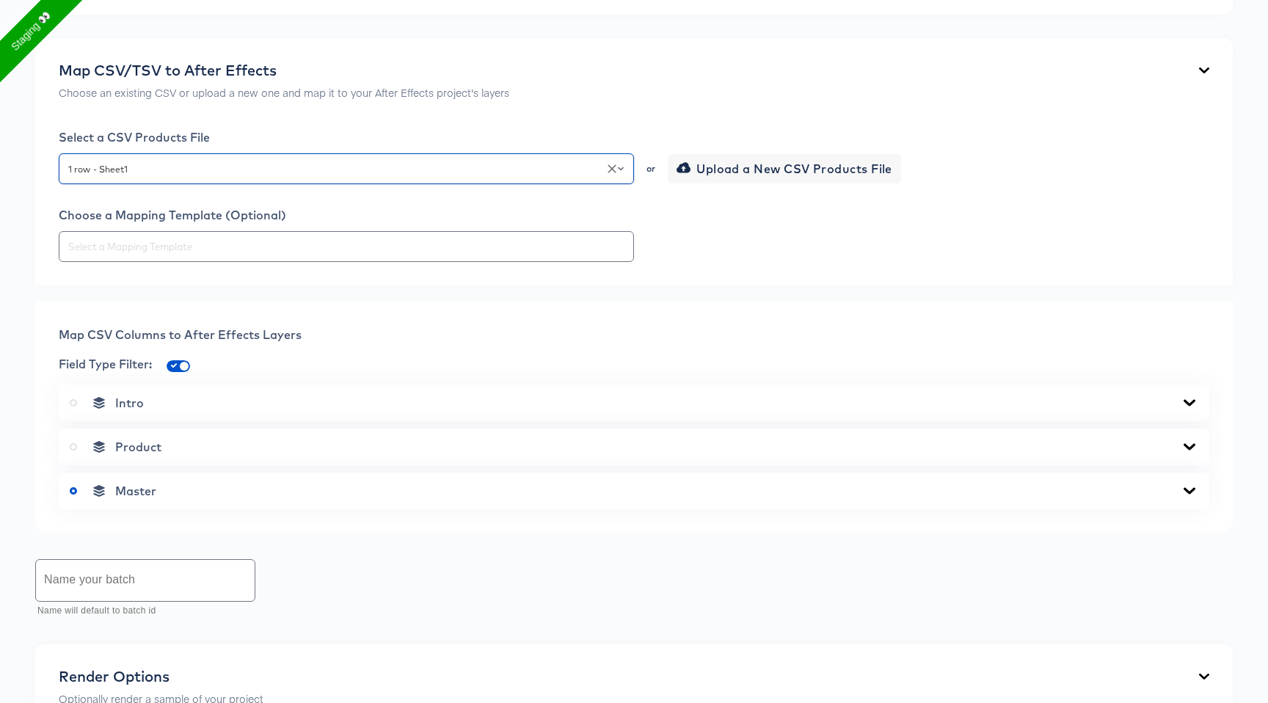
scroll to position [316, 0]
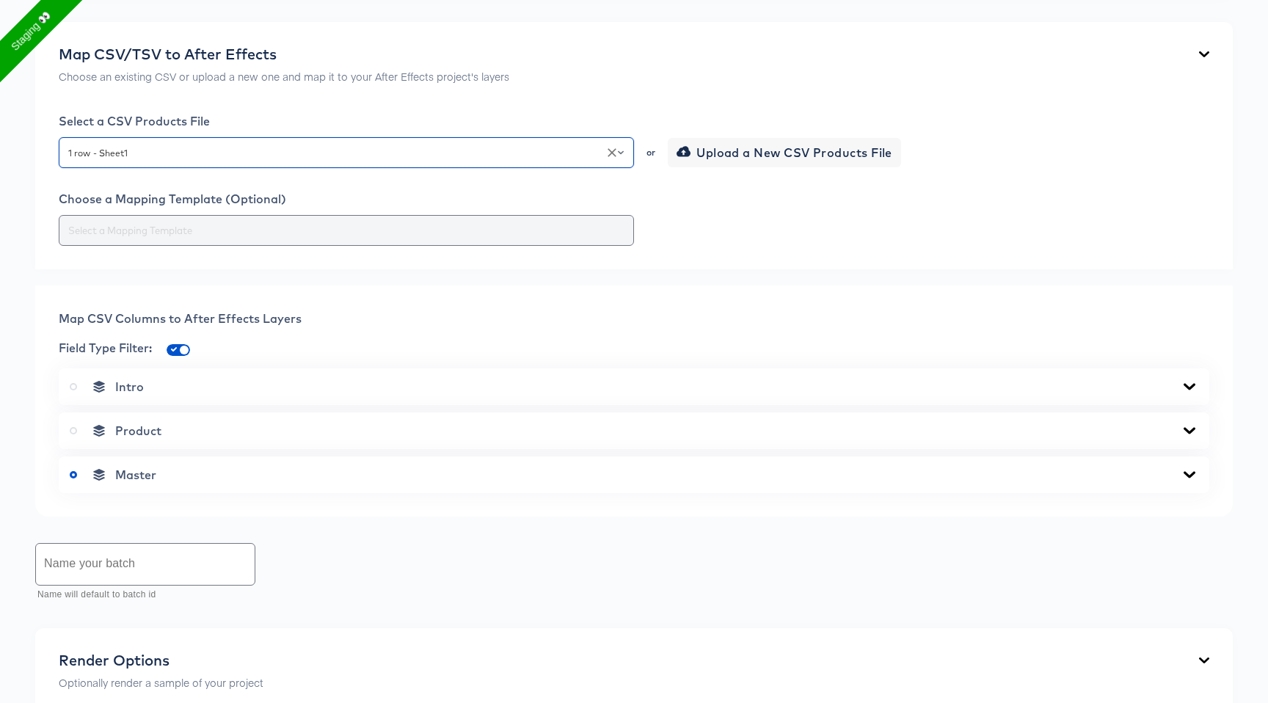
click at [397, 229] on input "text" at bounding box center [346, 230] width 562 height 17
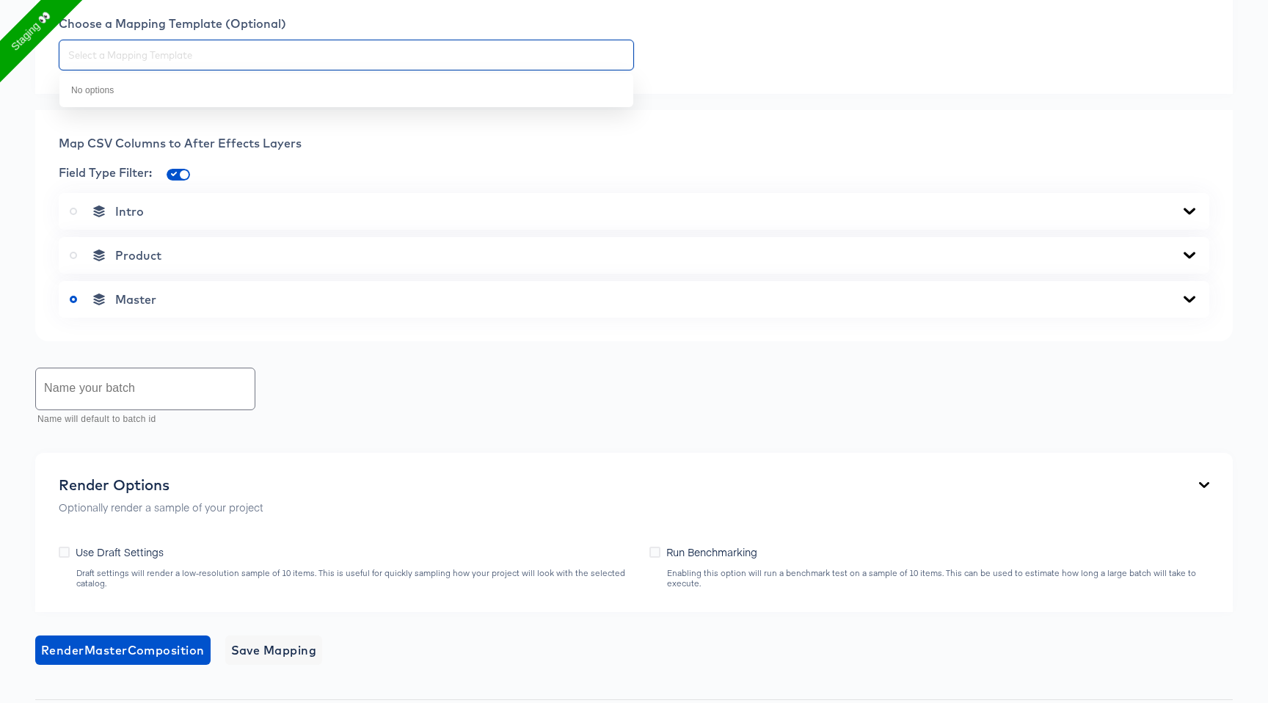
scroll to position [516, 0]
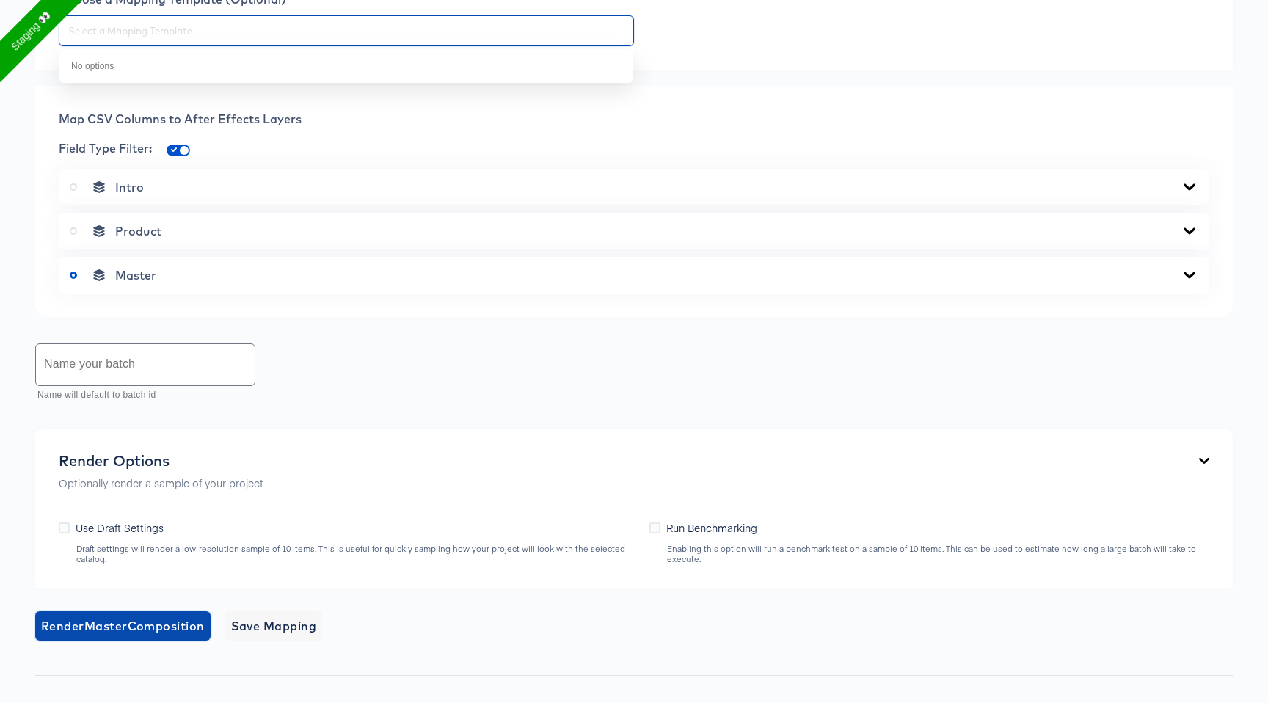
click at [152, 624] on span "Render Master Composition" at bounding box center [123, 625] width 164 height 21
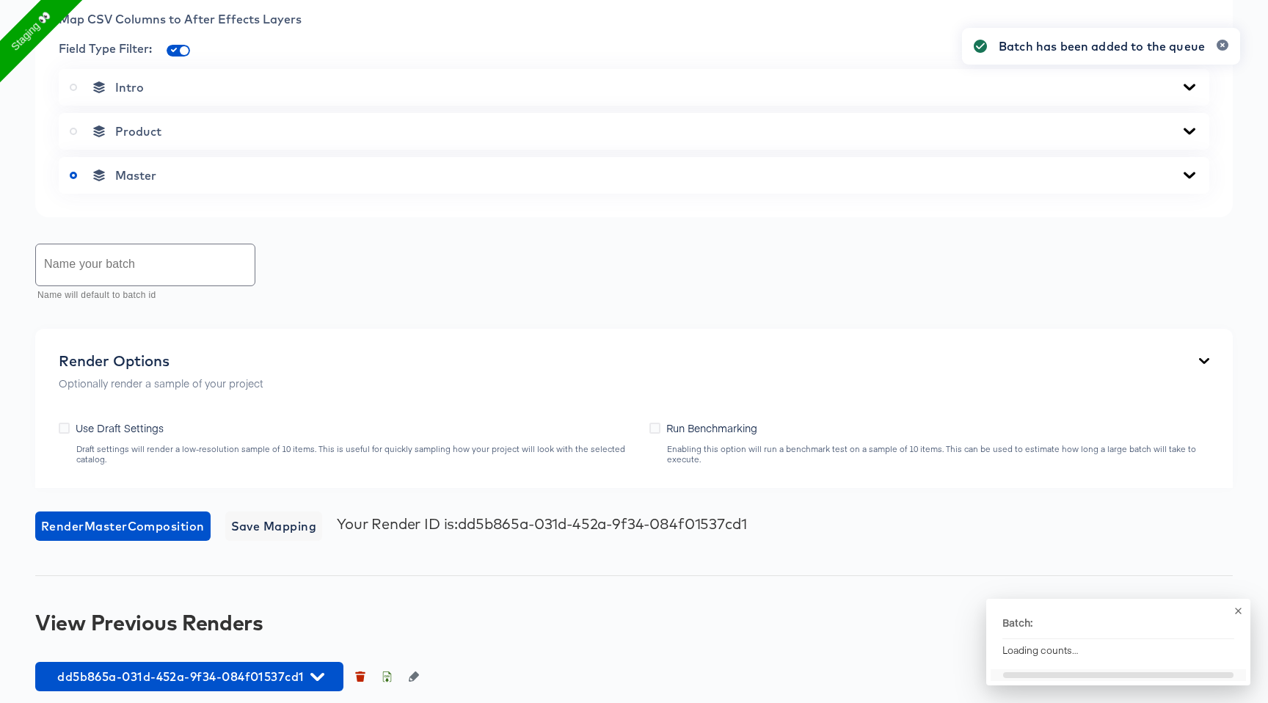
scroll to position [627, 0]
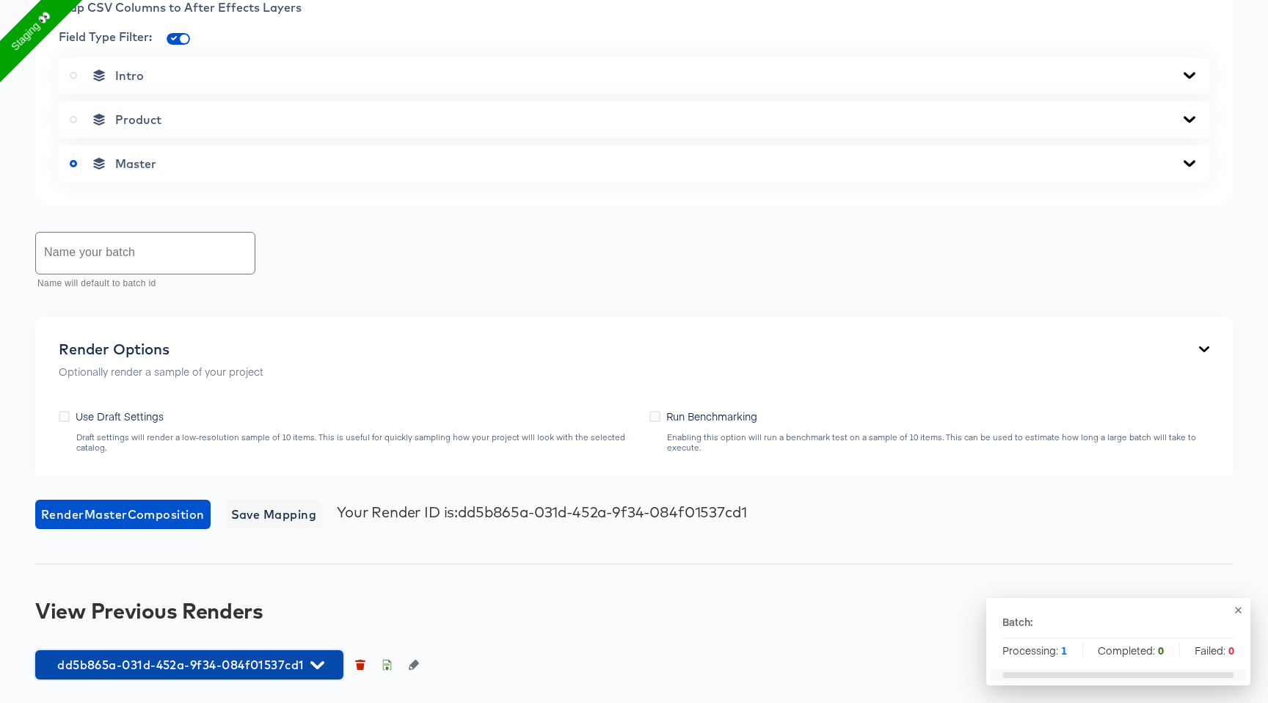
click at [312, 667] on icon "button" at bounding box center [317, 665] width 14 height 14
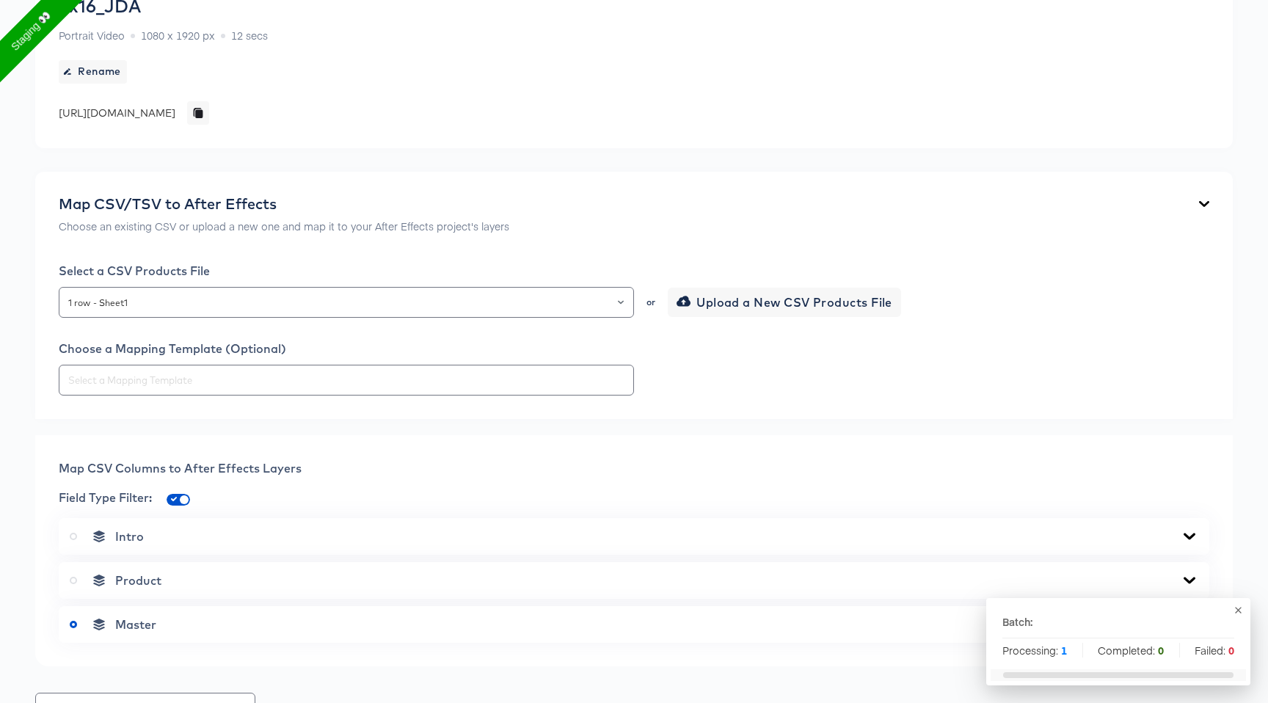
scroll to position [0, 0]
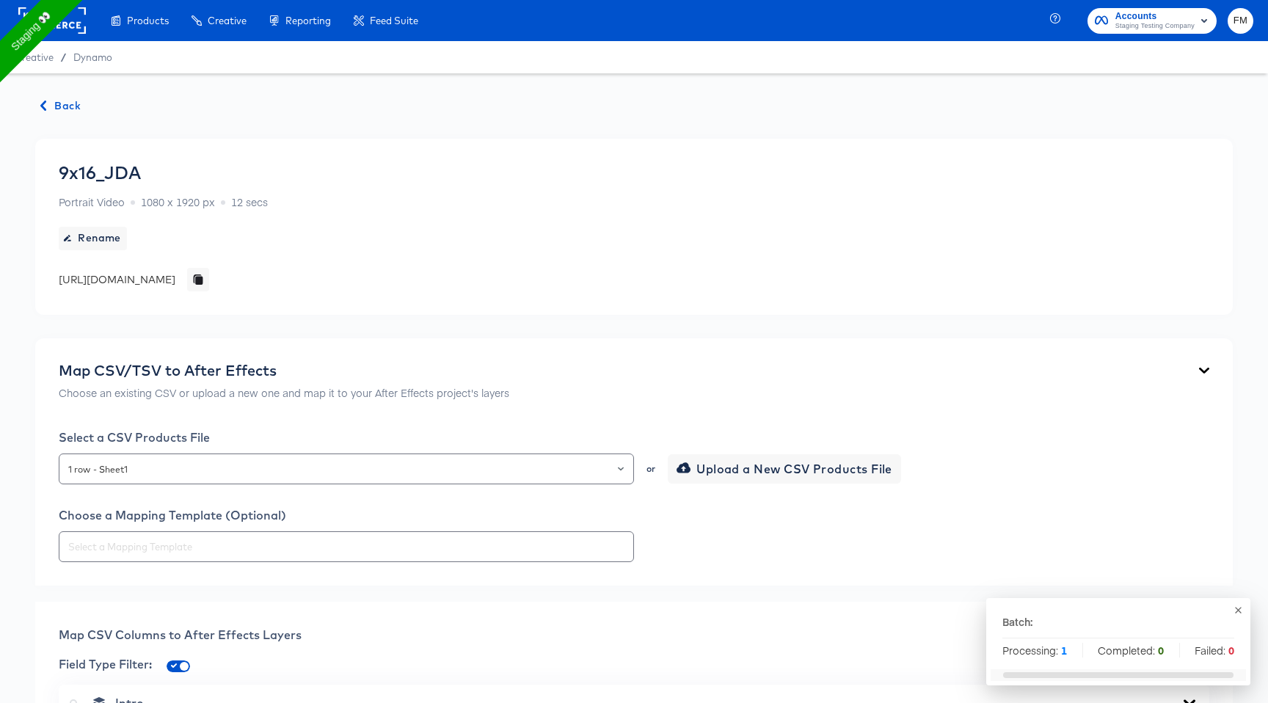
click at [103, 183] on div "9x16_JDA Portrait Video 1080 x 1920 px 12 secs" at bounding box center [163, 185] width 209 height 47
click at [62, 103] on span "Back" at bounding box center [61, 106] width 40 height 18
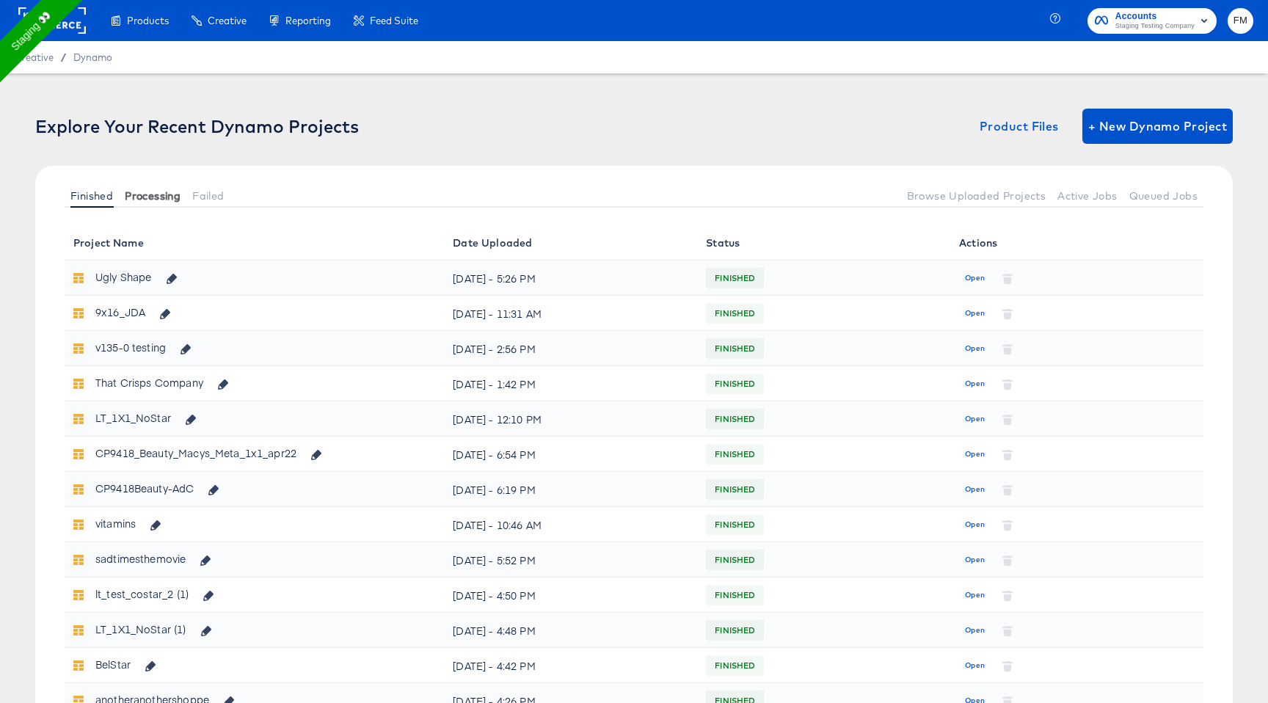
click at [136, 194] on span "Processing" at bounding box center [153, 196] width 56 height 12
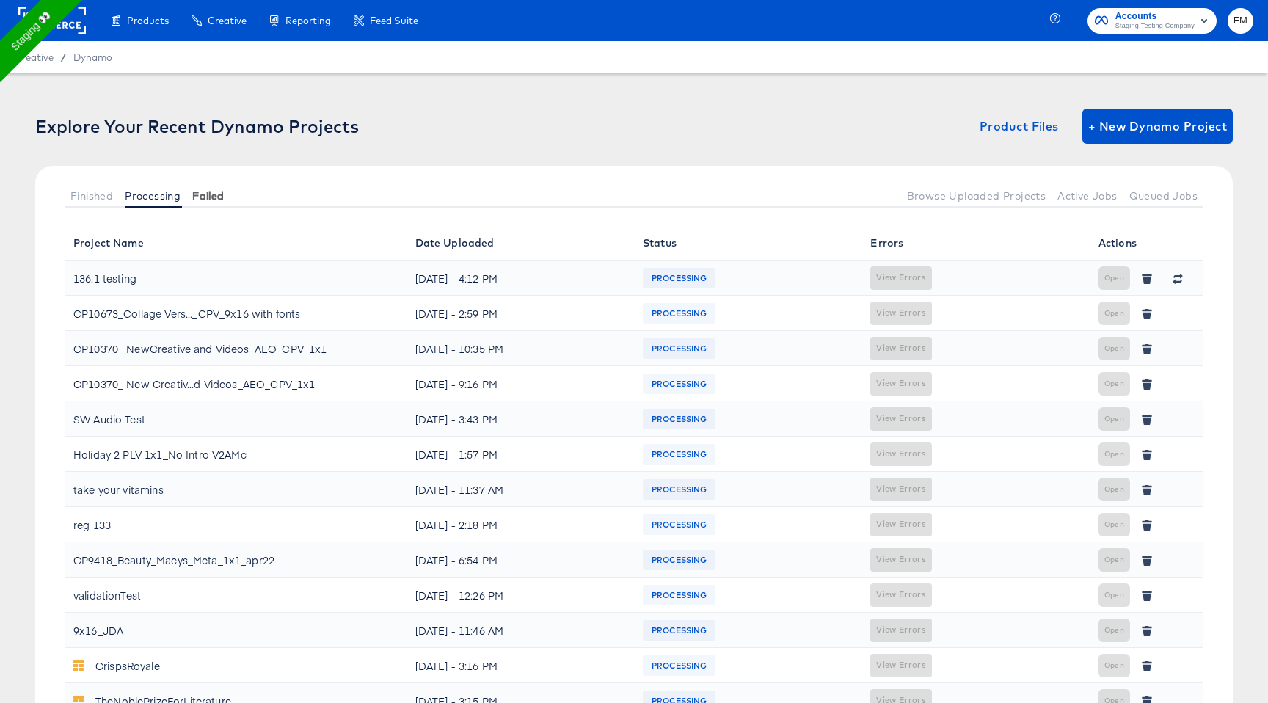
click at [212, 198] on span "Failed" at bounding box center [208, 196] width 32 height 12
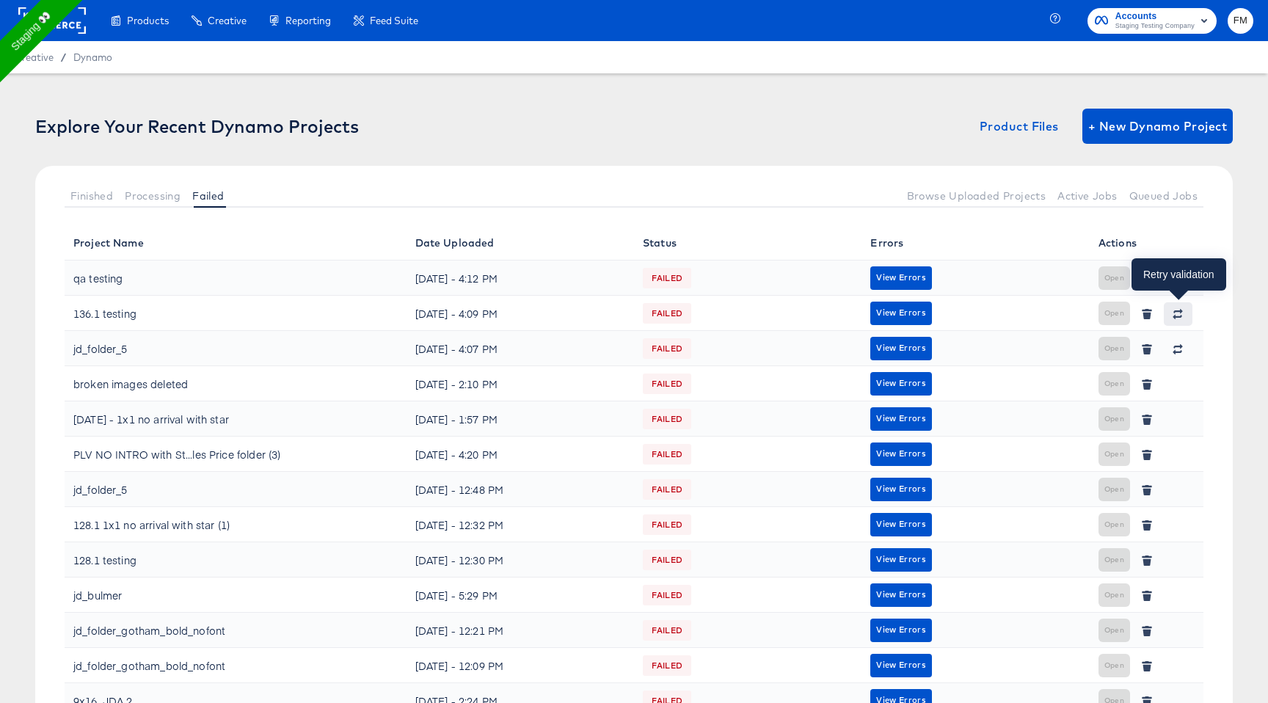
click at [1182, 318] on icon "button" at bounding box center [1177, 314] width 10 height 10
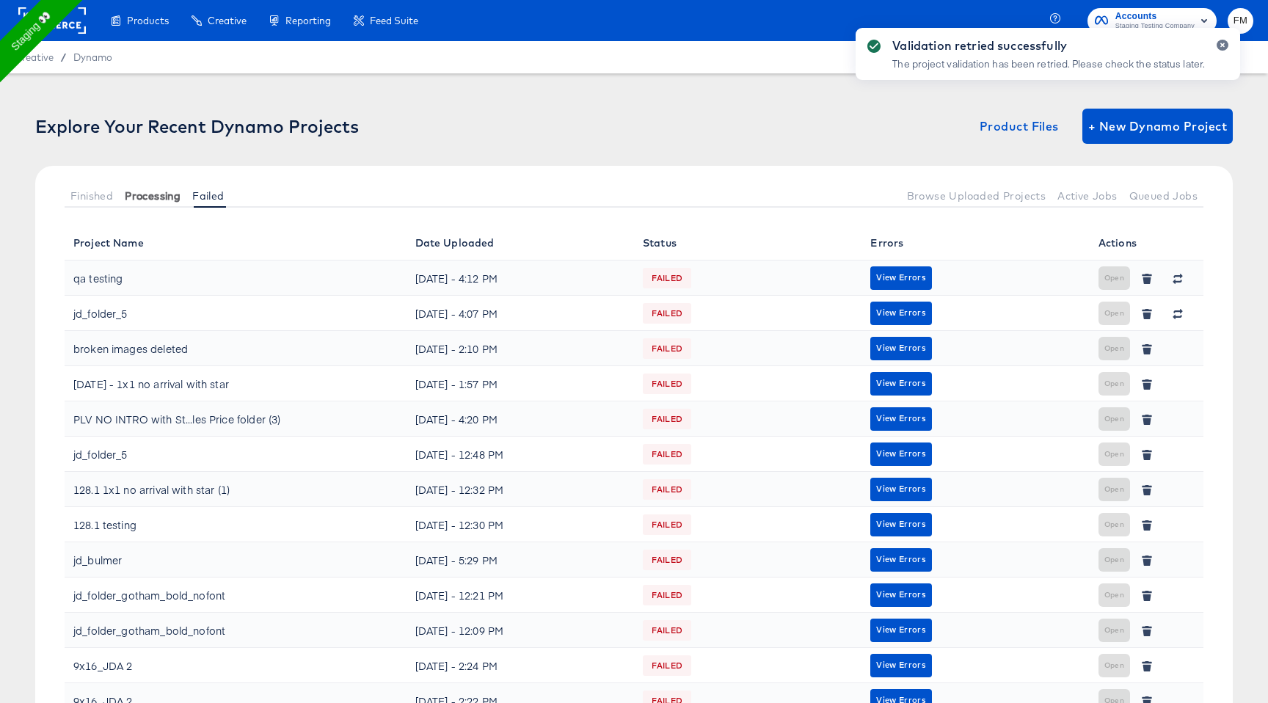
click at [172, 192] on span "Processing" at bounding box center [153, 196] width 56 height 12
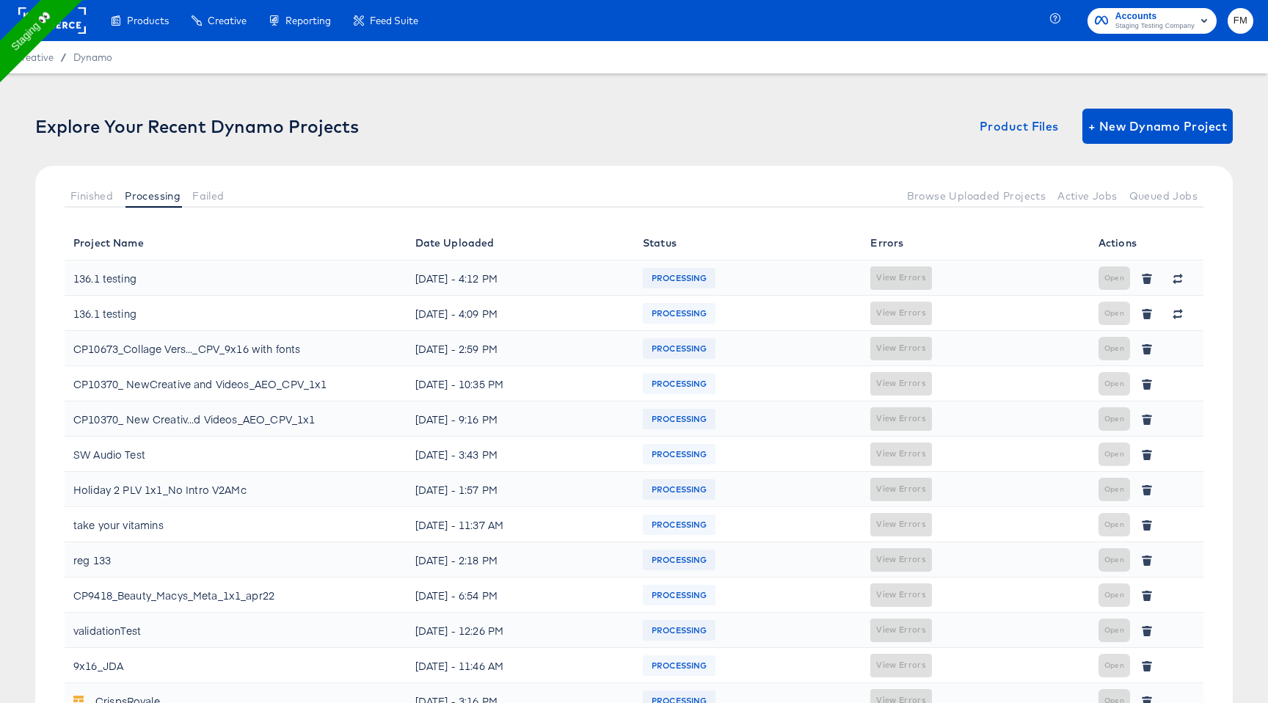
drag, startPoint x: 492, startPoint y: 277, endPoint x: 534, endPoint y: 279, distance: 41.9
click at [535, 279] on div "Thu, Sep 11th - 4:12 PM" at bounding box center [520, 277] width 210 height 23
click at [524, 259] on th "Date Uploaded" at bounding box center [519, 242] width 227 height 35
click at [494, 318] on div "[DATE] - 4:09 PM" at bounding box center [520, 312] width 210 height 23
click at [103, 196] on span "Finished" at bounding box center [91, 196] width 43 height 12
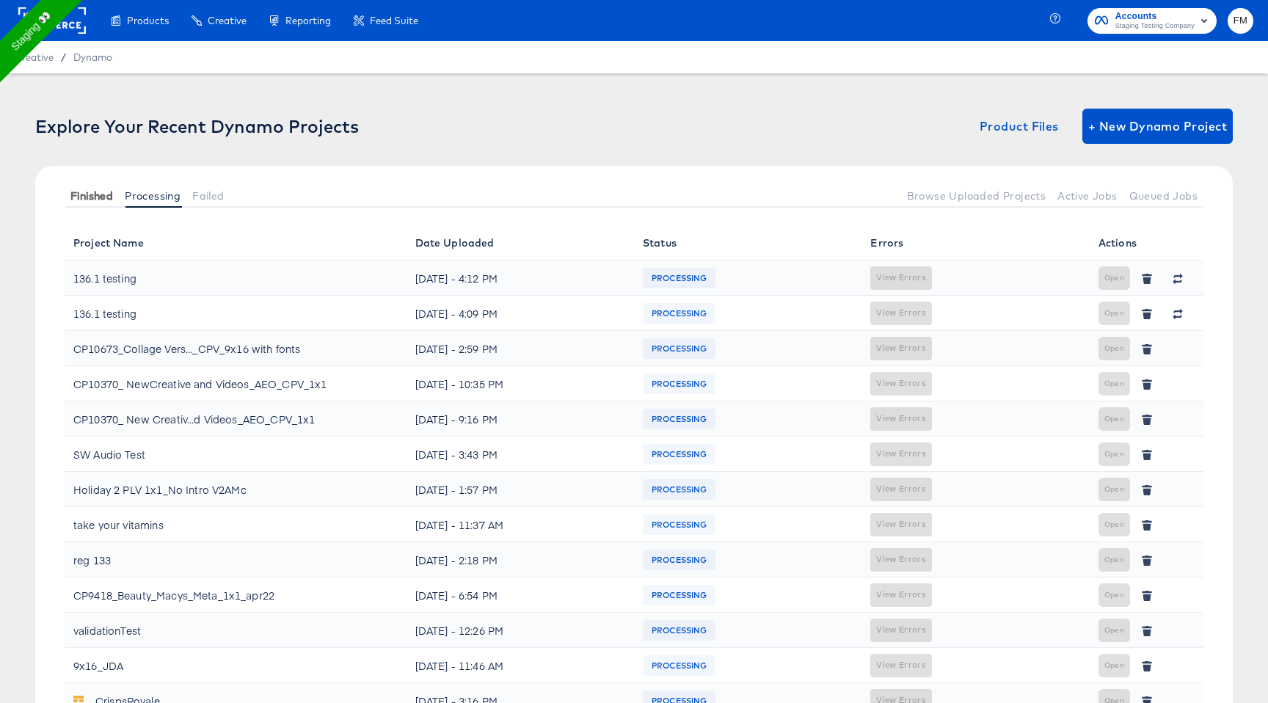
click at [103, 196] on span "Finished" at bounding box center [91, 196] width 43 height 12
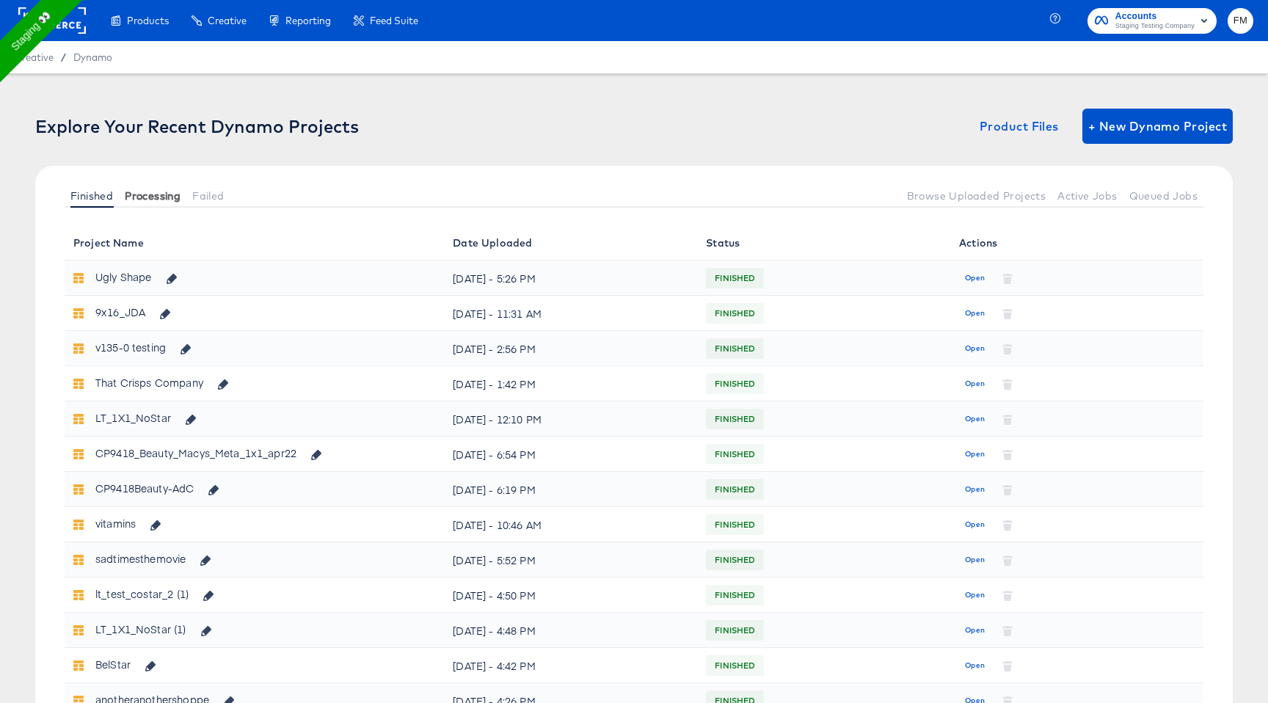
click at [162, 193] on span "Processing" at bounding box center [153, 196] width 56 height 12
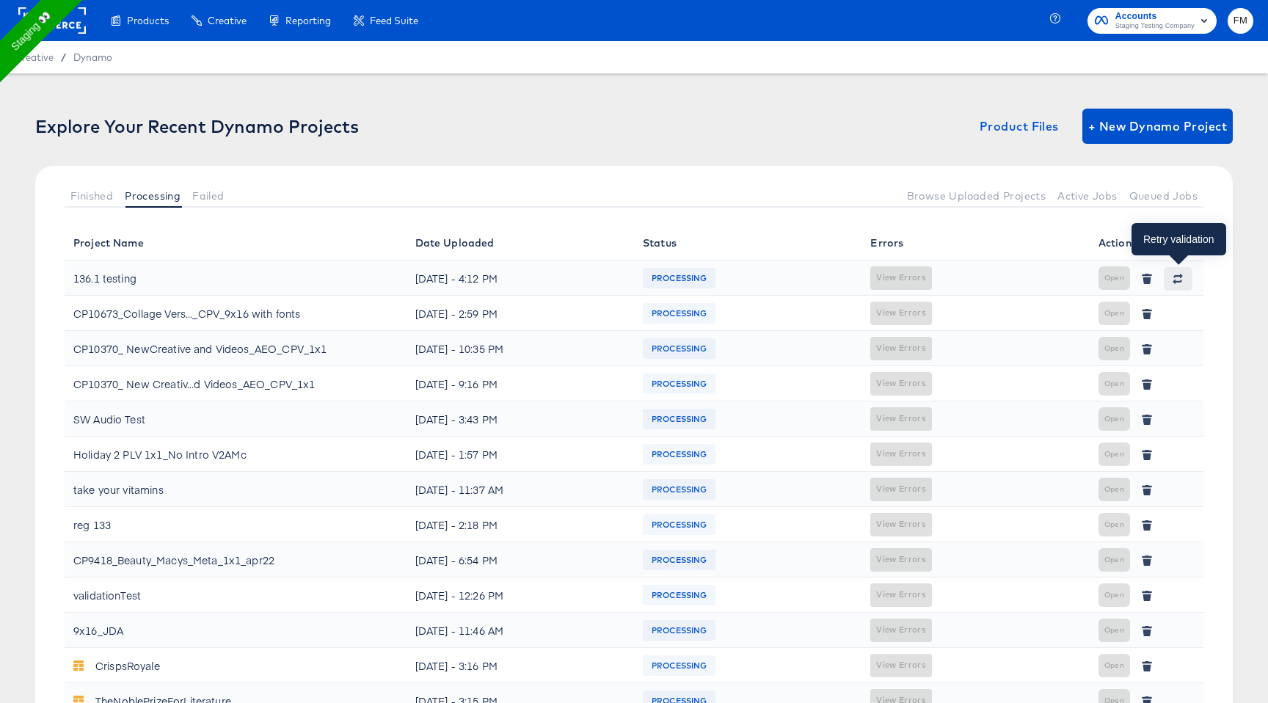
click at [1177, 277] on icon "button" at bounding box center [1177, 279] width 10 height 10
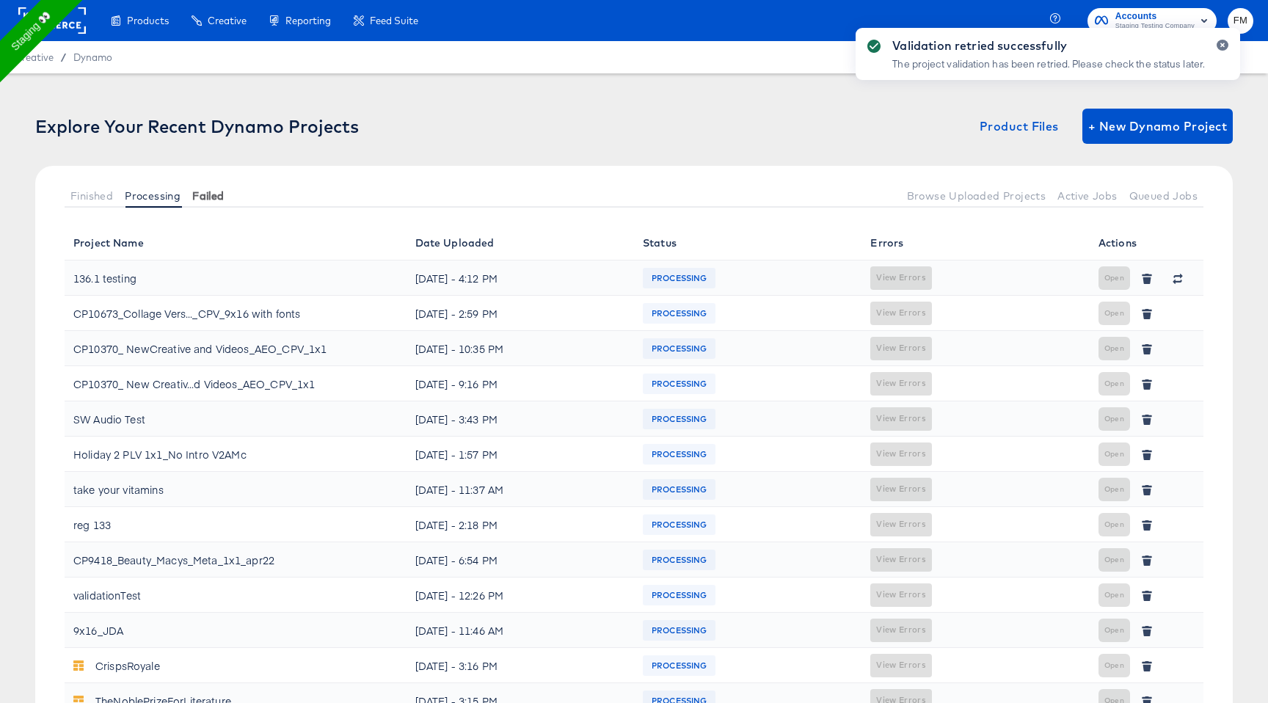
click at [191, 191] on button "Failed" at bounding box center [207, 195] width 43 height 24
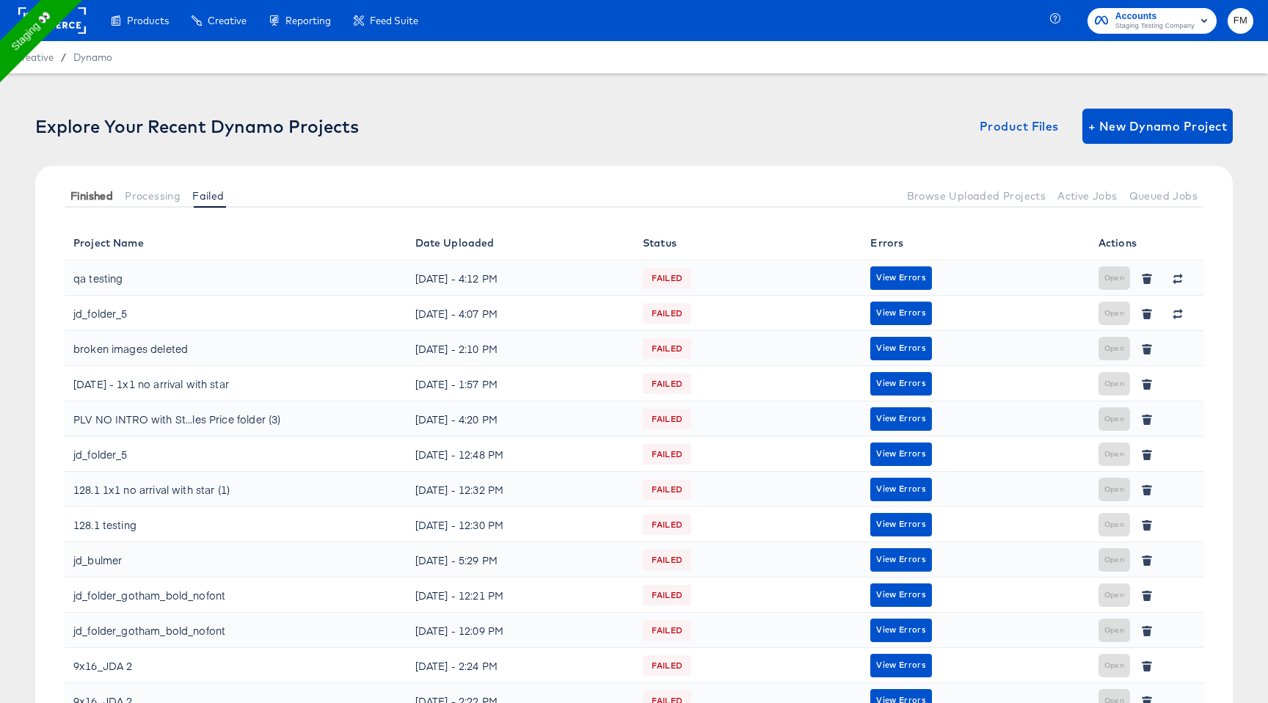
click at [99, 200] on span "Finished" at bounding box center [91, 196] width 43 height 12
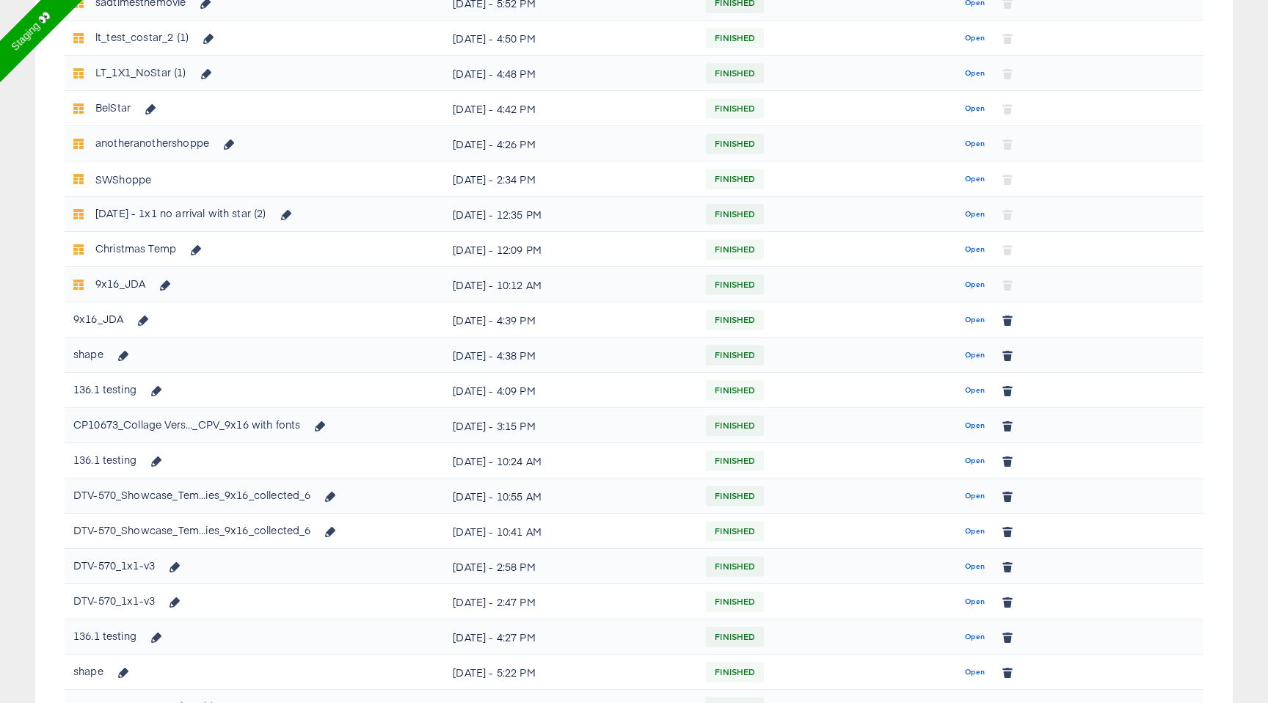
scroll to position [558, 0]
click at [972, 319] on span "Open" at bounding box center [975, 318] width 20 height 13
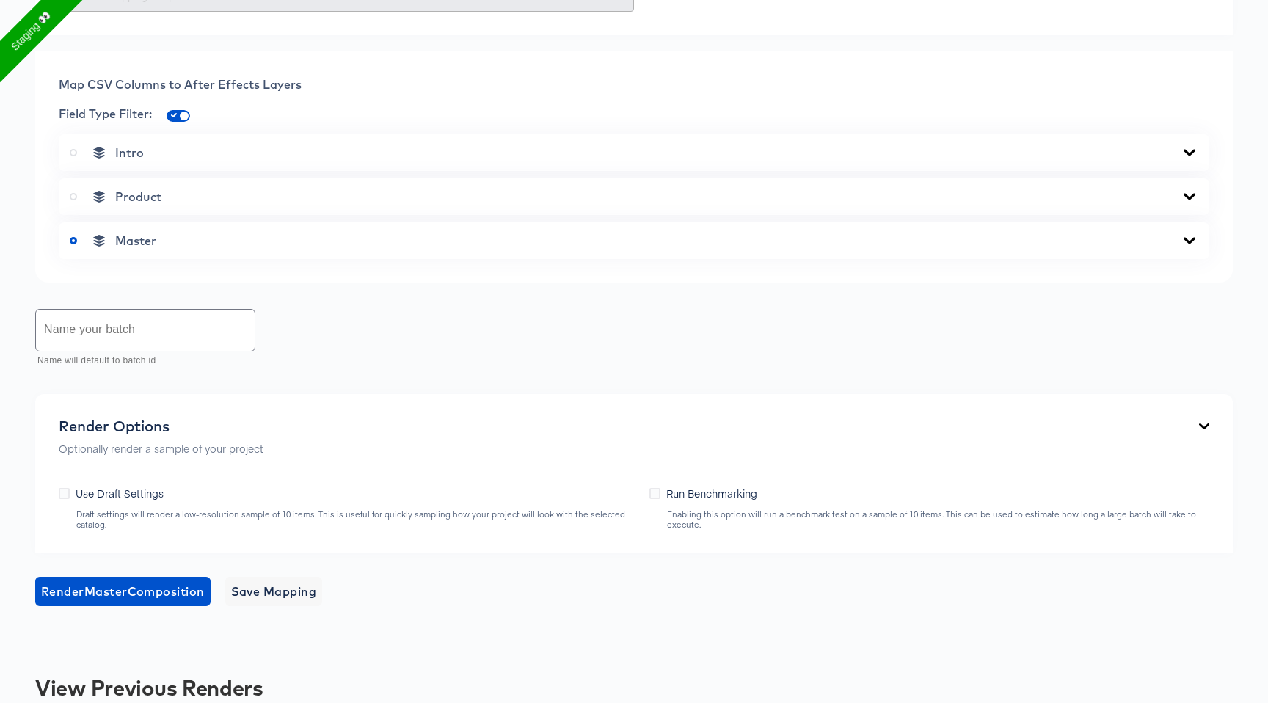
scroll to position [632, 0]
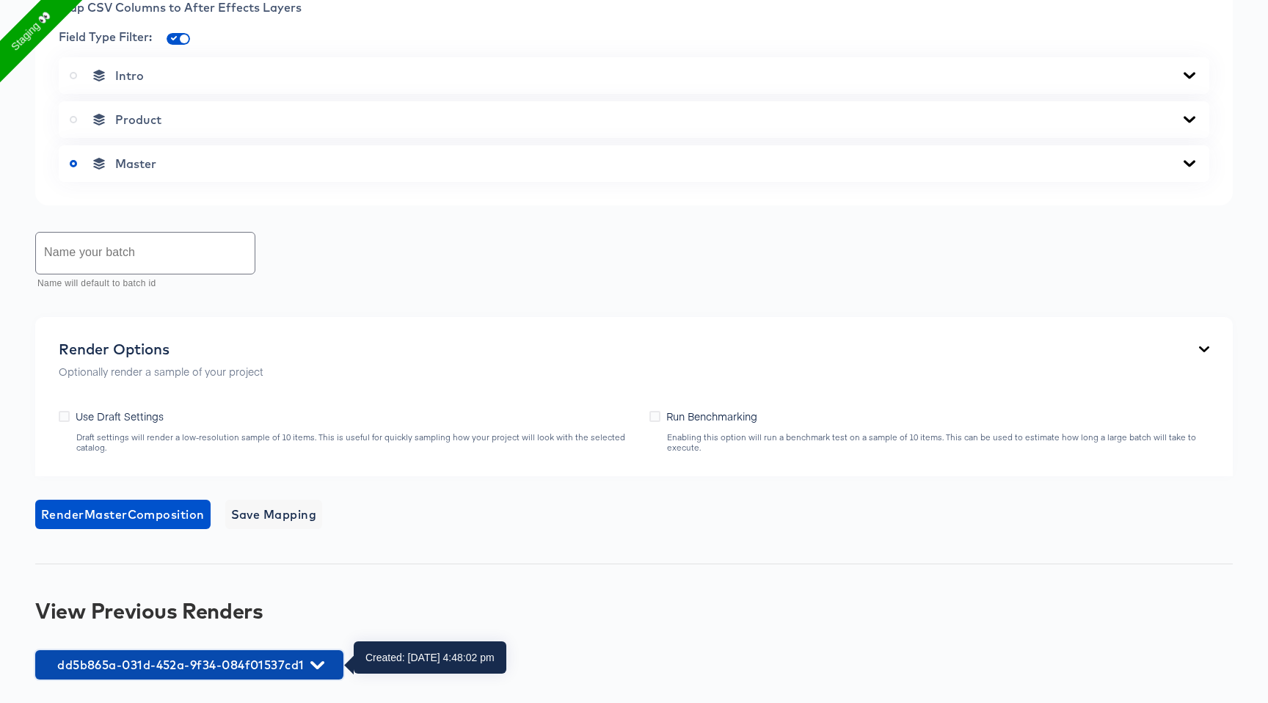
click at [271, 668] on span "dd5b865a-031d-452a-9f34-084f01537cd1" at bounding box center [189, 664] width 293 height 21
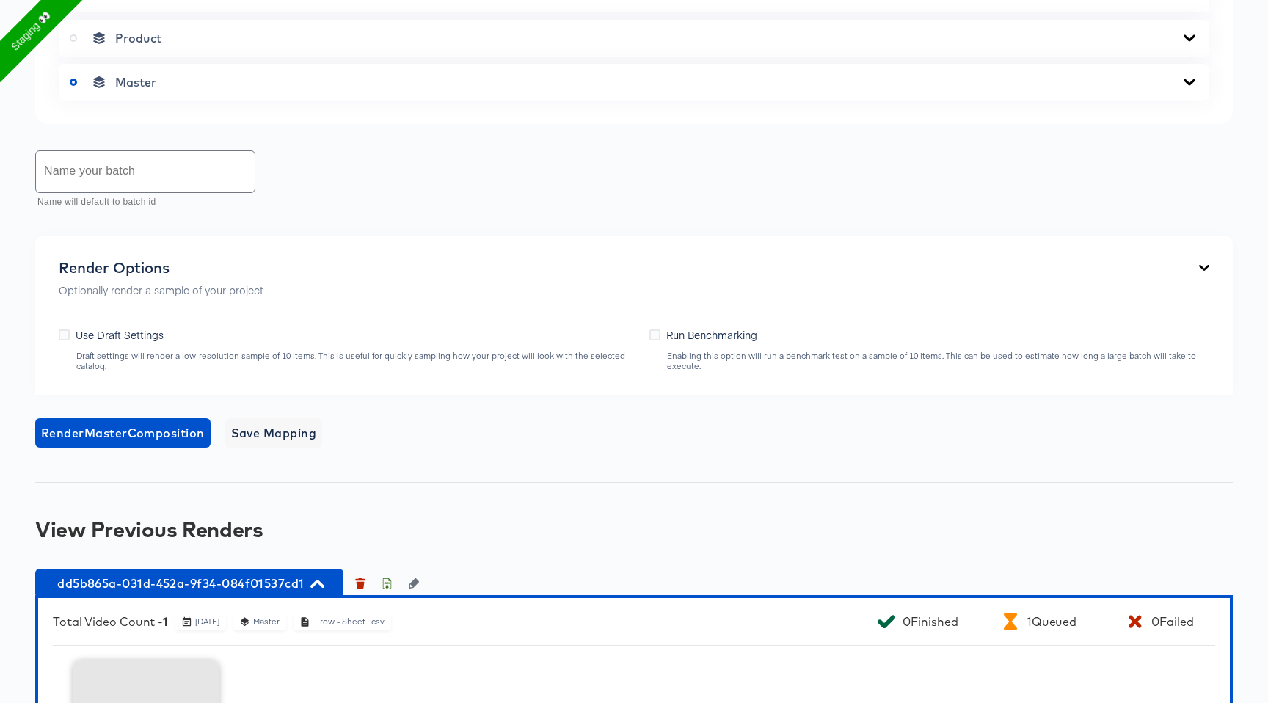
scroll to position [917, 0]
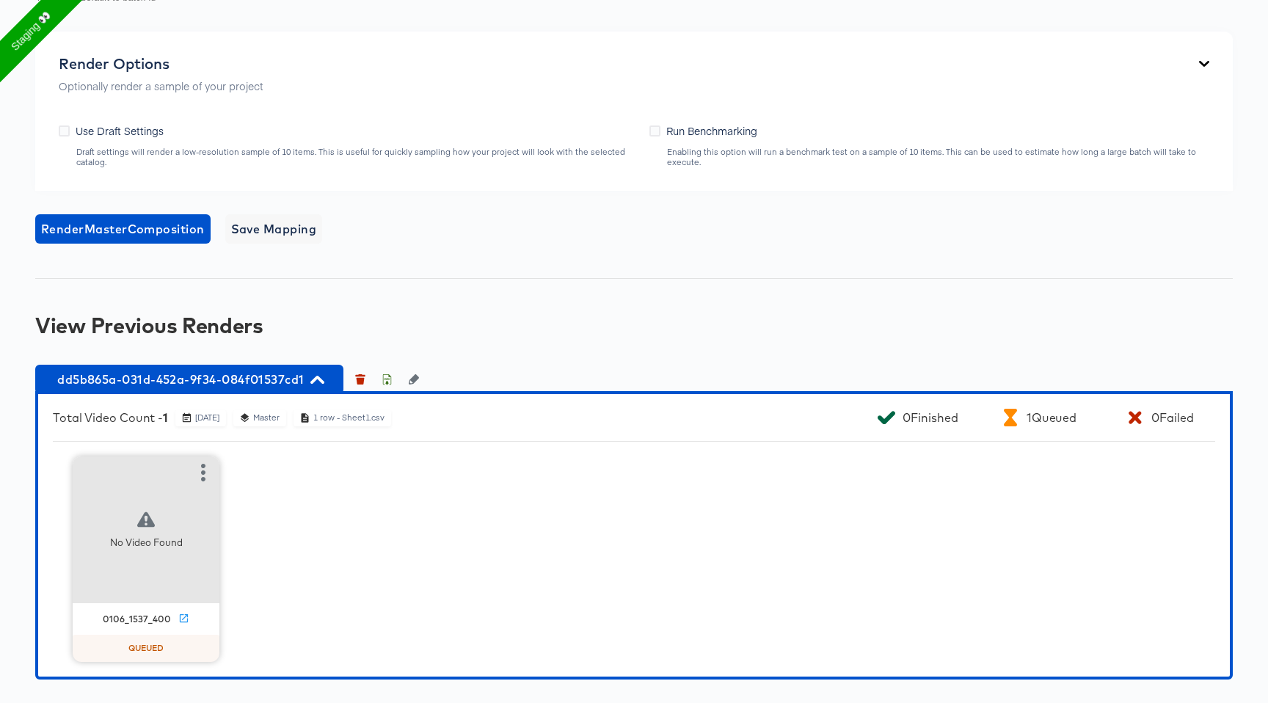
click at [125, 636] on div "QUEUED" at bounding box center [146, 648] width 147 height 27
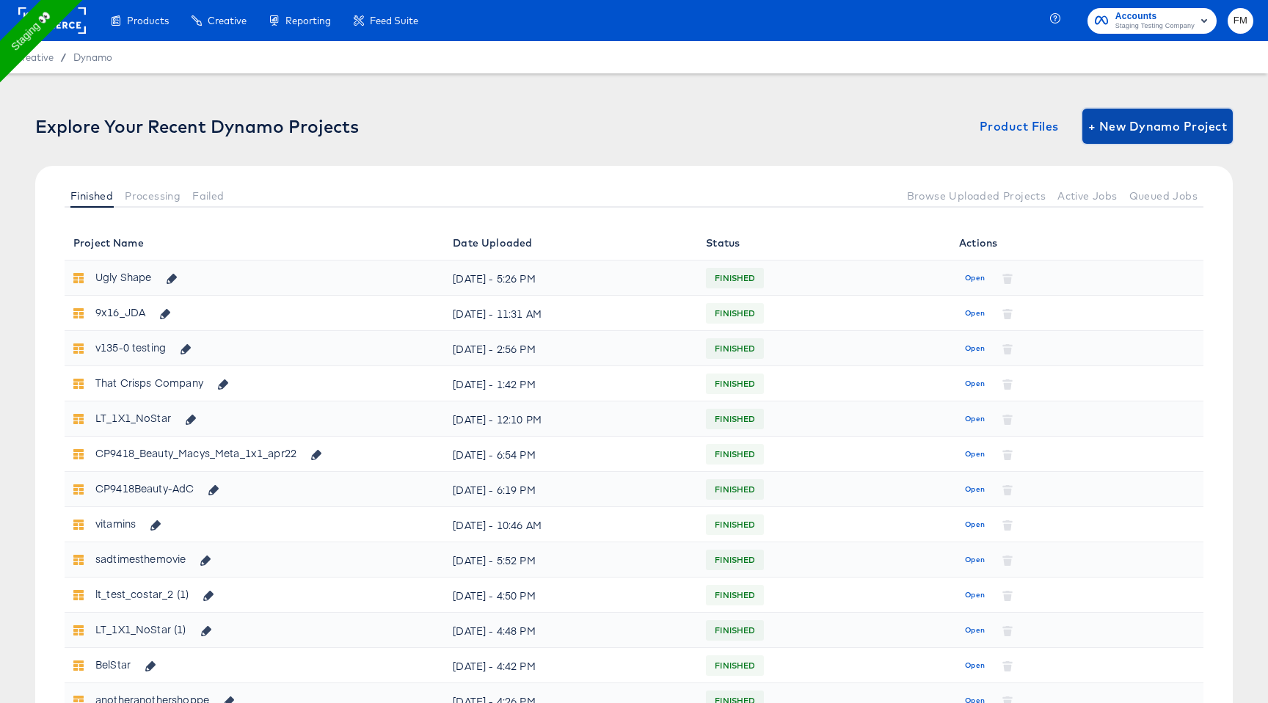
click at [1114, 136] on span "+ New Dynamo Project" at bounding box center [1157, 126] width 139 height 21
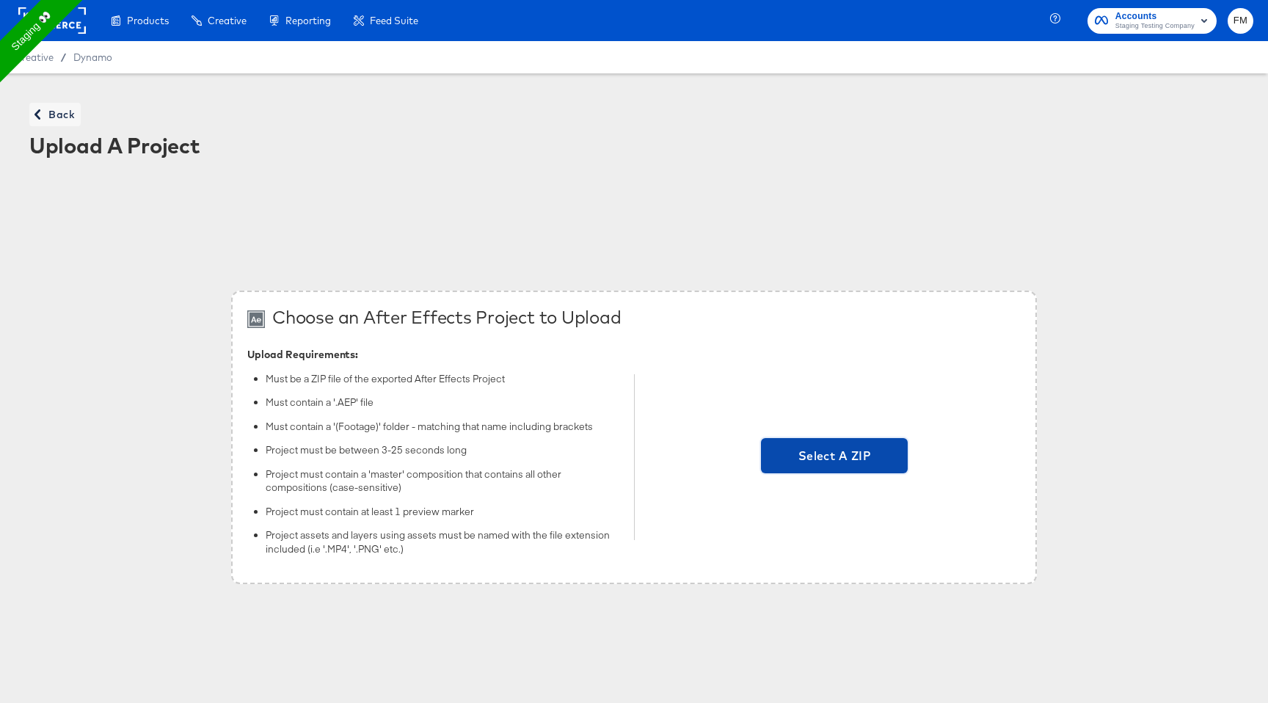
click at [813, 451] on span "Select A ZIP" at bounding box center [834, 455] width 135 height 21
click at [834, 457] on input "Select A ZIP" at bounding box center [834, 457] width 0 height 0
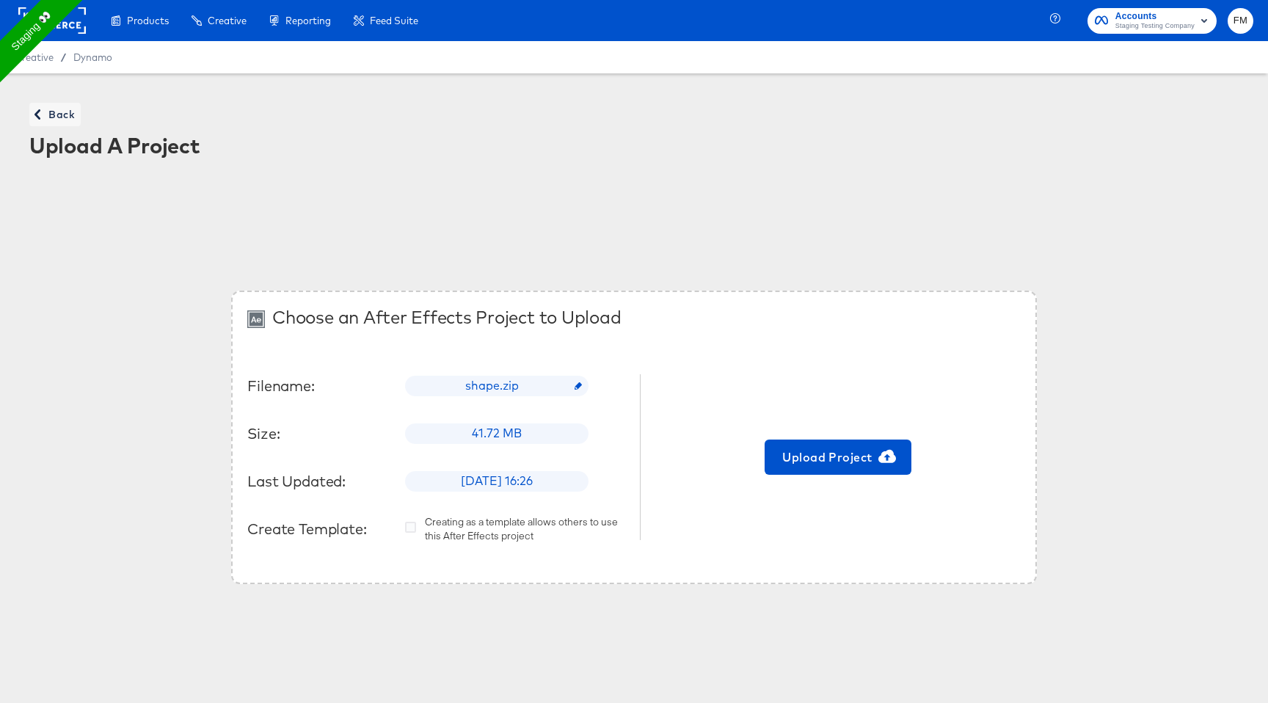
click at [446, 529] on div "Creating as a template allows others to use this After Effects project" at bounding box center [515, 528] width 220 height 27
click at [863, 458] on span "Upload Project" at bounding box center [837, 457] width 135 height 21
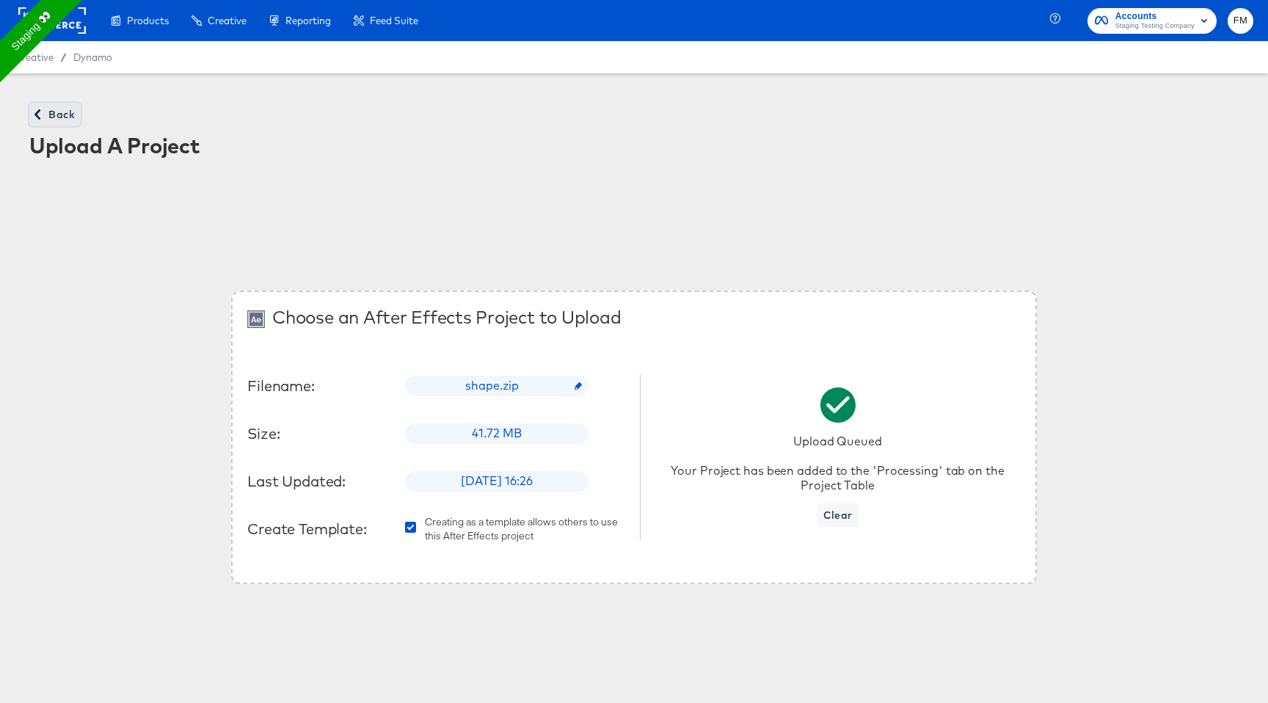
click at [34, 109] on icon "button" at bounding box center [37, 114] width 10 height 10
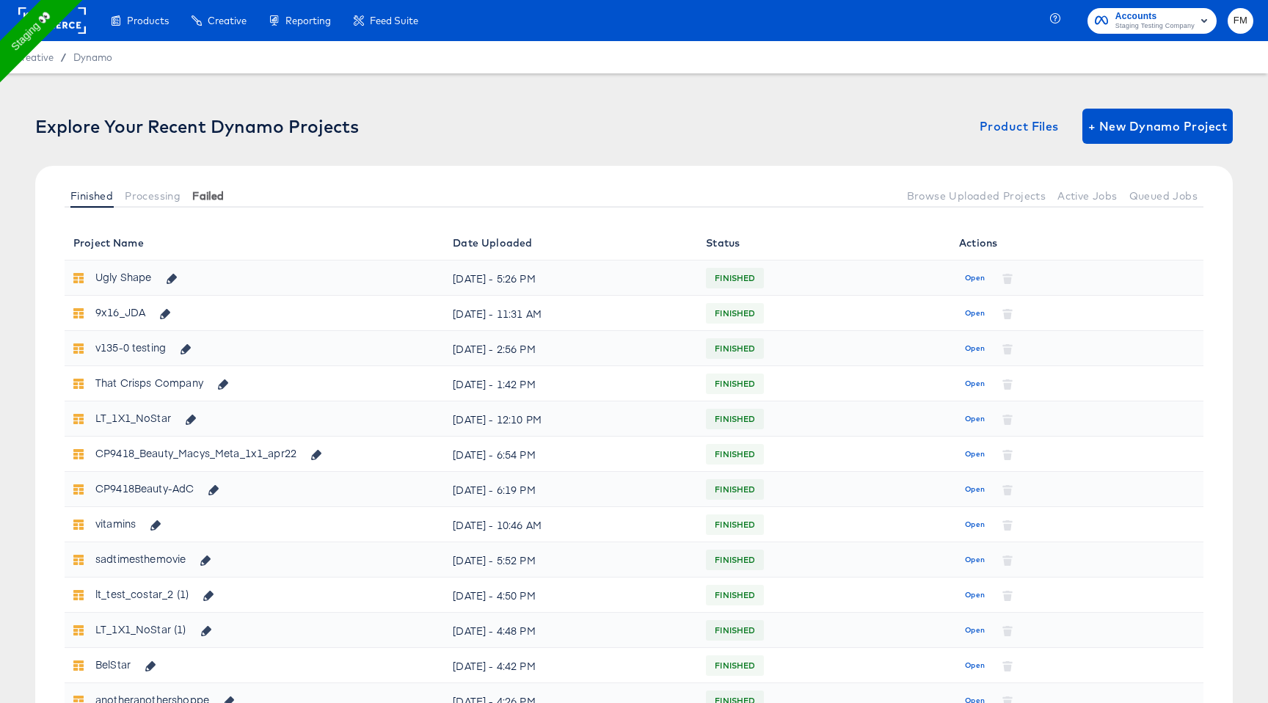
click at [198, 199] on span "Failed" at bounding box center [208, 196] width 32 height 12
click at [169, 198] on span "Processing" at bounding box center [153, 196] width 56 height 12
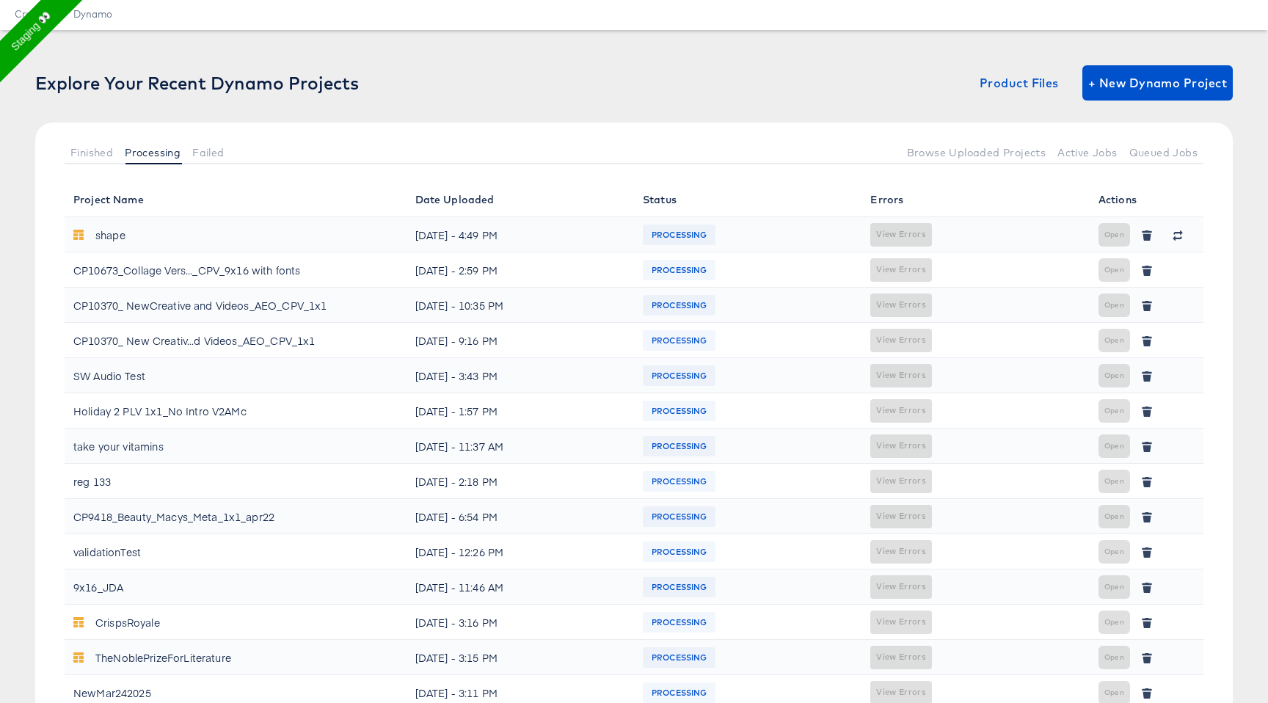
scroll to position [45, 0]
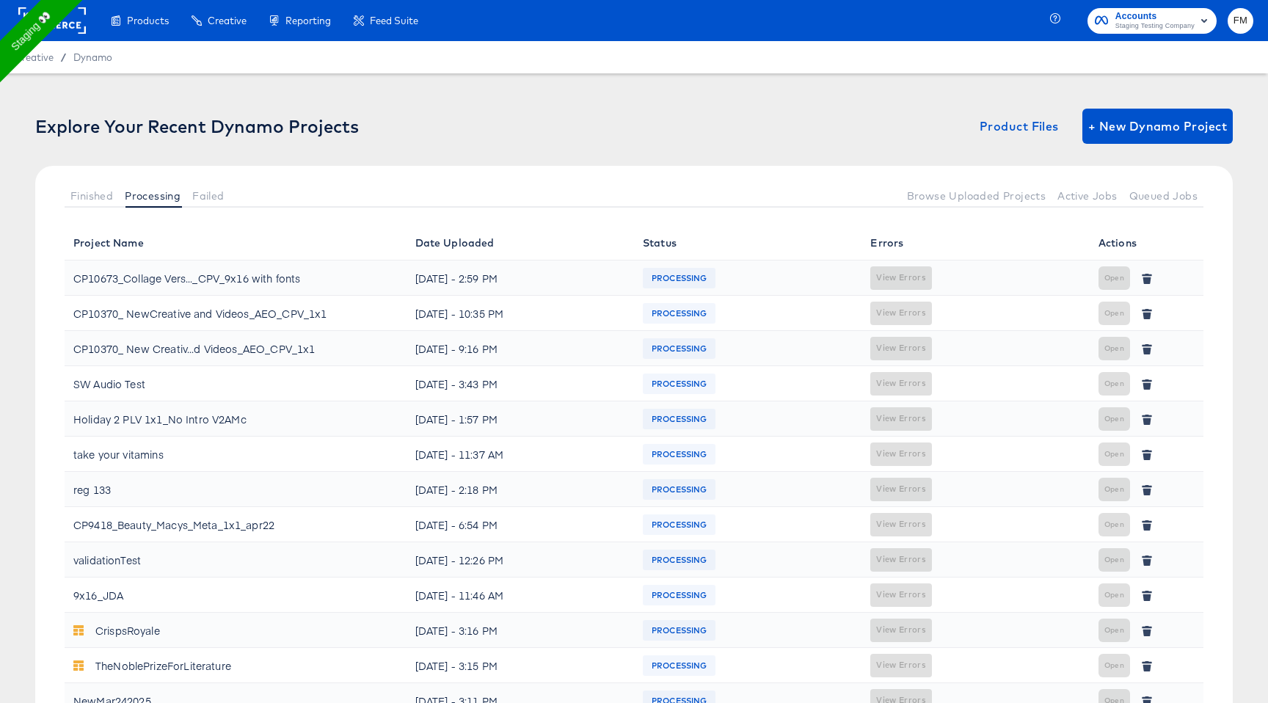
click at [113, 181] on div "Finished Processing Failed Browse Uploaded Projects Active Jobs Queued Jobs" at bounding box center [633, 195] width 1197 height 59
click at [100, 197] on span "Finished" at bounding box center [91, 196] width 43 height 12
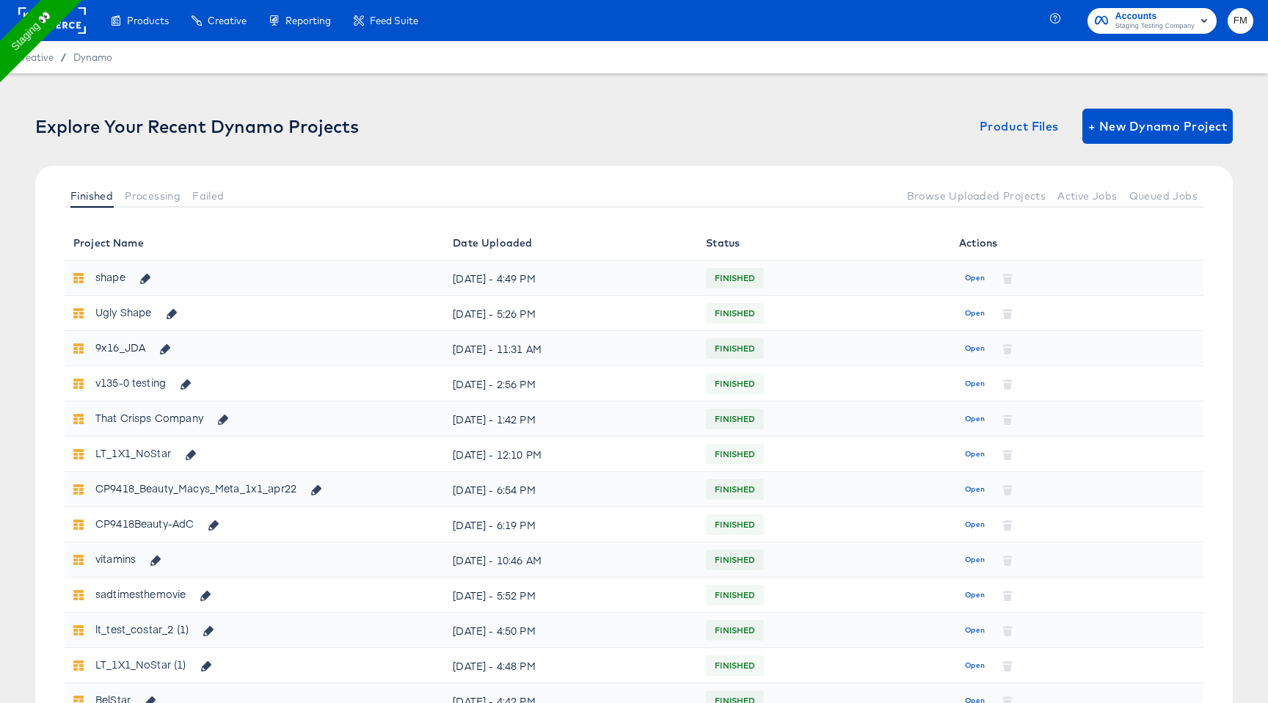
click at [497, 161] on div "Explore Your Recent Dynamo Projects Product Files + New Dynamo Project Finished…" at bounding box center [633, 167] width 1197 height 117
click at [203, 188] on button "Failed" at bounding box center [207, 195] width 43 height 24
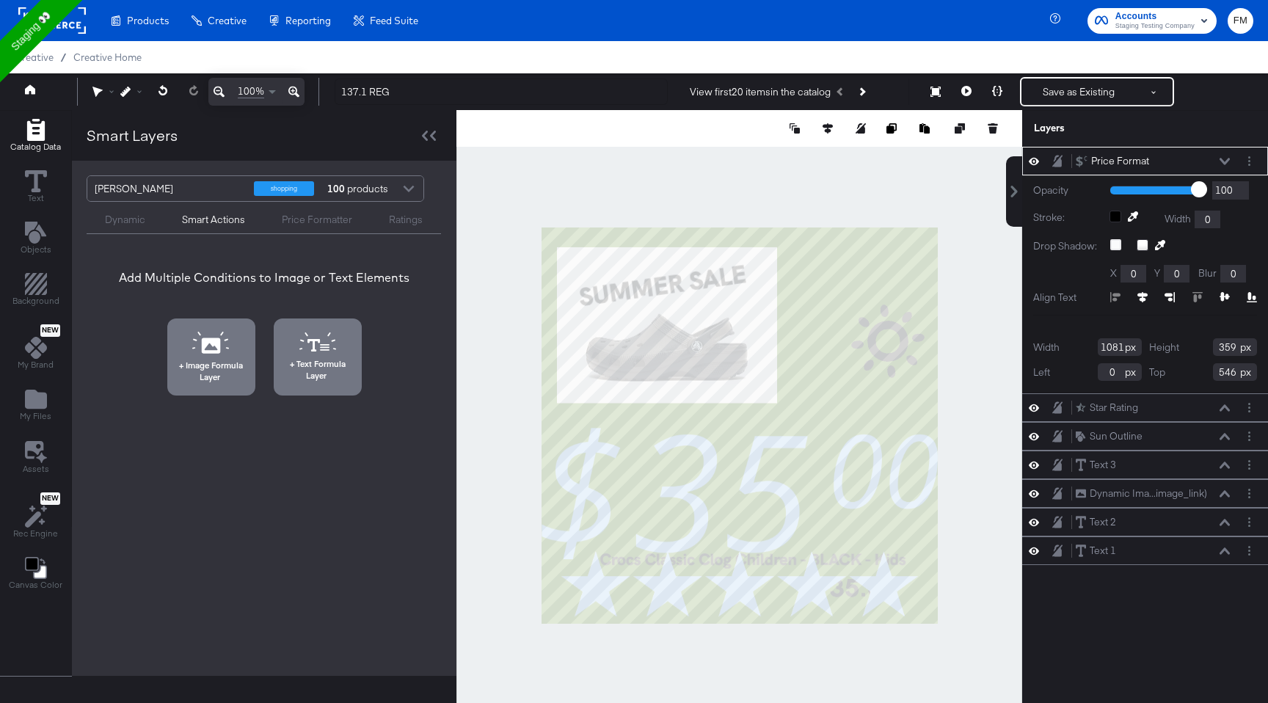
scroll to position [15, 0]
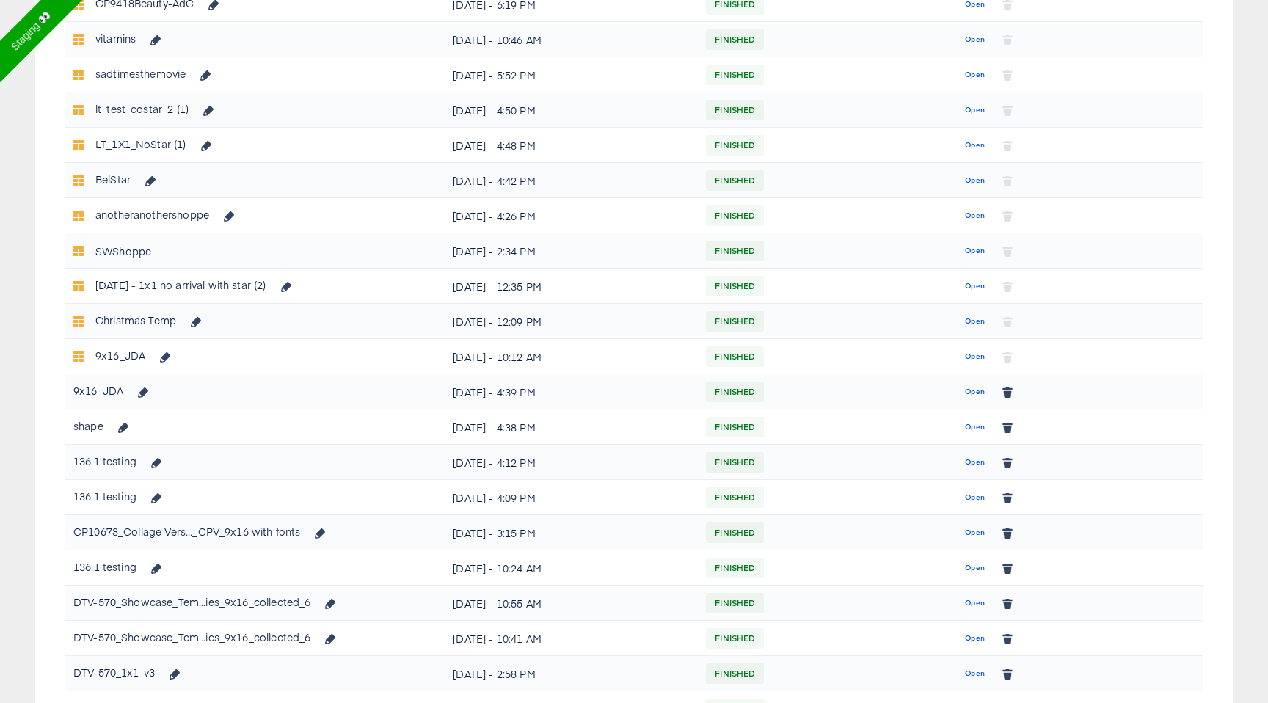
scroll to position [525, 0]
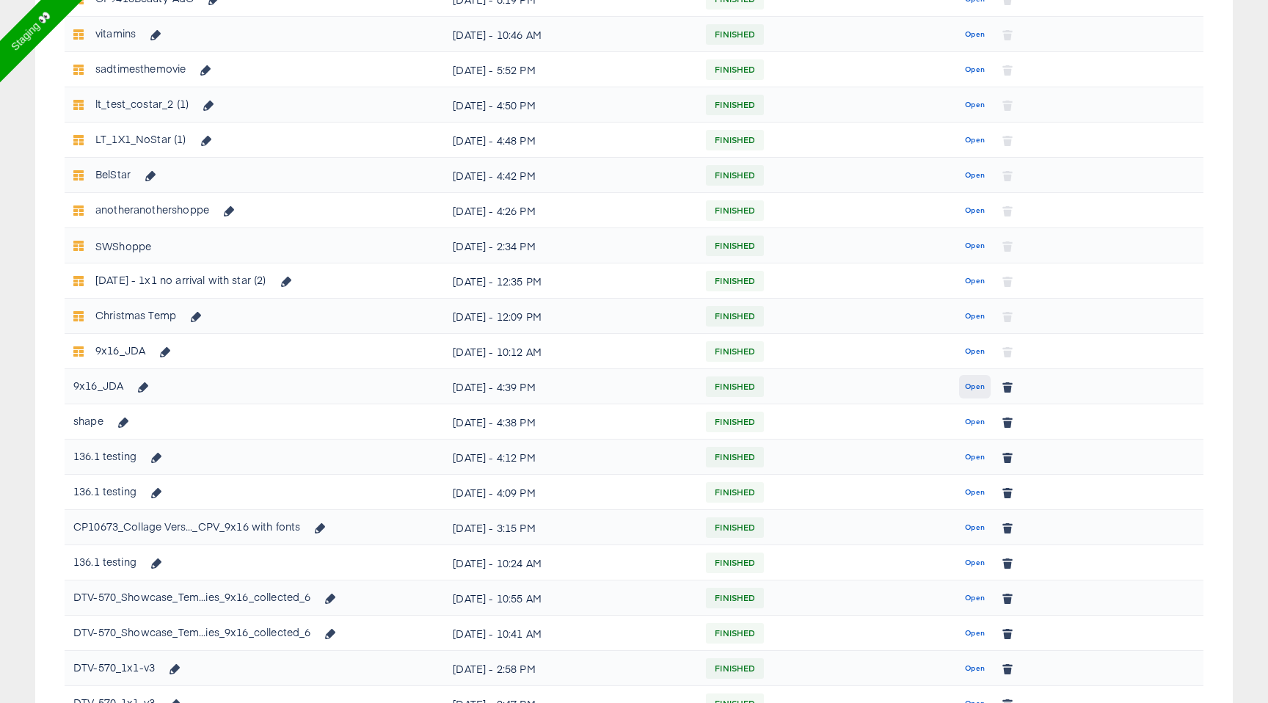
click at [984, 386] on span "Open" at bounding box center [975, 386] width 20 height 13
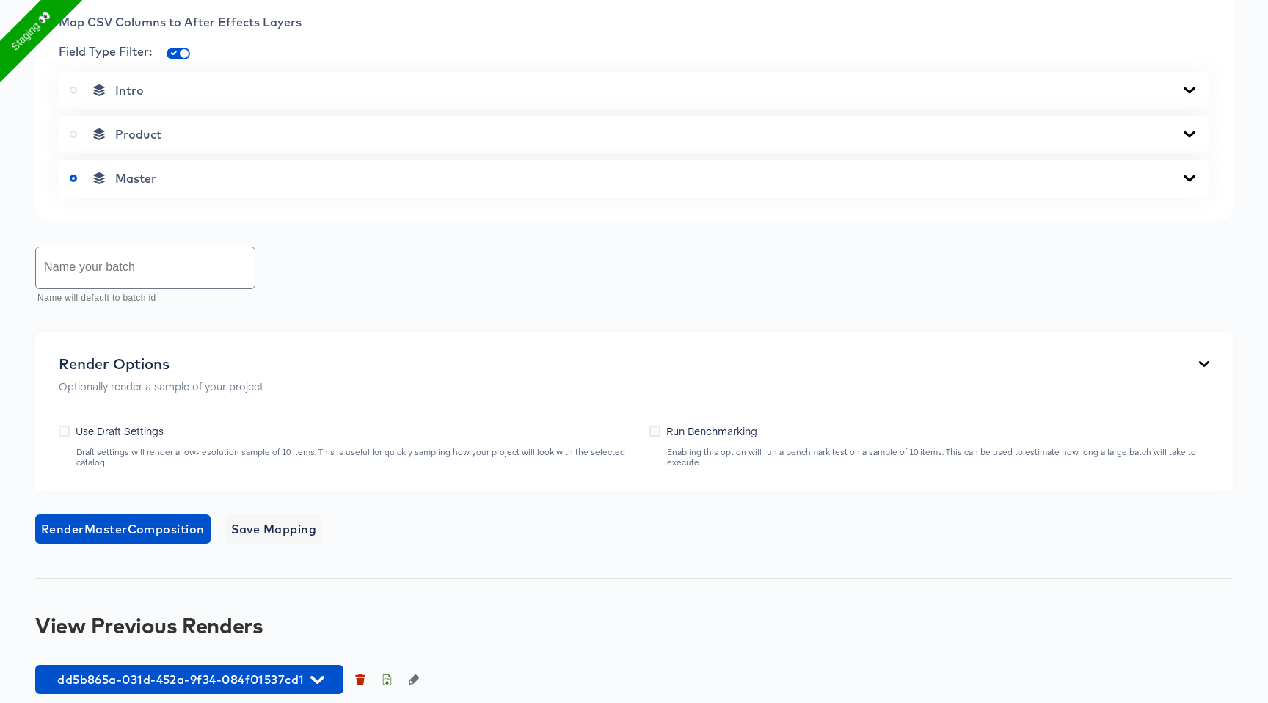
scroll to position [632, 0]
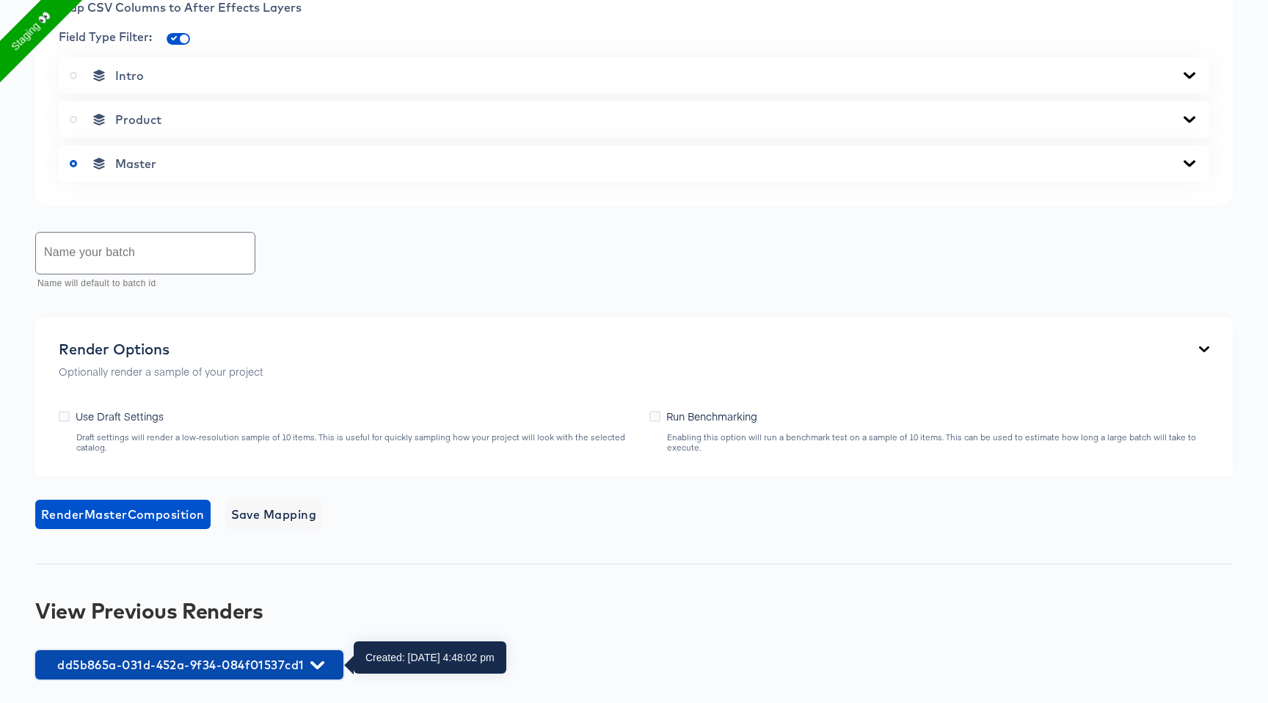
click at [268, 668] on span "dd5b865a-031d-452a-9f34-084f01537cd1" at bounding box center [189, 664] width 293 height 21
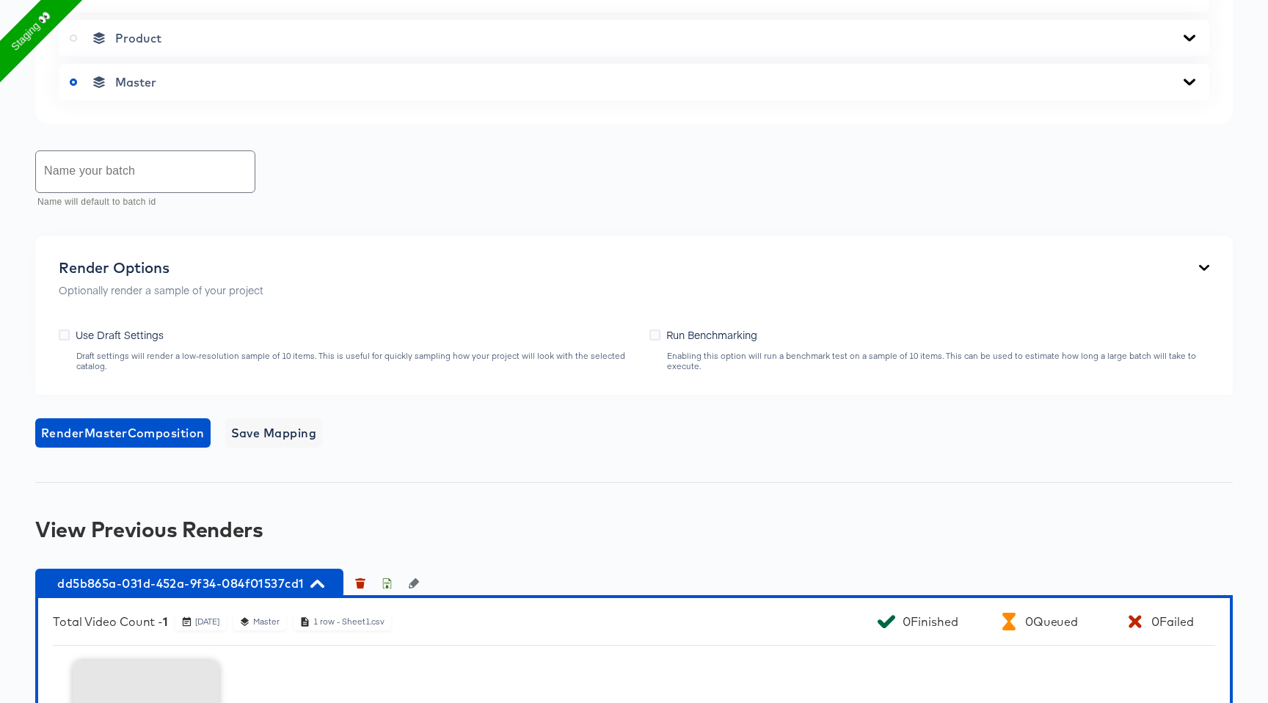
scroll to position [917, 0]
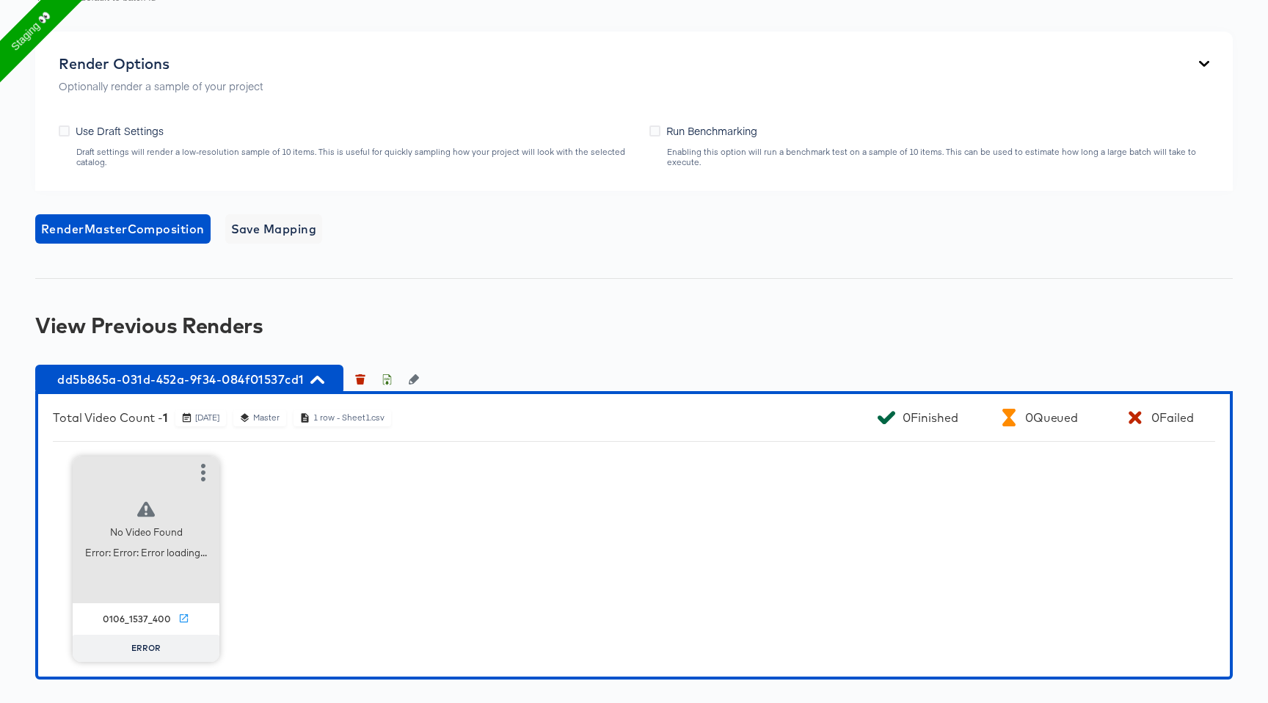
click at [139, 509] on icon at bounding box center [146, 509] width 18 height 15
click at [181, 618] on icon at bounding box center [184, 618] width 8 height 8
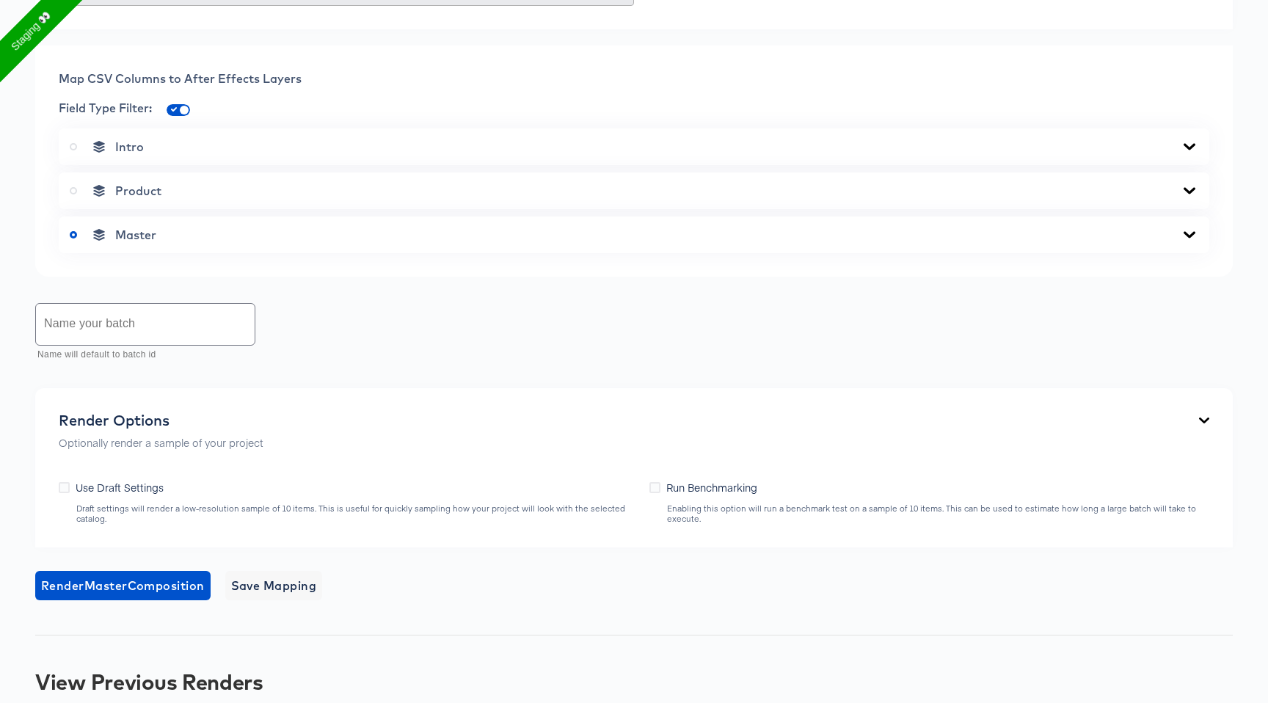
scroll to position [209, 0]
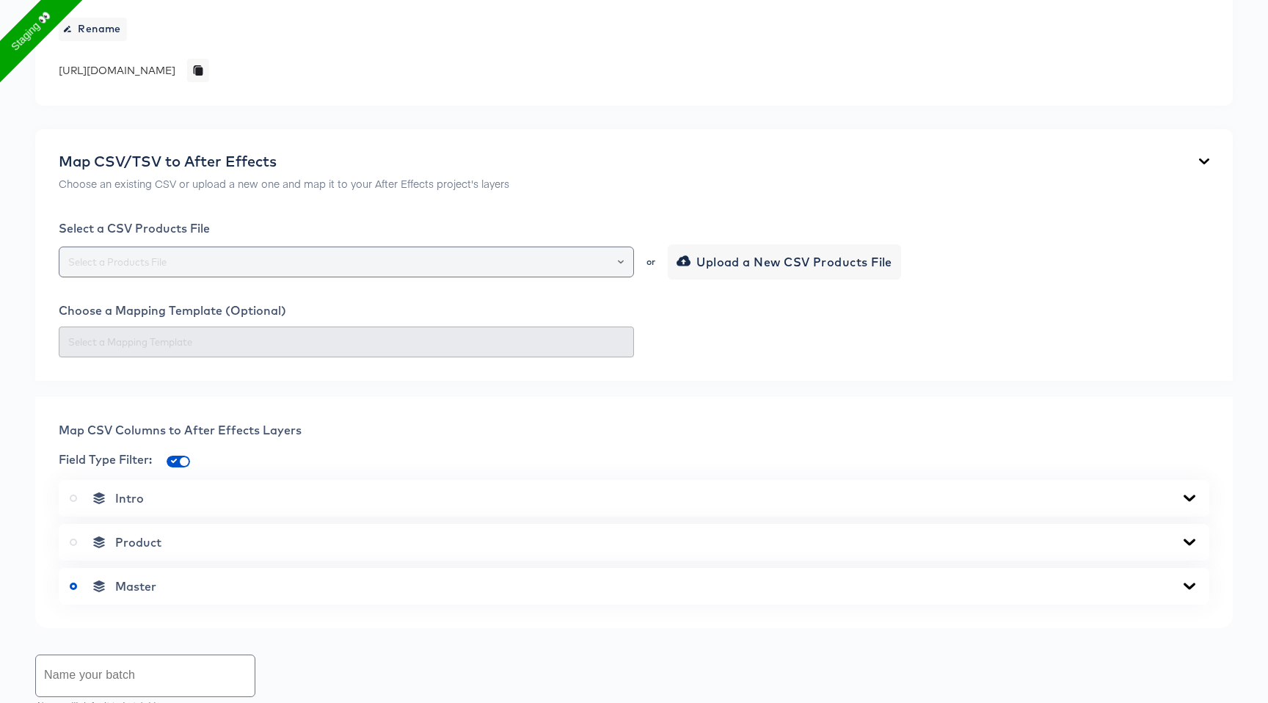
click at [291, 266] on input "text" at bounding box center [346, 262] width 562 height 17
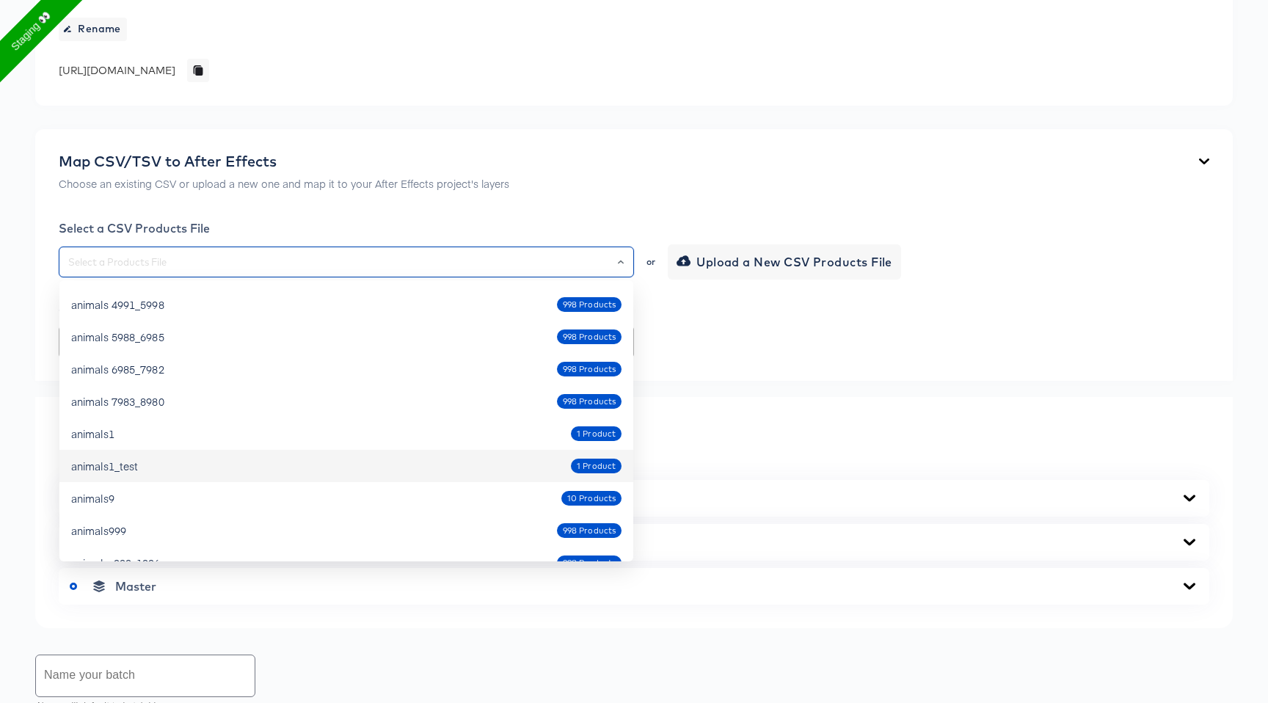
scroll to position [852, 0]
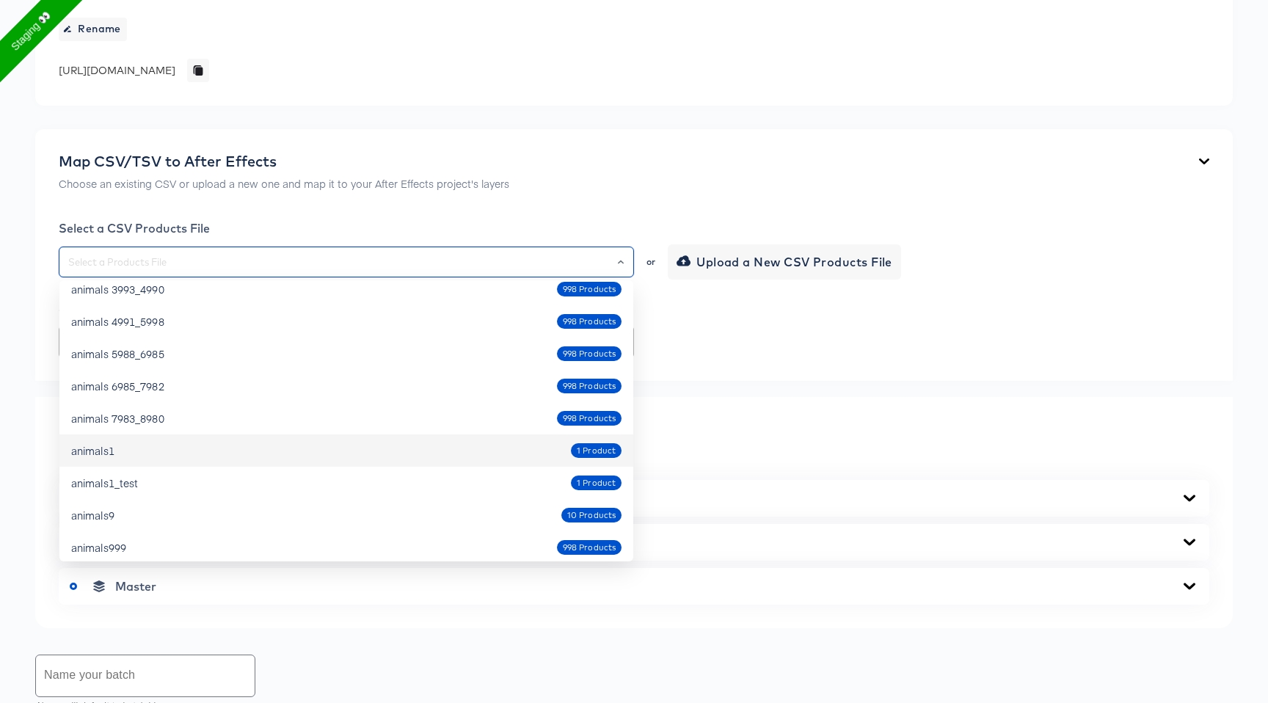
click at [233, 451] on div "animals1 1 Product" at bounding box center [346, 450] width 550 height 23
type input "animals1"
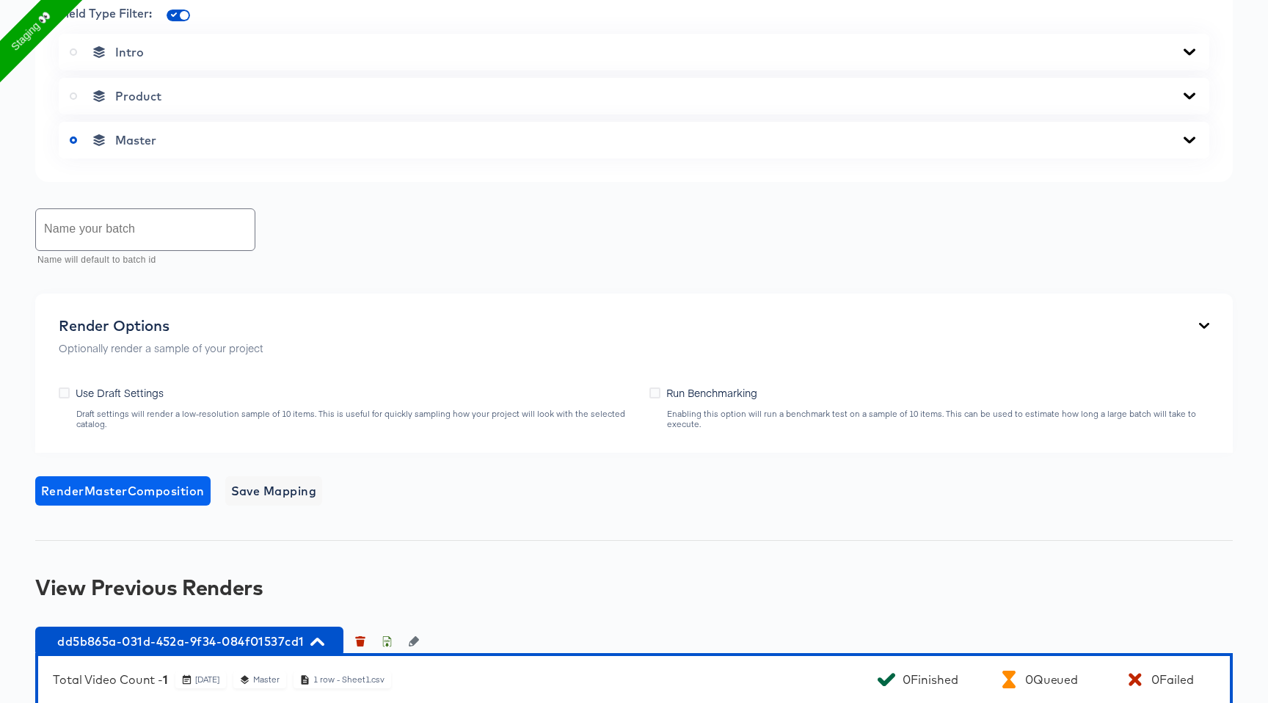
scroll to position [460, 0]
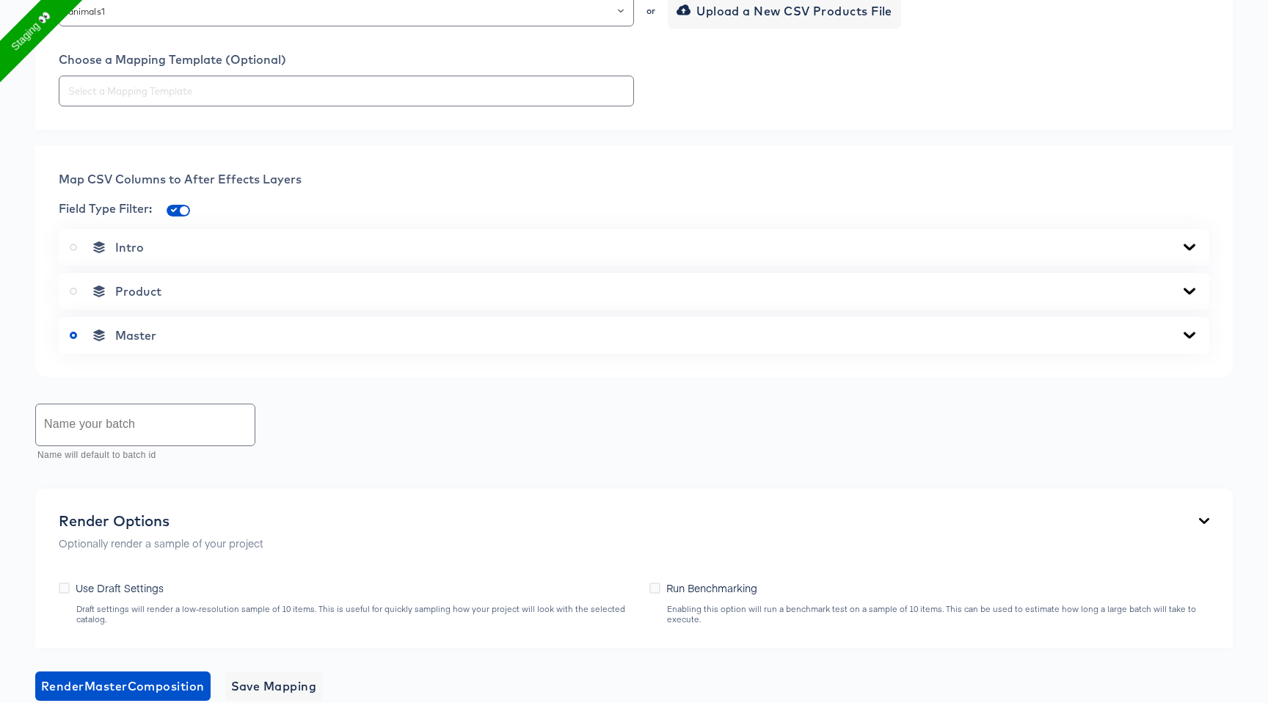
click at [244, 287] on div "Product" at bounding box center [634, 291] width 1128 height 15
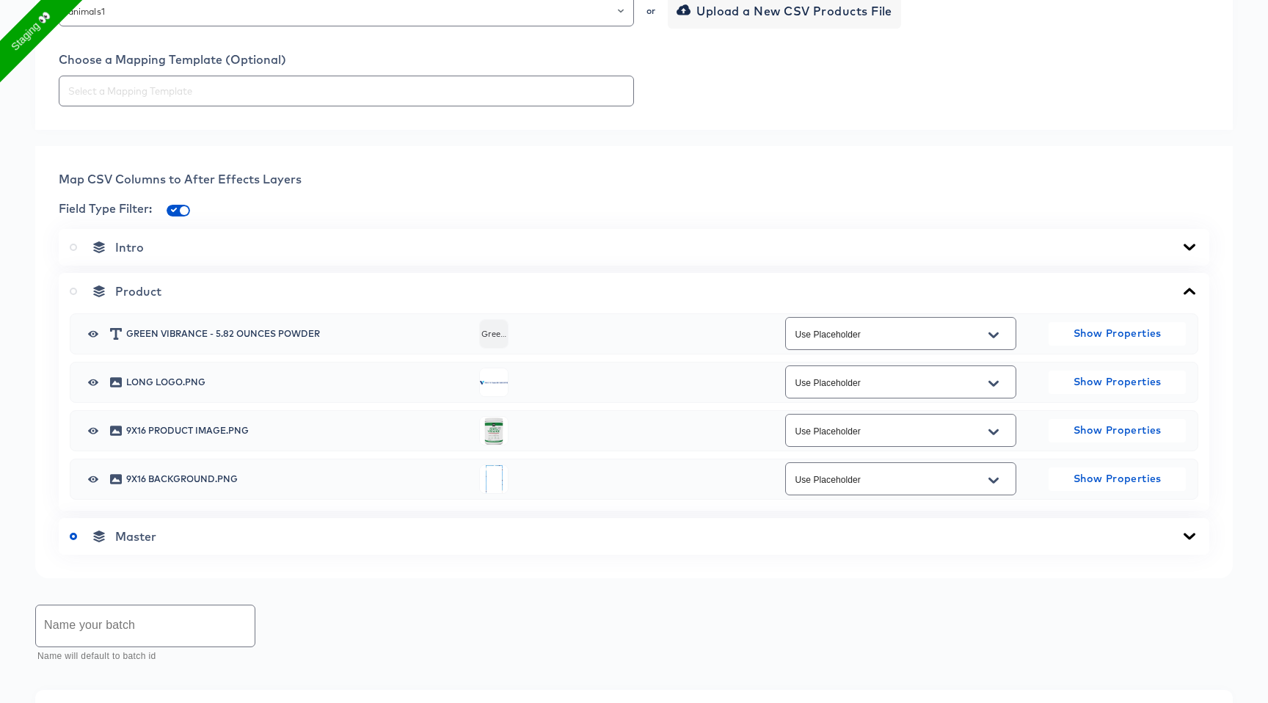
click at [200, 533] on div "Master" at bounding box center [634, 536] width 1128 height 15
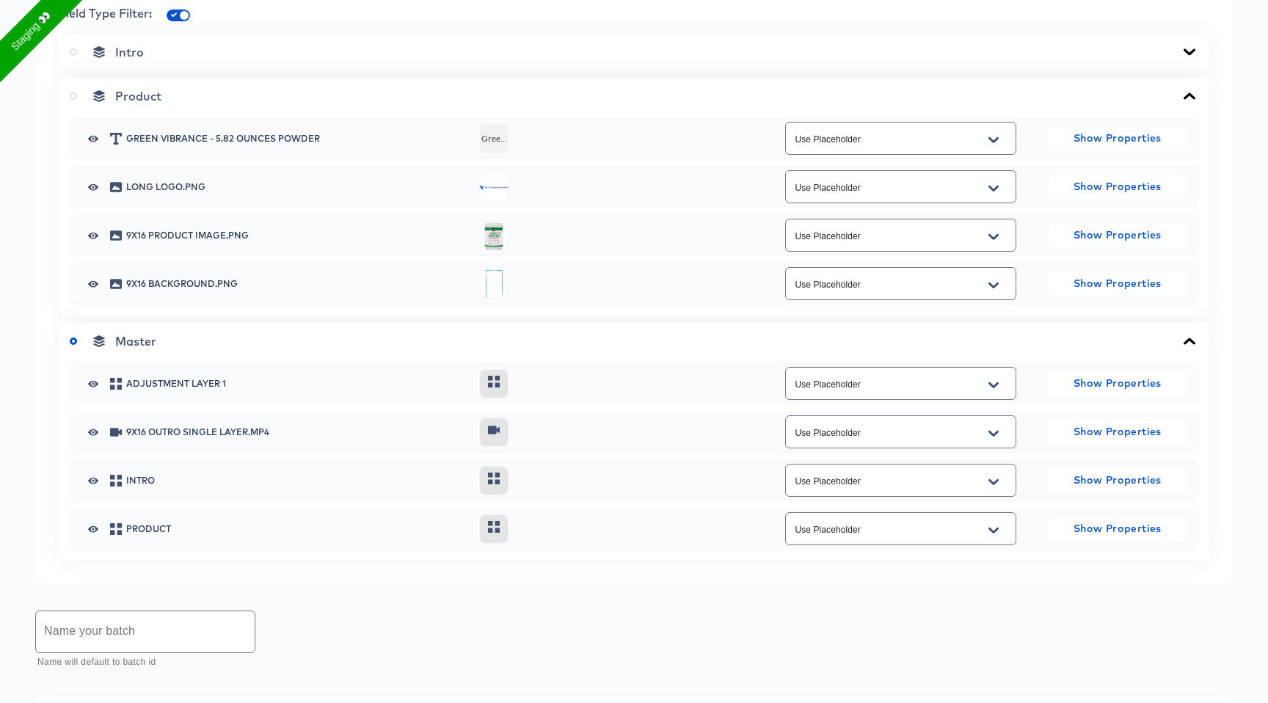
scroll to position [688, 0]
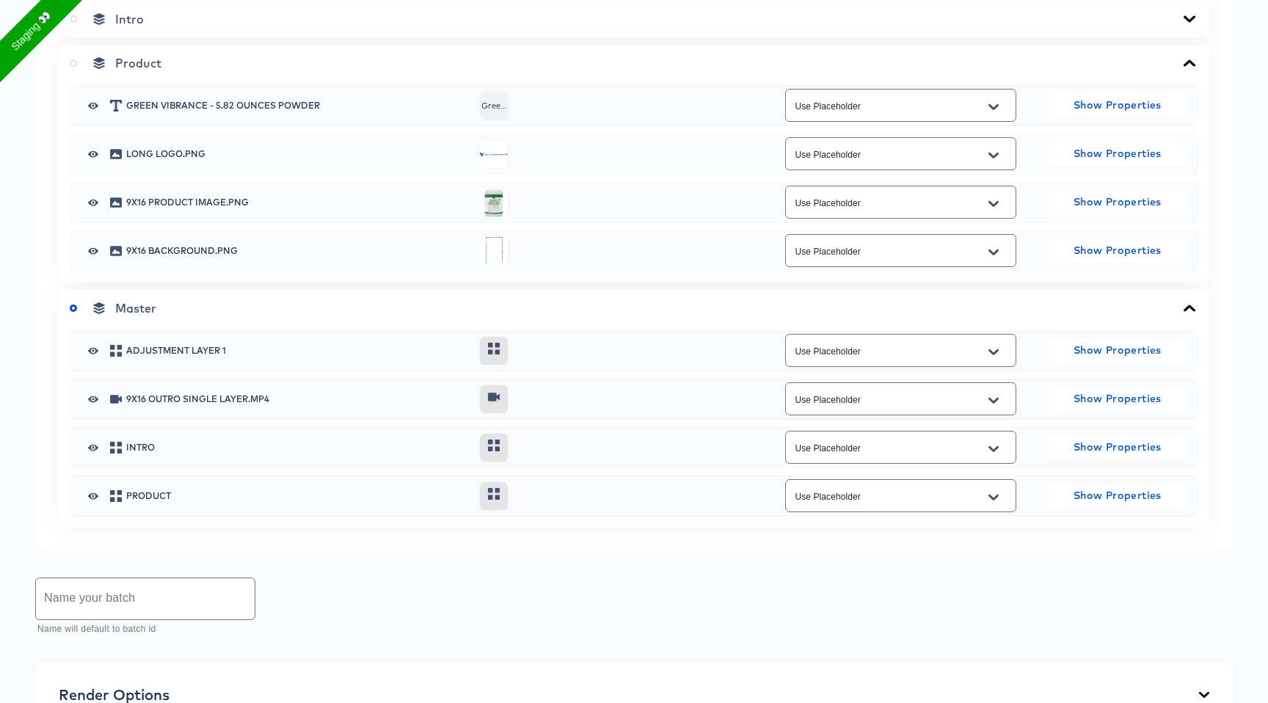
click at [73, 66] on label at bounding box center [76, 63] width 13 height 15
click at [0, 0] on input "radio" at bounding box center [0, 0] width 0 height 0
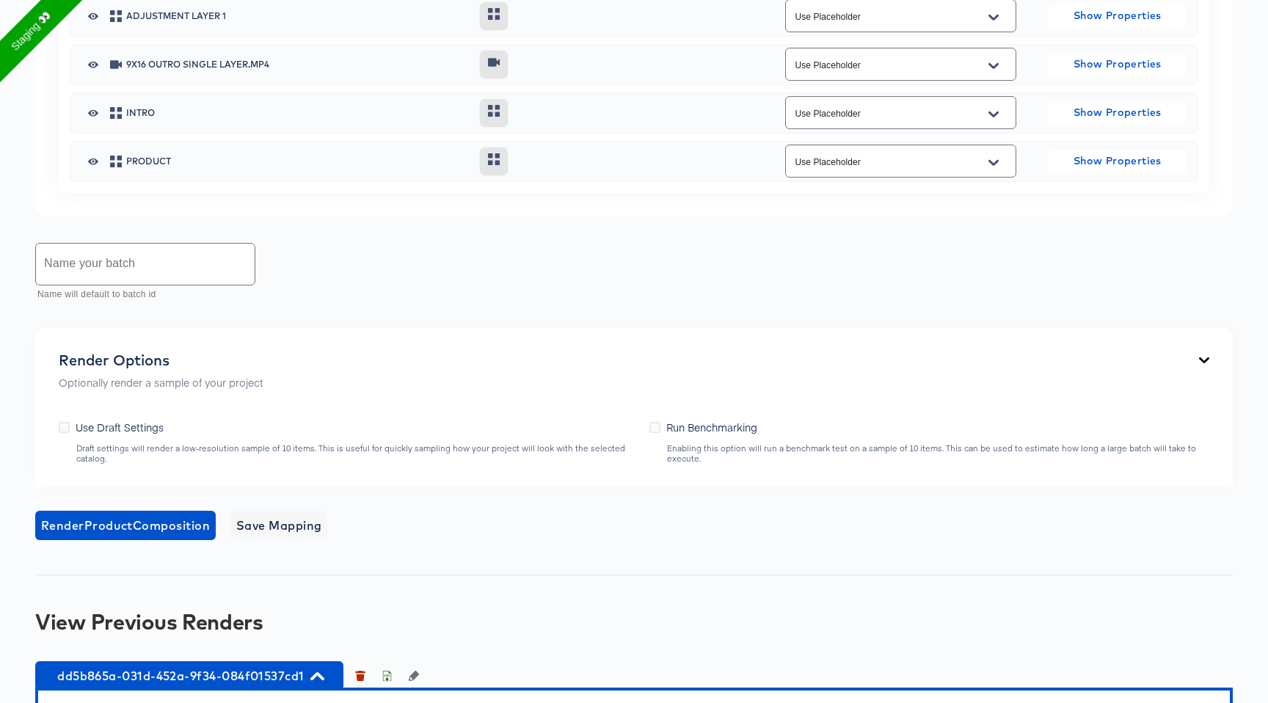
scroll to position [1319, 0]
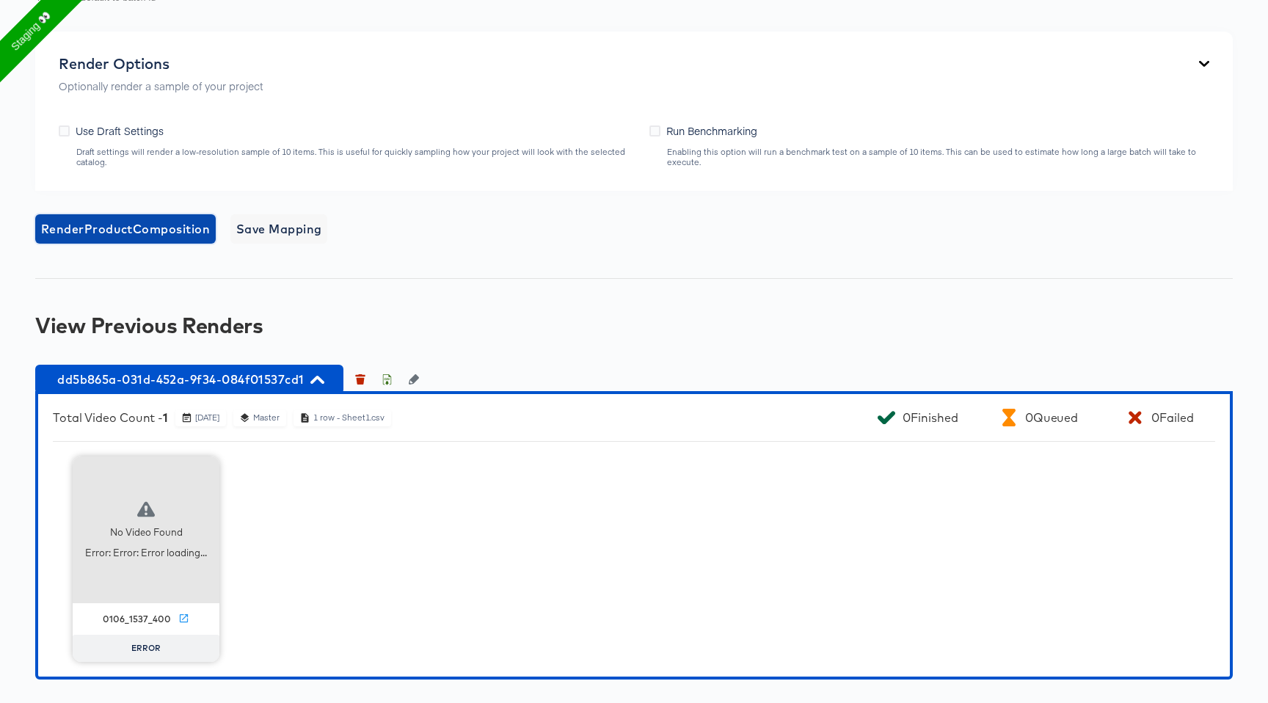
click at [200, 229] on span "Render Product Composition" at bounding box center [125, 229] width 169 height 21
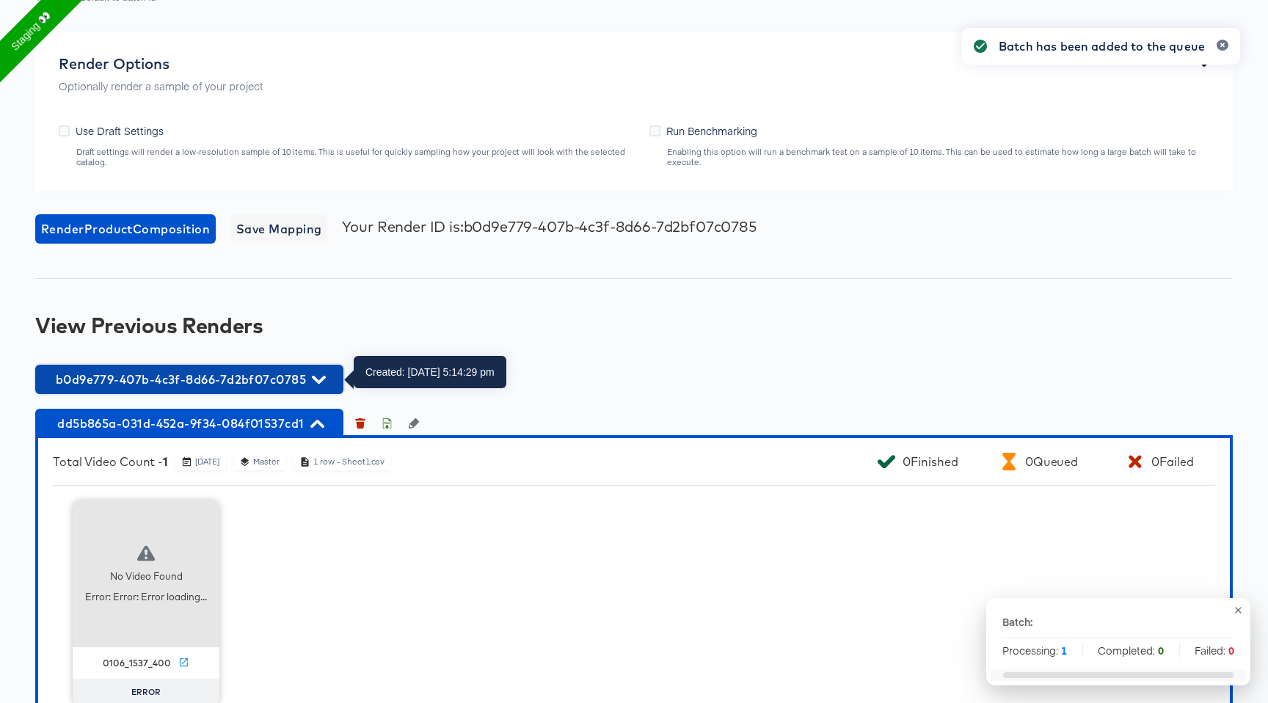
click at [275, 389] on span "b0d9e779-407b-4c3f-8d66-7d2bf07c0785" at bounding box center [189, 379] width 293 height 21
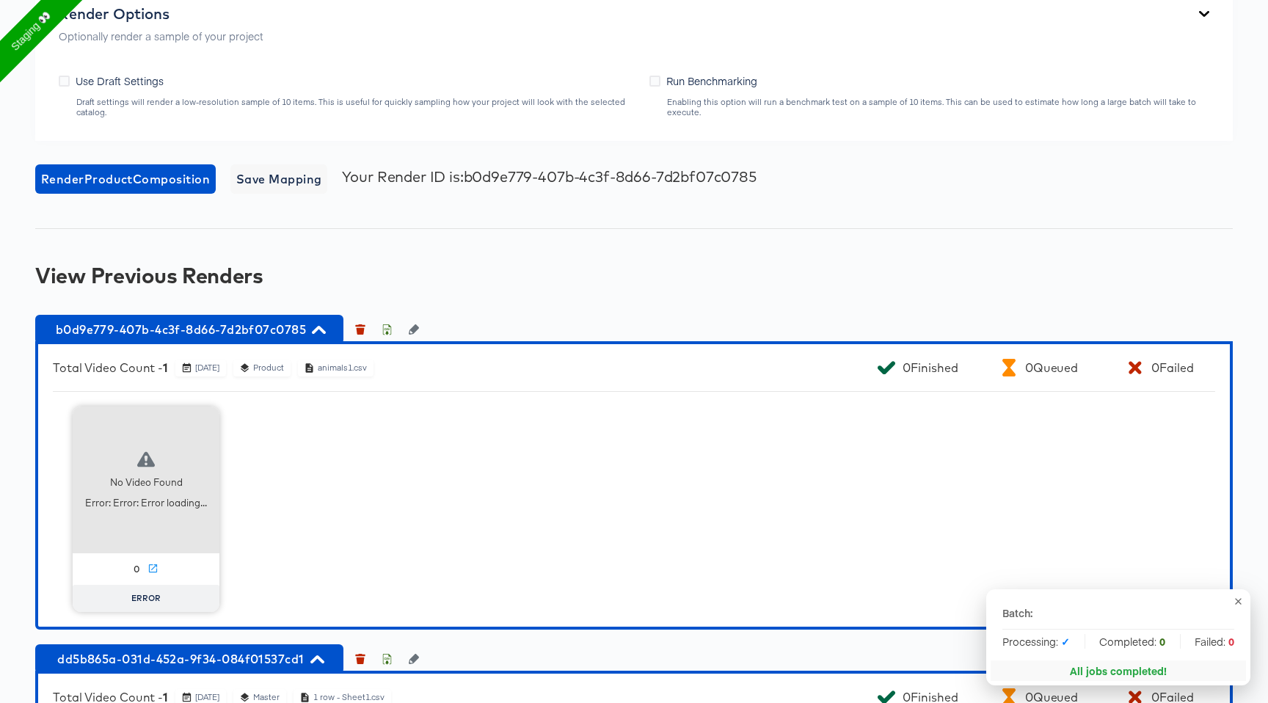
scroll to position [1648, 0]
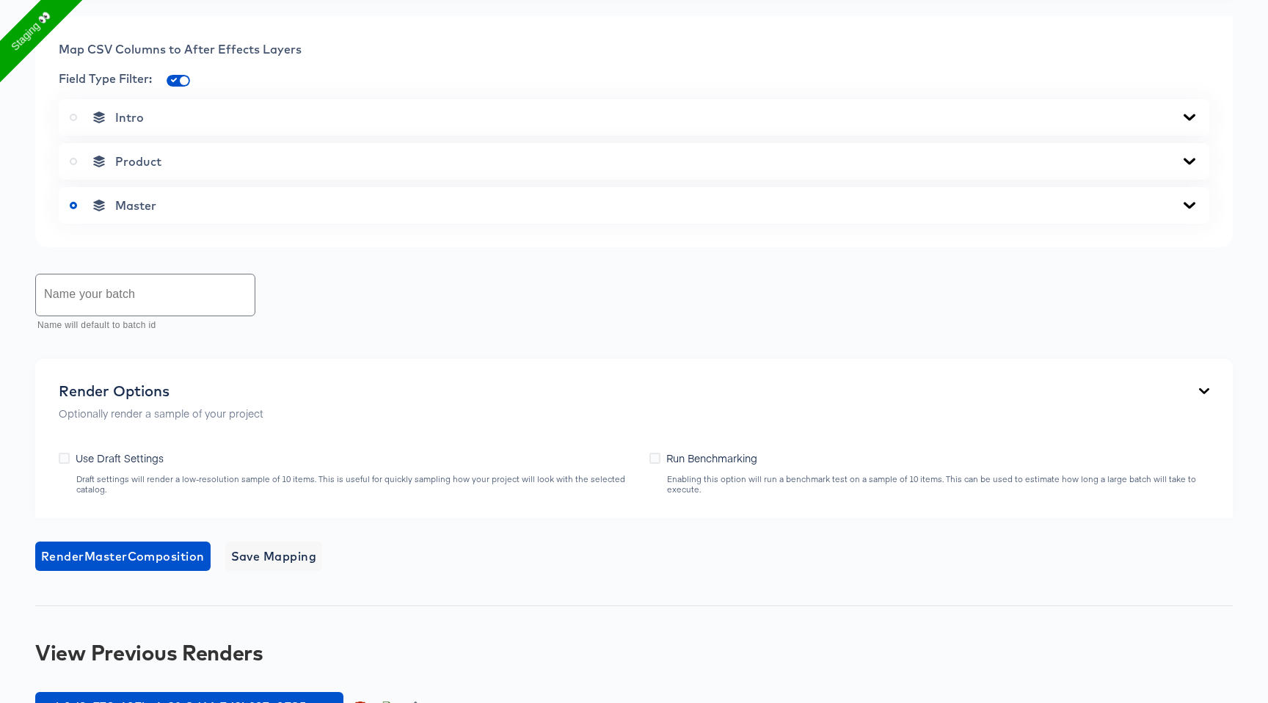
scroll to position [671, 0]
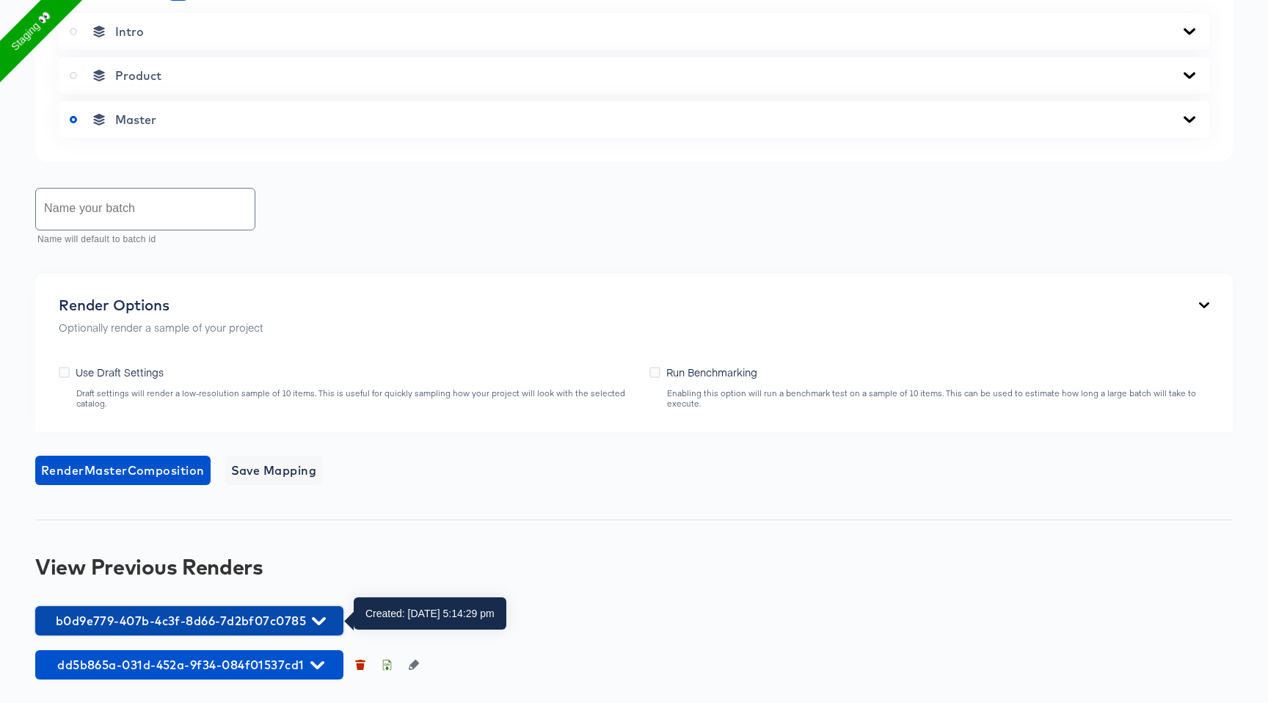
click at [267, 621] on span "b0d9e779-407b-4c3f-8d66-7d2bf07c0785" at bounding box center [189, 620] width 293 height 21
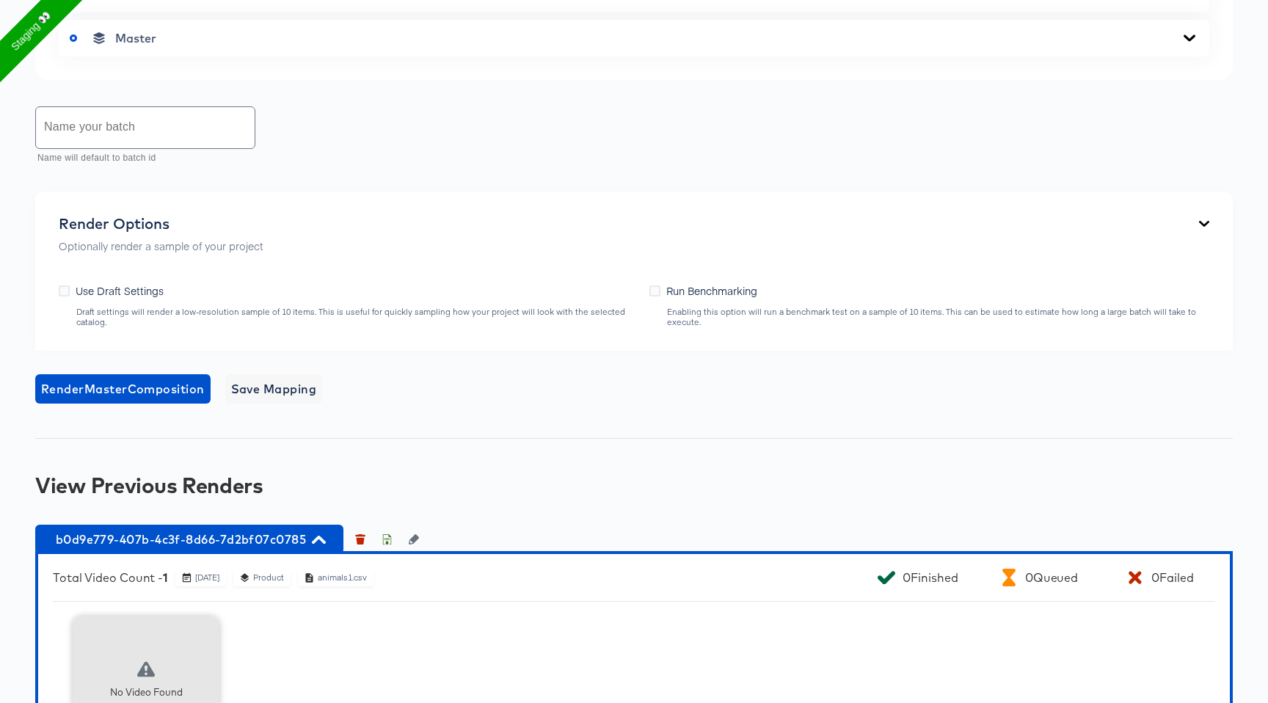
scroll to position [957, 0]
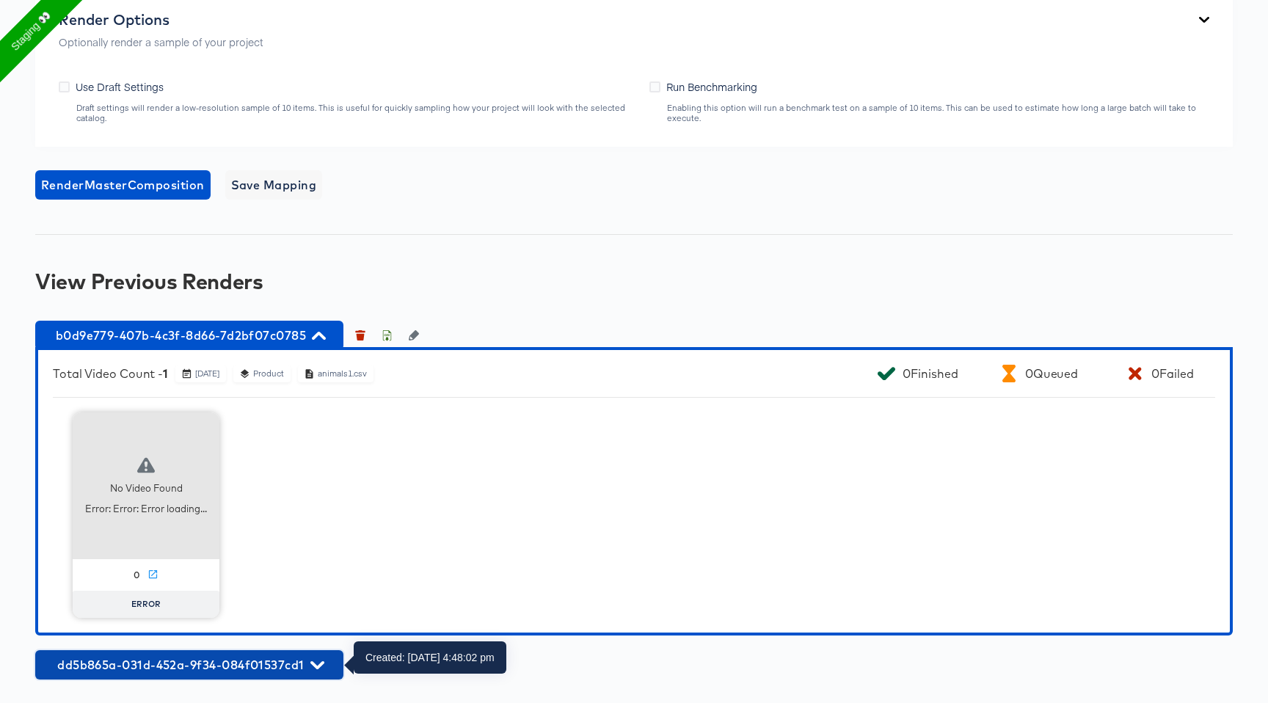
click at [271, 670] on span "dd5b865a-031d-452a-9f34-084f01537cd1" at bounding box center [189, 664] width 293 height 21
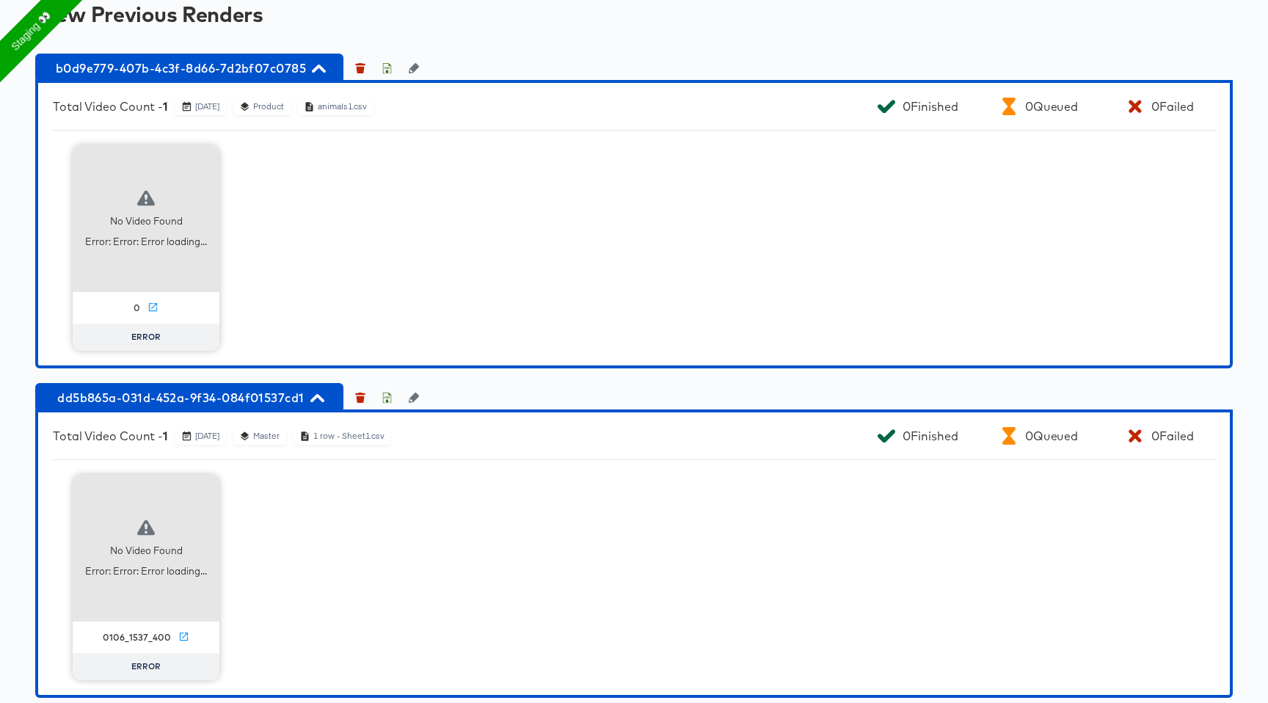
scroll to position [1242, 0]
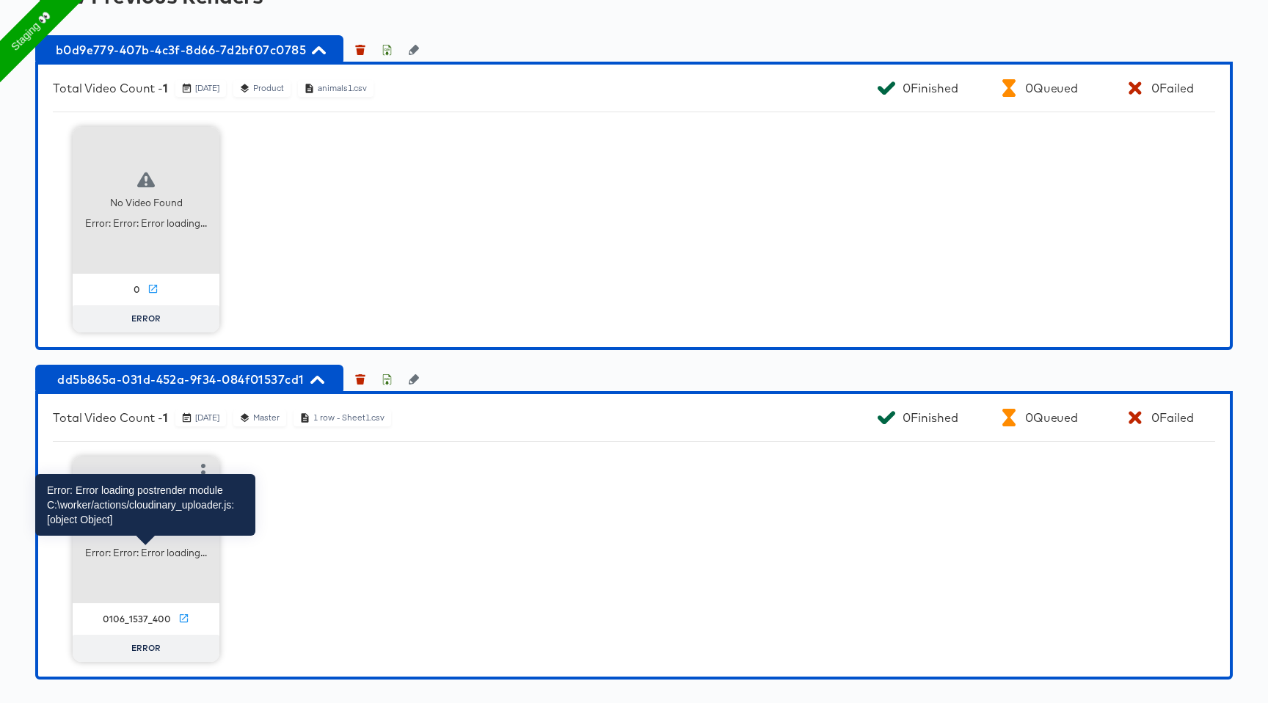
click at [158, 546] on div "Error: Error: Error loading..." at bounding box center [146, 553] width 122 height 14
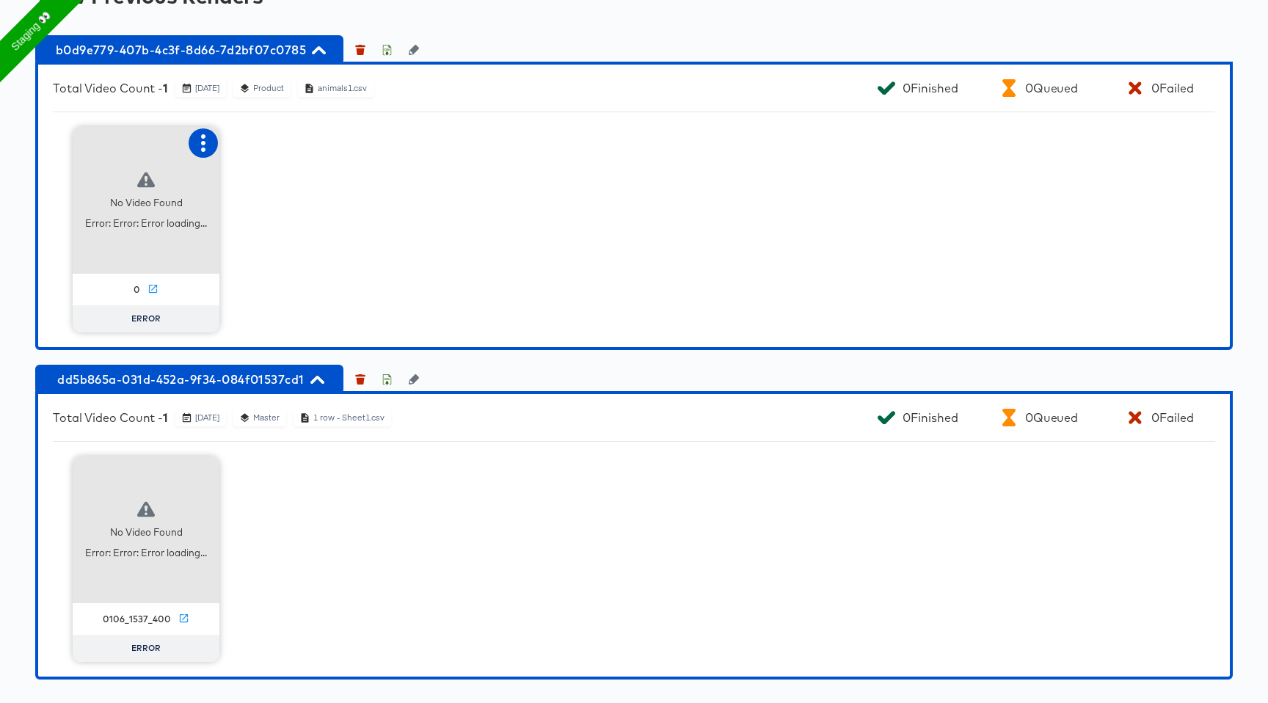
click at [207, 144] on icon "button" at bounding box center [203, 143] width 18 height 18
click at [267, 172] on div "Fix mapping" at bounding box center [263, 171] width 62 height 12
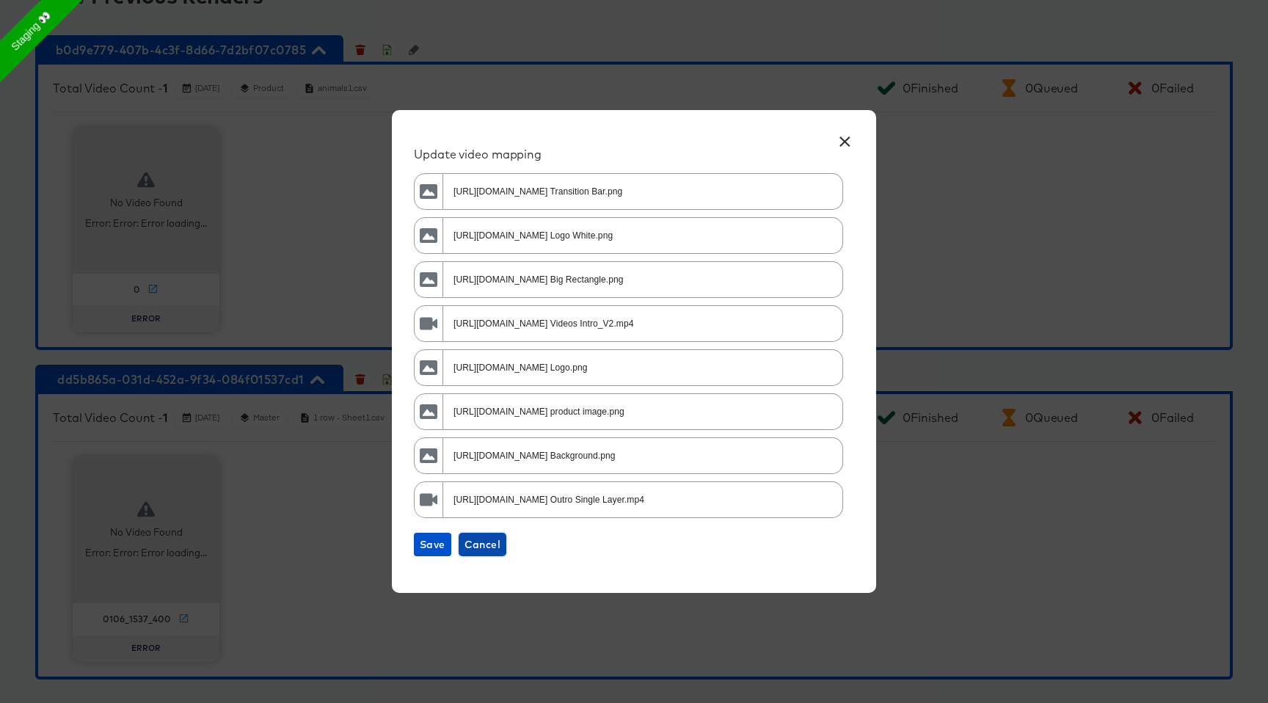
click at [484, 543] on span "Cancel" at bounding box center [482, 544] width 36 height 18
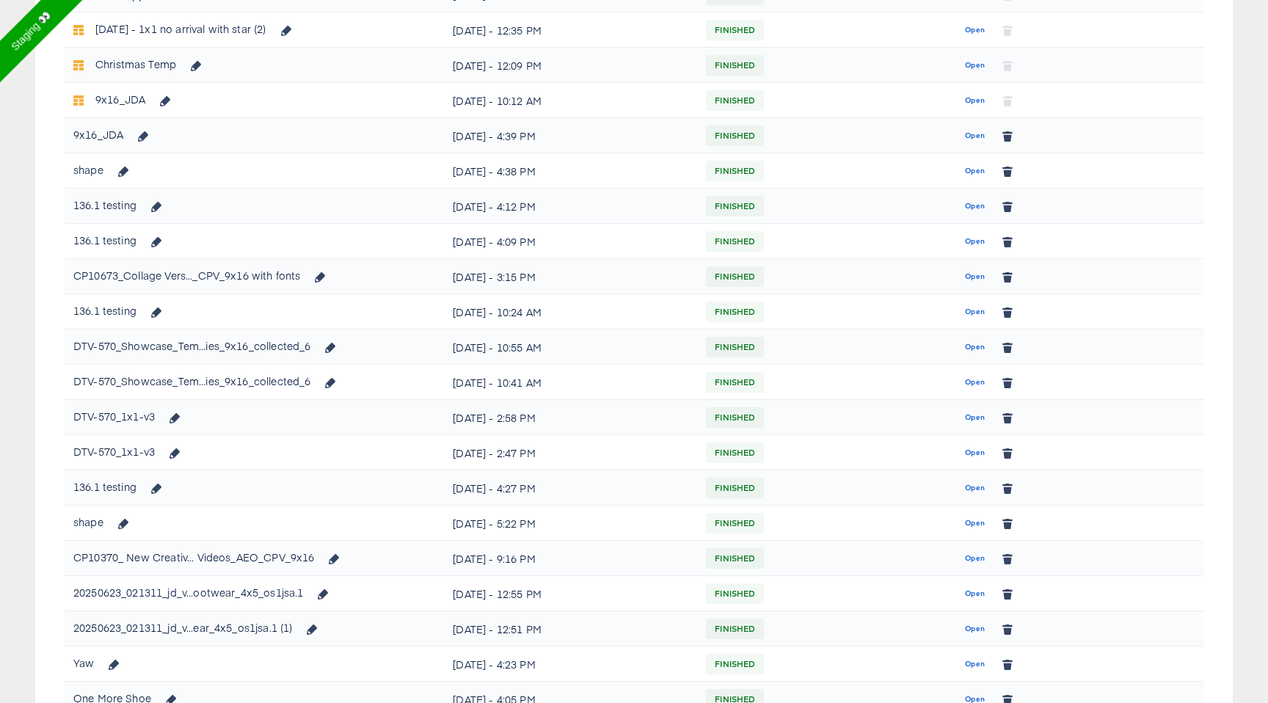
scroll to position [747, 0]
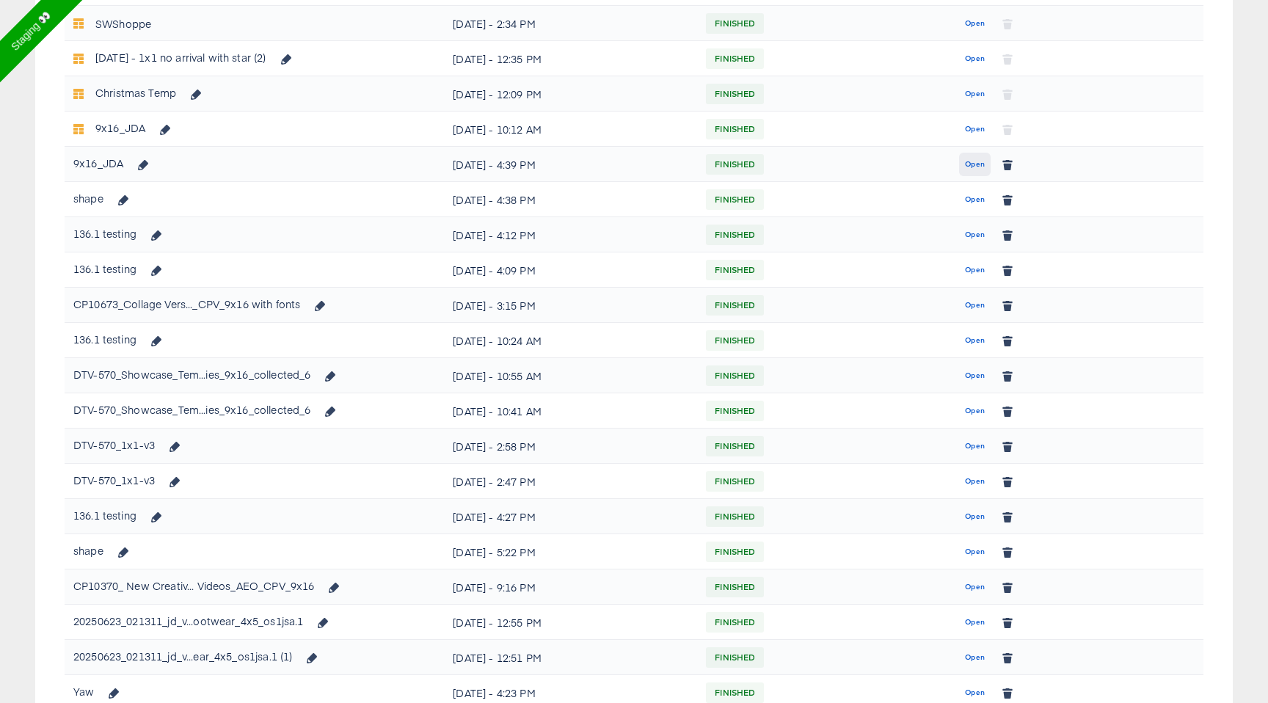
click at [974, 167] on span "Open" at bounding box center [975, 164] width 20 height 13
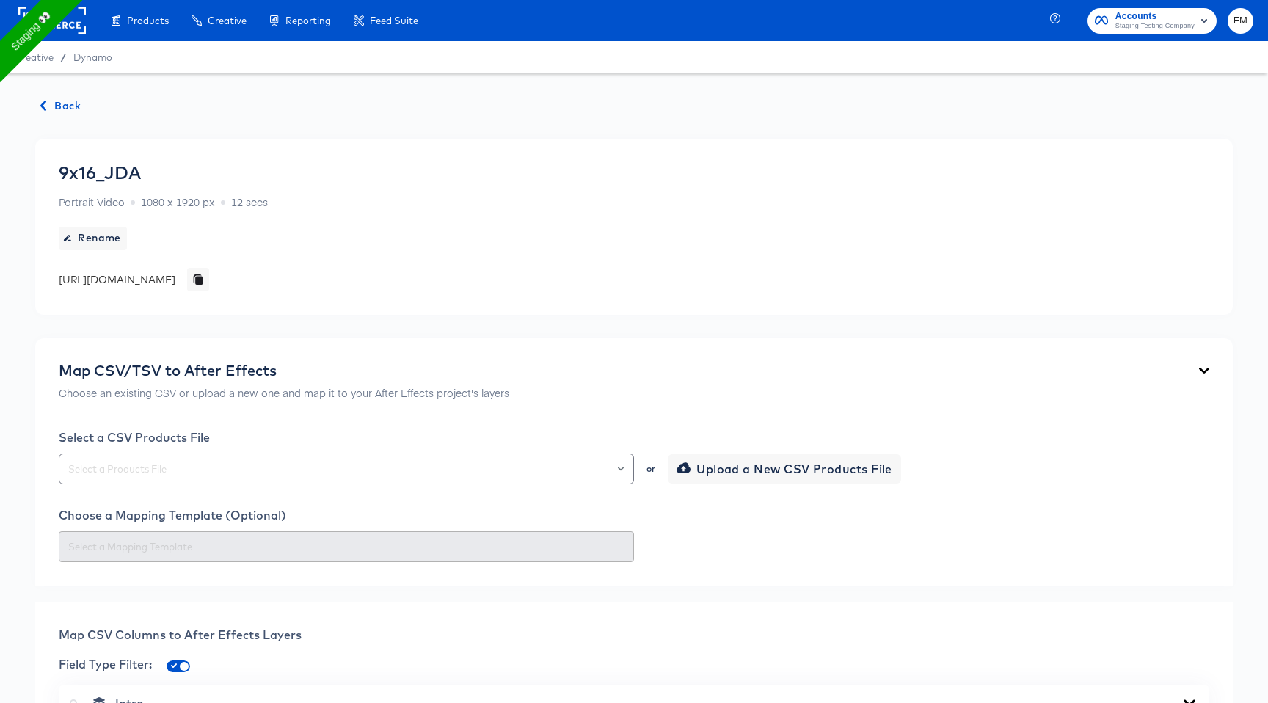
scroll to position [55, 0]
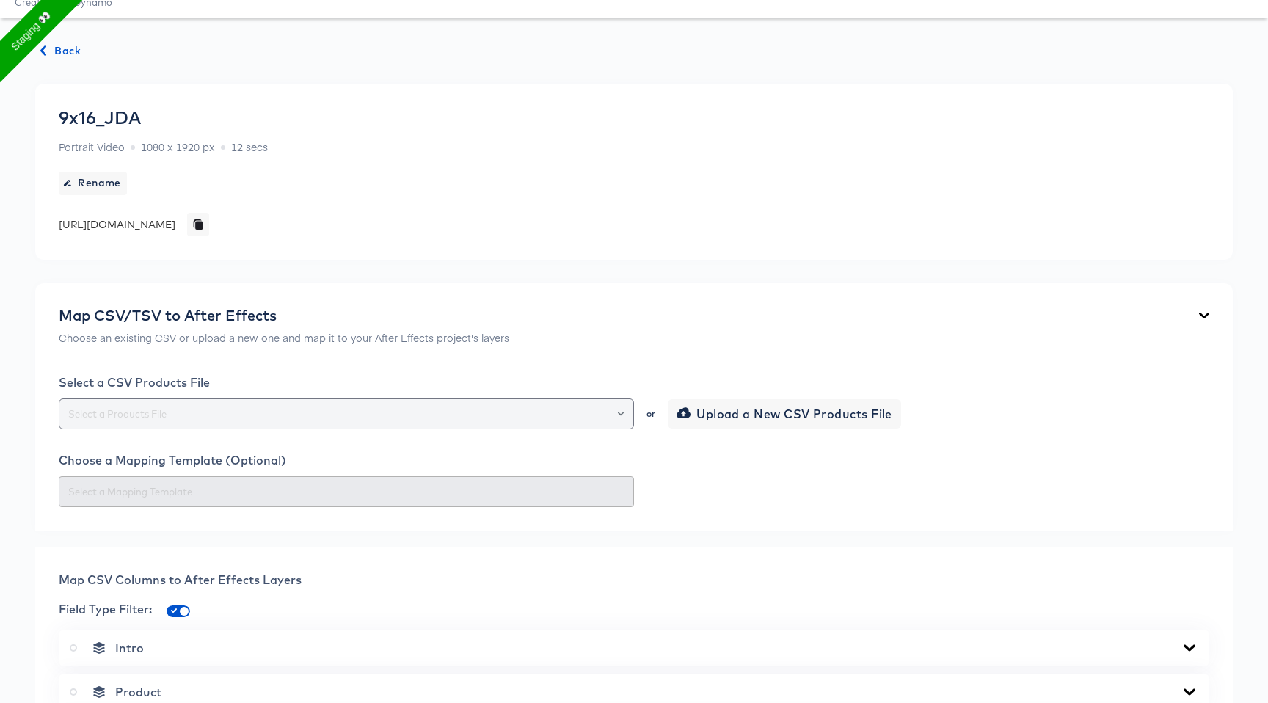
click at [614, 416] on div at bounding box center [613, 413] width 25 height 21
click at [621, 412] on icon "Open" at bounding box center [621, 414] width 6 height 6
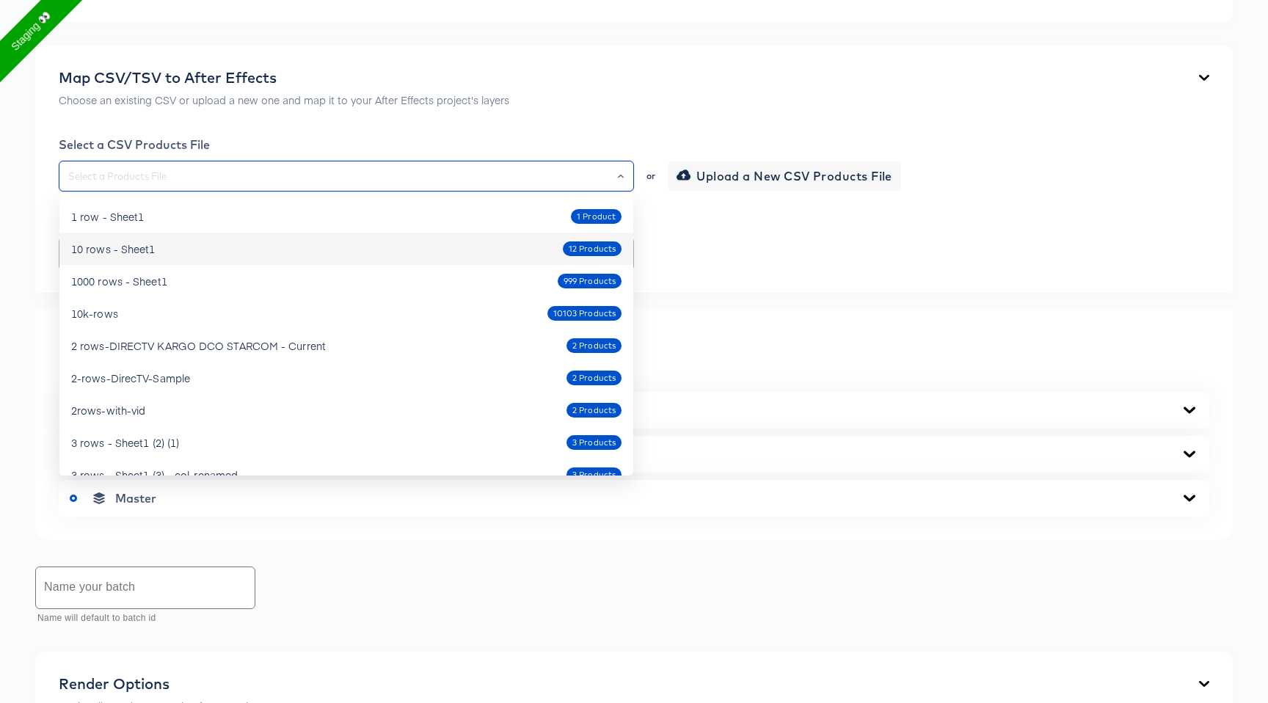
scroll to position [282, 0]
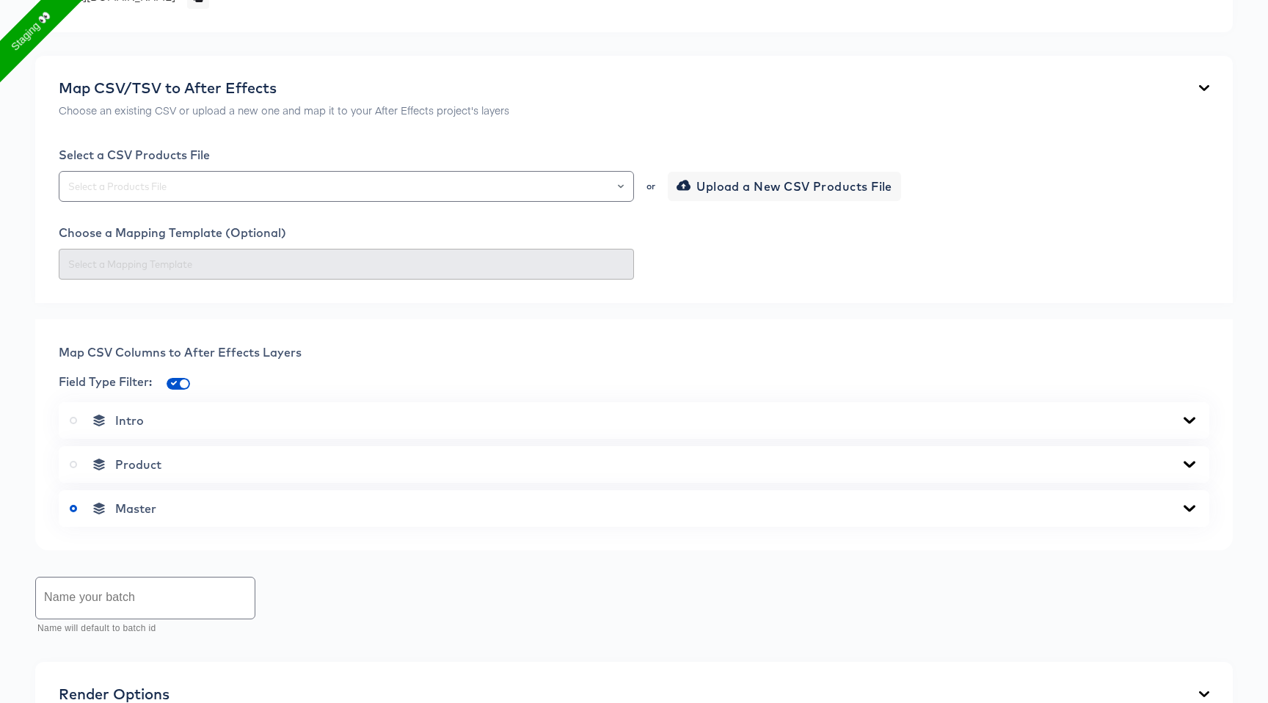
click at [768, 203] on div "Select a CSV Products File or Upload a New CSV Products File Choose a Mapping T…" at bounding box center [634, 213] width 1150 height 132
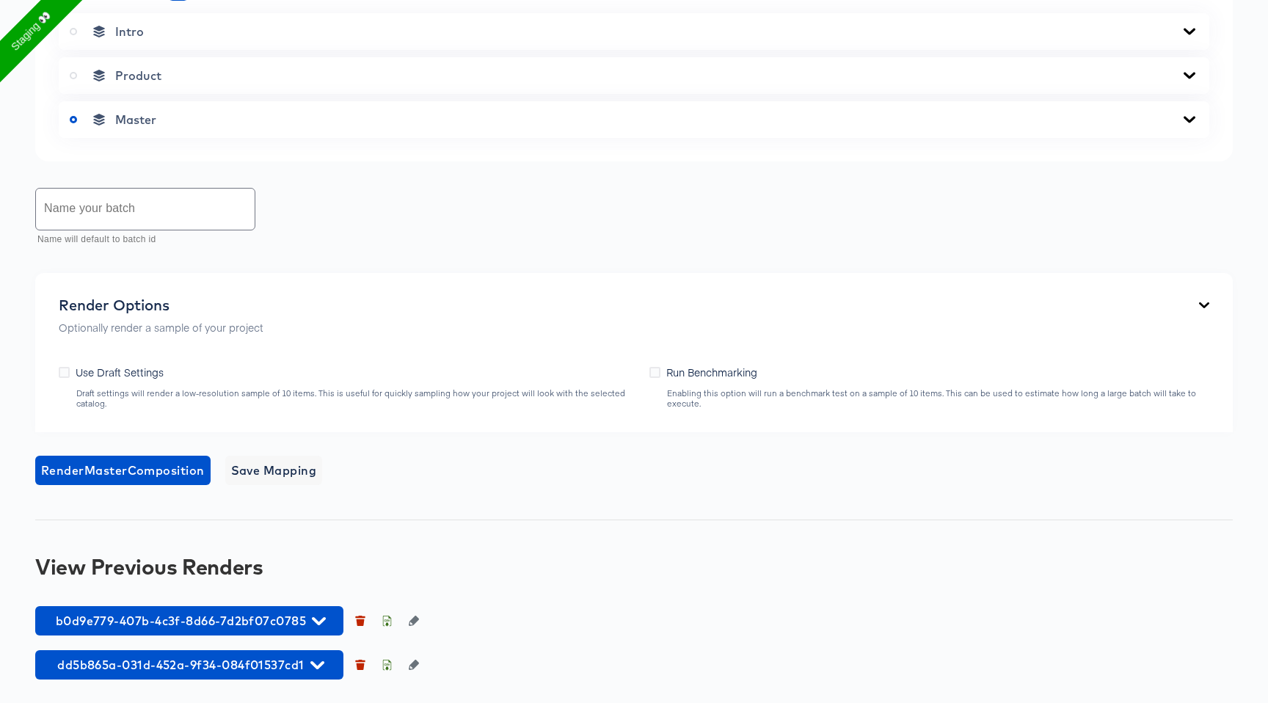
click at [254, 594] on div "Back 9x16_JDA Portrait Video 1080 x 1920 px 12 secs Rename [URL][DOMAIN_NAME] M…" at bounding box center [634, 52] width 1268 height 1301
click at [254, 613] on span "b0d9e779-407b-4c3f-8d66-7d2bf07c0785" at bounding box center [189, 620] width 293 height 21
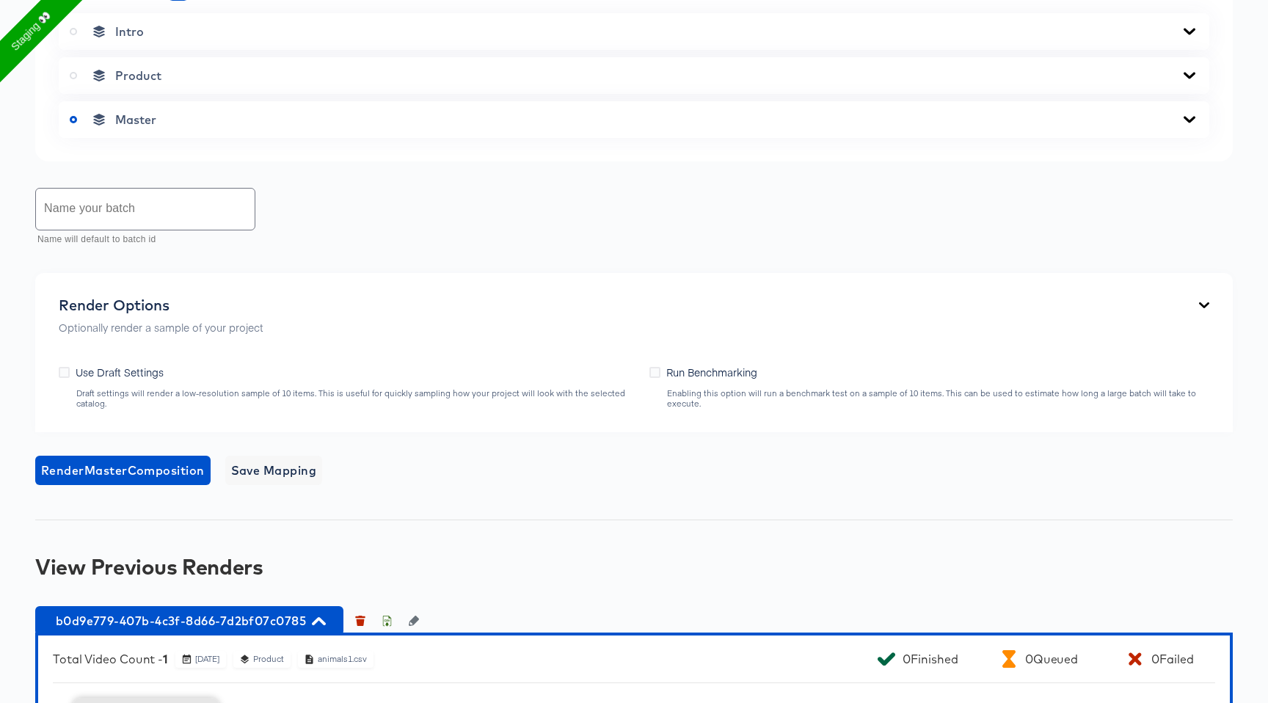
scroll to position [957, 0]
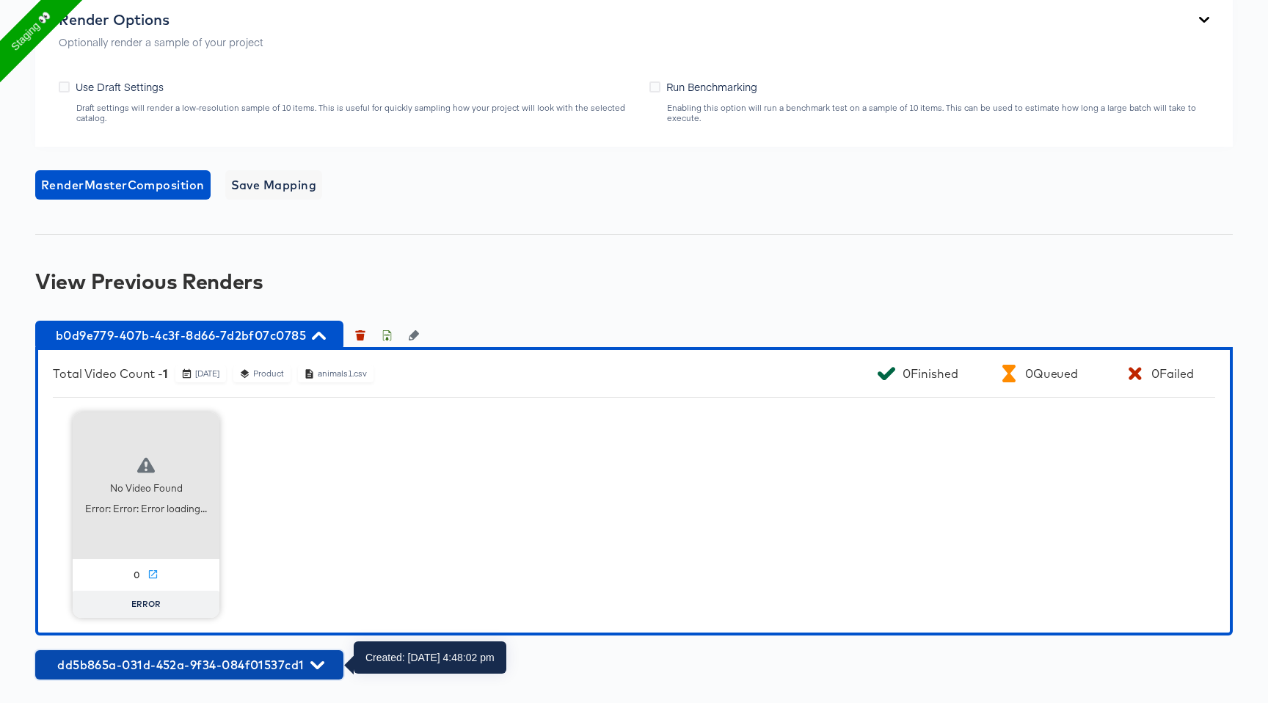
click at [249, 653] on button "dd5b865a-031d-452a-9f34-084f01537cd1" at bounding box center [189, 664] width 308 height 29
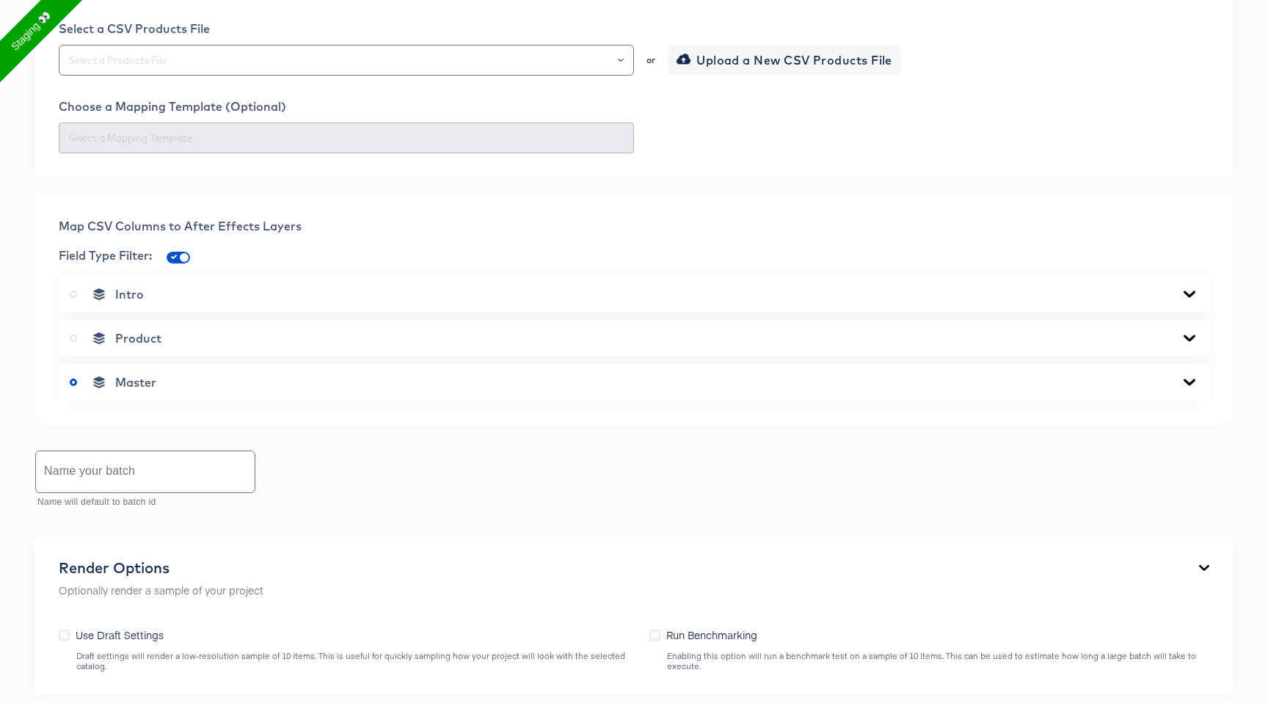
scroll to position [0, 0]
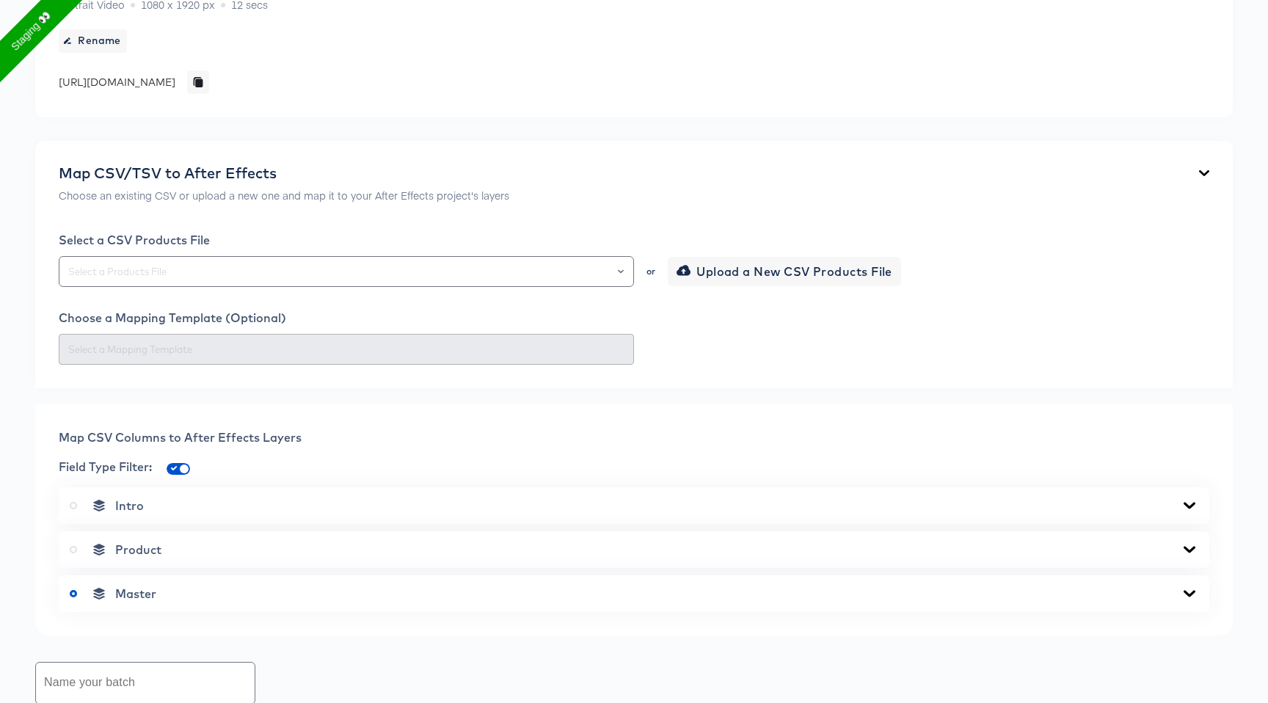
scroll to position [627, 0]
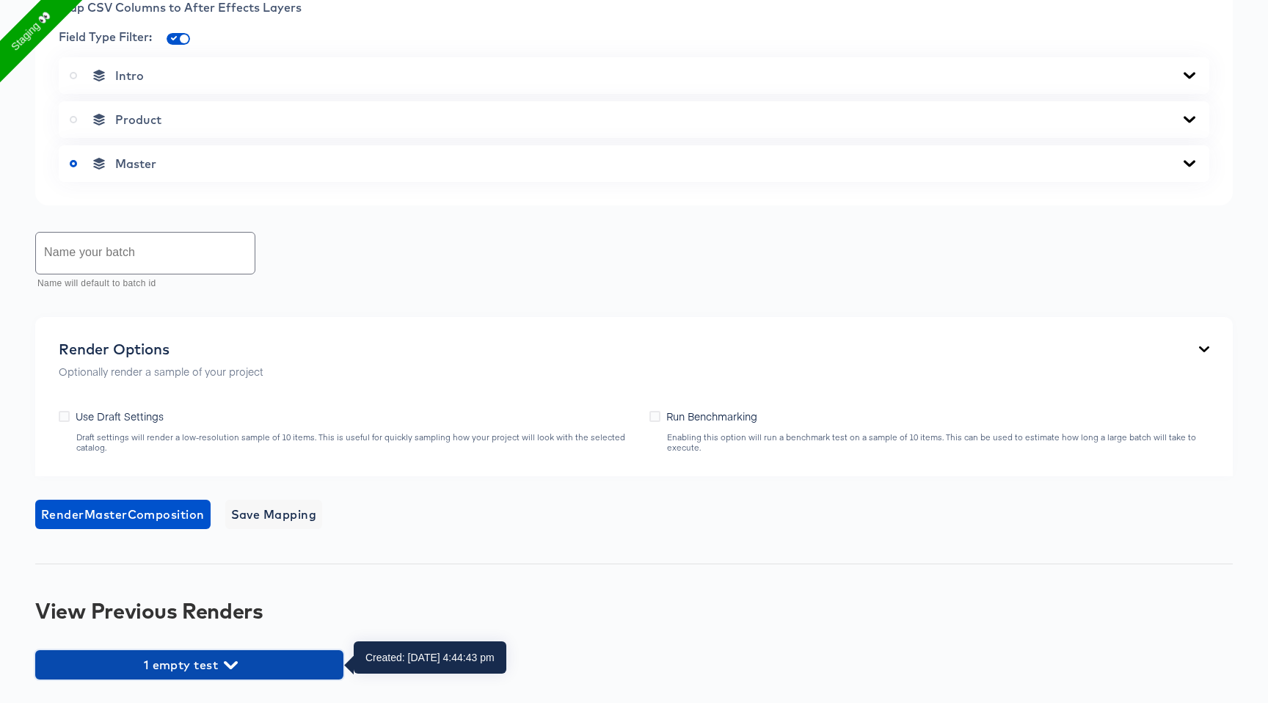
click at [199, 666] on span "1 empty test" at bounding box center [189, 664] width 293 height 21
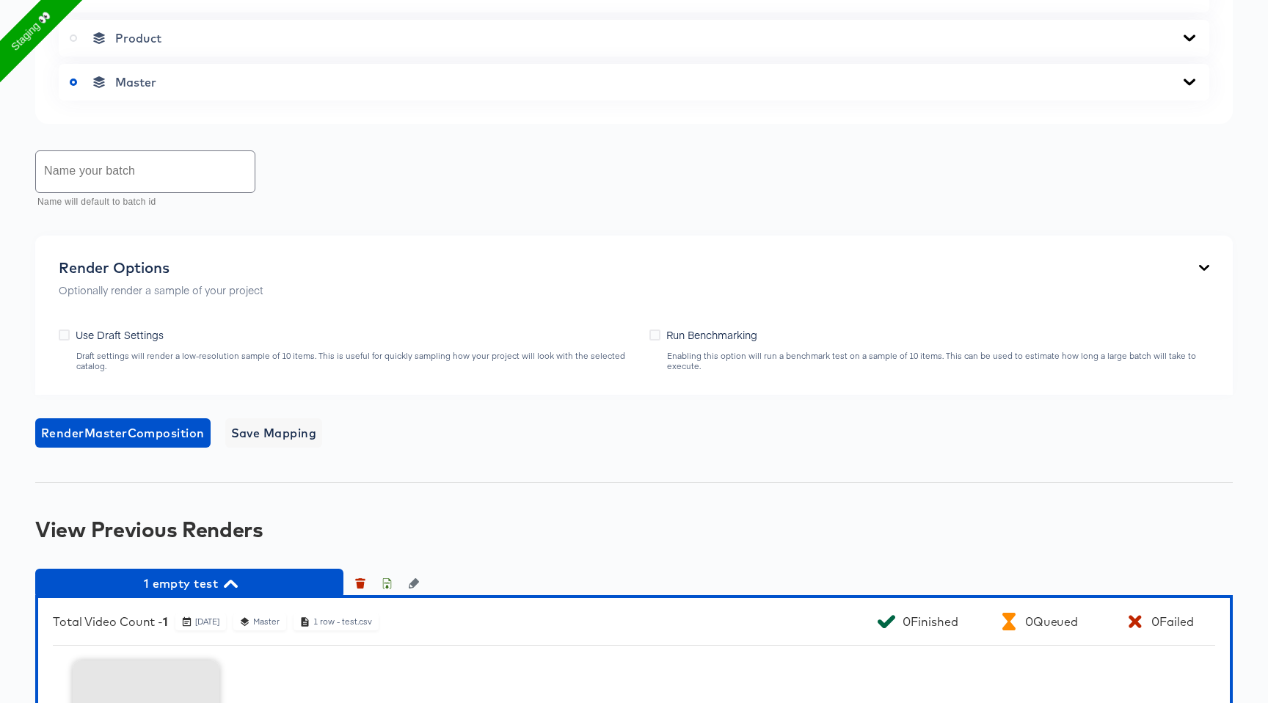
scroll to position [913, 0]
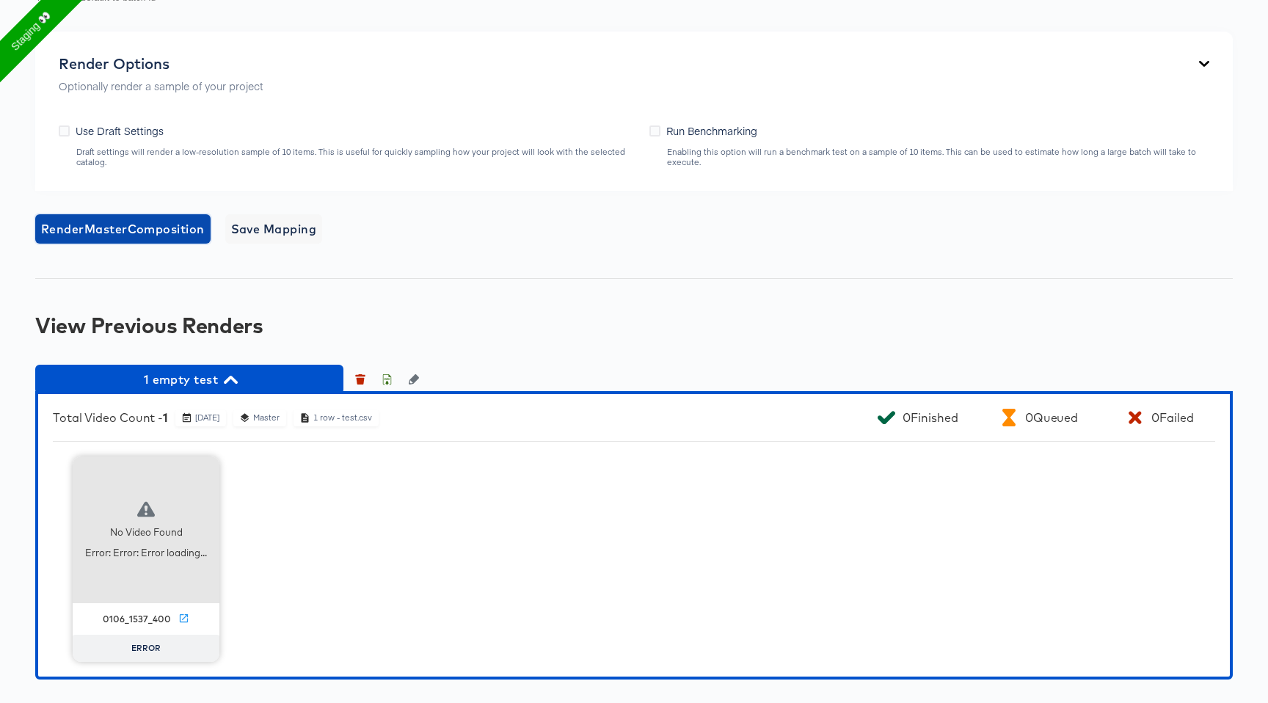
drag, startPoint x: 168, startPoint y: 224, endPoint x: 192, endPoint y: 191, distance: 41.5
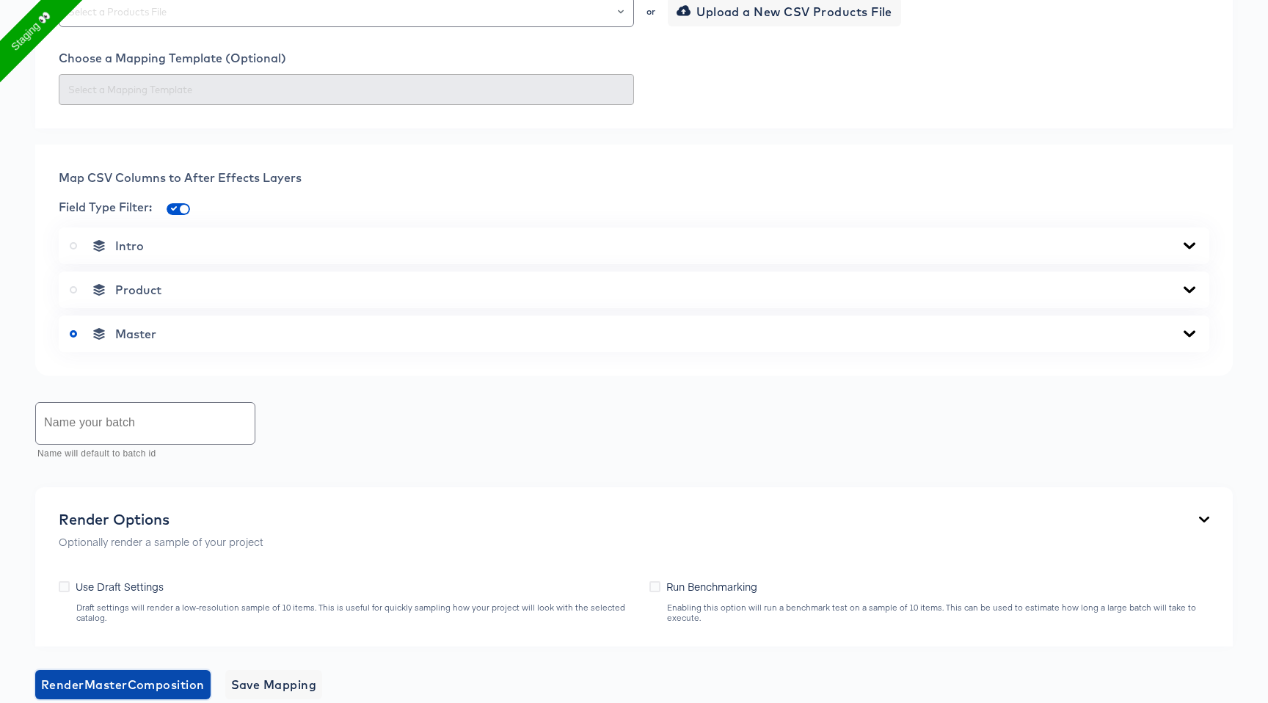
scroll to position [373, 0]
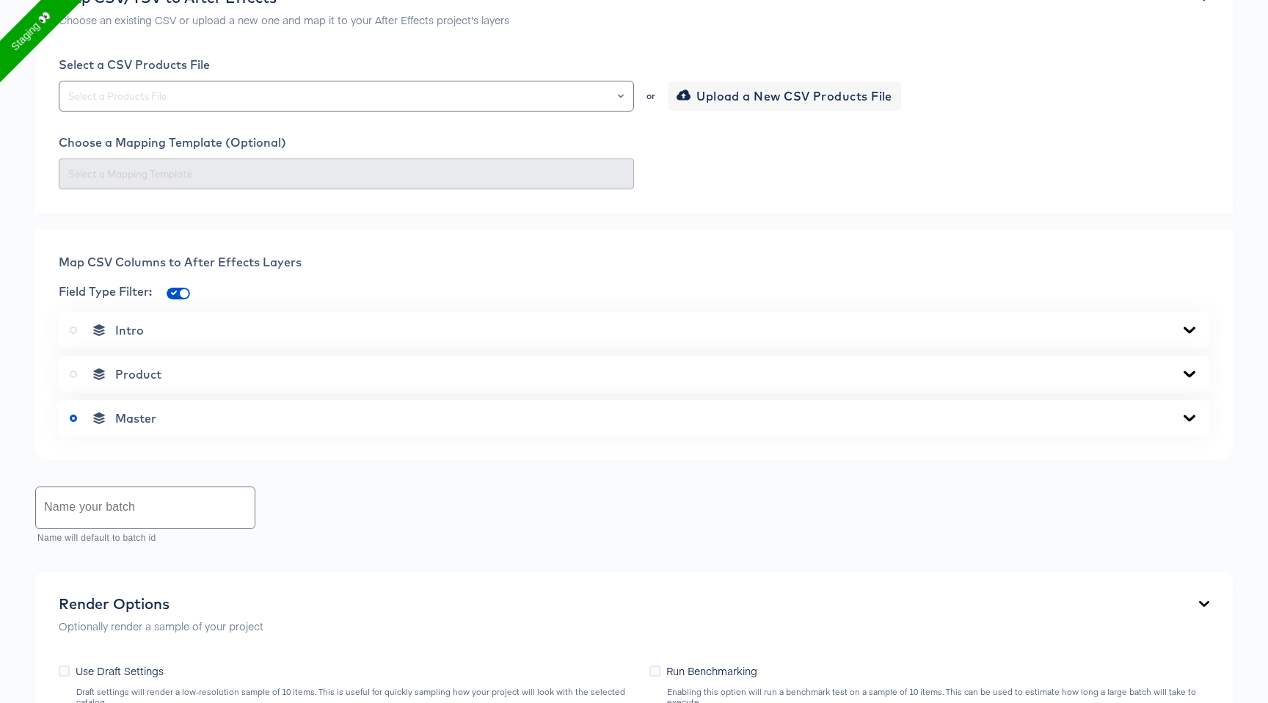
click at [242, 112] on div "Select a CSV Products File or Upload a New CSV Products File Choose a Mapping T…" at bounding box center [634, 123] width 1150 height 132
click at [251, 99] on input "text" at bounding box center [346, 96] width 562 height 17
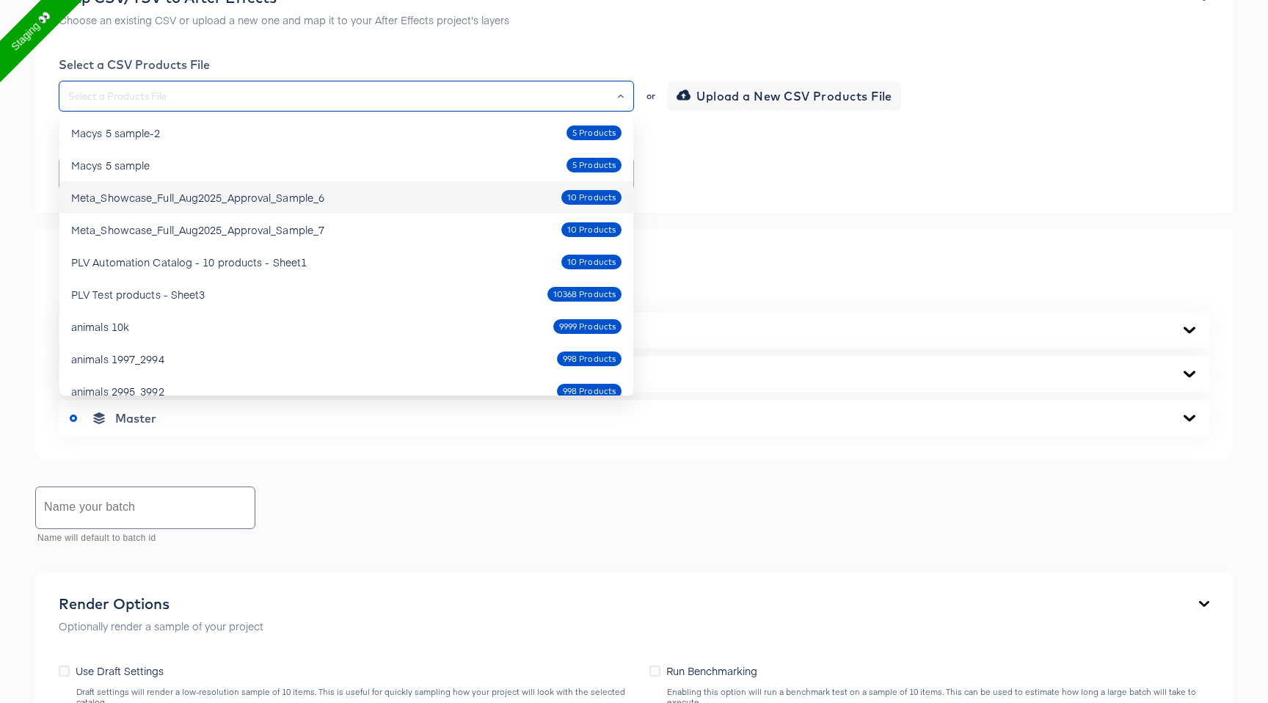
scroll to position [560, 0]
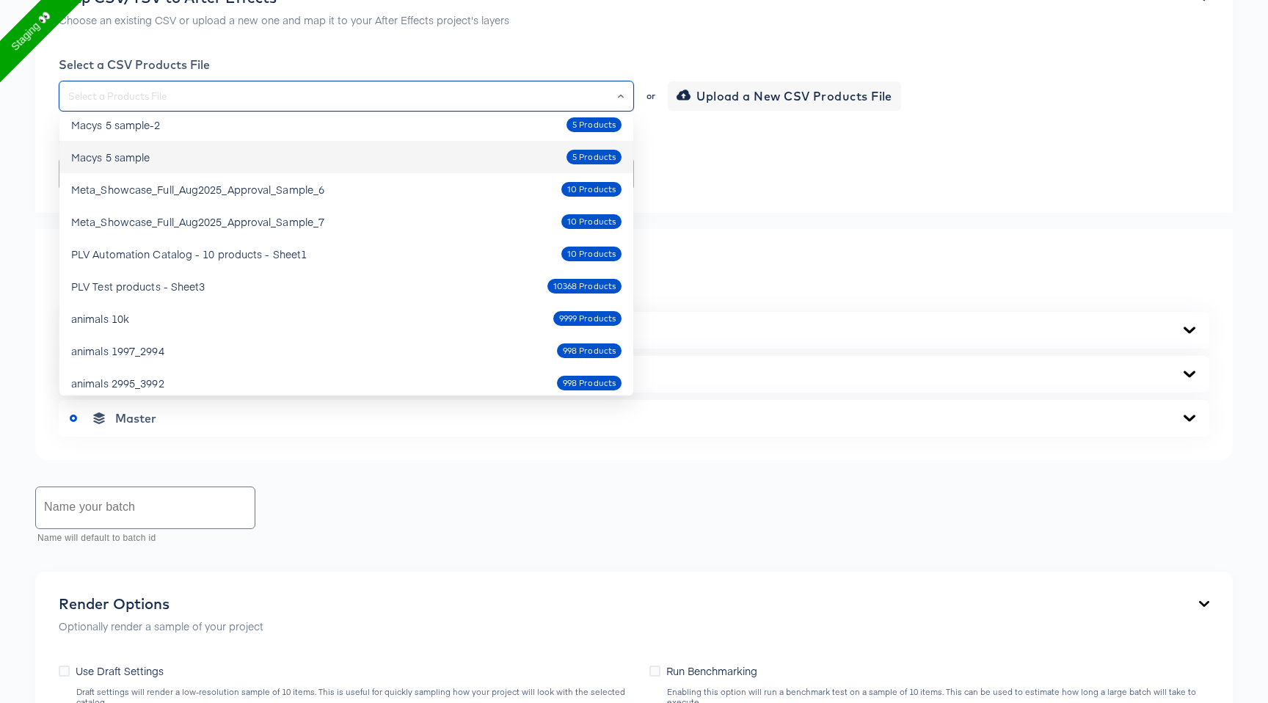
click at [254, 166] on div "Macys 5 sample 5 Products" at bounding box center [346, 156] width 550 height 23
type input "Macys 5 sample"
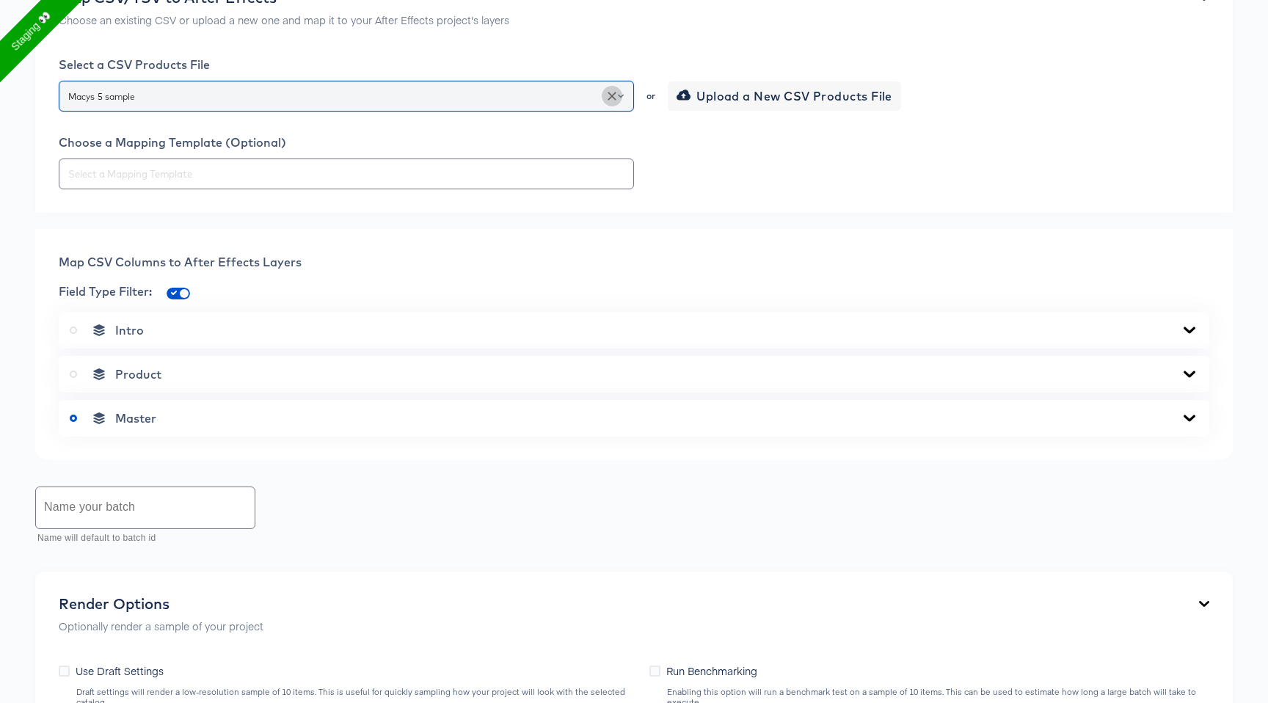
click at [618, 89] on icon "Clear" at bounding box center [611, 96] width 15 height 15
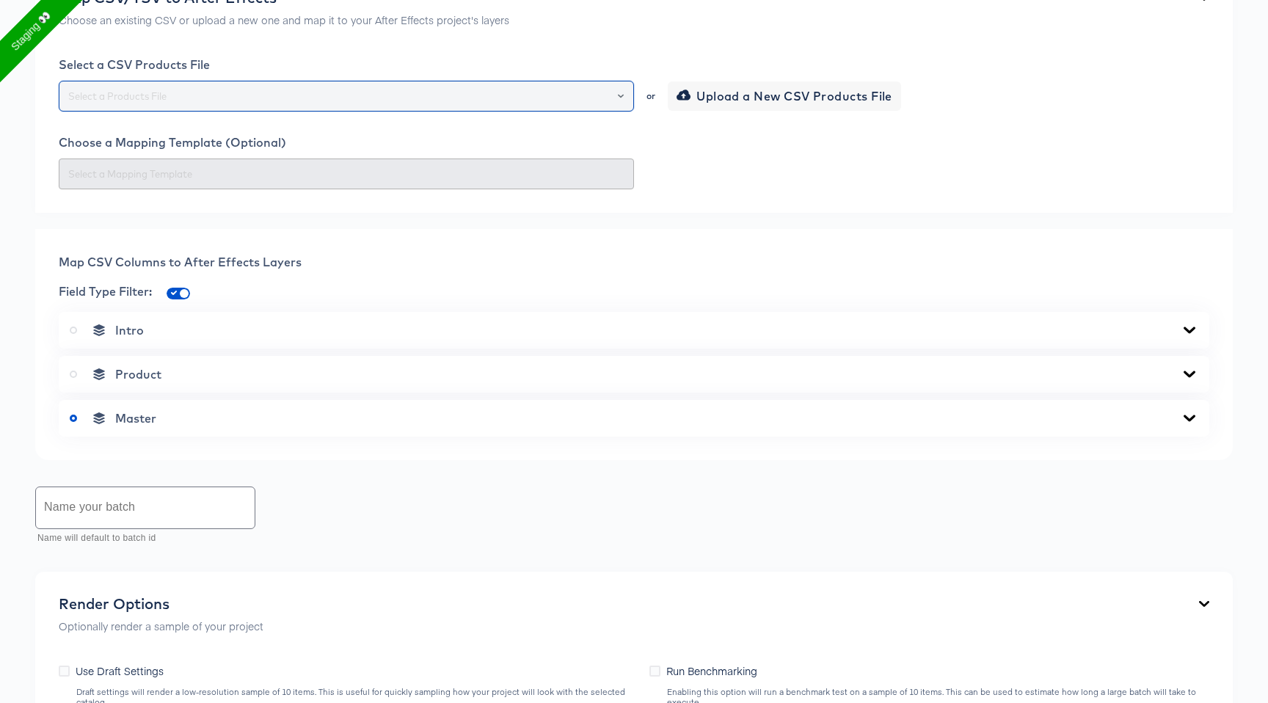
click at [609, 102] on div at bounding box center [613, 96] width 25 height 21
click at [625, 90] on div at bounding box center [613, 96] width 25 height 21
click at [622, 94] on icon "Open" at bounding box center [621, 96] width 6 height 6
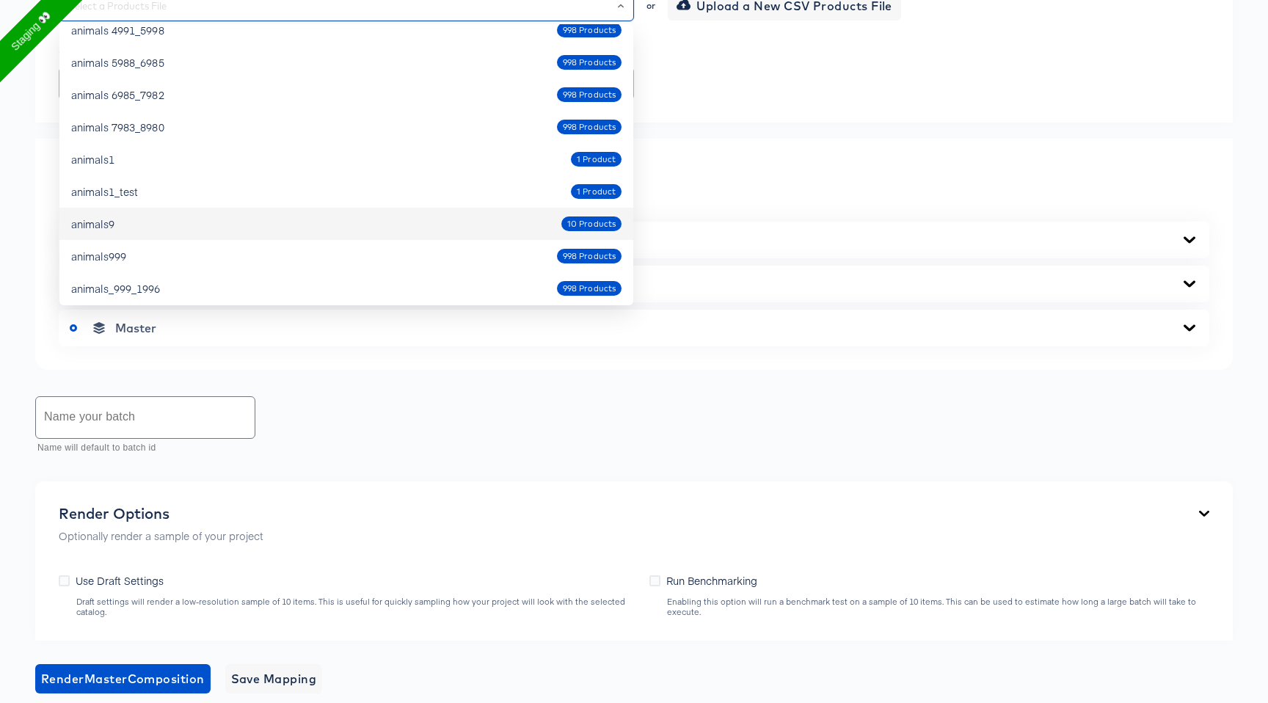
scroll to position [878, 0]
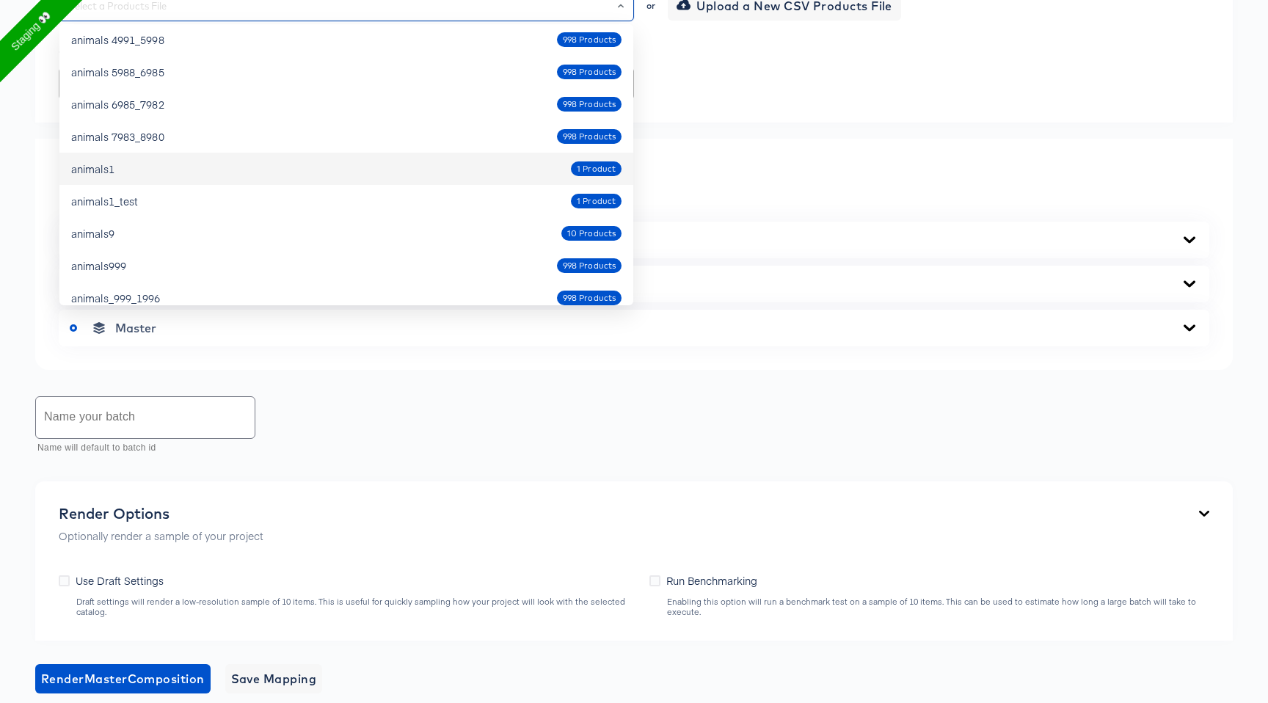
click at [445, 167] on div "animals1 1 Product" at bounding box center [346, 168] width 550 height 23
type input "animals1"
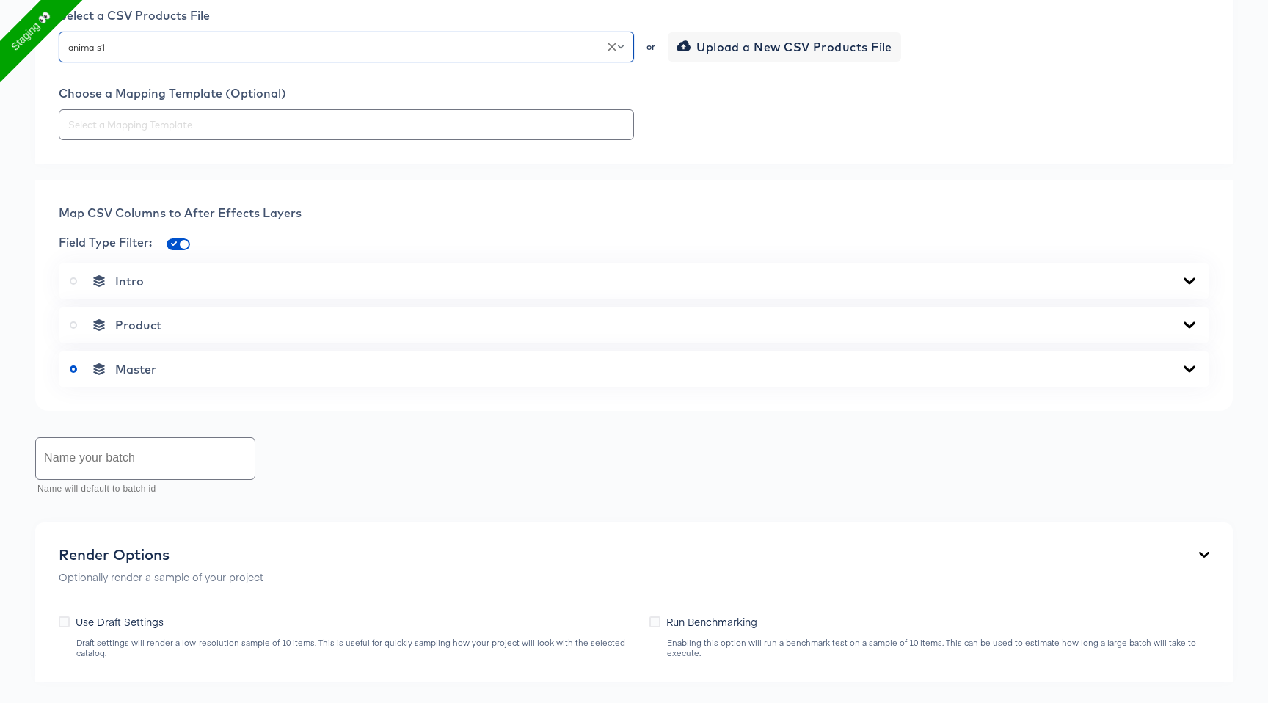
scroll to position [421, 0]
click at [148, 323] on span "Product" at bounding box center [138, 325] width 46 height 15
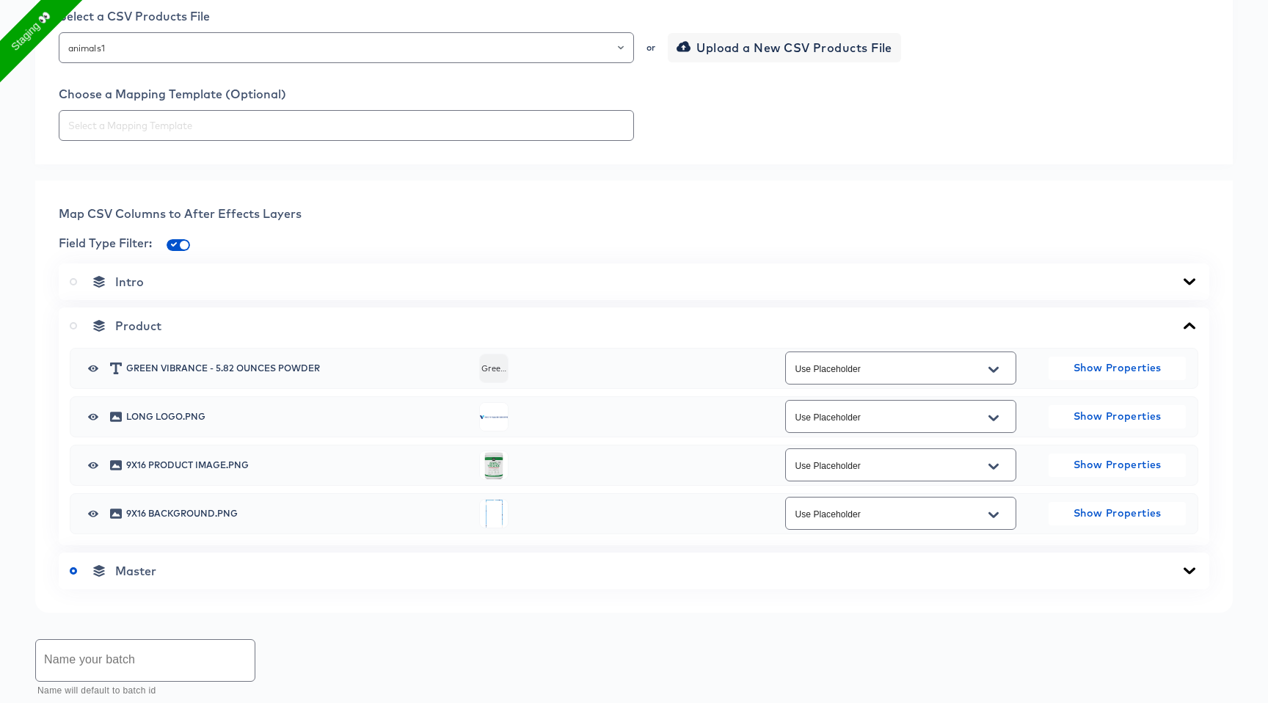
click at [76, 322] on icon at bounding box center [73, 325] width 7 height 7
click at [0, 0] on input "radio" at bounding box center [0, 0] width 0 height 0
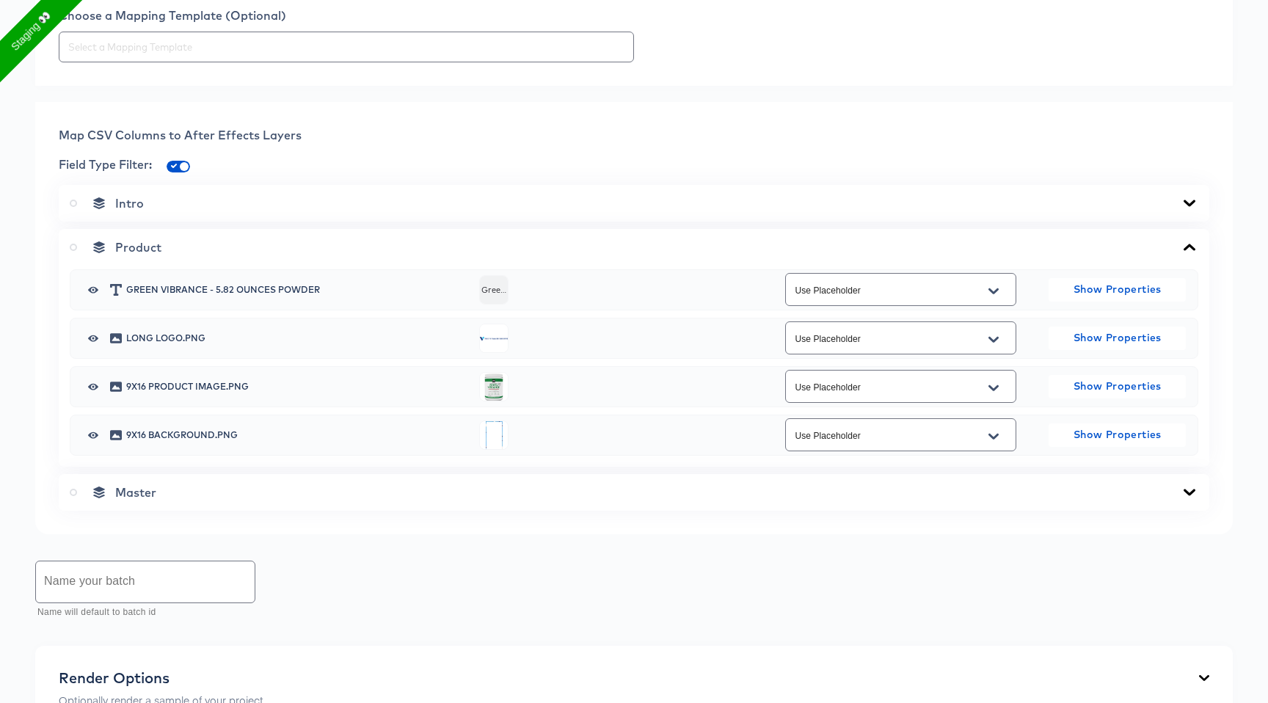
scroll to position [508, 0]
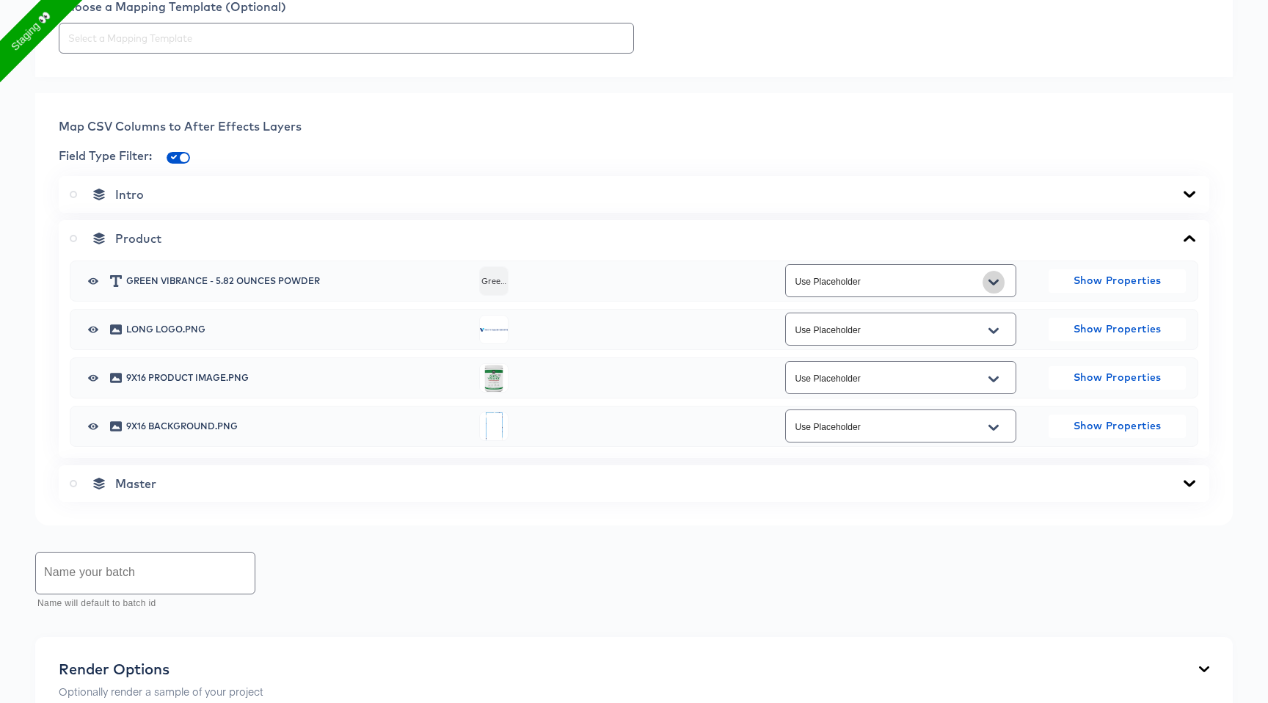
click at [995, 280] on icon "Open" at bounding box center [993, 283] width 10 height 12
click at [173, 165] on div "Field Type Filter:" at bounding box center [634, 157] width 1150 height 23
click at [180, 157] on input "checkbox" at bounding box center [184, 161] width 35 height 12
click at [180, 157] on input "checkbox" at bounding box center [172, 161] width 35 height 12
checkbox input "true"
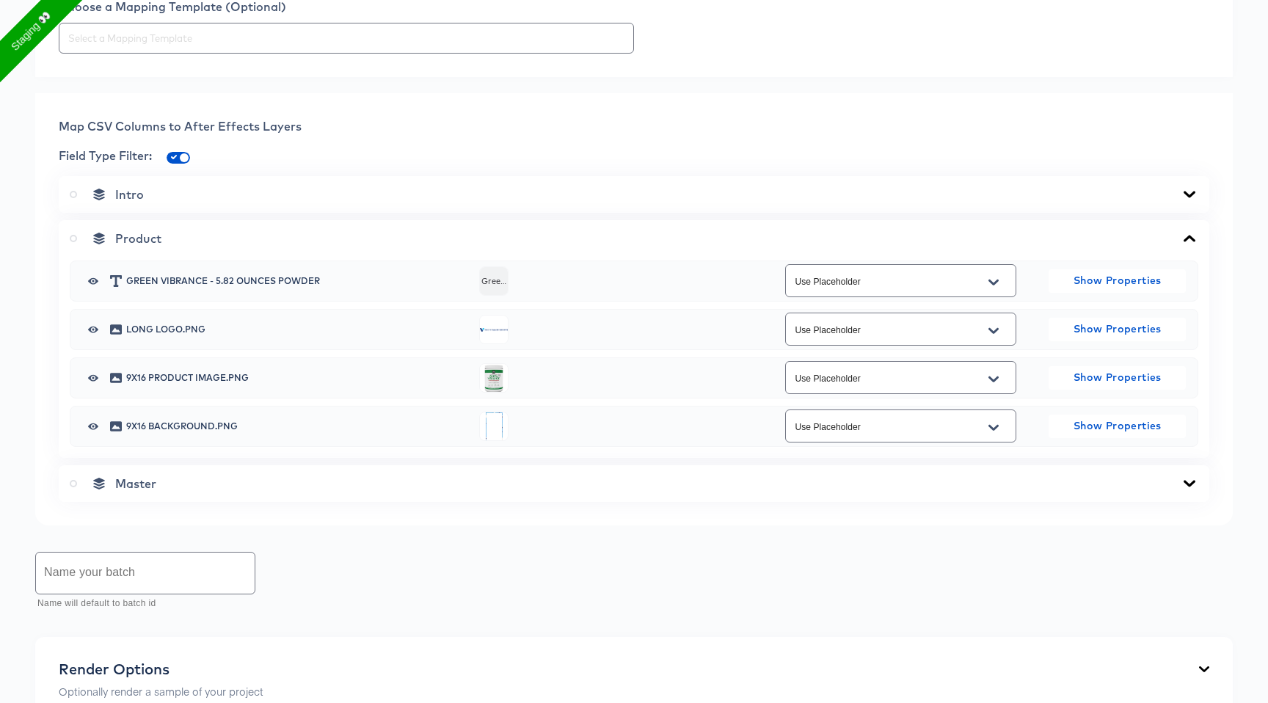
click at [989, 290] on button "Open" at bounding box center [993, 282] width 22 height 23
click at [648, 401] on div "Green Vibrance - 5.82 Ounces Powder Green Vibrance - 5.82 Ounces Powder Use Pla…" at bounding box center [634, 353] width 1128 height 186
click at [996, 378] on icon "Open" at bounding box center [993, 379] width 10 height 6
click at [904, 431] on li "image" at bounding box center [900, 437] width 230 height 23
type input "image"
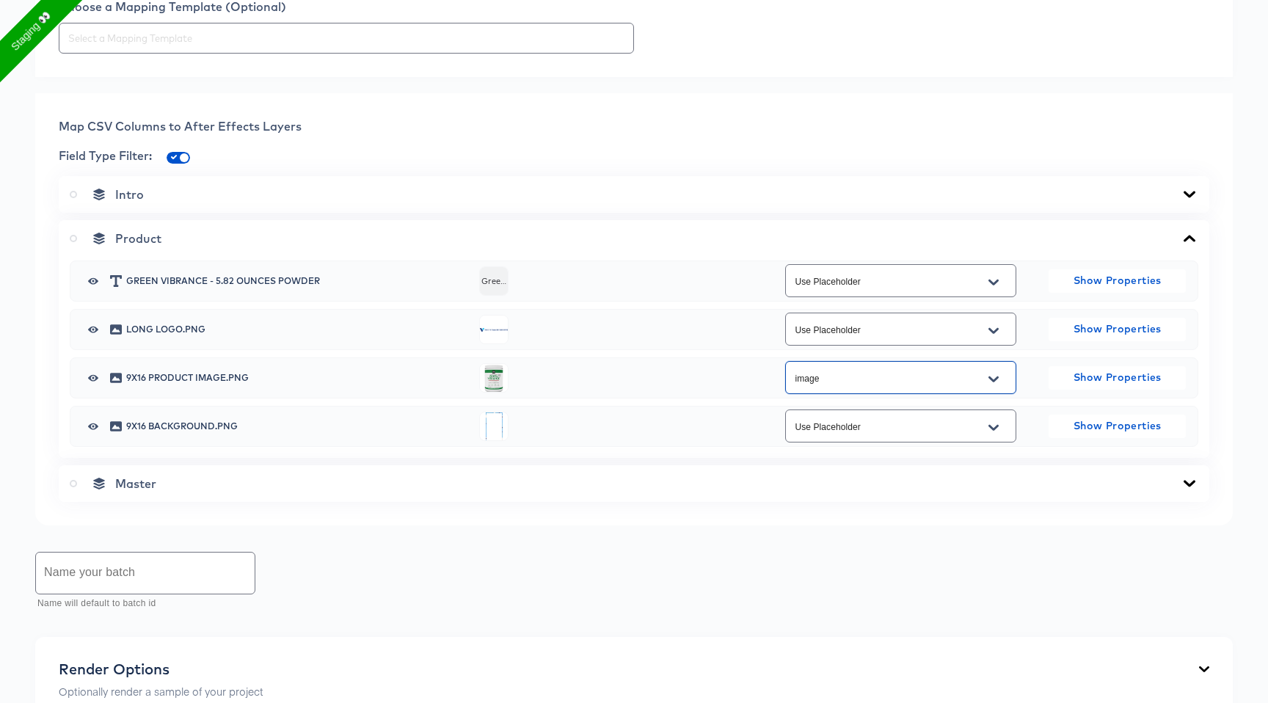
click at [640, 453] on div "Product Green Vibrance - 5.82 Ounces Powder Green Vibrance - 5.82 Ounces Powder…" at bounding box center [634, 339] width 1150 height 238
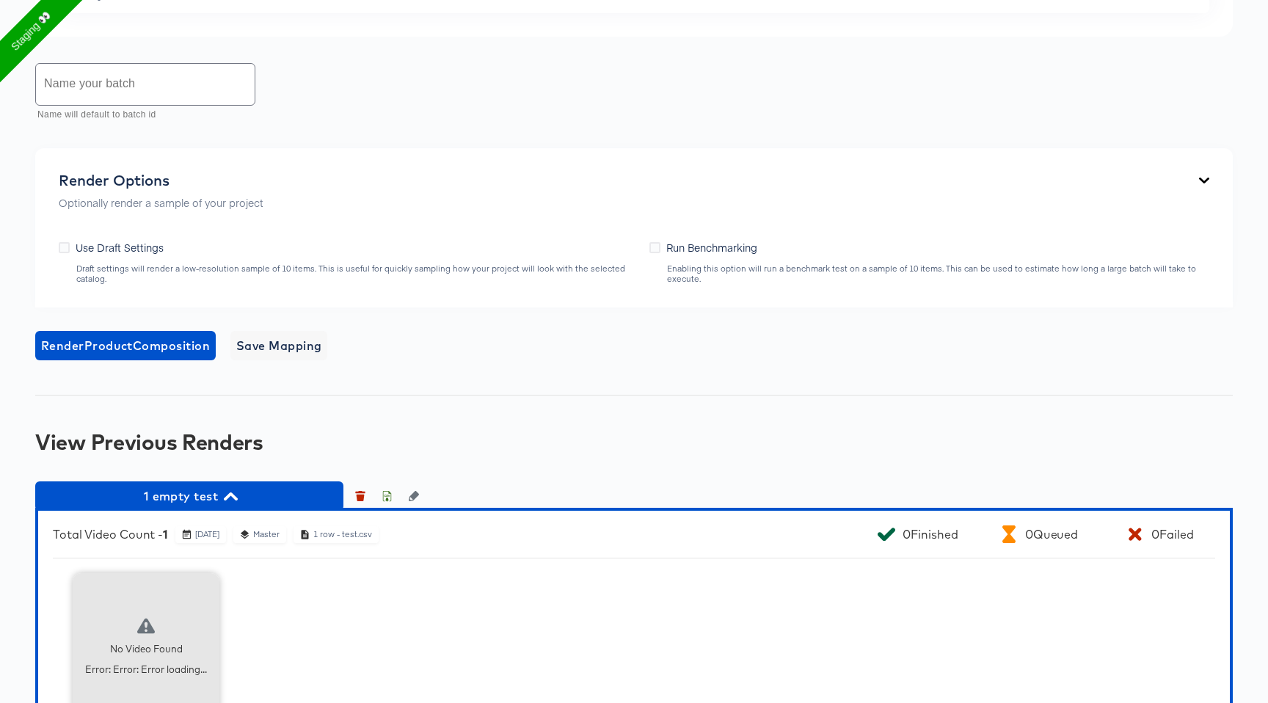
scroll to position [1113, 0]
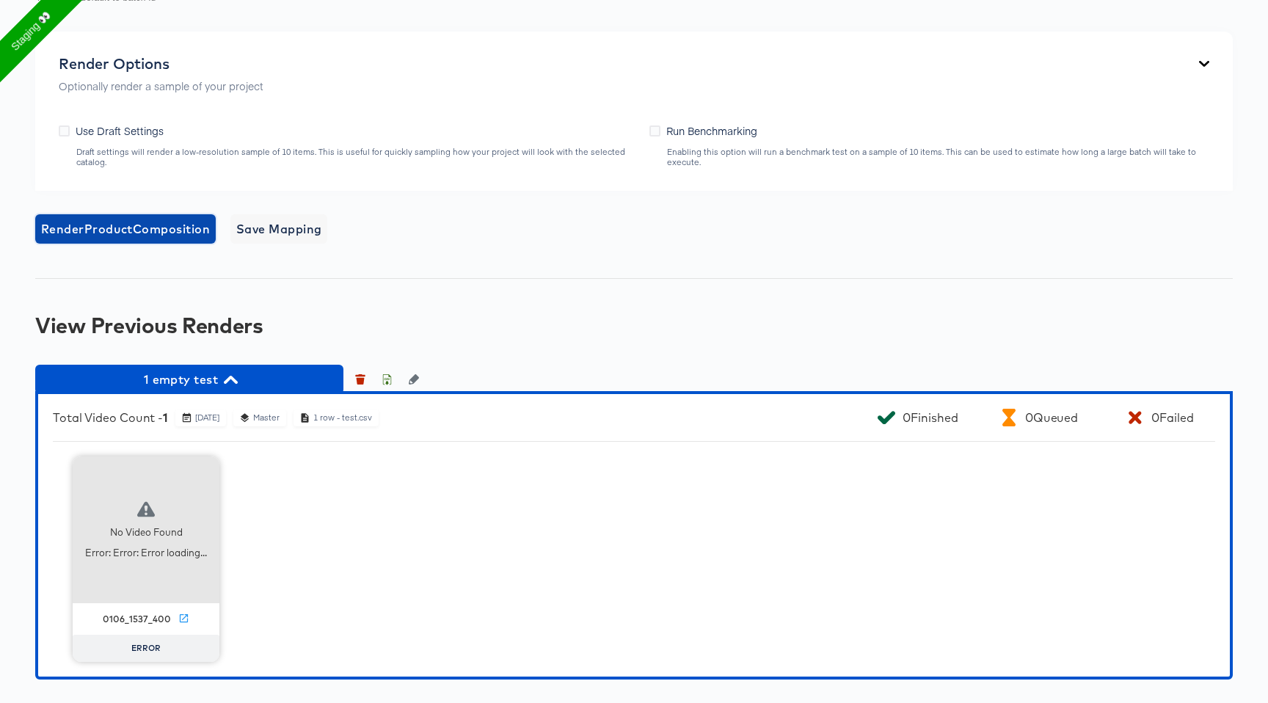
click at [191, 230] on span "Render Product Composition" at bounding box center [125, 229] width 169 height 21
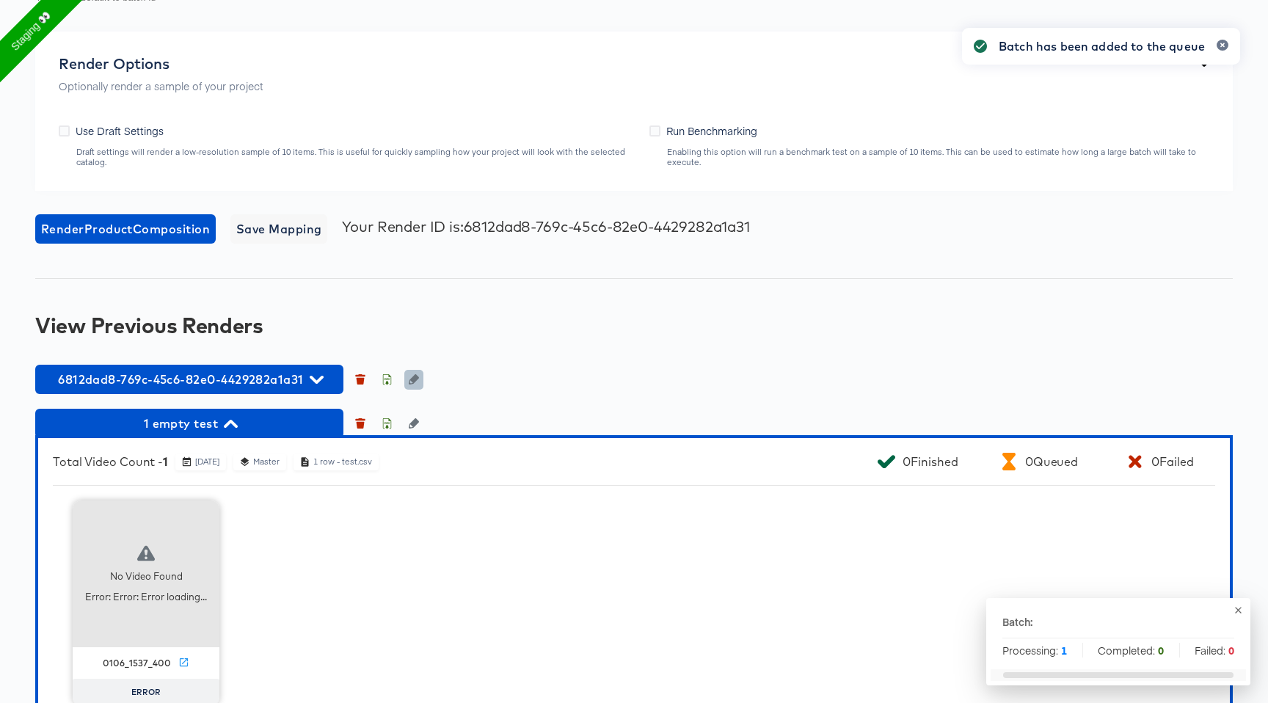
click at [414, 372] on button "button" at bounding box center [413, 379] width 19 height 19
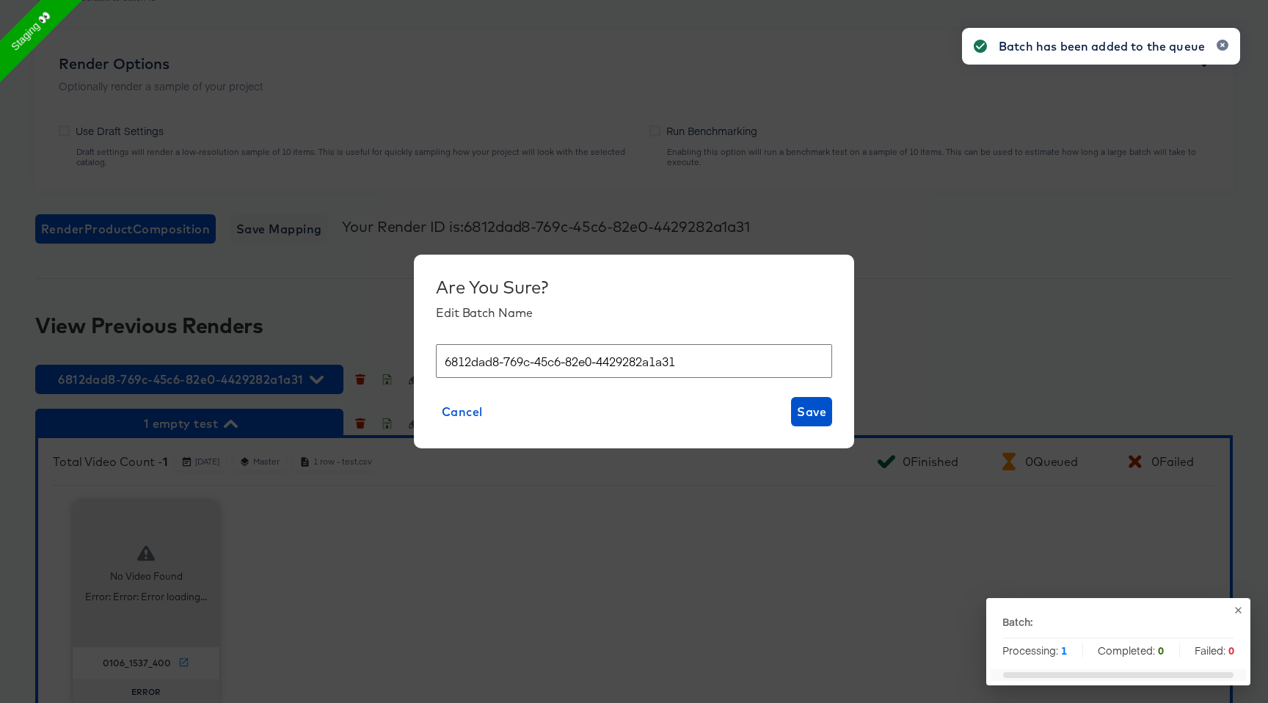
click at [485, 370] on input "6812dad8-769c-45c6-82e0-4429282a1a31" at bounding box center [634, 361] width 396 height 34
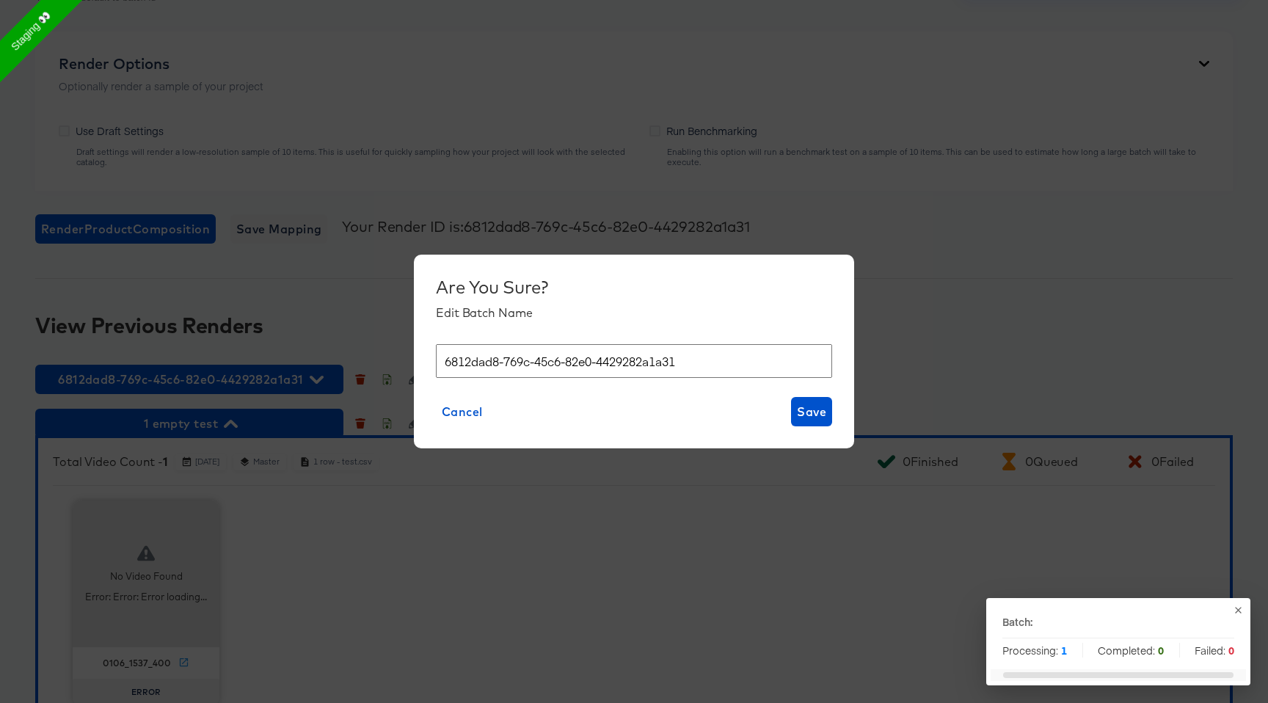
click at [485, 370] on input "6812dad8-769c-45c6-82e0-4429282a1a31" at bounding box center [634, 361] width 396 height 34
type input "[PERSON_NAME]"
click at [846, 400] on div "Are You Sure? Edit Batch Name fran Cancel Save" at bounding box center [634, 352] width 440 height 194
click at [813, 400] on button "Save" at bounding box center [811, 411] width 41 height 29
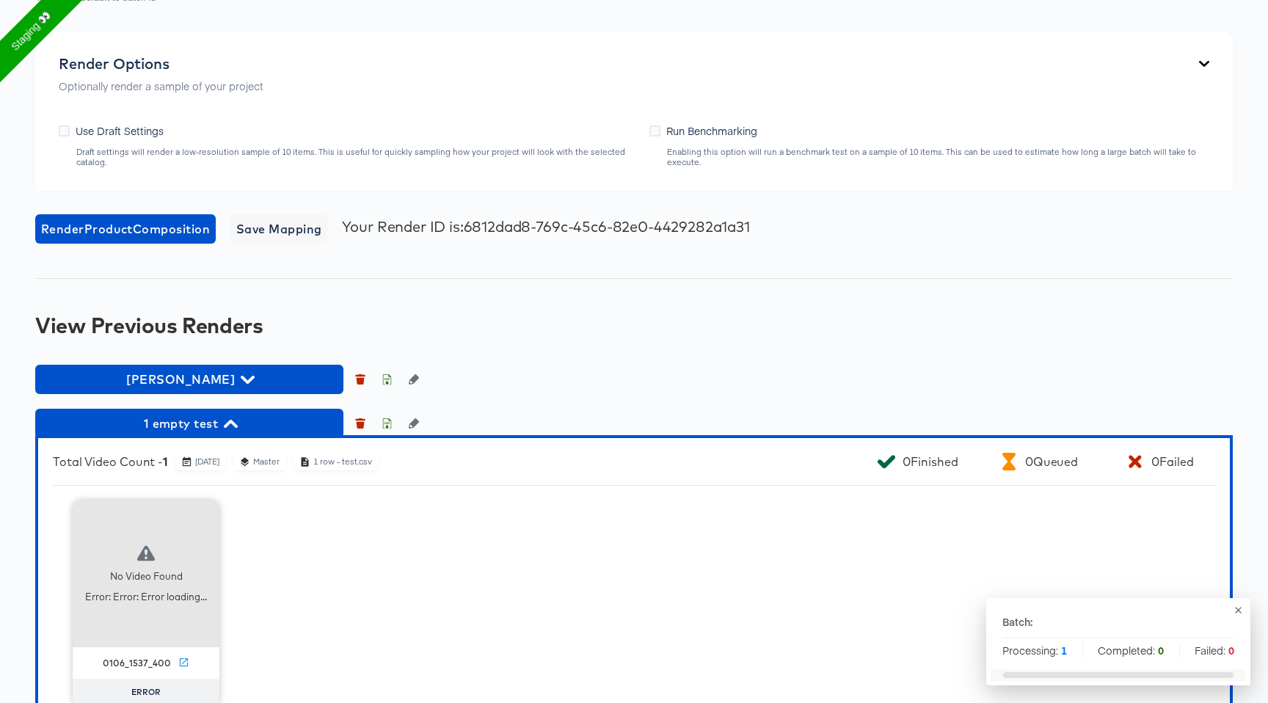
click at [874, 324] on div "View Previous Renders" at bounding box center [633, 324] width 1197 height 23
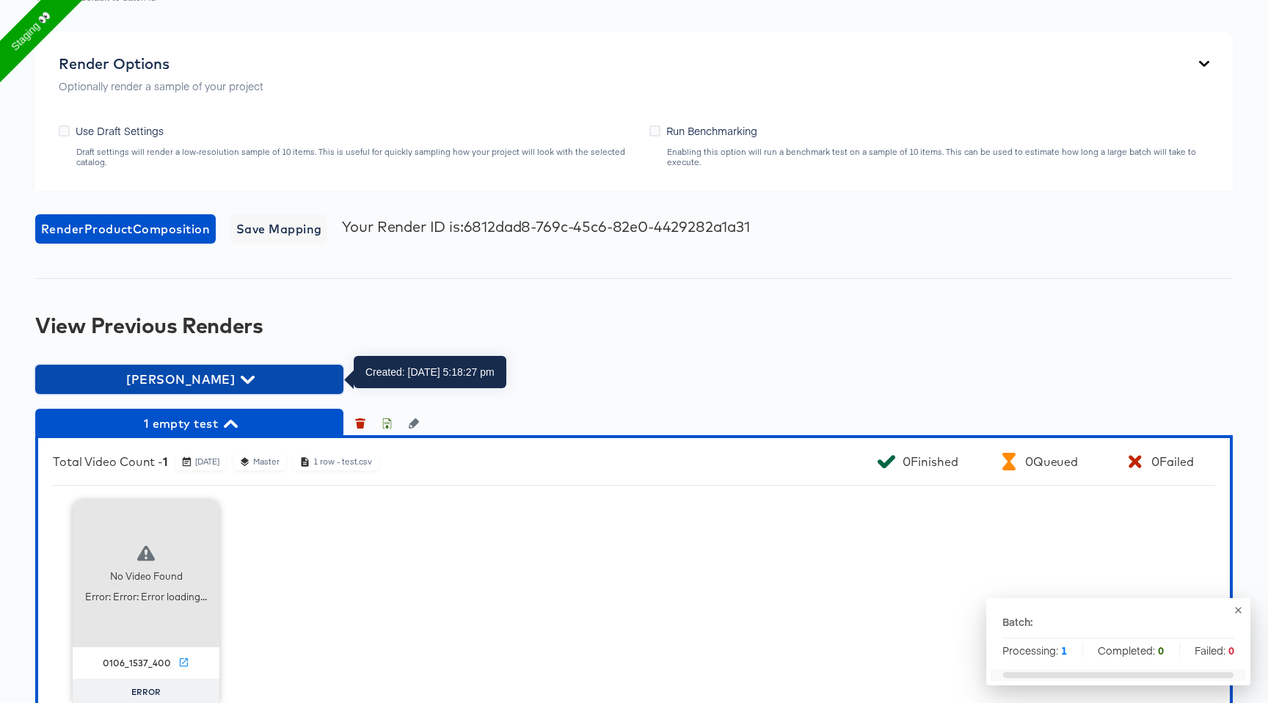
click at [172, 365] on button "[PERSON_NAME]" at bounding box center [189, 379] width 308 height 29
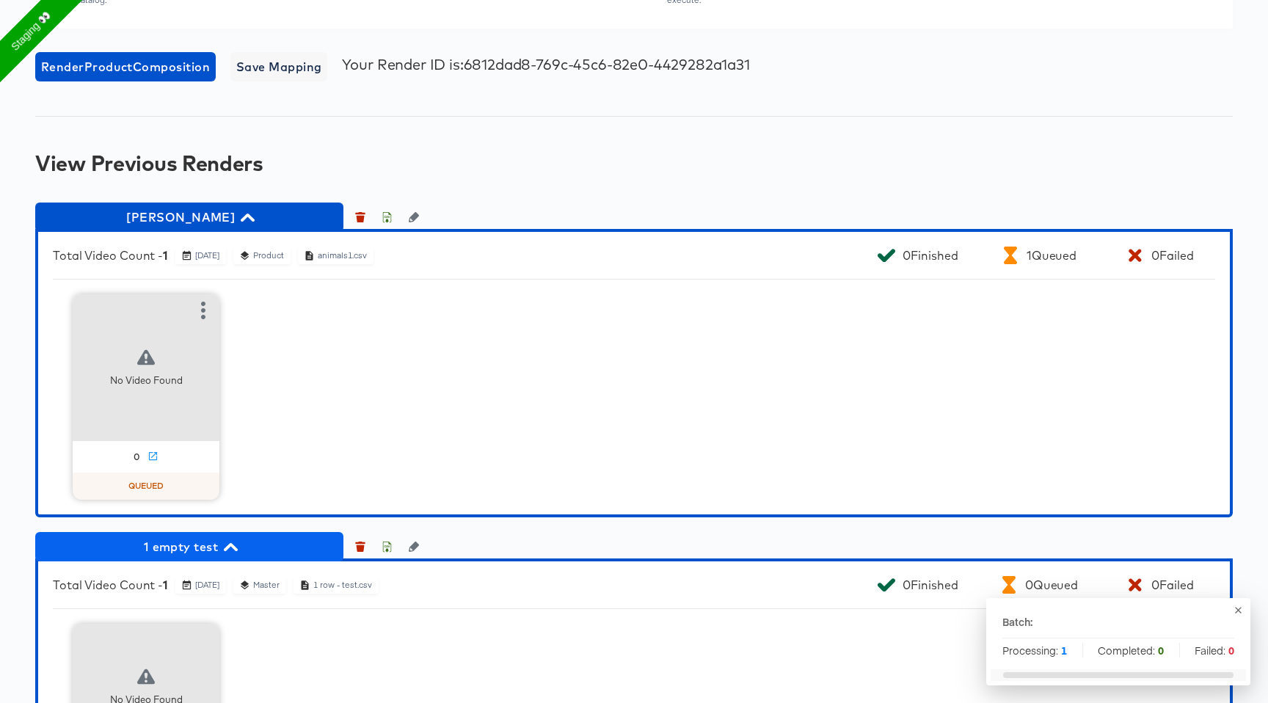
scroll to position [1443, 0]
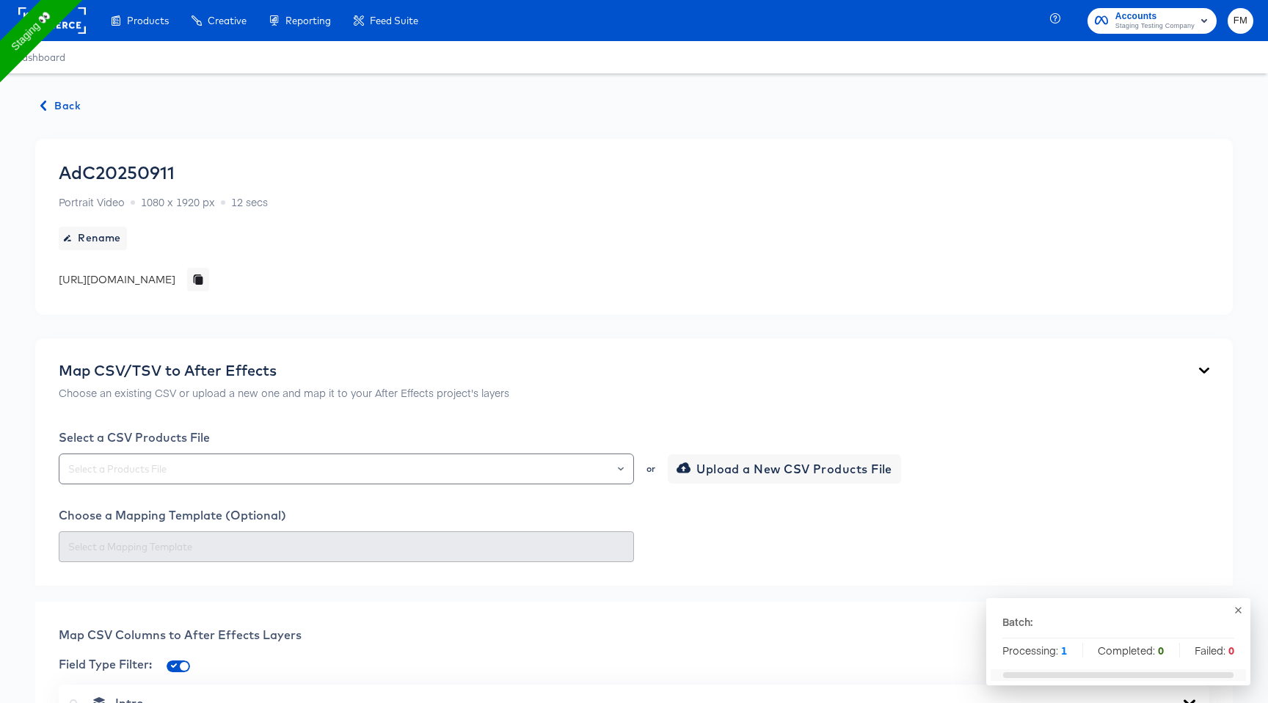
scroll to position [671, 0]
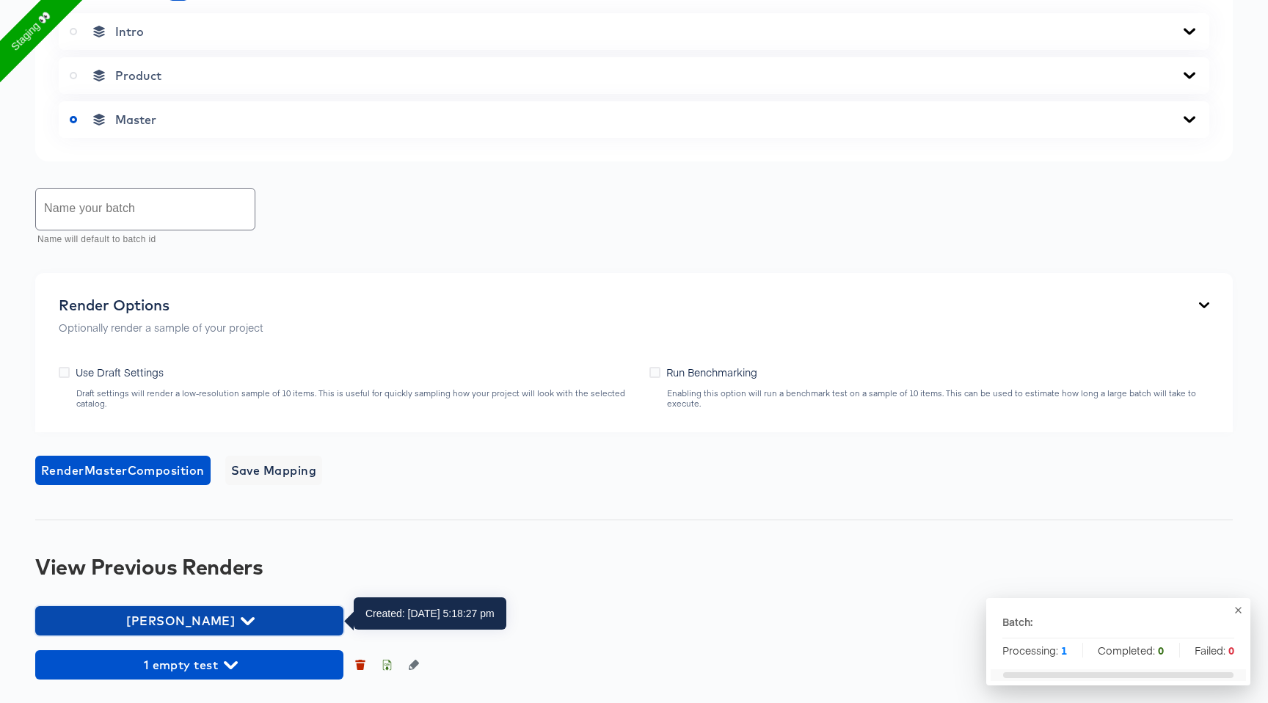
click at [205, 611] on span "[PERSON_NAME]" at bounding box center [189, 620] width 293 height 21
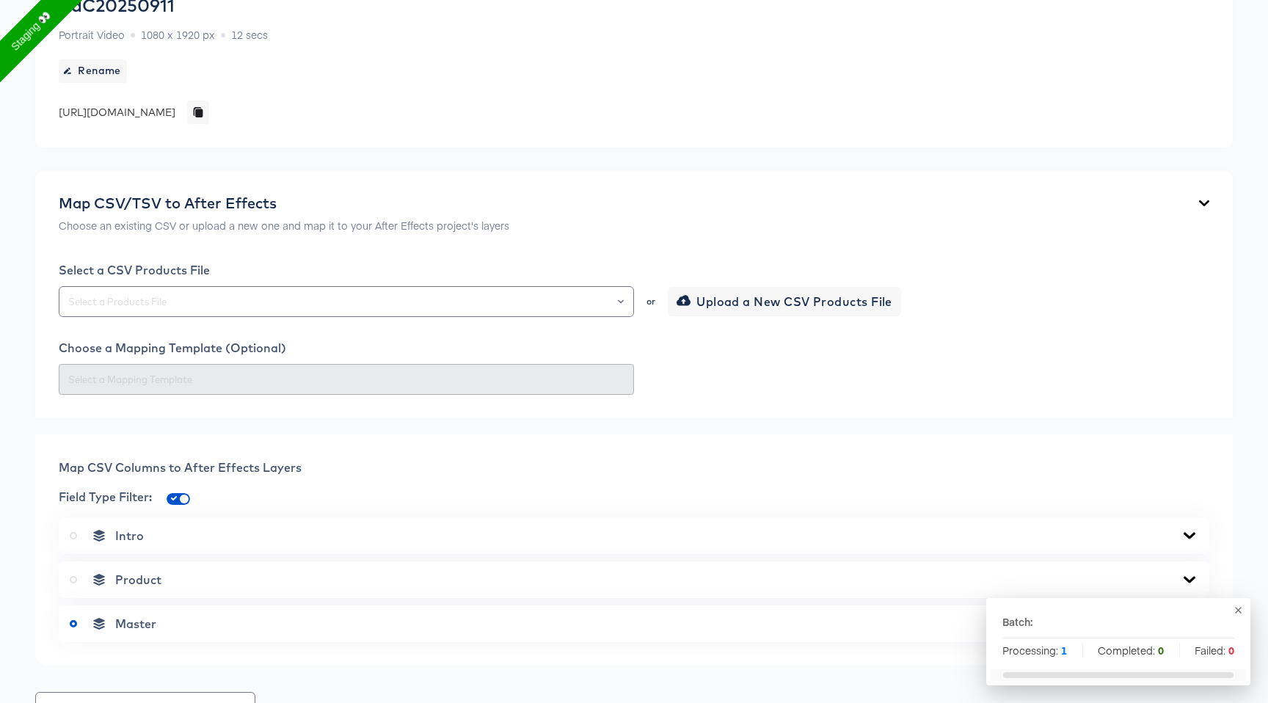
scroll to position [0, 0]
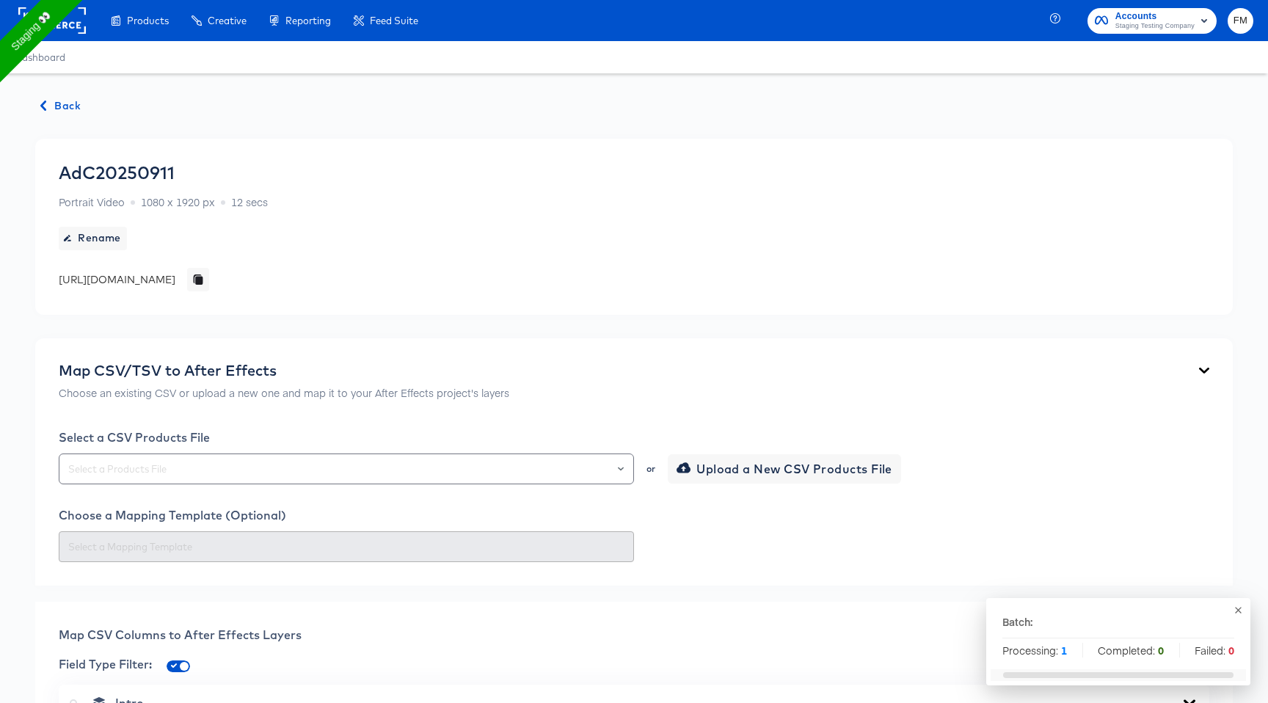
click at [54, 110] on span "Back" at bounding box center [61, 106] width 40 height 18
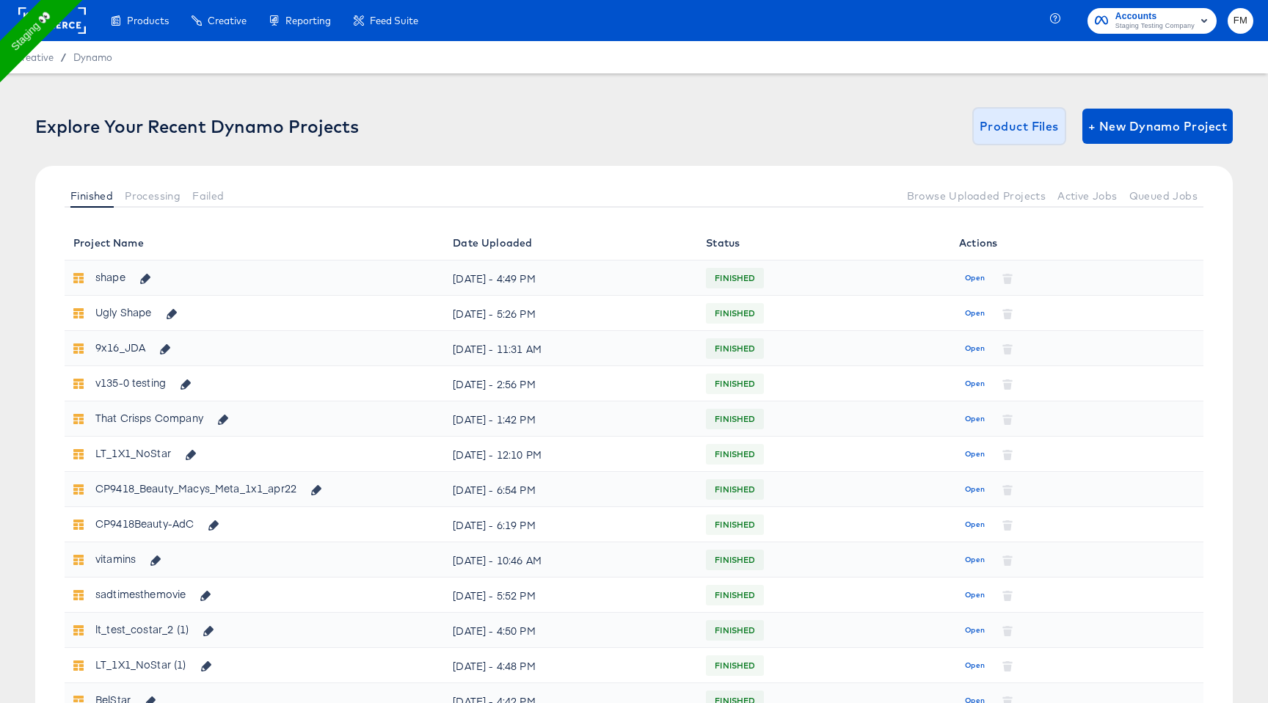
click at [1030, 120] on span "Product Files" at bounding box center [1018, 126] width 79 height 21
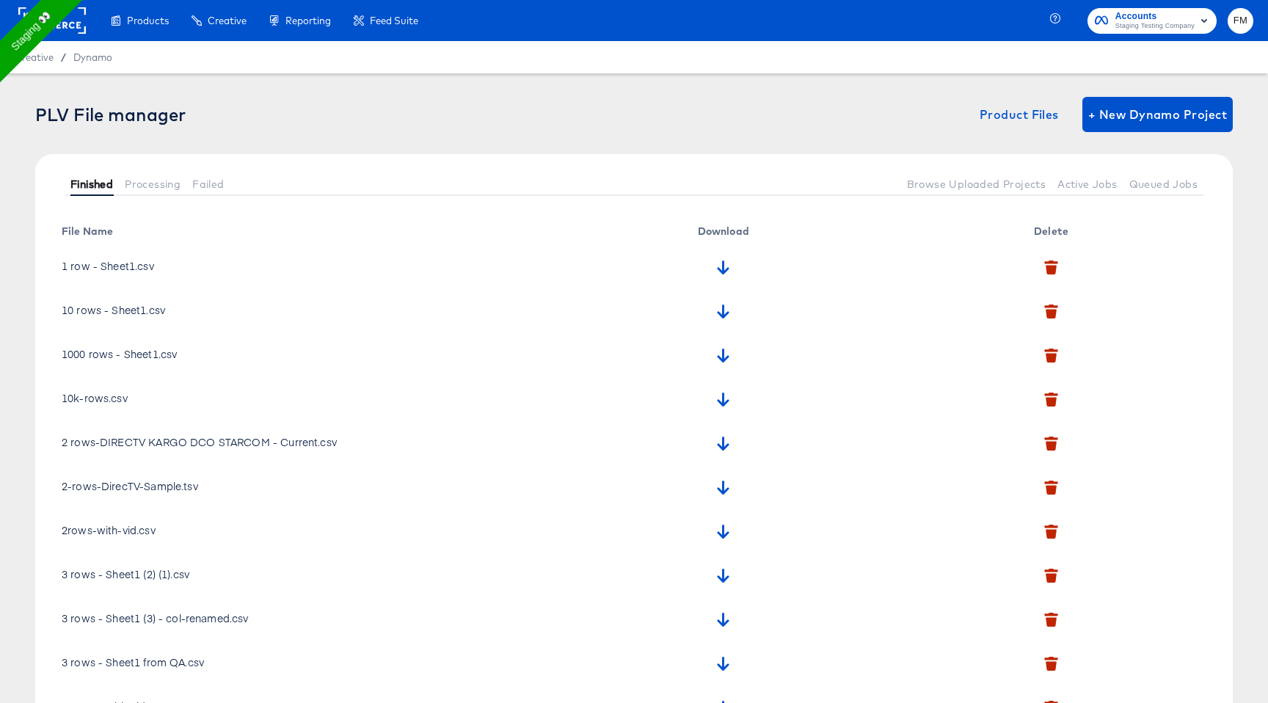
click at [87, 189] on span "Finished" at bounding box center [91, 184] width 43 height 12
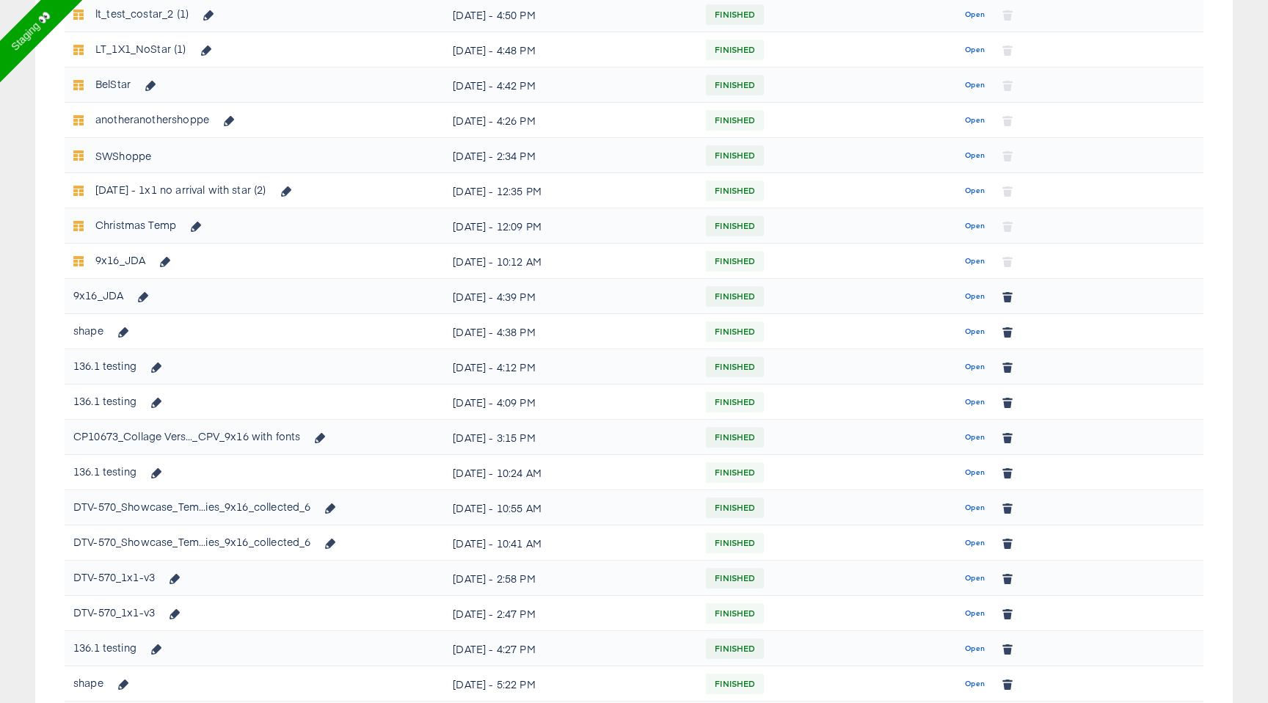
scroll to position [616, 0]
click at [978, 293] on span "Open" at bounding box center [975, 295] width 20 height 13
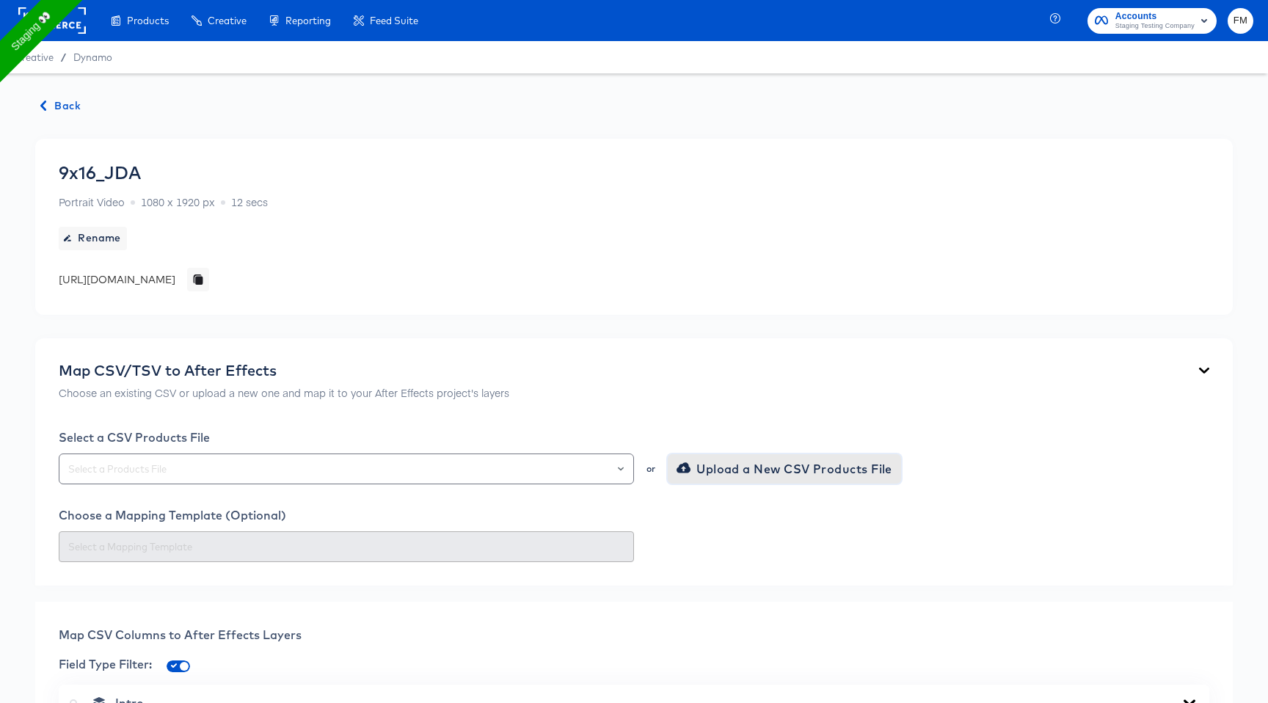
click at [736, 459] on span "Upload a New CSV Products File" at bounding box center [785, 468] width 213 height 21
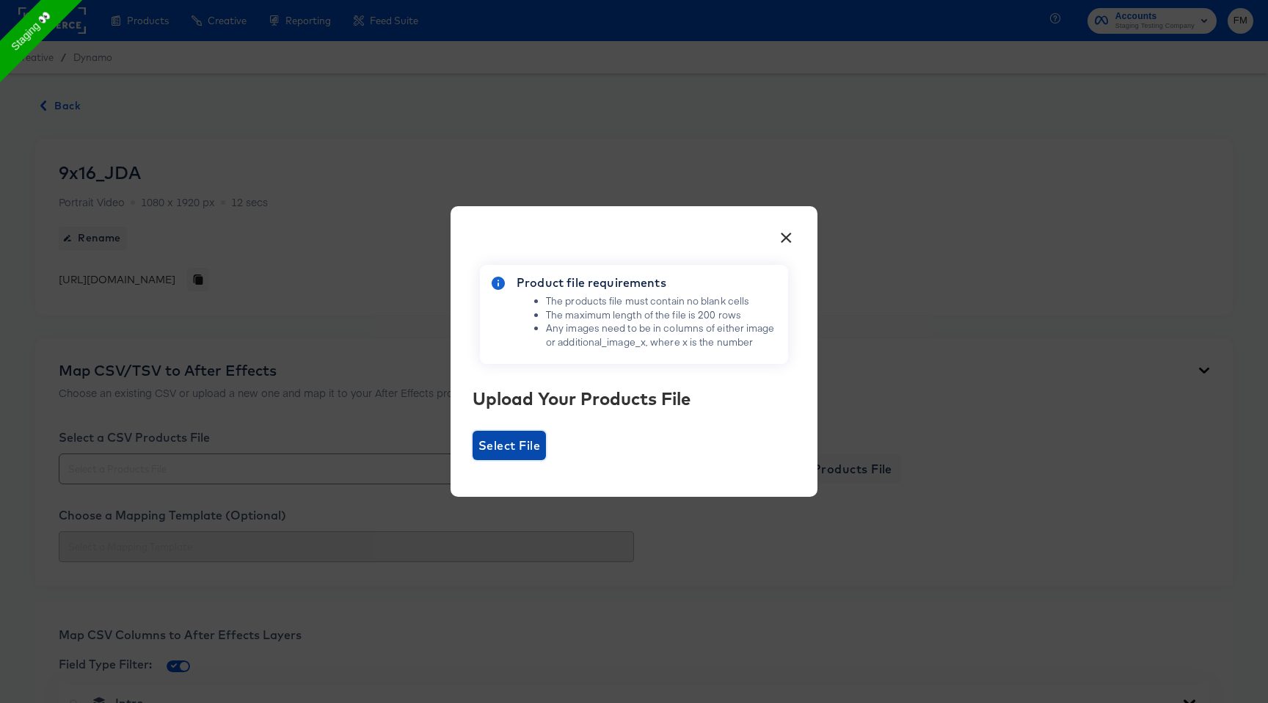
click at [530, 439] on span "Select File" at bounding box center [509, 445] width 62 height 21
click at [472, 460] on input "Select File" at bounding box center [472, 460] width 0 height 0
click at [519, 456] on span "Select File" at bounding box center [508, 445] width 73 height 29
click at [472, 460] on input "Select File" at bounding box center [472, 460] width 0 height 0
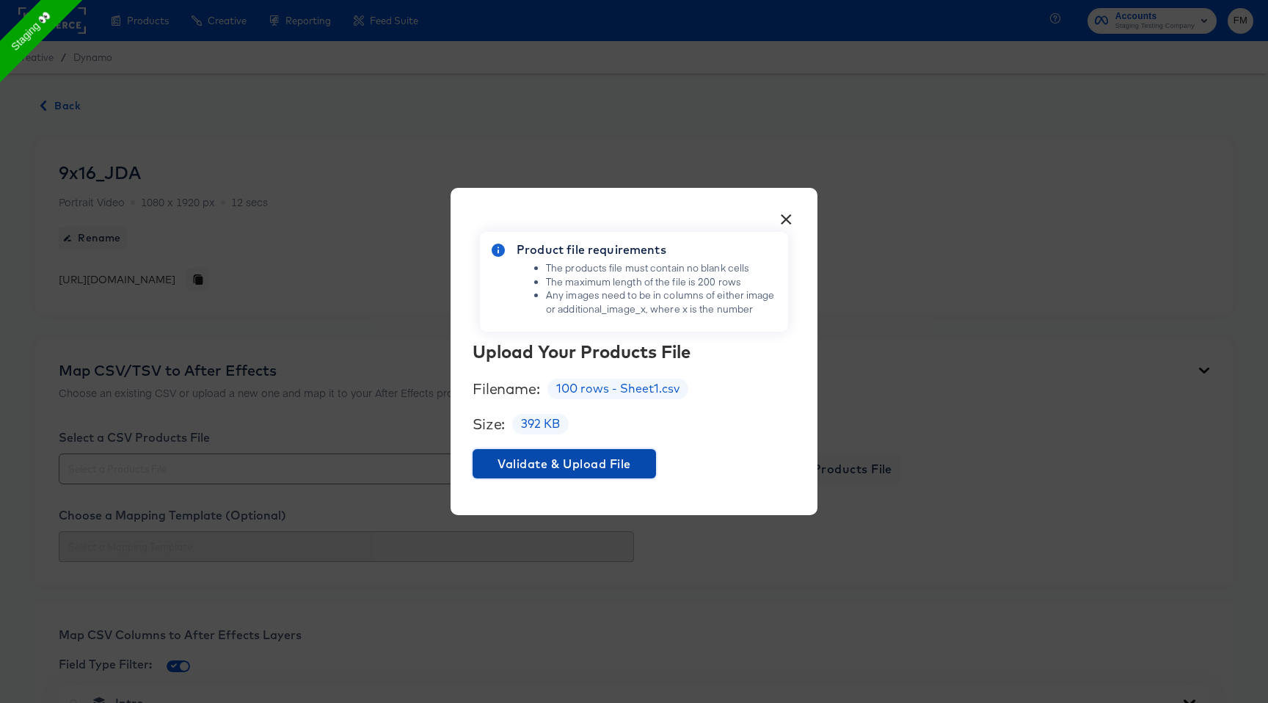
click at [552, 461] on span "Validate & Upload File" at bounding box center [564, 463] width 172 height 21
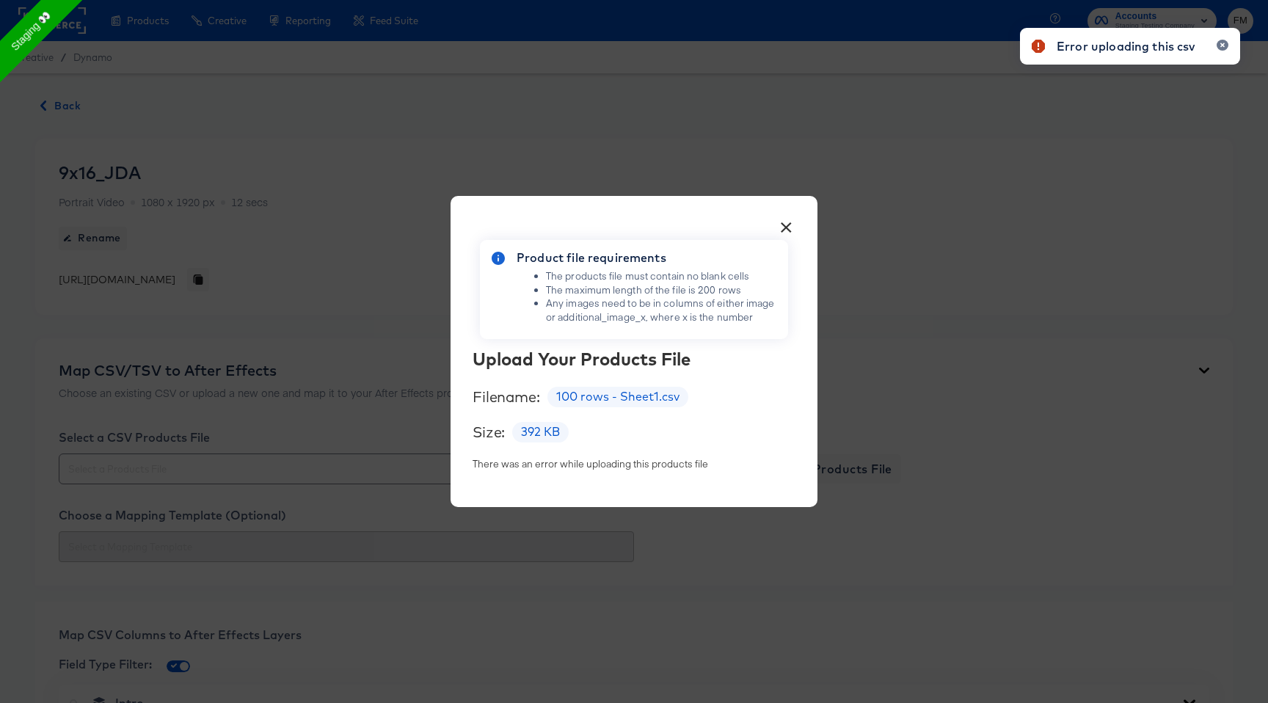
click at [783, 223] on button "×" at bounding box center [785, 224] width 26 height 26
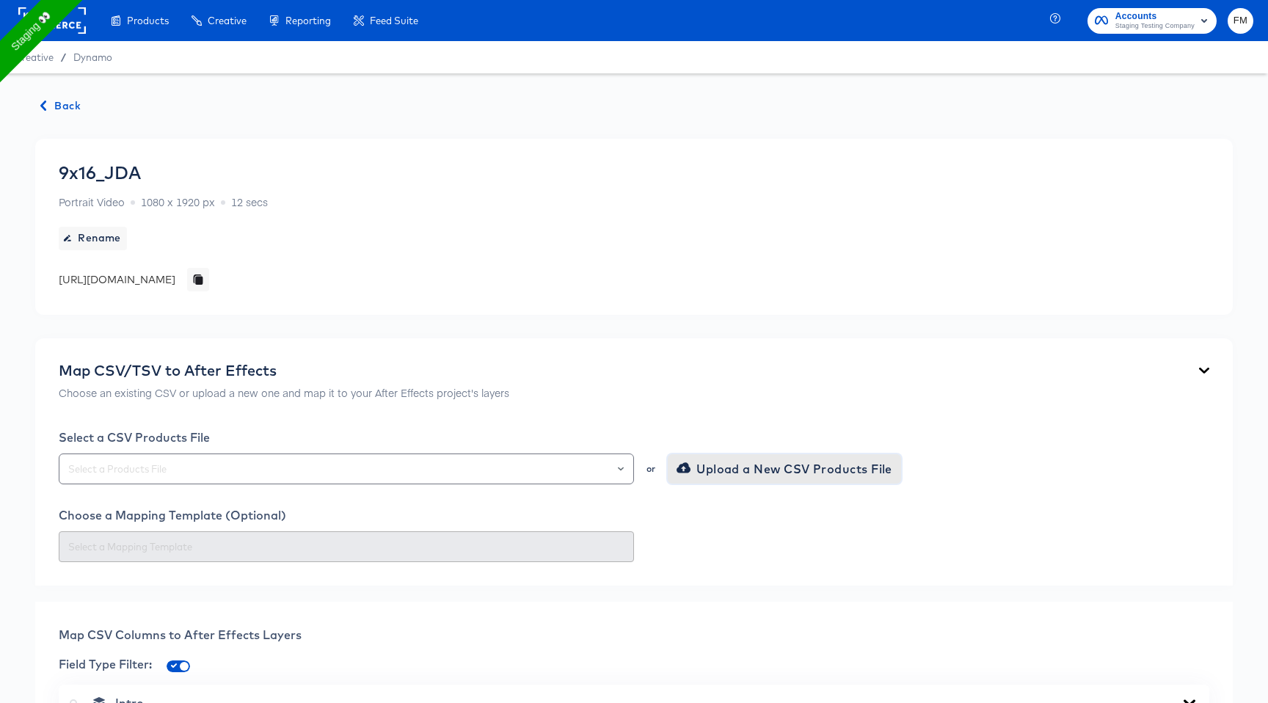
click at [759, 467] on span "Upload a New CSV Products File" at bounding box center [785, 468] width 213 height 21
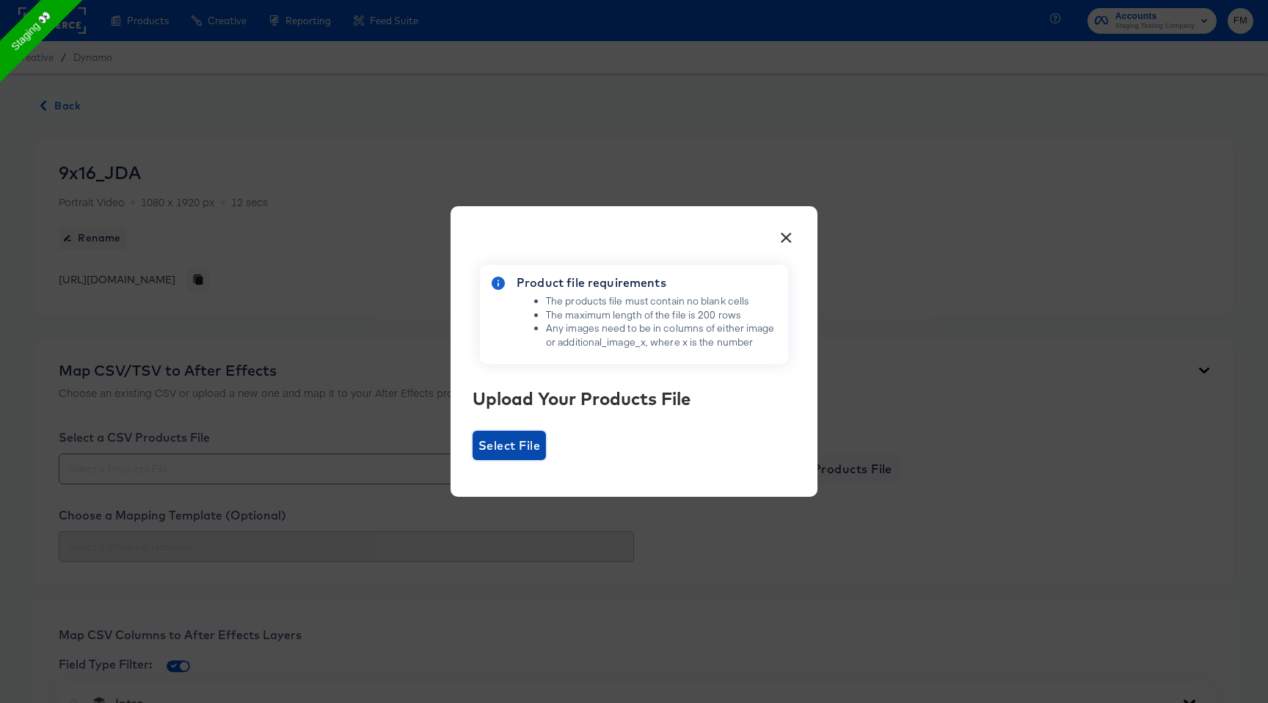
click at [505, 445] on span "Select File" at bounding box center [509, 445] width 62 height 21
click at [472, 460] on input "Select File" at bounding box center [472, 460] width 0 height 0
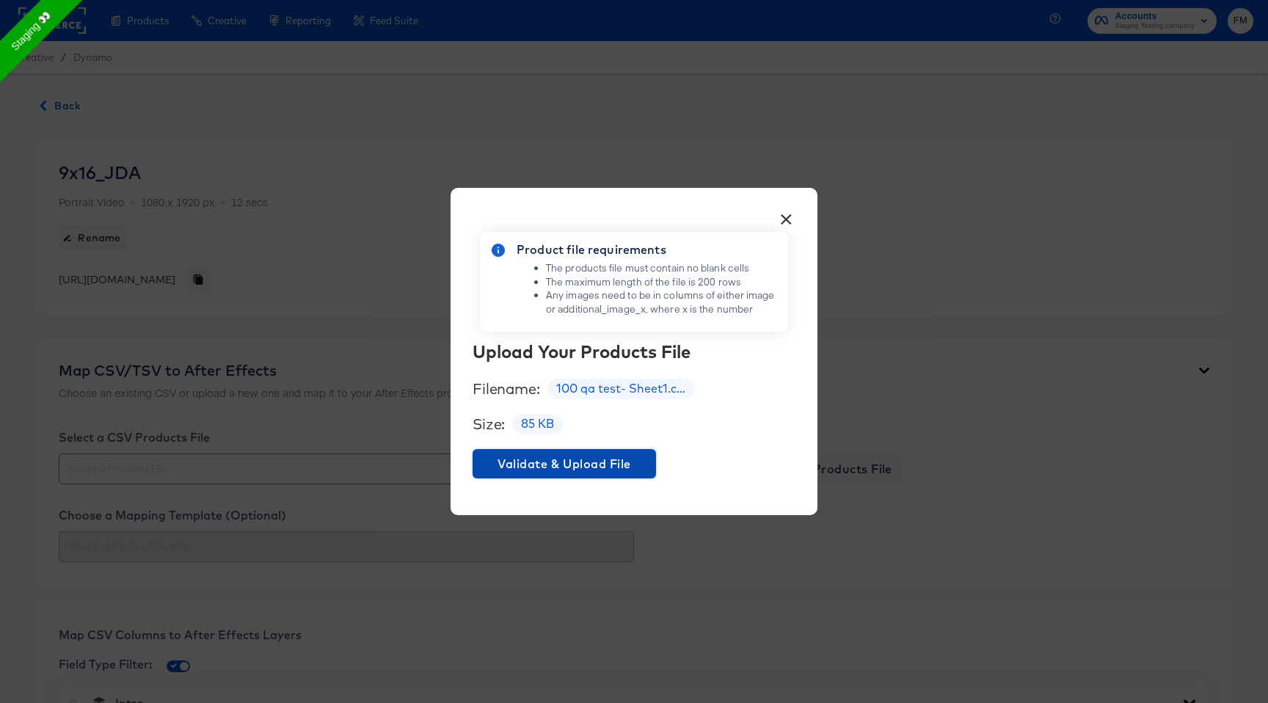
click at [611, 461] on span "Validate & Upload File" at bounding box center [564, 463] width 172 height 21
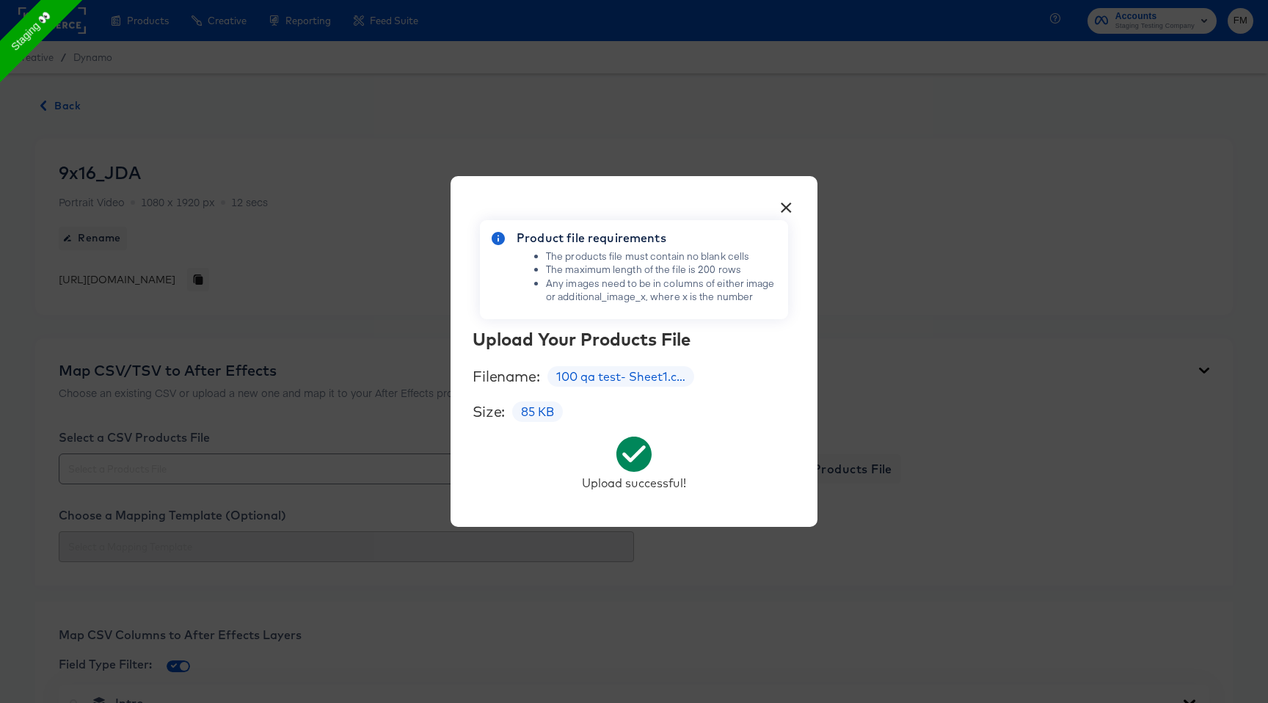
click at [172, 310] on div "× Product file requirements The products file must contain no blank cells The m…" at bounding box center [634, 351] width 1268 height 703
click at [178, 311] on div "× Product file requirements The products file must contain no blank cells The m…" at bounding box center [634, 351] width 1268 height 703
click at [783, 206] on button "×" at bounding box center [785, 204] width 26 height 26
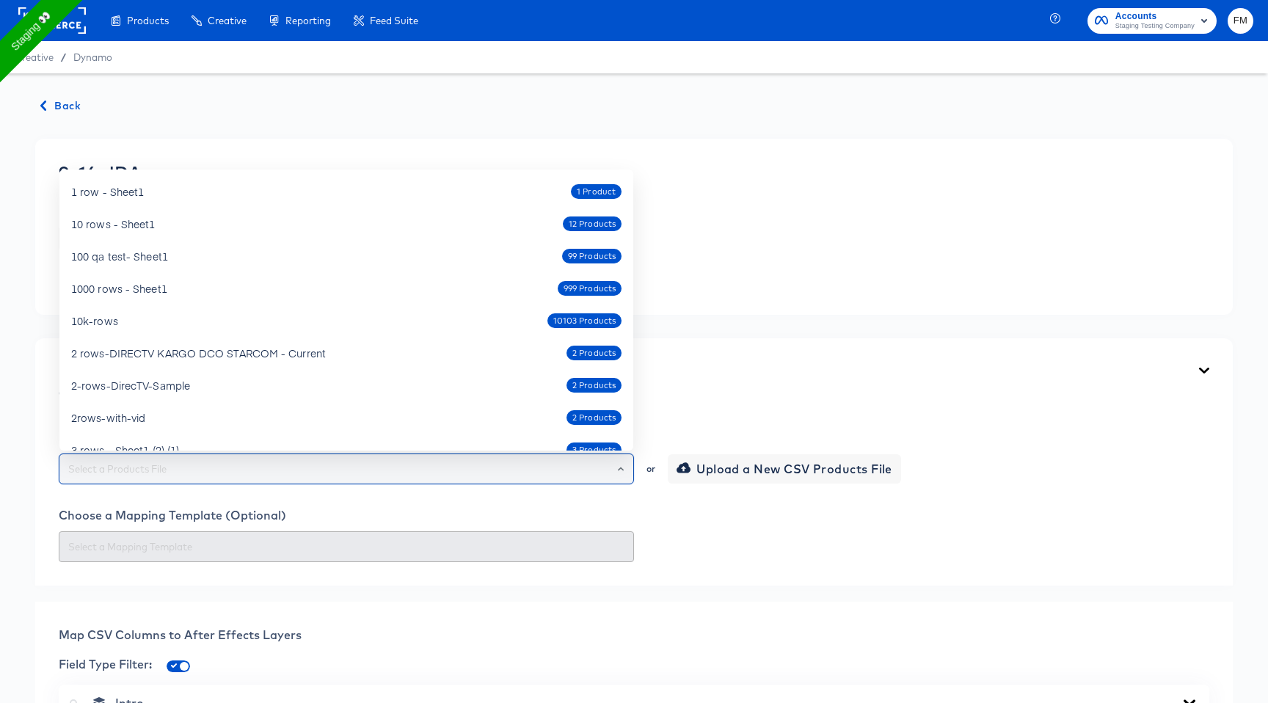
click at [561, 461] on input "text" at bounding box center [346, 469] width 562 height 17
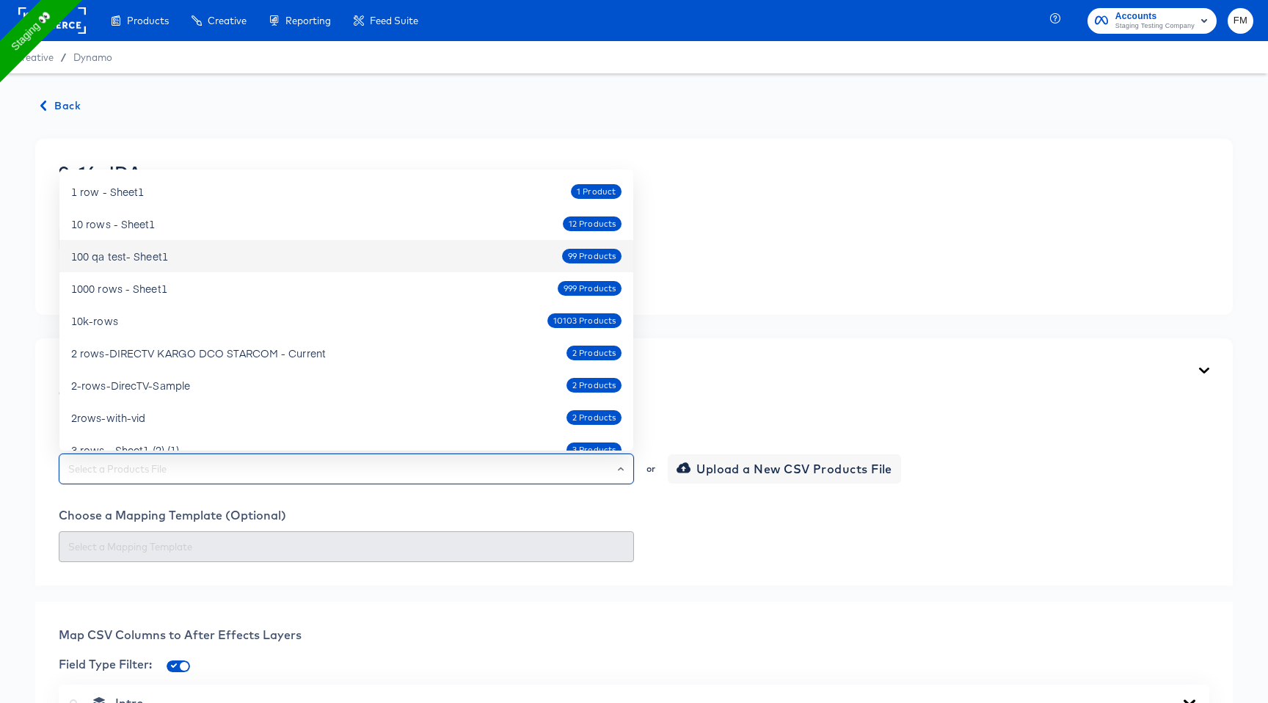
click at [403, 265] on div "100 qa test- Sheet1 99 Products" at bounding box center [346, 255] width 550 height 23
type input "100 qa test- Sheet1"
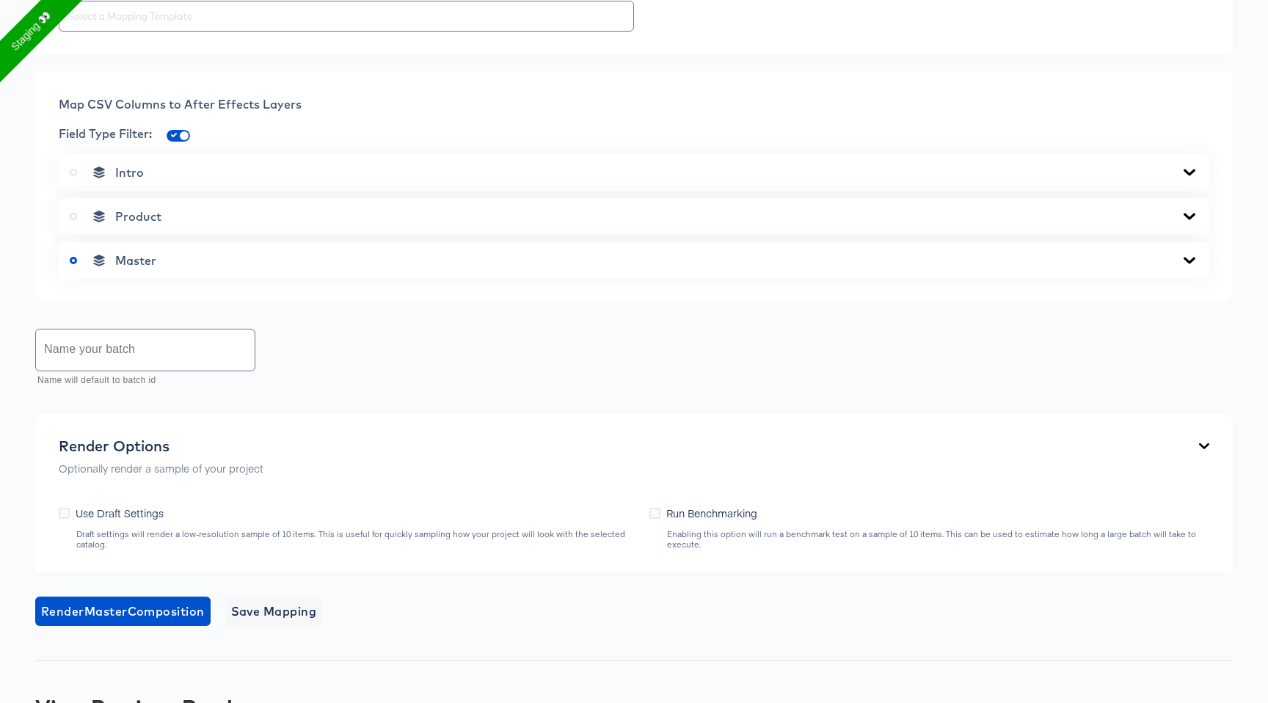
scroll to position [671, 0]
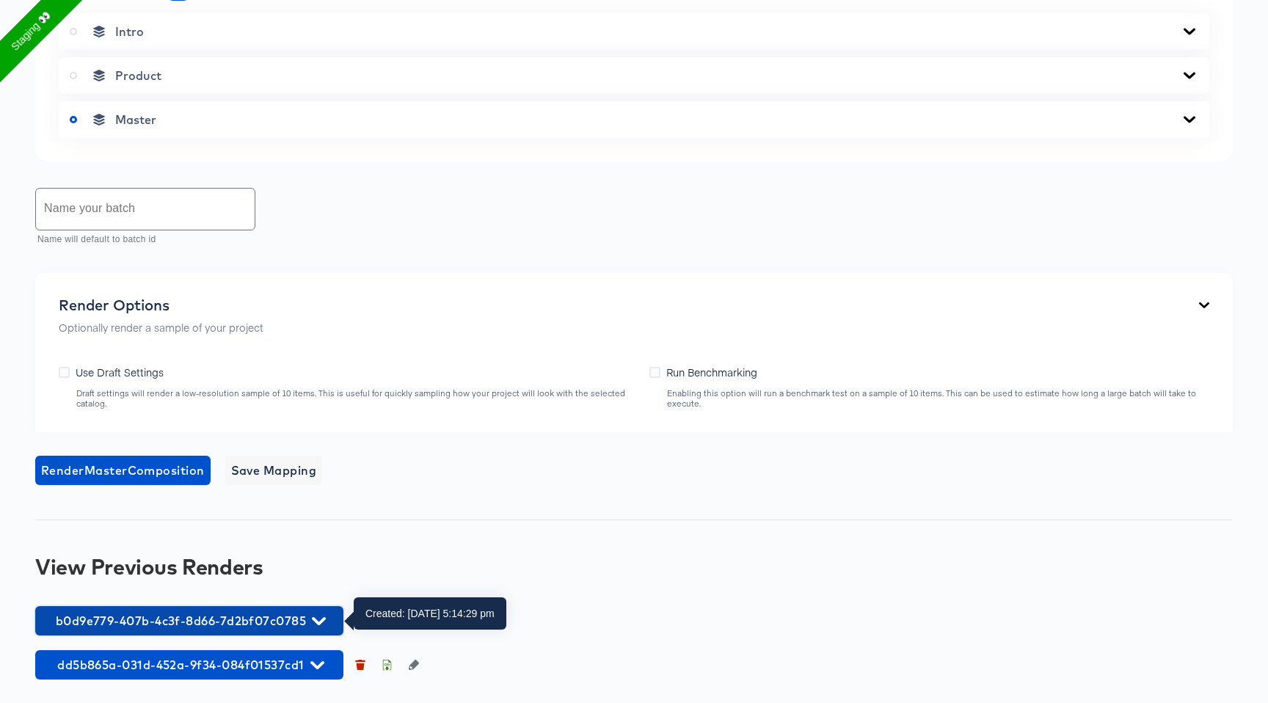
click at [230, 621] on span "b0d9e779-407b-4c3f-8d66-7d2bf07c0785" at bounding box center [189, 620] width 293 height 21
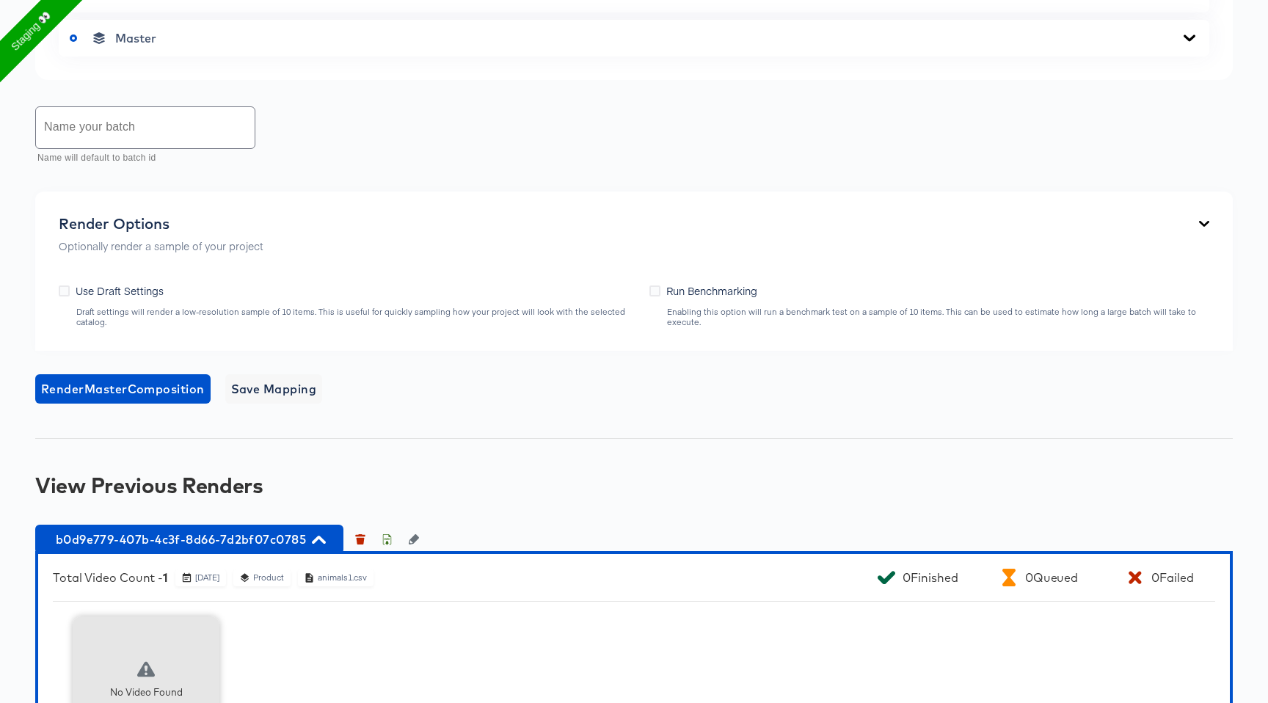
scroll to position [957, 0]
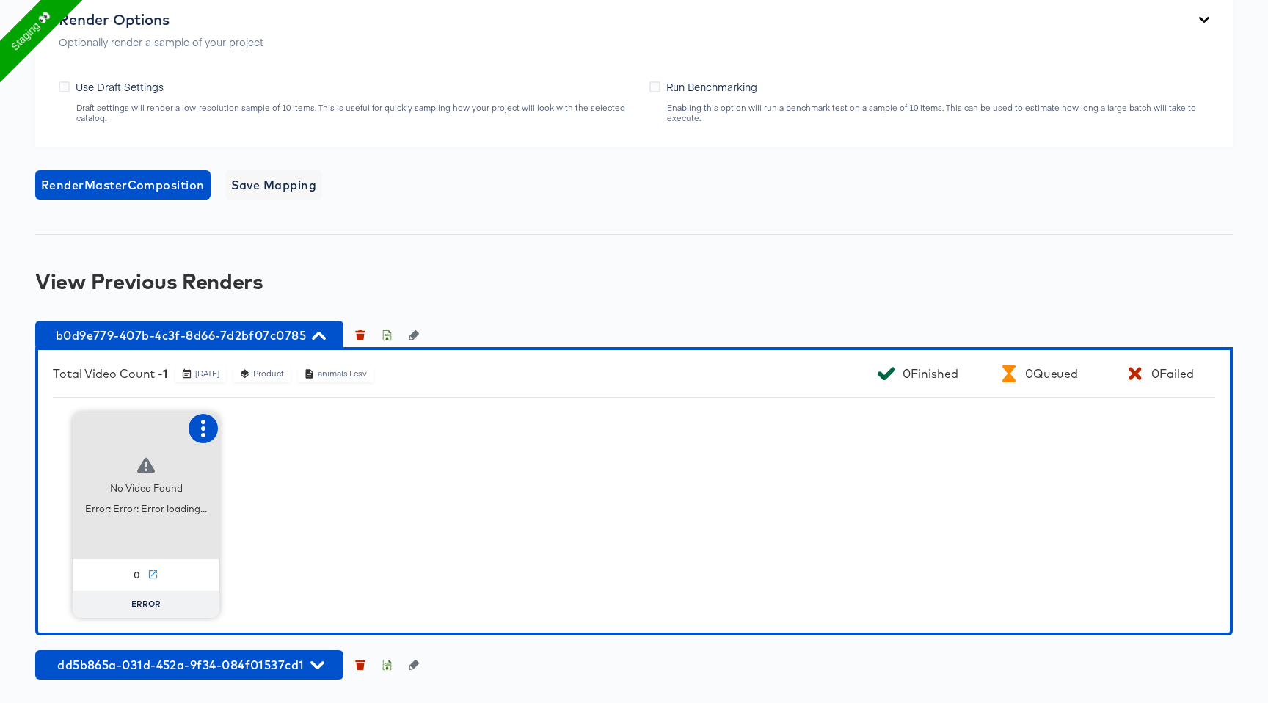
click at [205, 436] on icon "button" at bounding box center [203, 429] width 18 height 18
click at [263, 435] on div "Retry" at bounding box center [276, 426] width 110 height 29
